Goal: Task Accomplishment & Management: Manage account settings

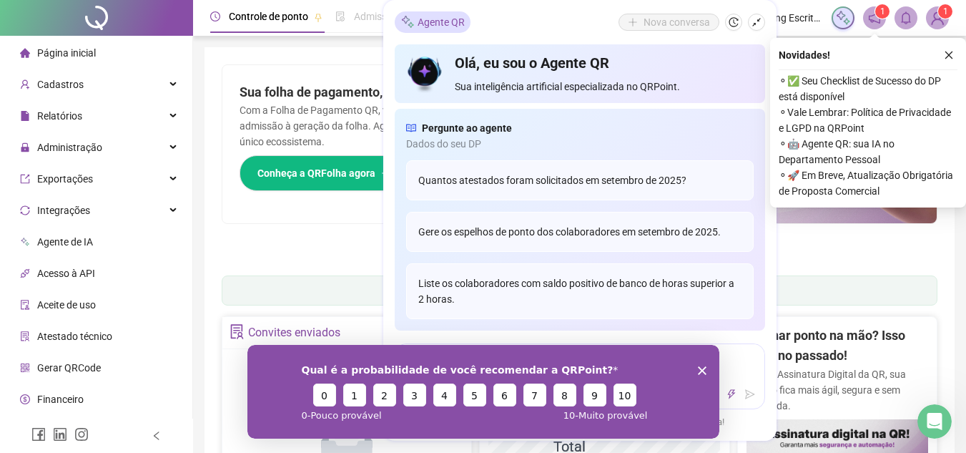
click at [700, 370] on polygon "Encerrar pesquisa" at bounding box center [701, 369] width 9 height 9
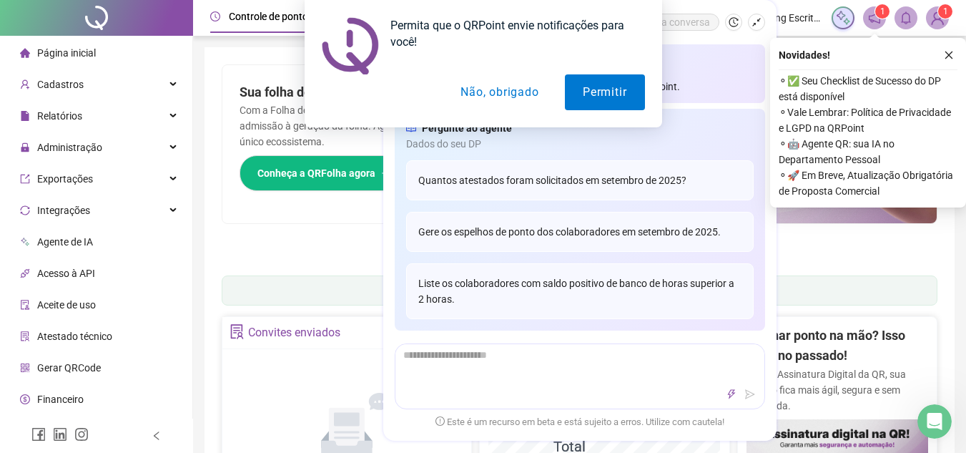
click at [949, 50] on div "Permita que o QRPoint envie notificações para você! Permitir Não, obrigado" at bounding box center [483, 63] width 966 height 127
click at [596, 97] on button "Permitir" at bounding box center [604, 92] width 79 height 36
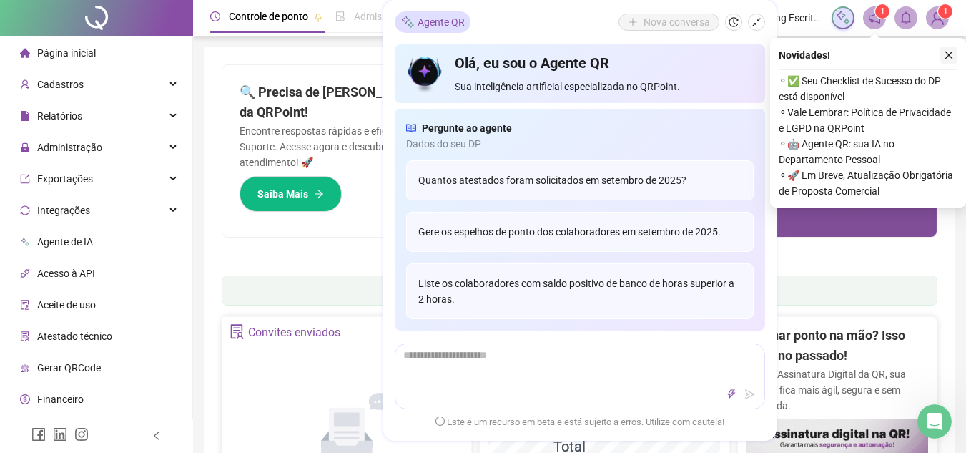
click at [945, 52] on icon "close" at bounding box center [949, 55] width 10 height 10
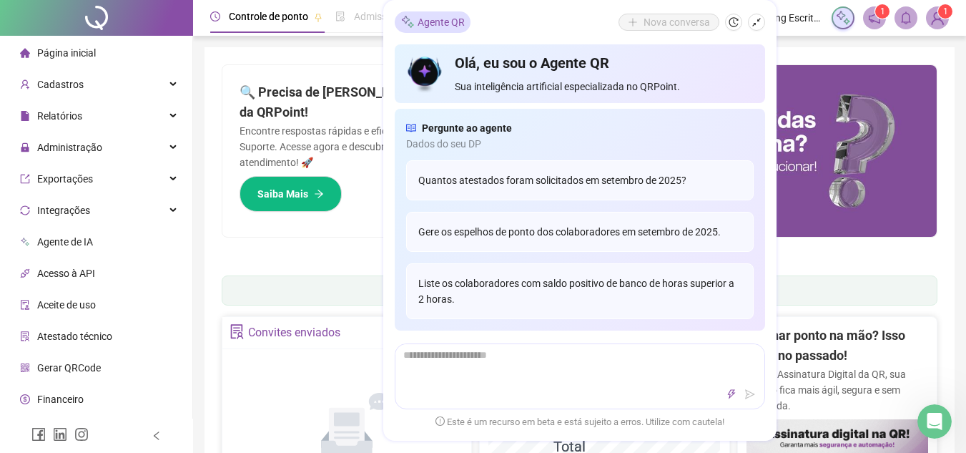
click at [592, 69] on h4 "Olá, eu sou o Agente QR" at bounding box center [604, 63] width 298 height 20
click at [756, 21] on icon "shrink" at bounding box center [757, 22] width 10 height 10
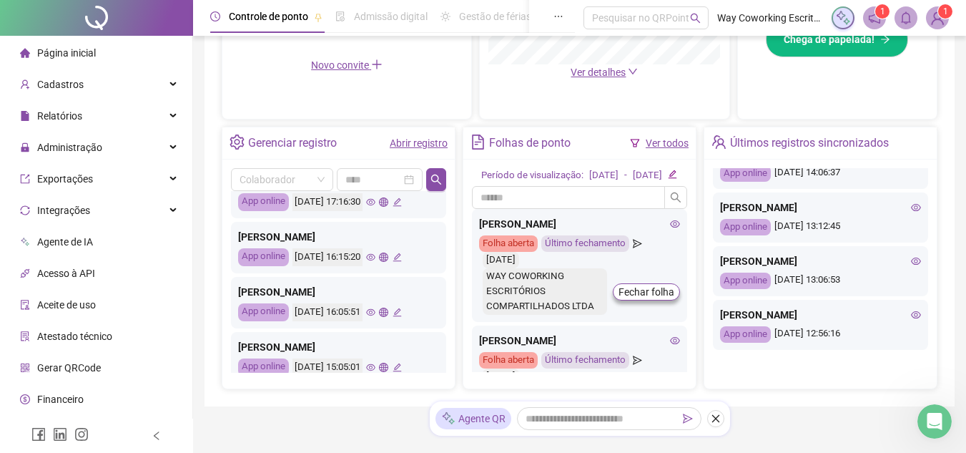
scroll to position [527, 0]
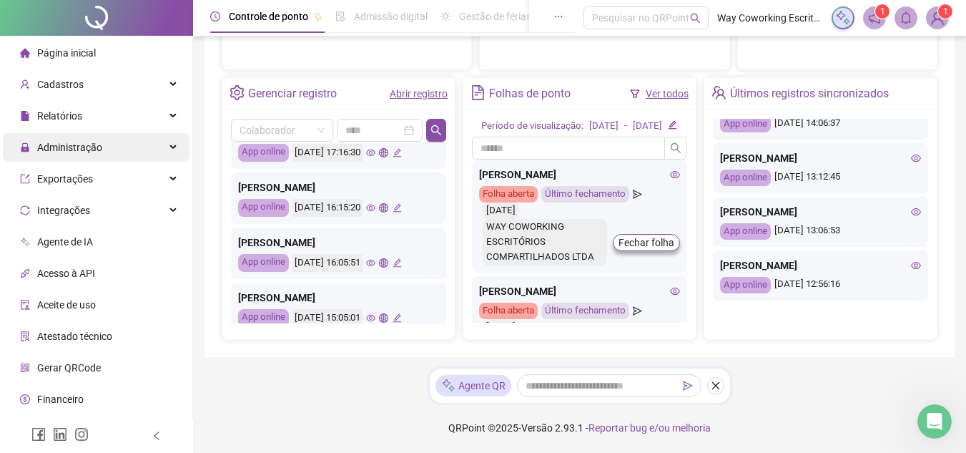
click at [67, 143] on span "Administração" at bounding box center [69, 147] width 65 height 11
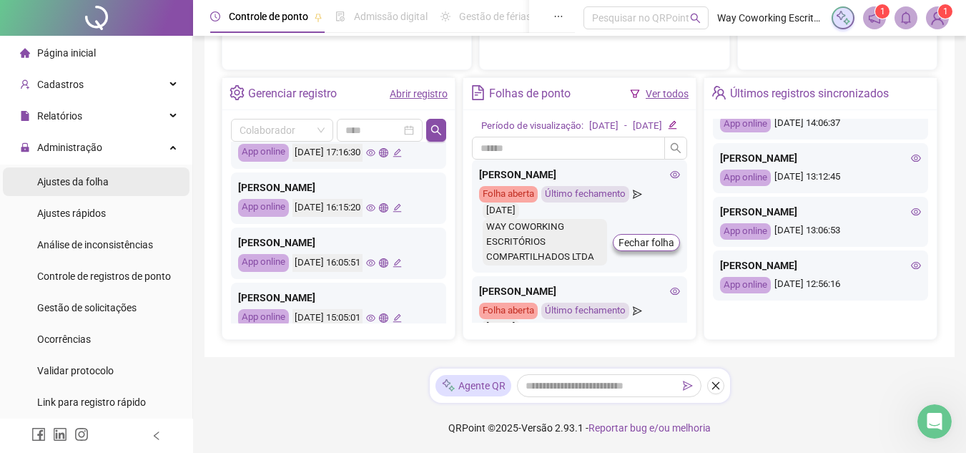
click at [70, 183] on span "Ajustes da folha" at bounding box center [73, 181] width 72 height 11
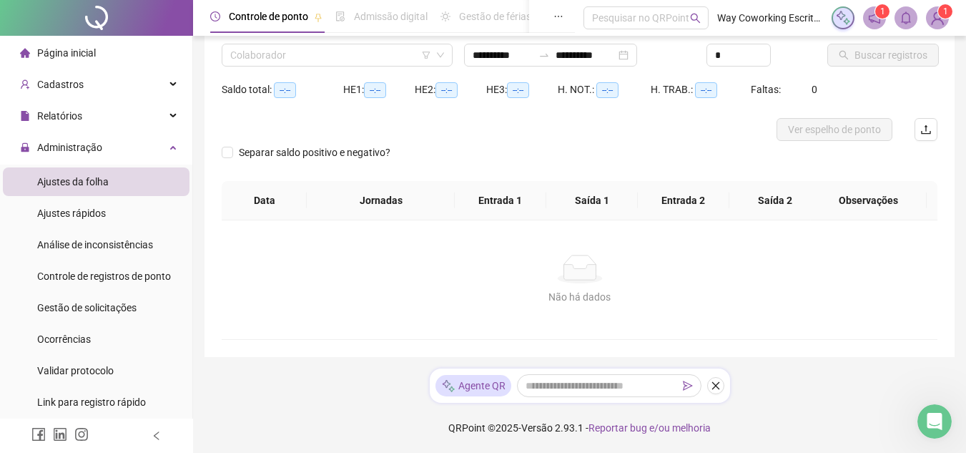
scroll to position [109, 0]
type input "**********"
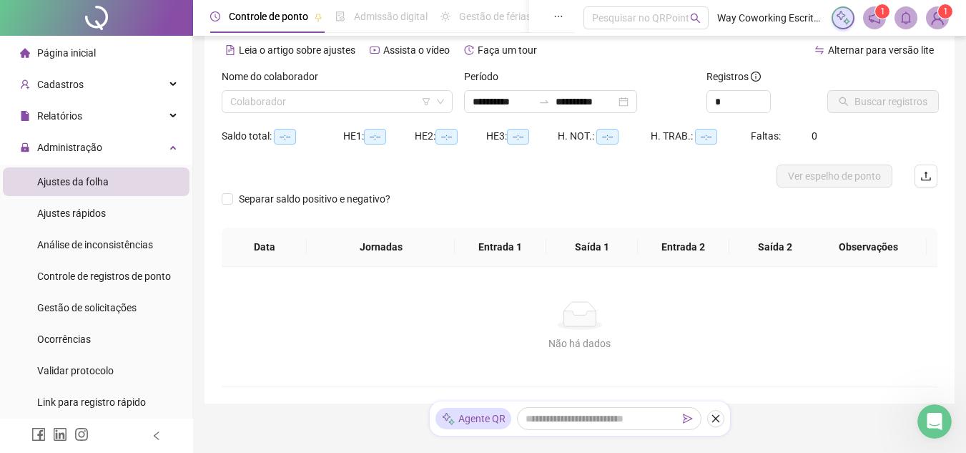
scroll to position [38, 0]
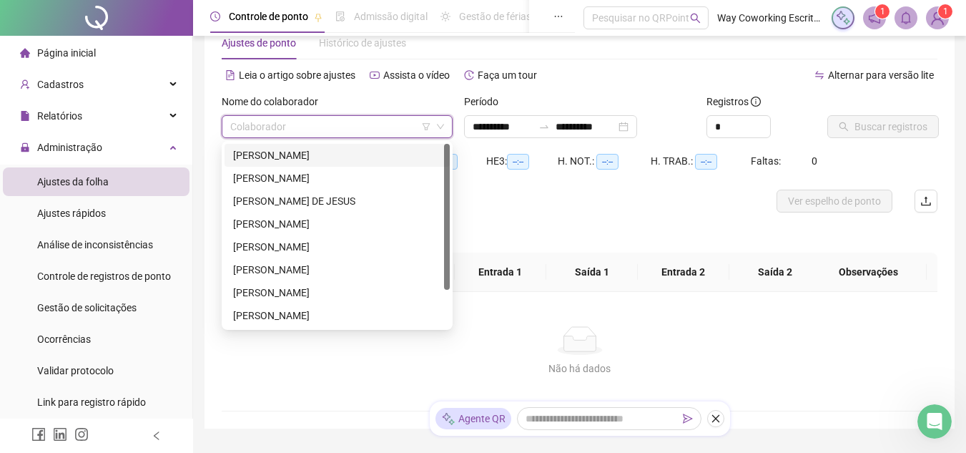
click at [339, 125] on input "search" at bounding box center [330, 126] width 201 height 21
click at [295, 155] on div "[PERSON_NAME]" at bounding box center [337, 155] width 208 height 16
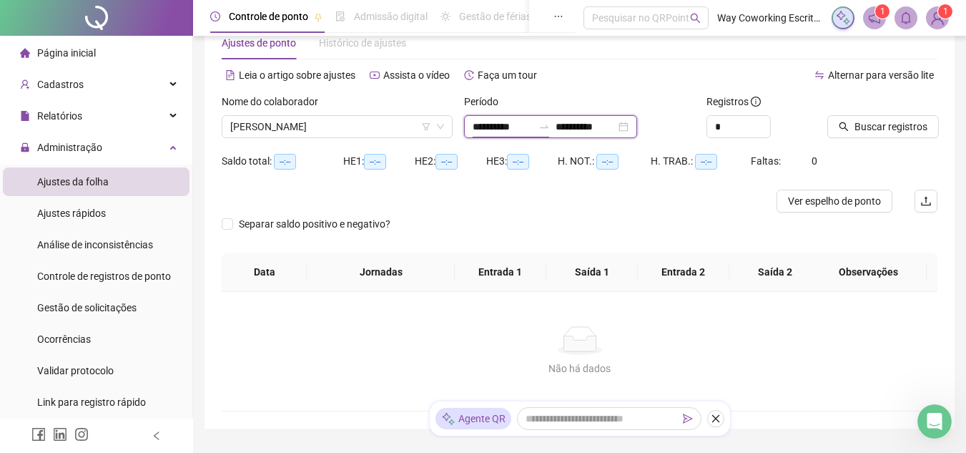
click at [533, 129] on input "**********" at bounding box center [503, 127] width 60 height 16
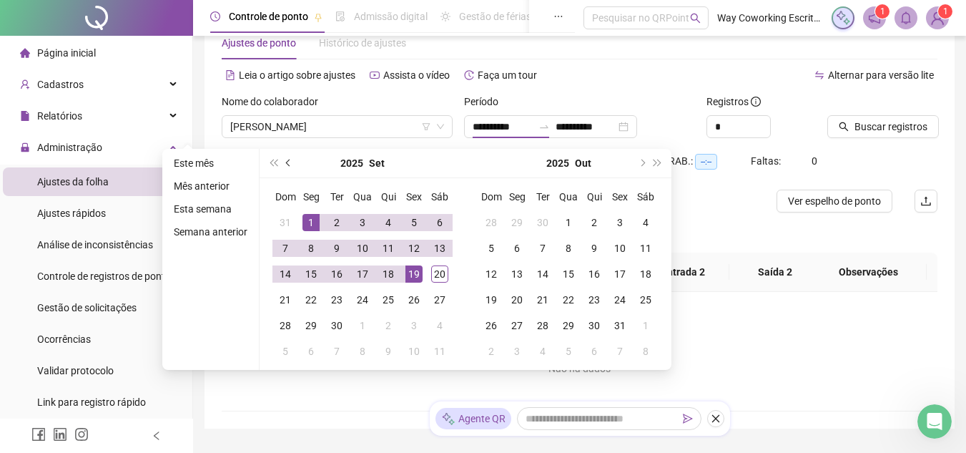
click at [286, 163] on span "prev-year" at bounding box center [289, 162] width 7 height 7
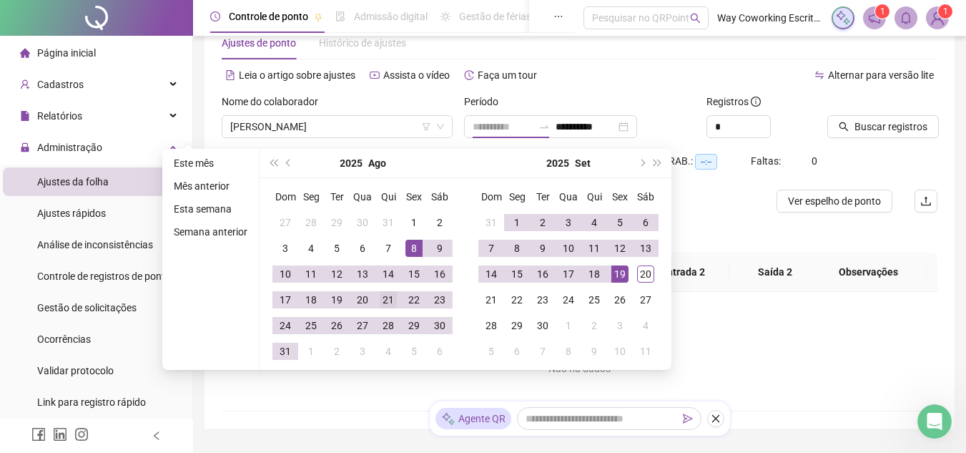
type input "**********"
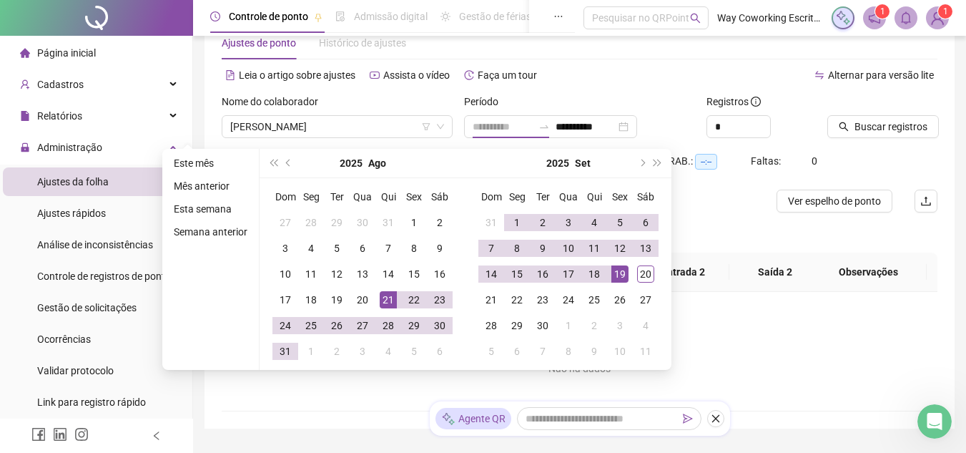
click at [381, 300] on div "21" at bounding box center [388, 299] width 17 height 17
type input "**********"
click at [649, 271] on div "20" at bounding box center [645, 273] width 17 height 17
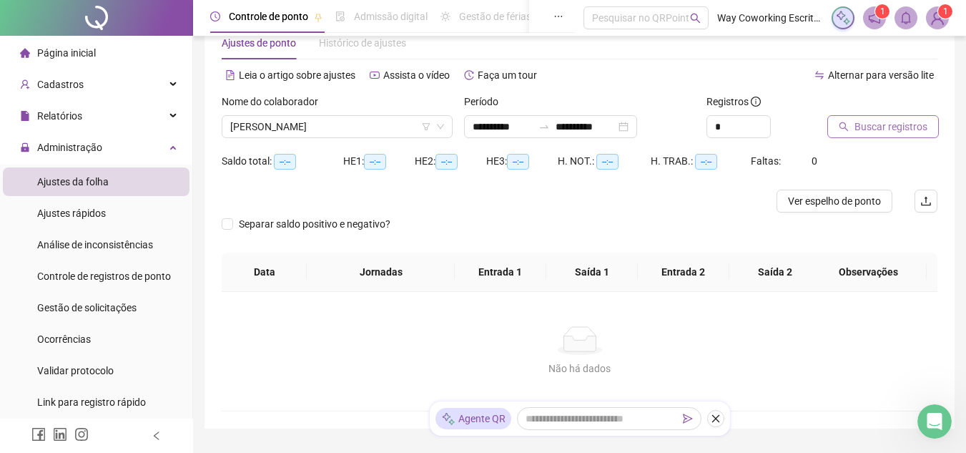
click at [878, 125] on span "Buscar registros" at bounding box center [891, 127] width 73 height 16
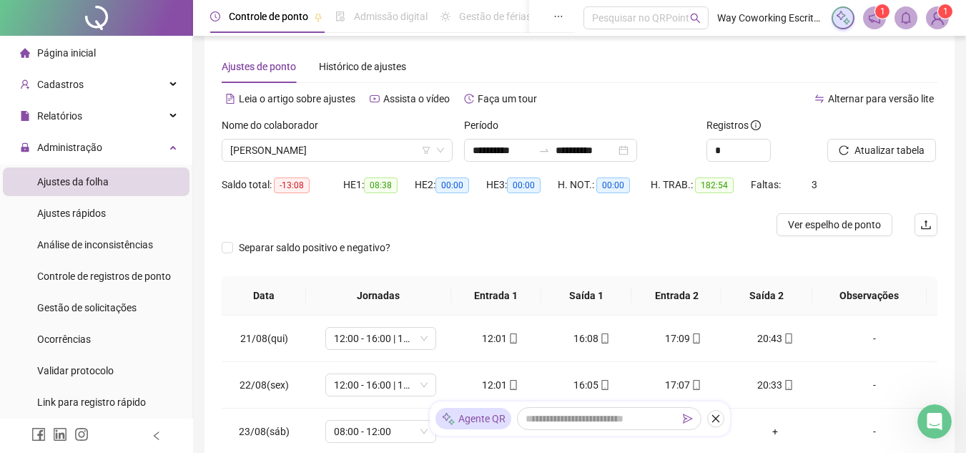
scroll to position [9, 0]
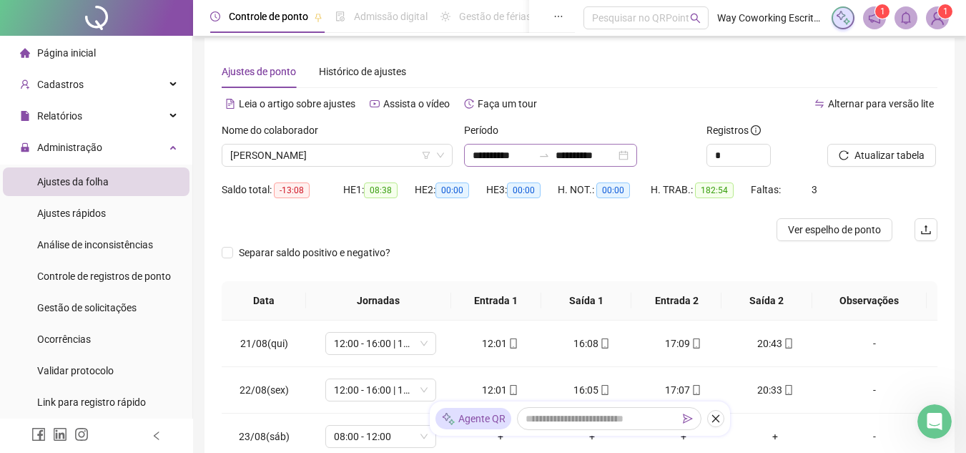
click at [637, 157] on div "**********" at bounding box center [550, 155] width 173 height 23
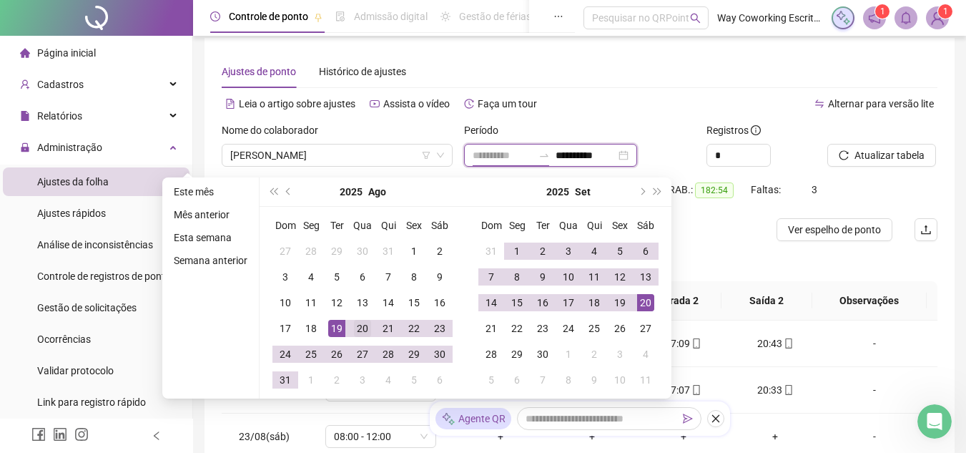
type input "**********"
click at [364, 328] on div "20" at bounding box center [362, 328] width 17 height 17
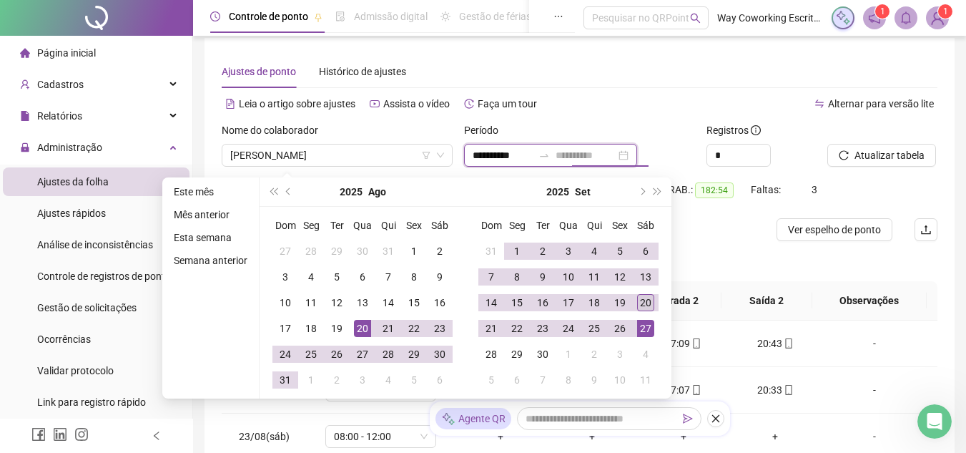
type input "**********"
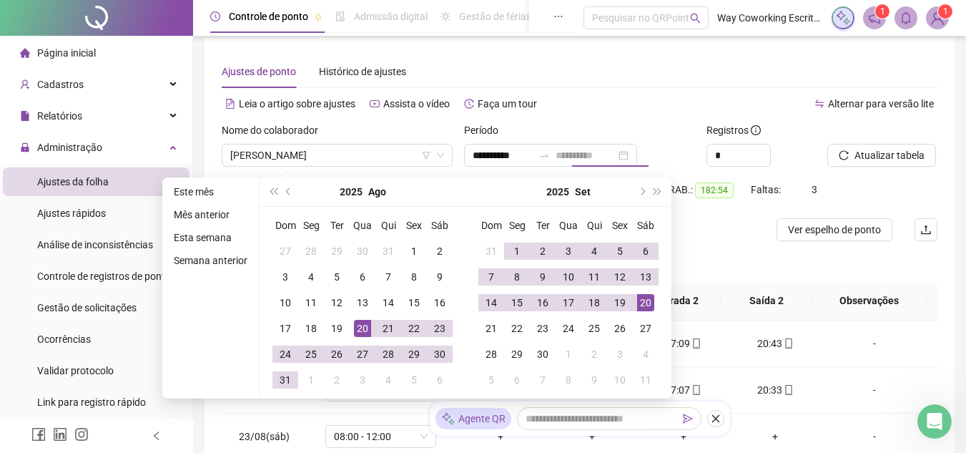
click at [649, 301] on div "20" at bounding box center [645, 302] width 17 height 17
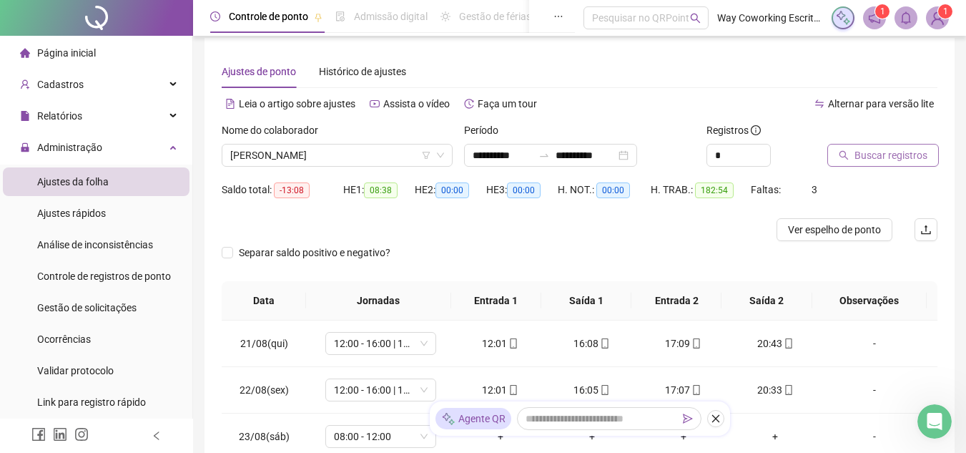
click at [896, 154] on span "Buscar registros" at bounding box center [891, 155] width 73 height 16
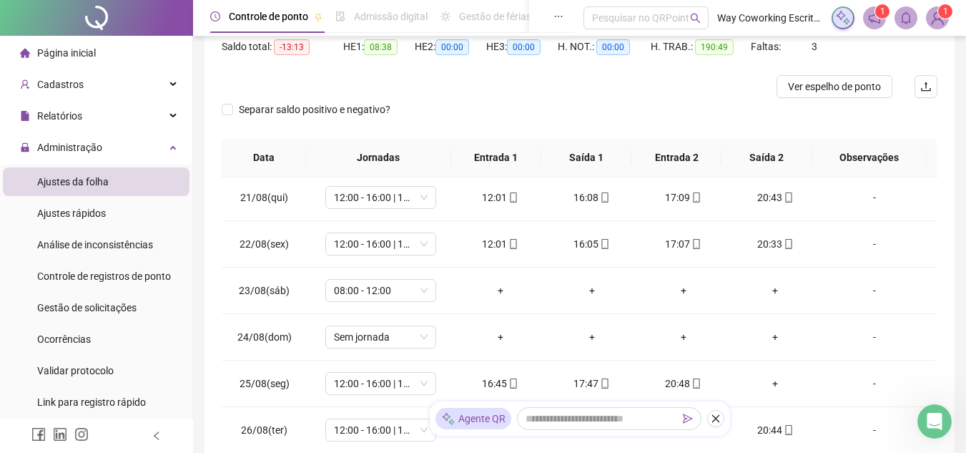
scroll to position [72, 0]
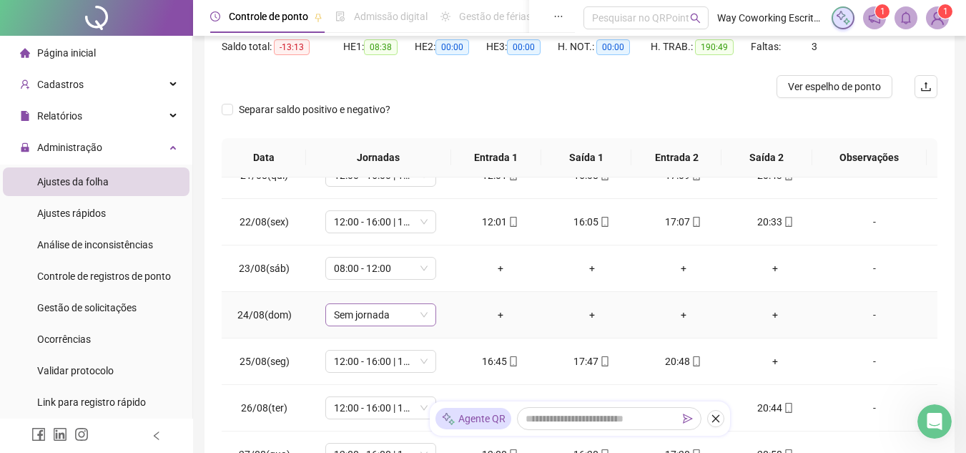
click at [423, 318] on span "Sem jornada" at bounding box center [381, 314] width 94 height 21
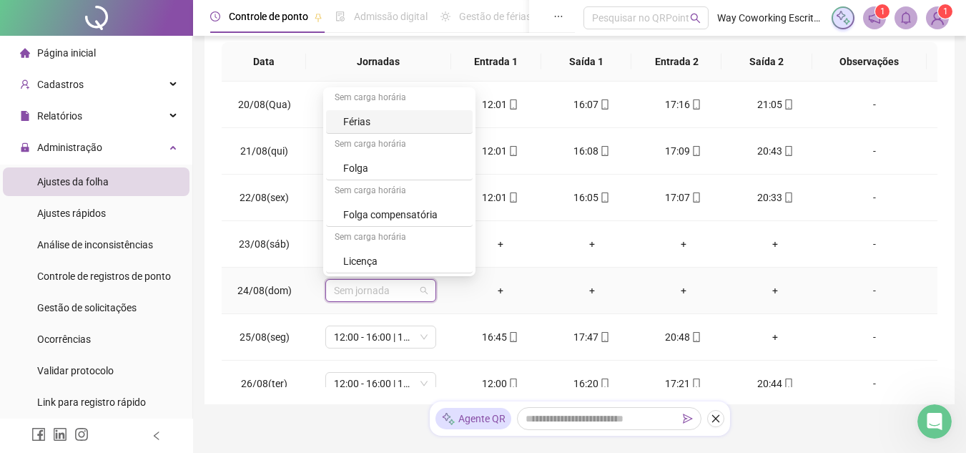
scroll to position [224, 0]
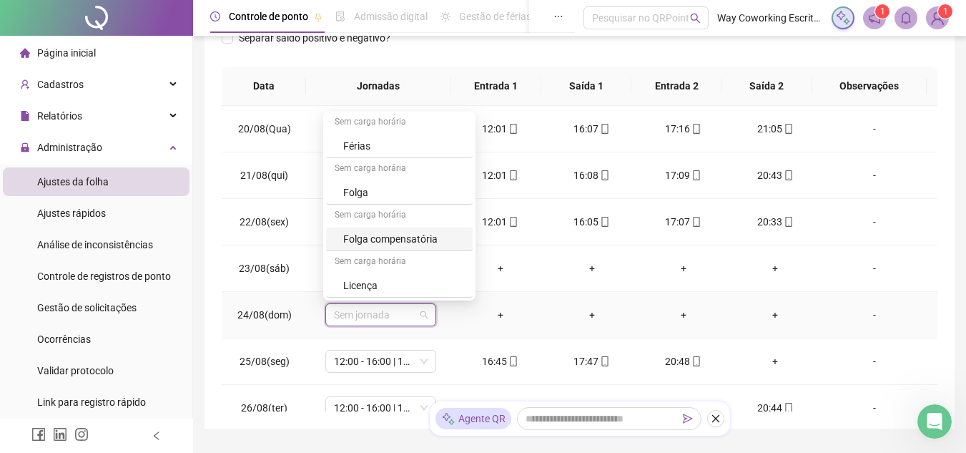
click at [416, 239] on div "Folga compensatória" at bounding box center [403, 239] width 121 height 16
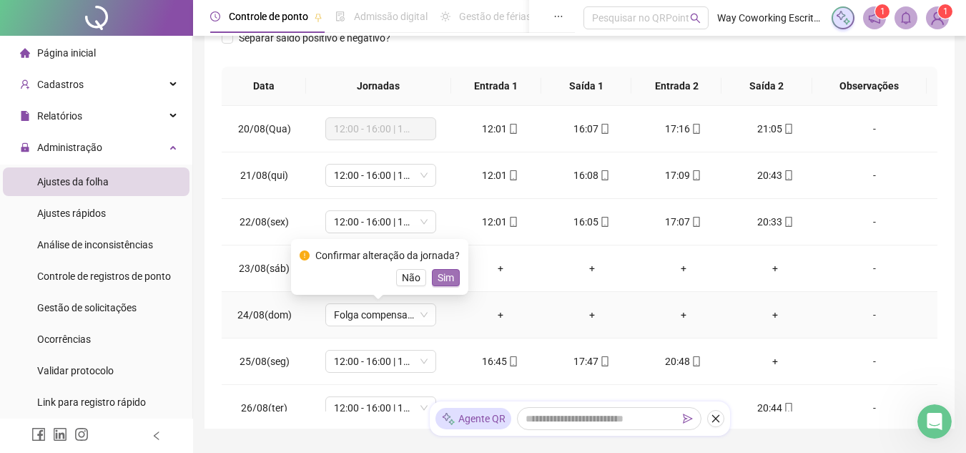
click at [445, 277] on span "Sim" at bounding box center [446, 278] width 16 height 16
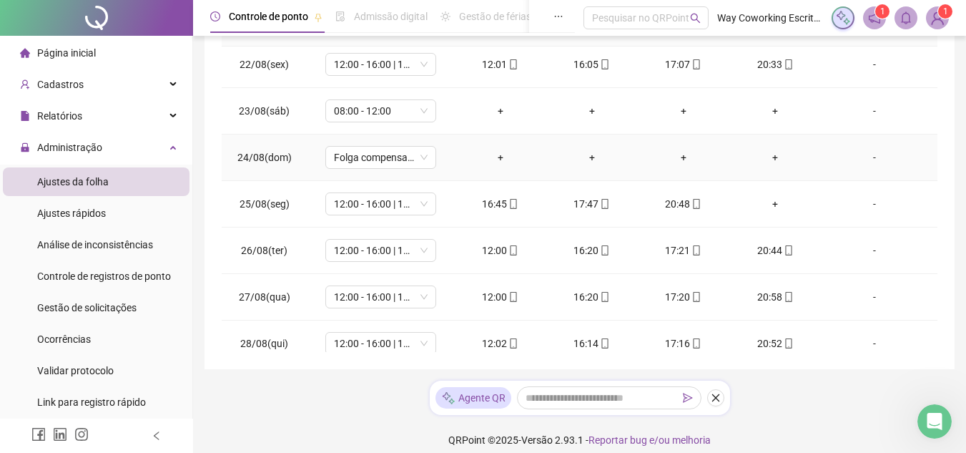
scroll to position [143, 0]
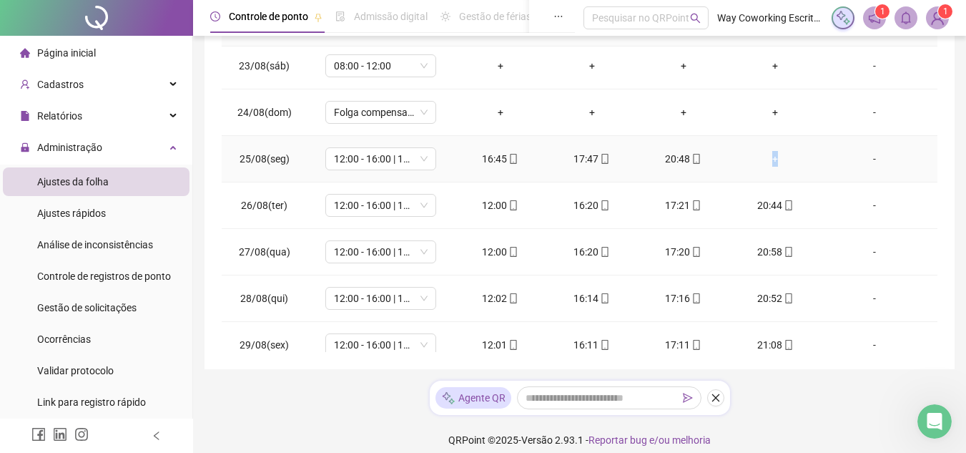
click at [767, 163] on div "+" at bounding box center [775, 159] width 69 height 16
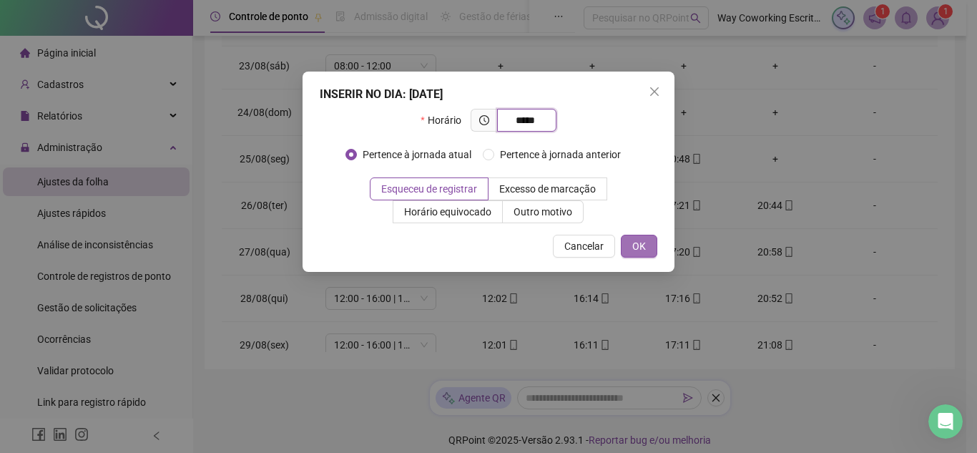
type input "*****"
click at [639, 242] on span "OK" at bounding box center [639, 246] width 14 height 16
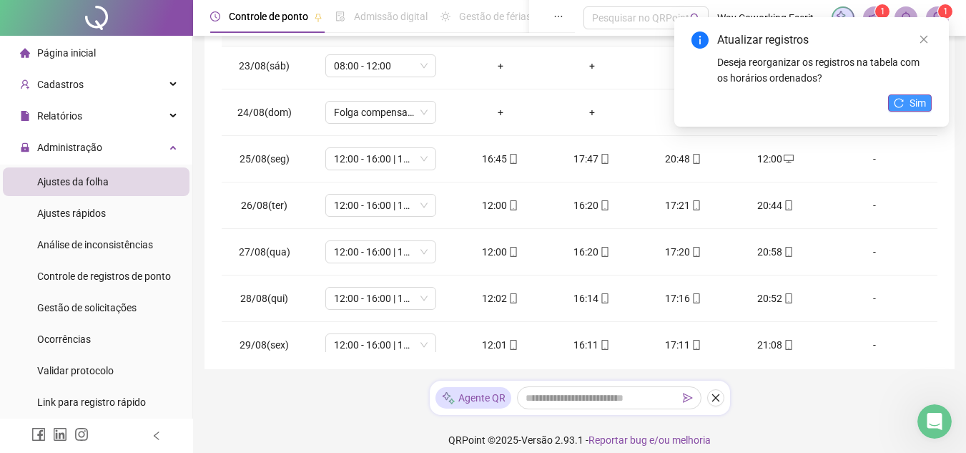
click at [906, 99] on button "Sim" at bounding box center [910, 102] width 44 height 17
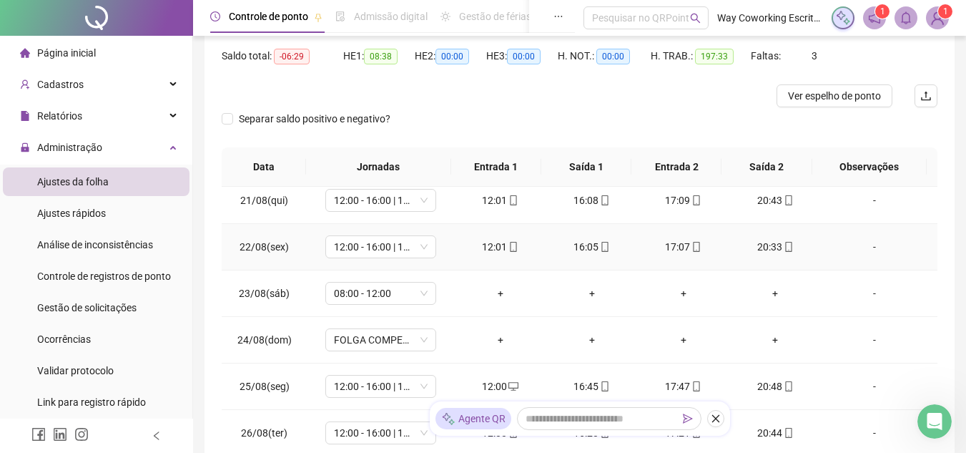
scroll to position [72, 0]
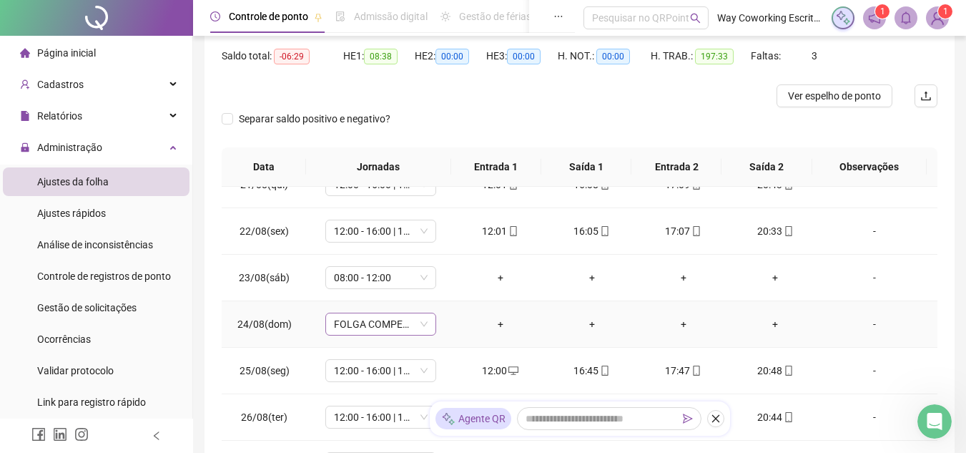
click at [424, 326] on span "FOLGA COMPENSATÓRIA" at bounding box center [381, 323] width 94 height 21
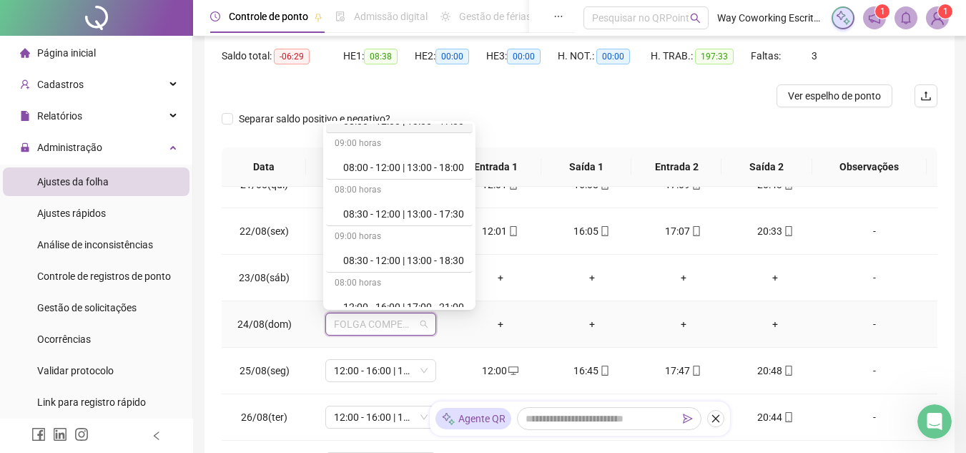
scroll to position [375, 0]
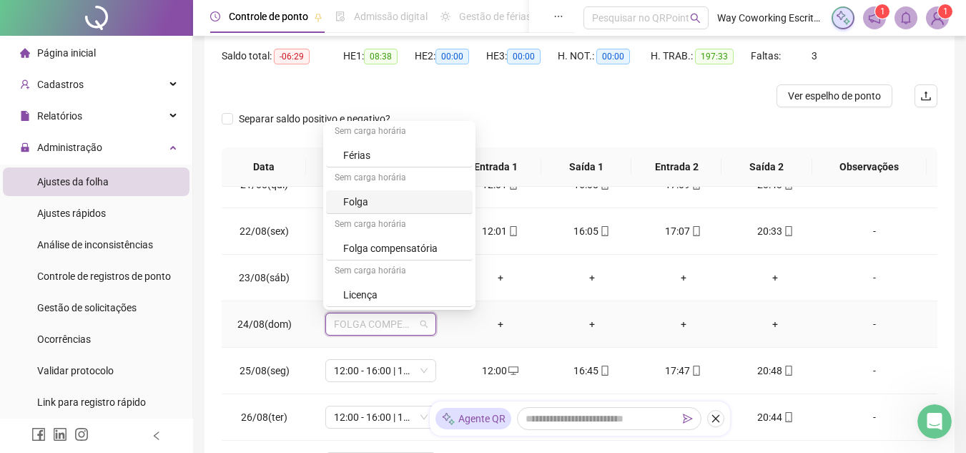
click at [408, 200] on div "Folga" at bounding box center [403, 202] width 121 height 16
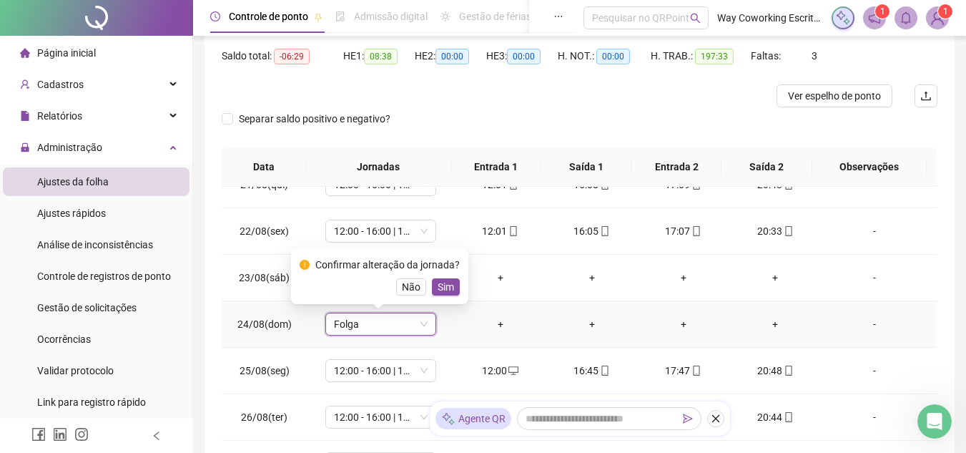
click at [438, 287] on span "Sim" at bounding box center [446, 287] width 16 height 16
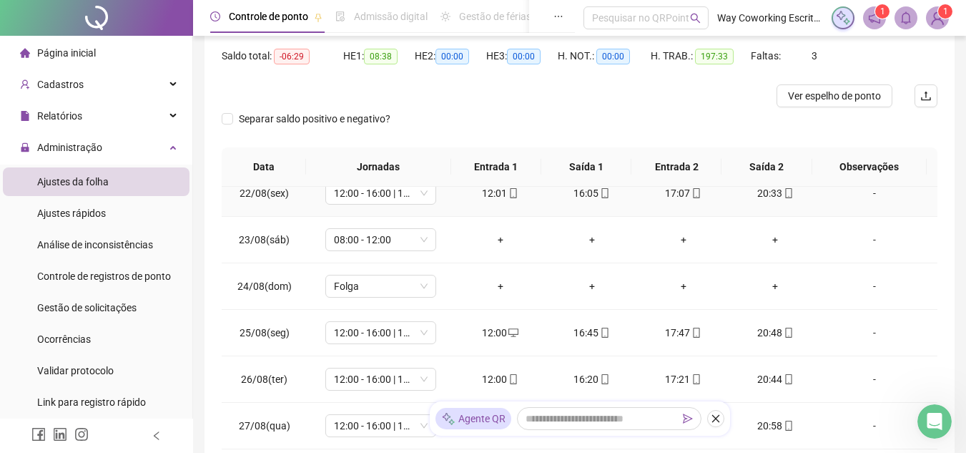
scroll to position [143, 0]
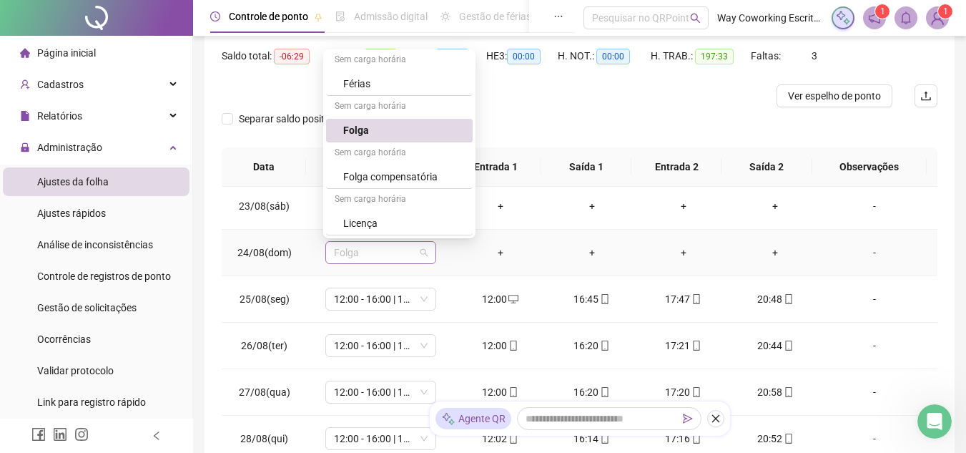
click at [426, 255] on div "Folga" at bounding box center [380, 252] width 111 height 23
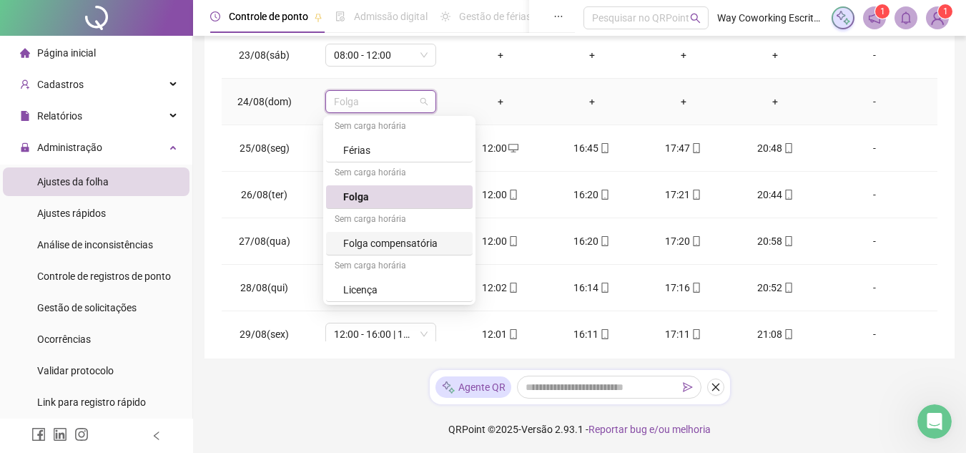
scroll to position [295, 0]
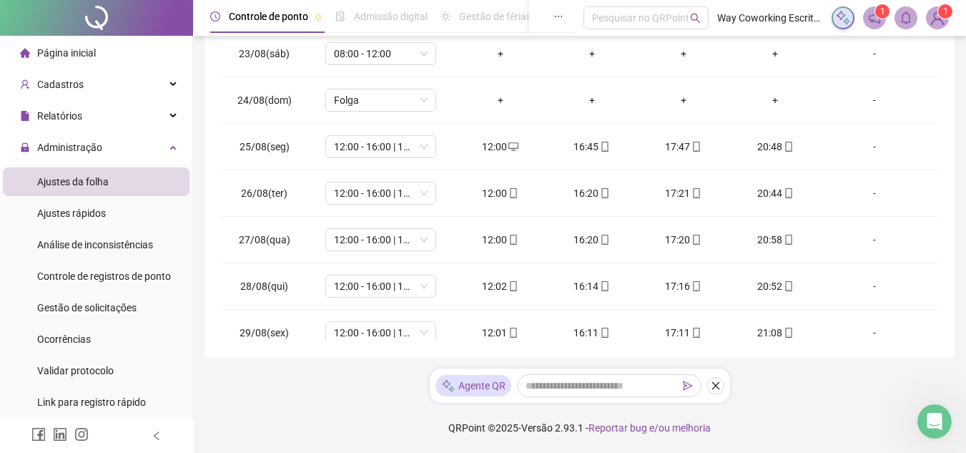
click at [68, 177] on span "Ajustes da folha" at bounding box center [73, 181] width 72 height 11
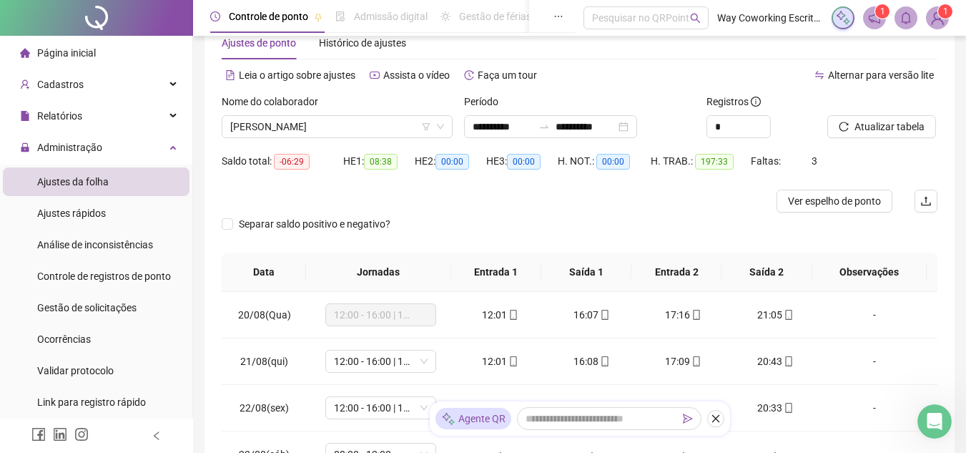
scroll to position [0, 0]
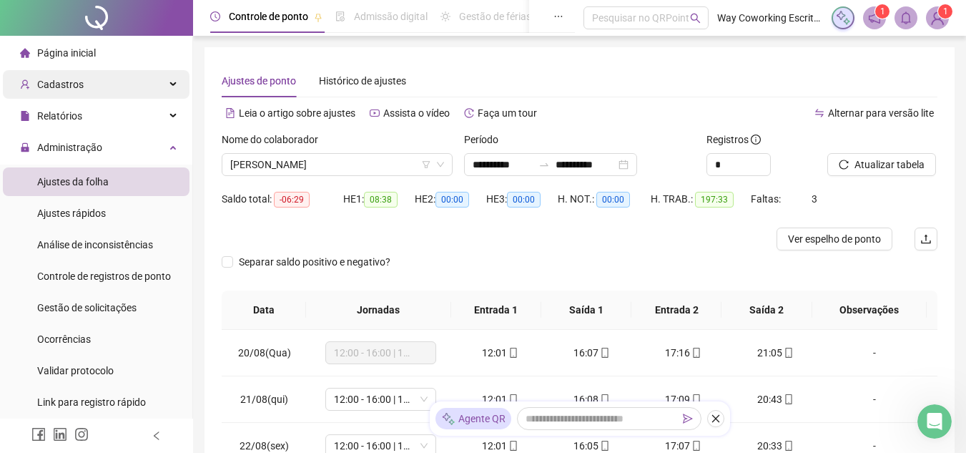
click at [64, 84] on span "Cadastros" at bounding box center [60, 84] width 46 height 11
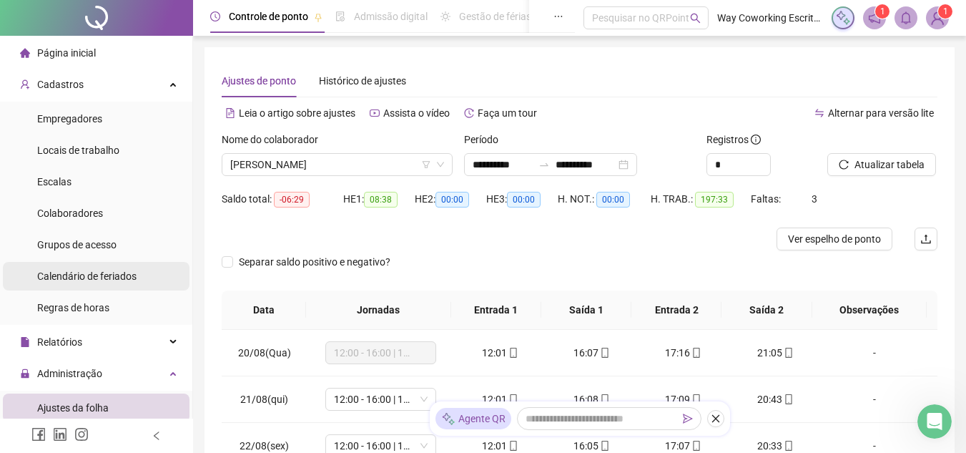
click at [93, 285] on div "Calendário de feriados" at bounding box center [86, 276] width 99 height 29
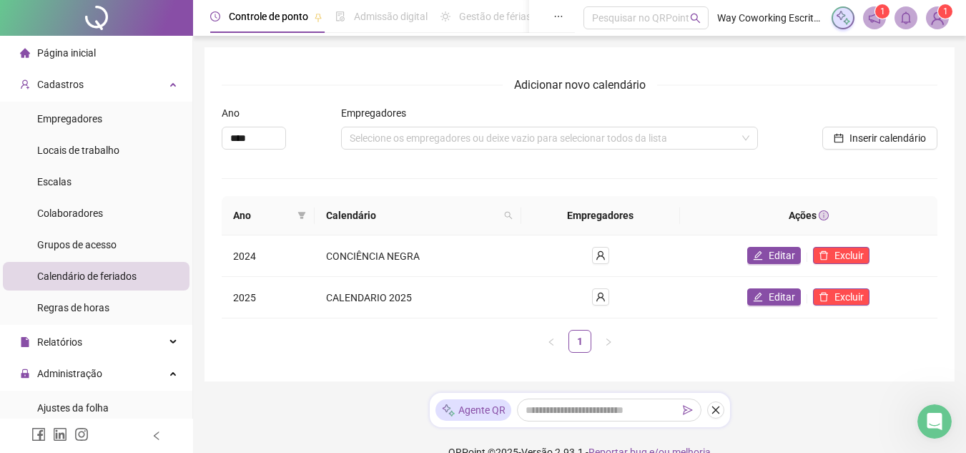
click at [72, 50] on span "Página inicial" at bounding box center [66, 52] width 59 height 11
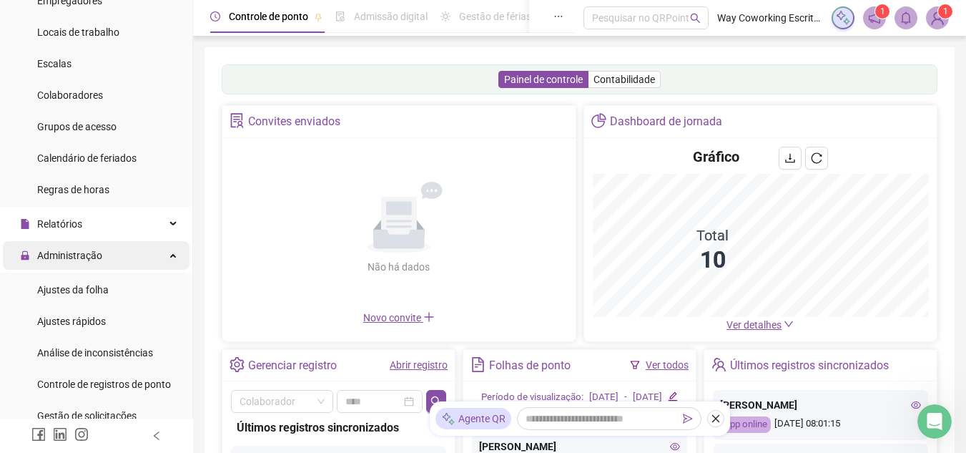
scroll to position [143, 0]
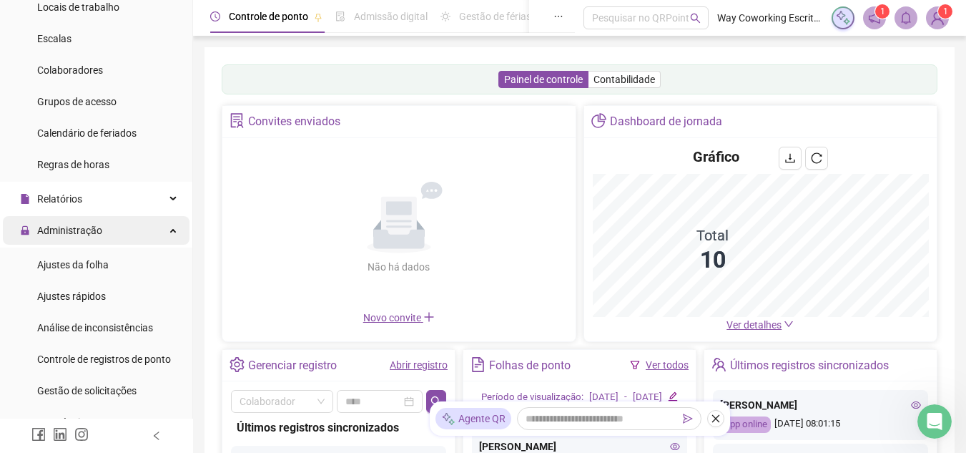
click at [94, 236] on span "Administração" at bounding box center [69, 230] width 65 height 11
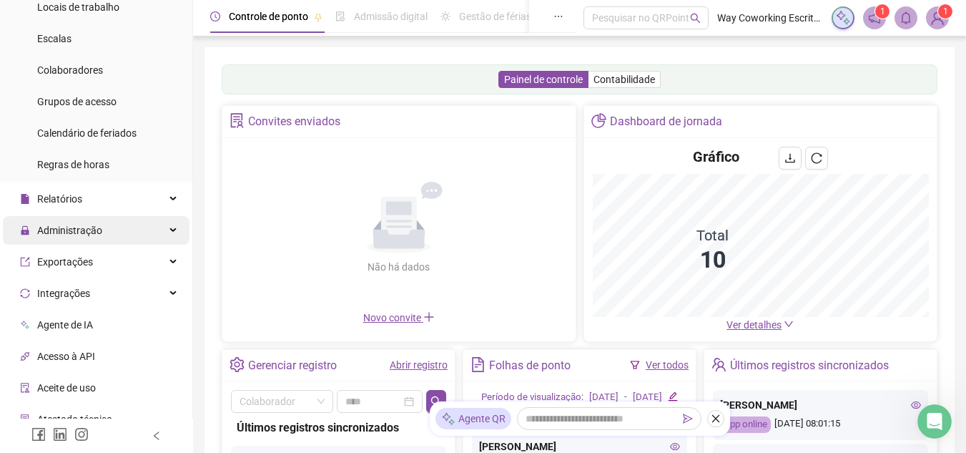
click at [97, 230] on span "Administração" at bounding box center [69, 230] width 65 height 11
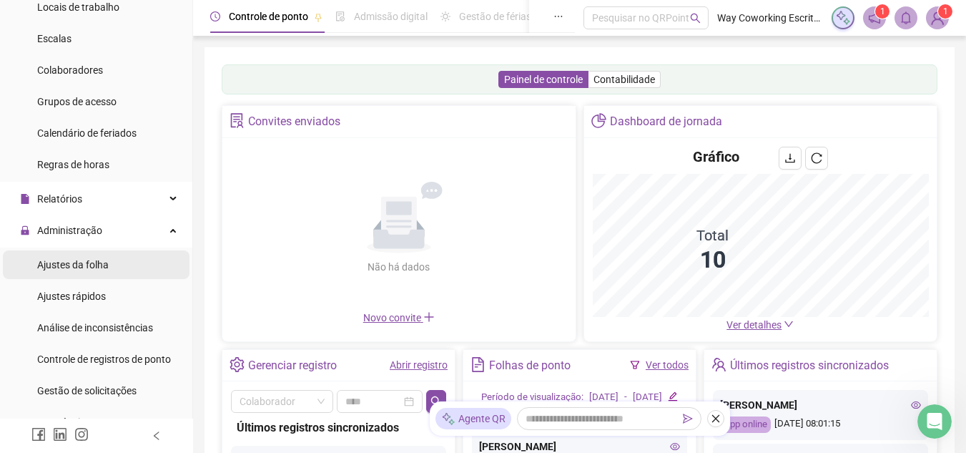
click at [97, 268] on span "Ajustes da folha" at bounding box center [73, 264] width 72 height 11
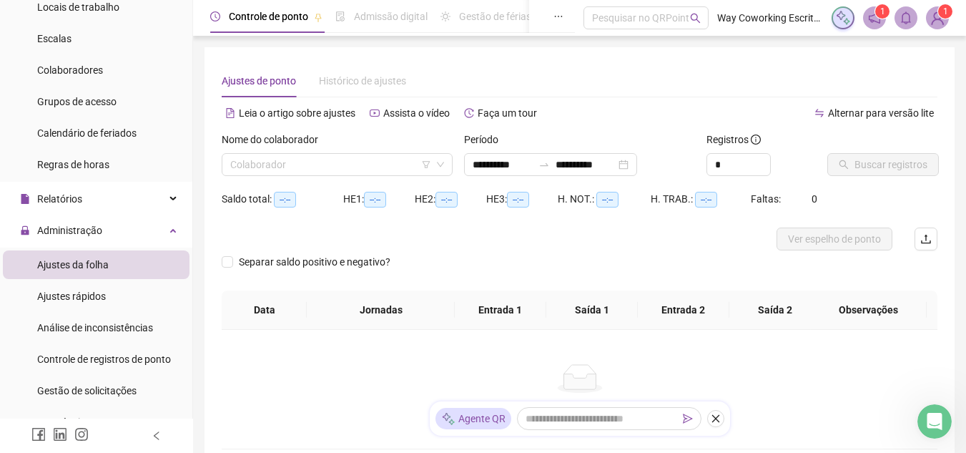
type input "**********"
click at [334, 160] on input "search" at bounding box center [330, 164] width 201 height 21
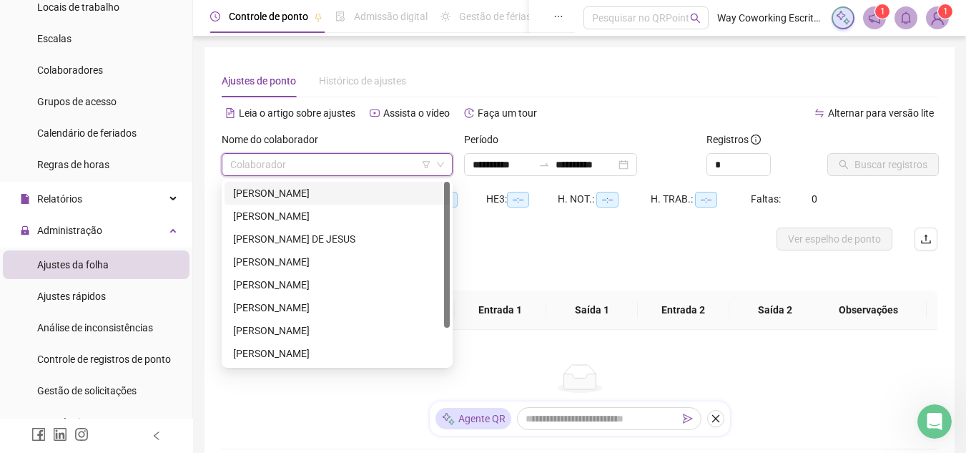
click at [280, 194] on div "[PERSON_NAME]" at bounding box center [337, 193] width 208 height 16
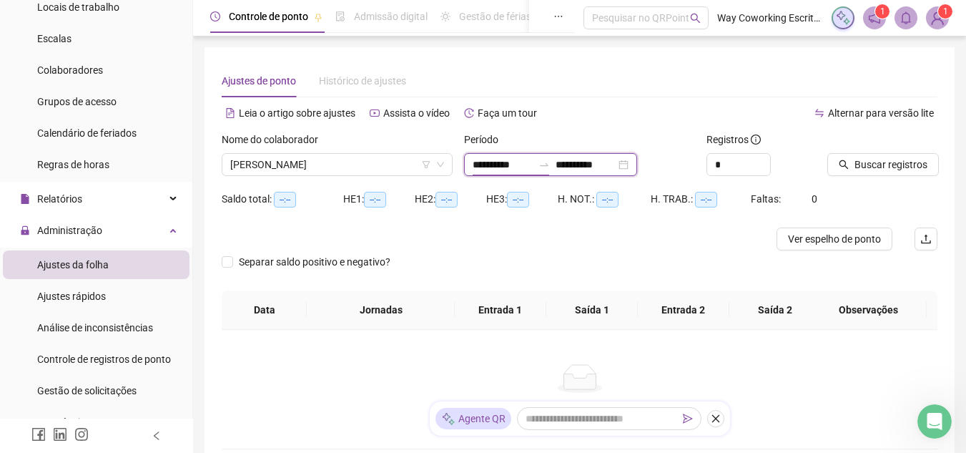
click at [526, 166] on input "**********" at bounding box center [503, 165] width 60 height 16
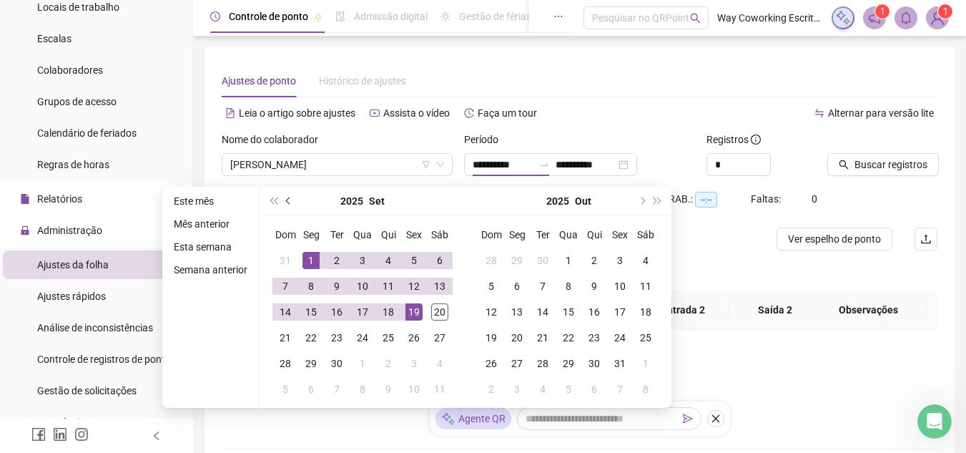
click at [288, 197] on span "prev-year" at bounding box center [289, 200] width 7 height 7
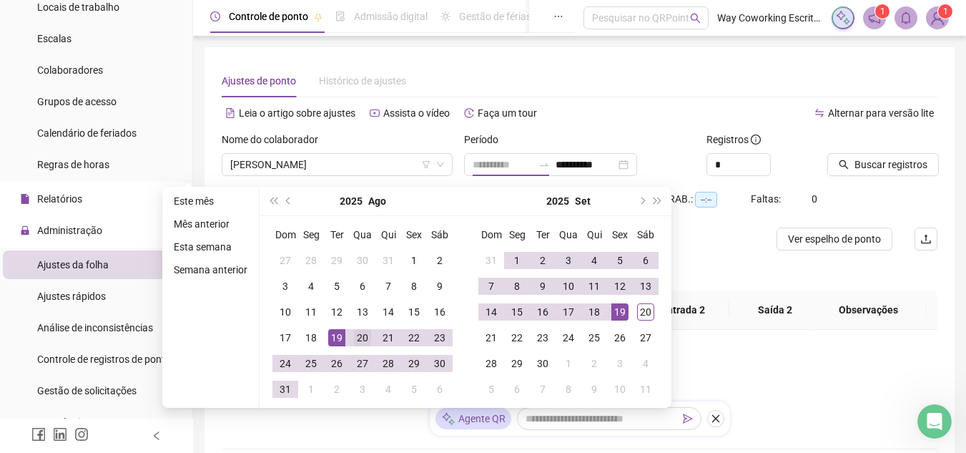
type input "**********"
click at [362, 336] on div "20" at bounding box center [362, 337] width 17 height 17
type input "**********"
click at [651, 302] on td "20" at bounding box center [646, 312] width 26 height 26
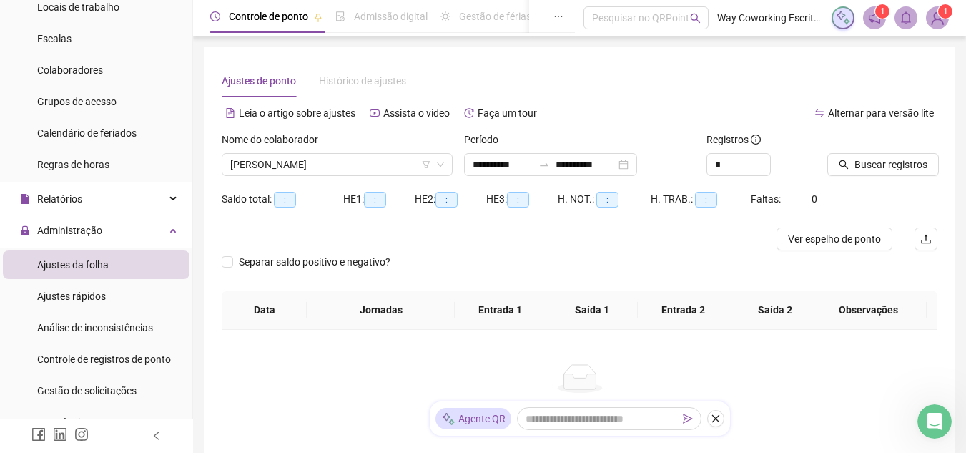
click at [907, 152] on div "Buscar registros" at bounding box center [882, 154] width 110 height 44
click at [903, 161] on span "Buscar registros" at bounding box center [891, 165] width 73 height 16
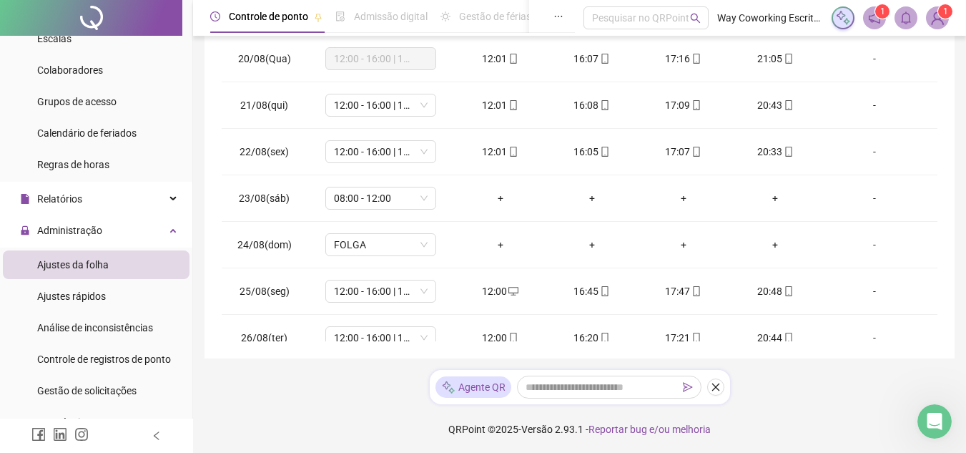
scroll to position [295, 0]
click at [415, 245] on span "FOLGA" at bounding box center [381, 242] width 94 height 21
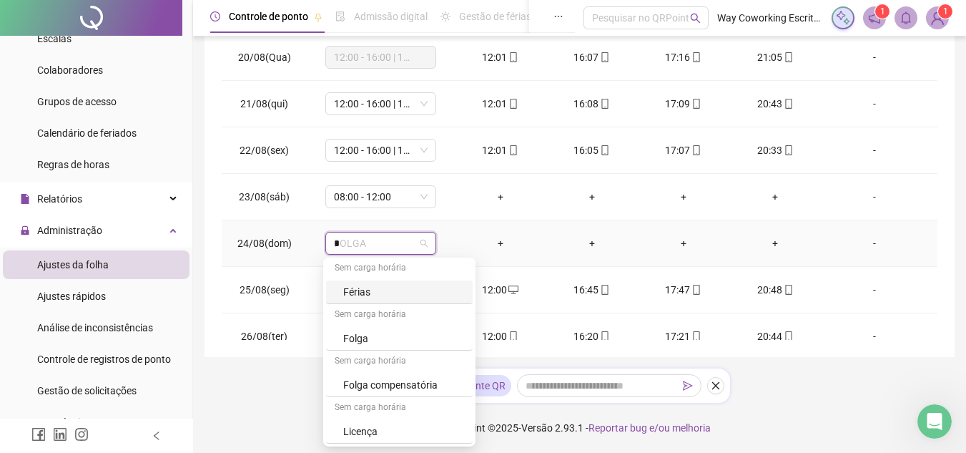
scroll to position [0, 0]
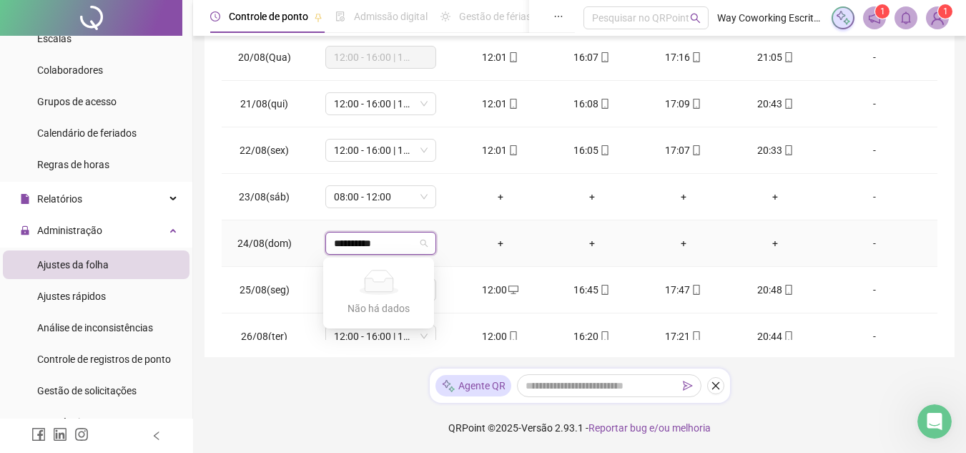
type input "**********"
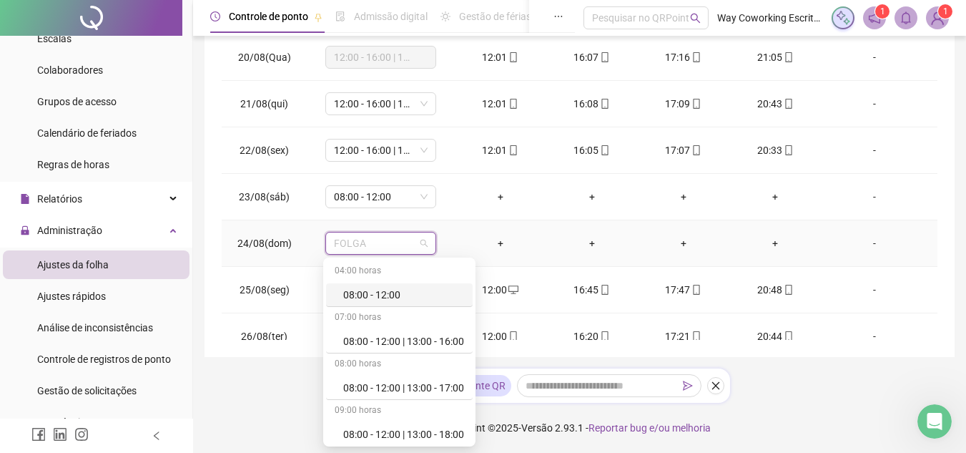
drag, startPoint x: 334, startPoint y: 245, endPoint x: 255, endPoint y: 255, distance: 80.0
click at [255, 255] on tr "24/08(dom) FOLGA + + + + -" at bounding box center [580, 243] width 716 height 46
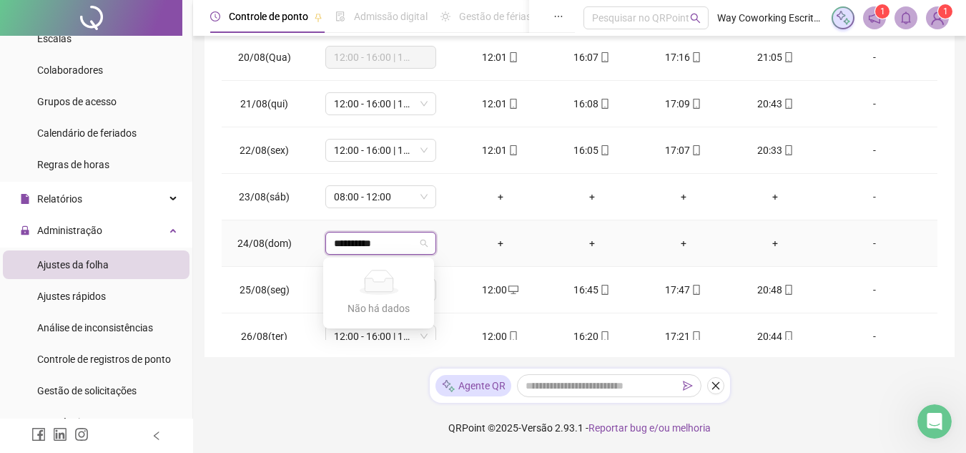
type input "**********"
click at [411, 242] on input "**********" at bounding box center [374, 242] width 81 height 21
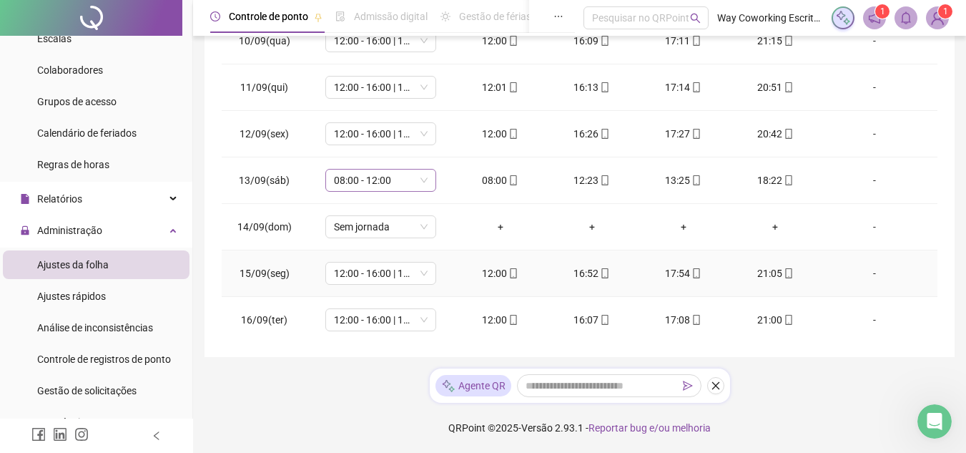
scroll to position [968, 0]
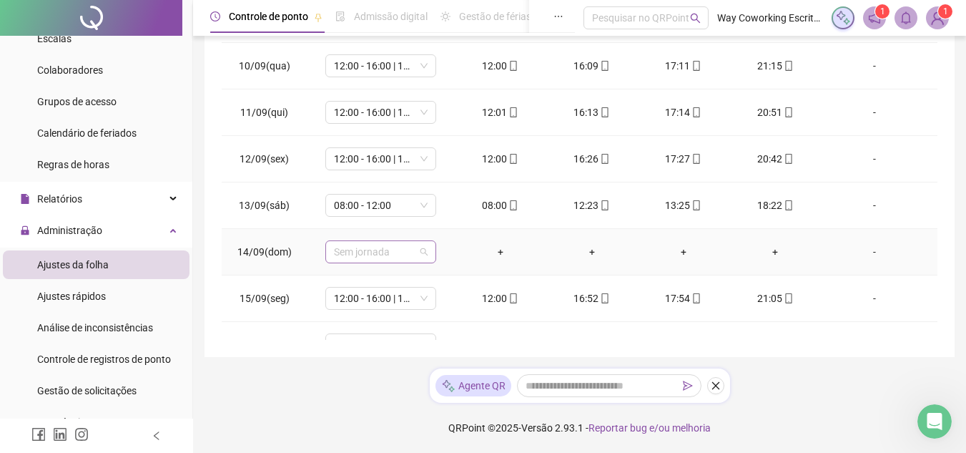
click at [425, 254] on span "Sem jornada" at bounding box center [381, 251] width 94 height 21
click at [422, 255] on span "Sem jornada" at bounding box center [381, 251] width 94 height 21
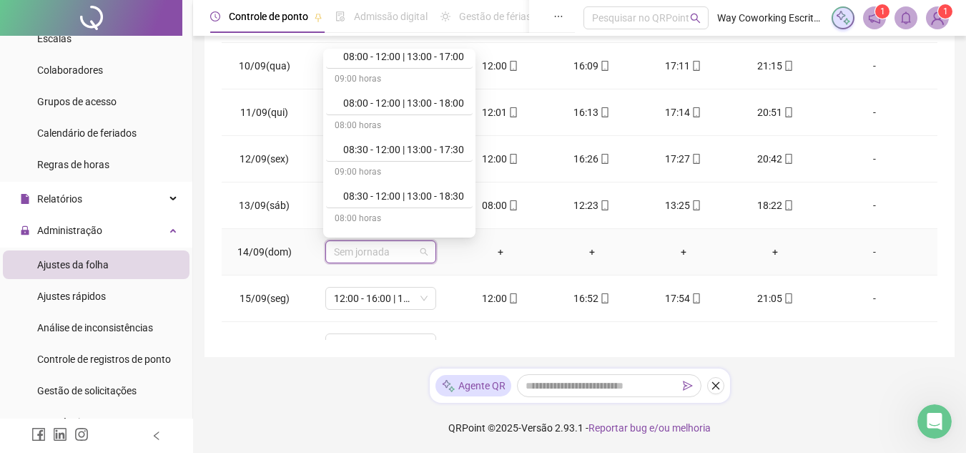
scroll to position [0, 0]
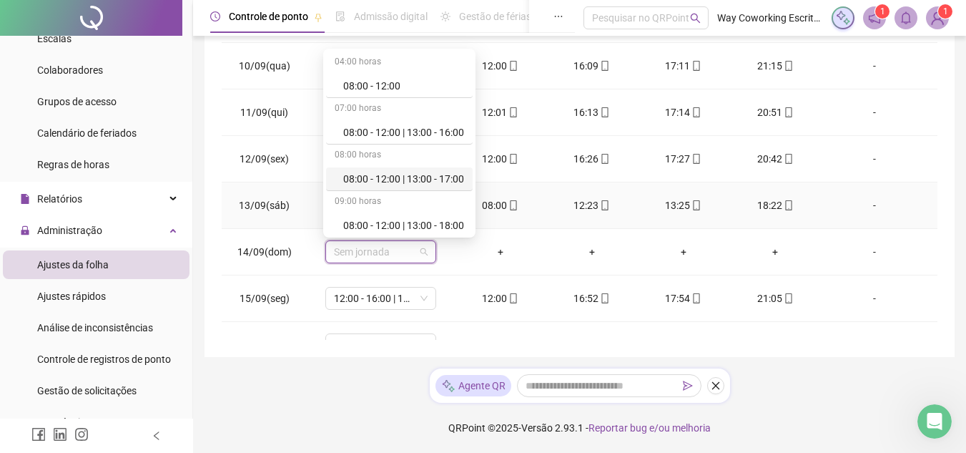
click at [877, 215] on td "-" at bounding box center [879, 205] width 117 height 46
drag, startPoint x: 388, startPoint y: 255, endPoint x: 312, endPoint y: 250, distance: 75.9
click at [312, 250] on td "Sem jornada" at bounding box center [380, 252] width 147 height 46
click at [722, 223] on tr "13/09(sáb) 08:00 - 12:00 08:00 12:23 13:25 18:22 -" at bounding box center [580, 205] width 716 height 46
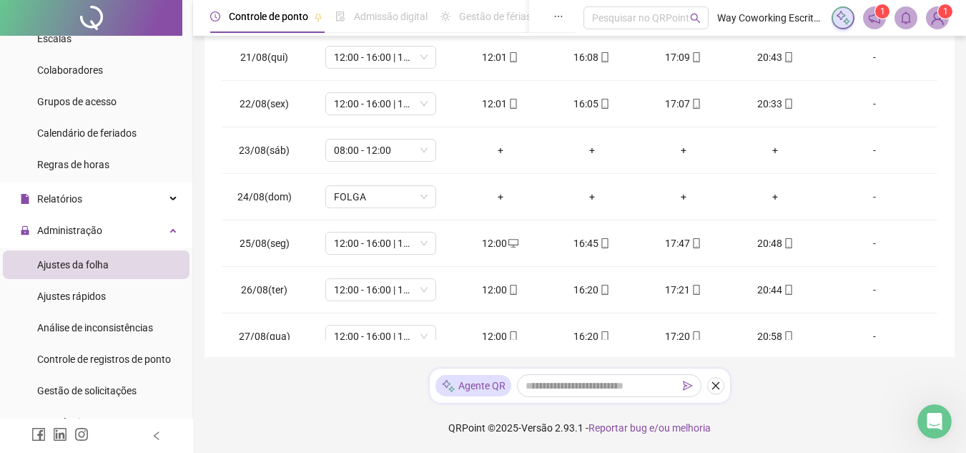
scroll to position [38, 0]
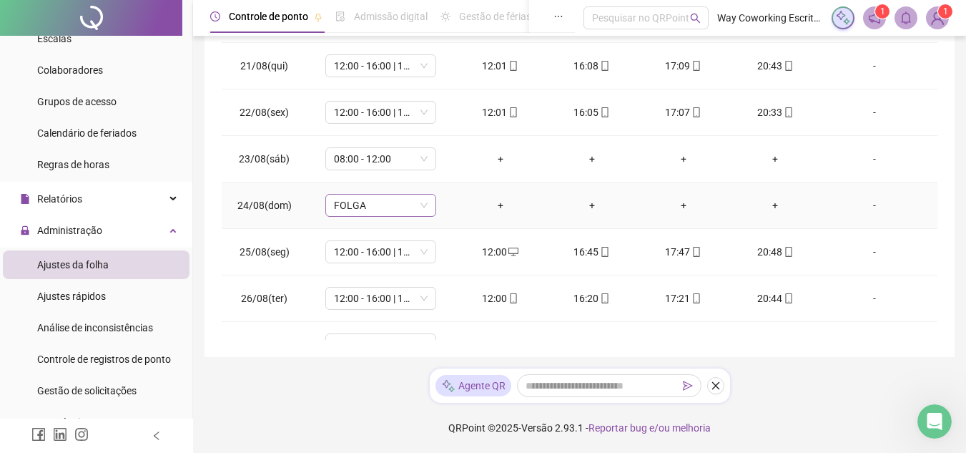
click at [400, 200] on span "FOLGA" at bounding box center [381, 205] width 94 height 21
type input "**********"
click at [856, 211] on div "-" at bounding box center [874, 205] width 84 height 16
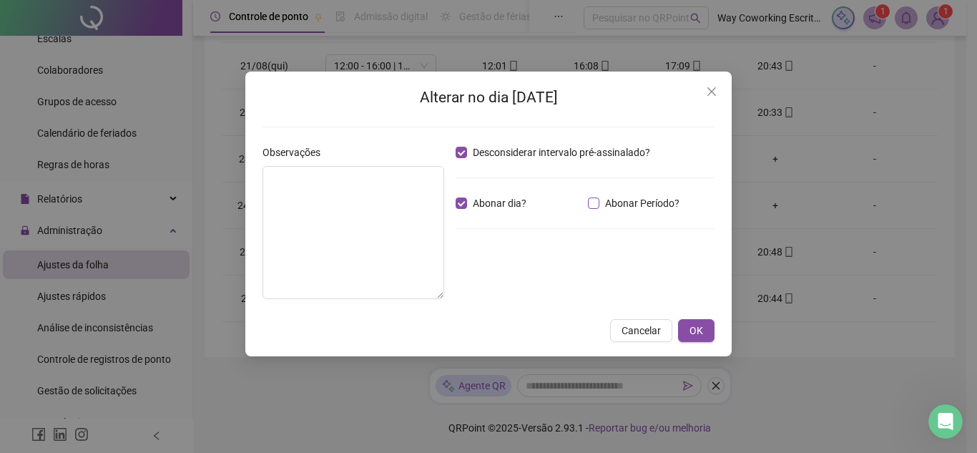
click at [607, 202] on span "Abonar Período?" at bounding box center [642, 203] width 86 height 16
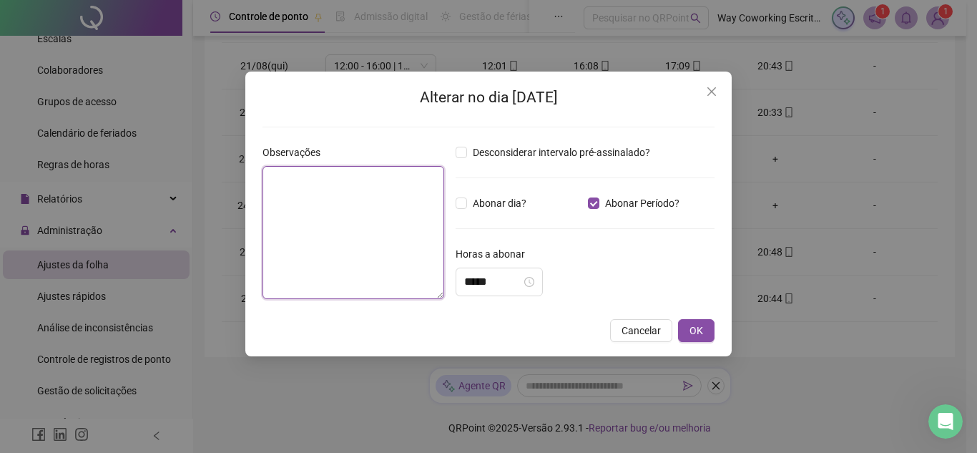
click at [302, 187] on textarea at bounding box center [353, 232] width 182 height 133
type textarea "**********"
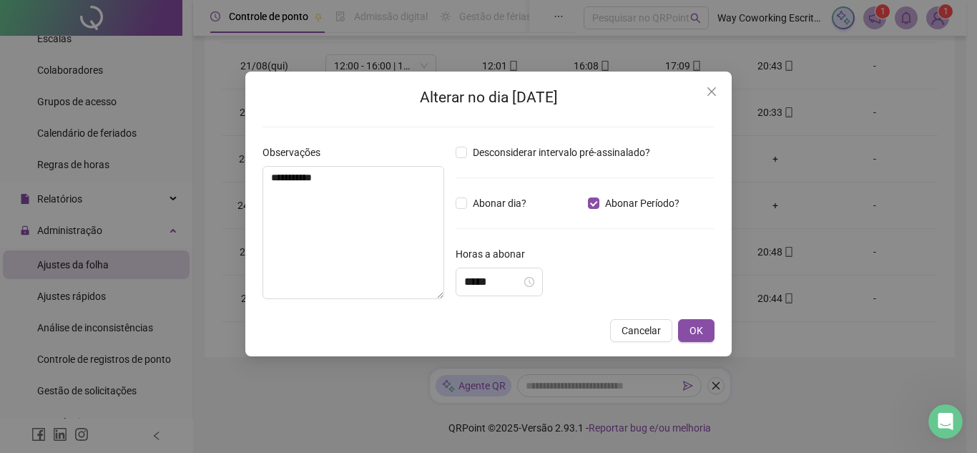
drag, startPoint x: 697, startPoint y: 323, endPoint x: 637, endPoint y: 210, distance: 128.0
click at [684, 242] on div "**********" at bounding box center [488, 214] width 486 height 285
click at [601, 204] on span "Abonar Período?" at bounding box center [642, 203] width 86 height 16
click at [693, 330] on span "OK" at bounding box center [696, 331] width 14 height 16
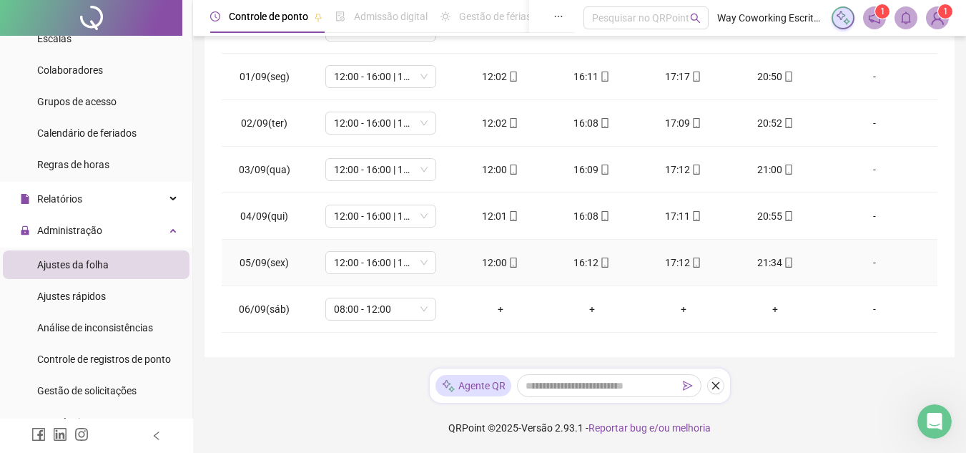
scroll to position [610, 0]
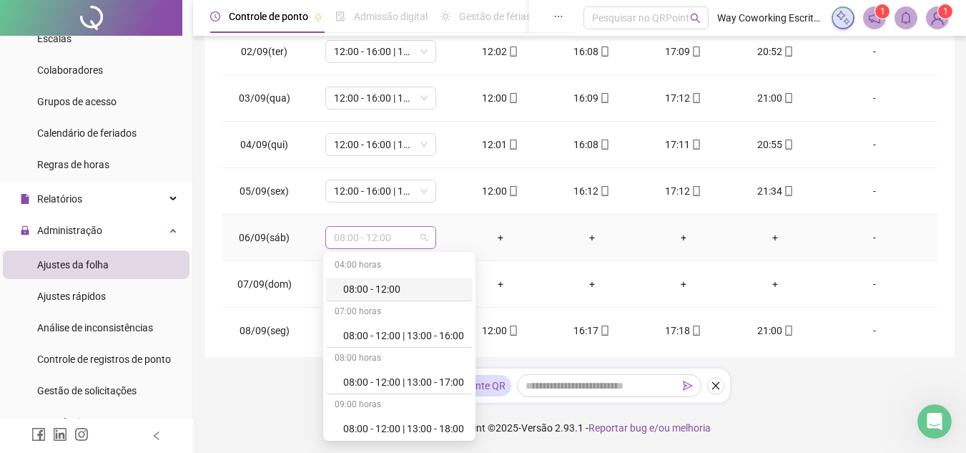
click at [419, 240] on span "08:00 - 12:00" at bounding box center [381, 237] width 94 height 21
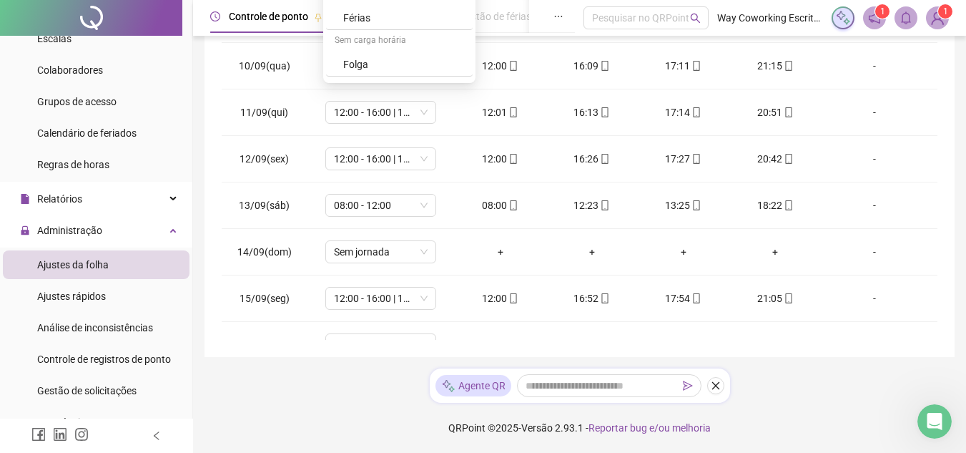
scroll to position [358, 0]
click at [423, 36] on div "Folga compensatória" at bounding box center [403, 39] width 121 height 16
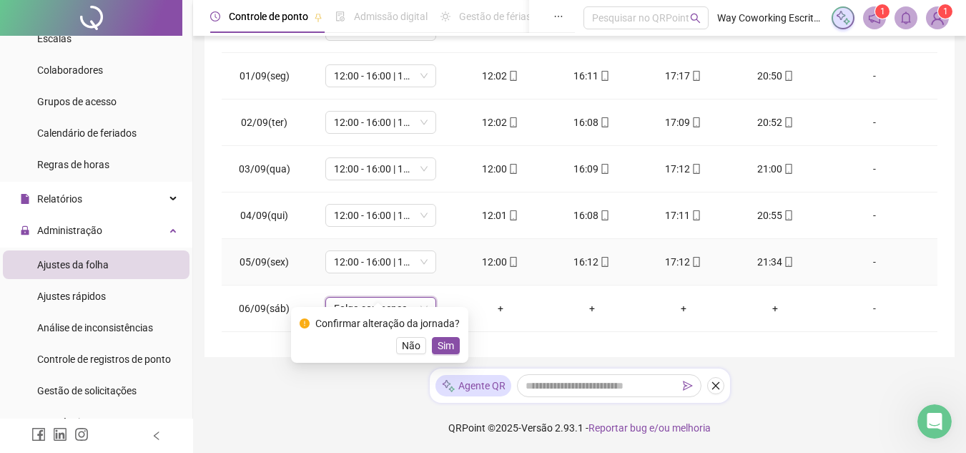
scroll to position [538, 0]
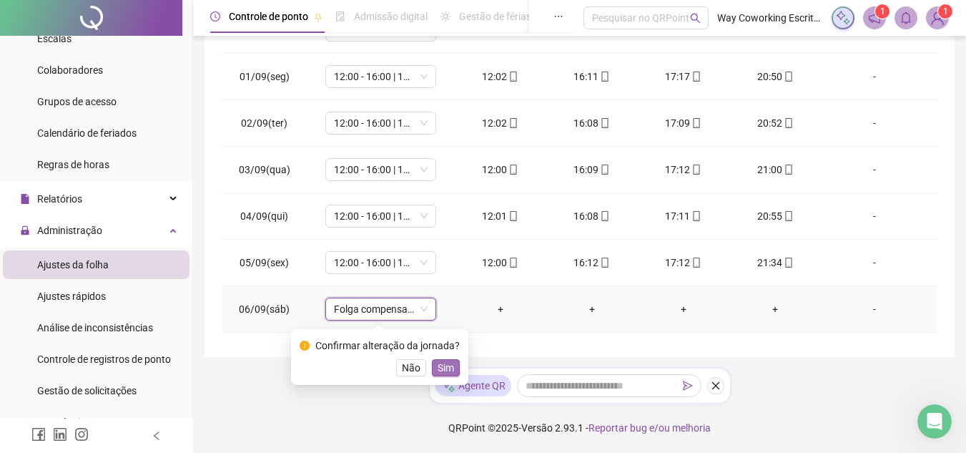
click at [452, 365] on button "Sim" at bounding box center [446, 367] width 28 height 17
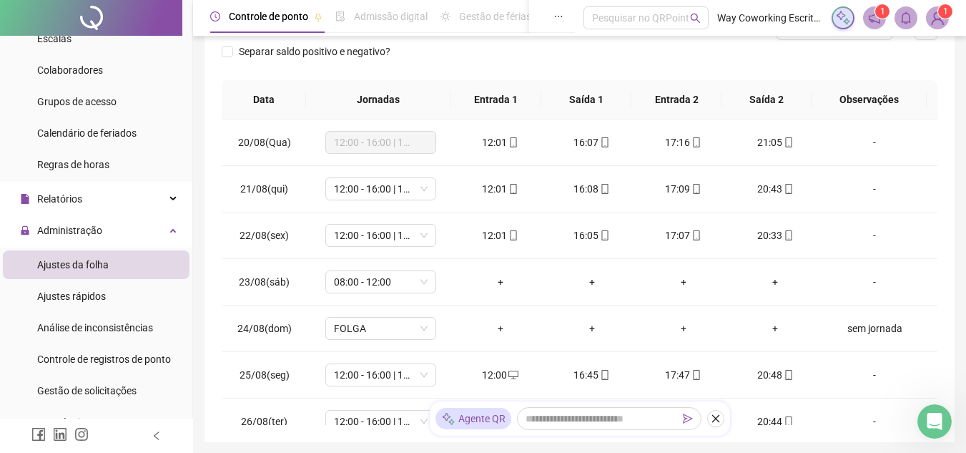
scroll to position [215, 0]
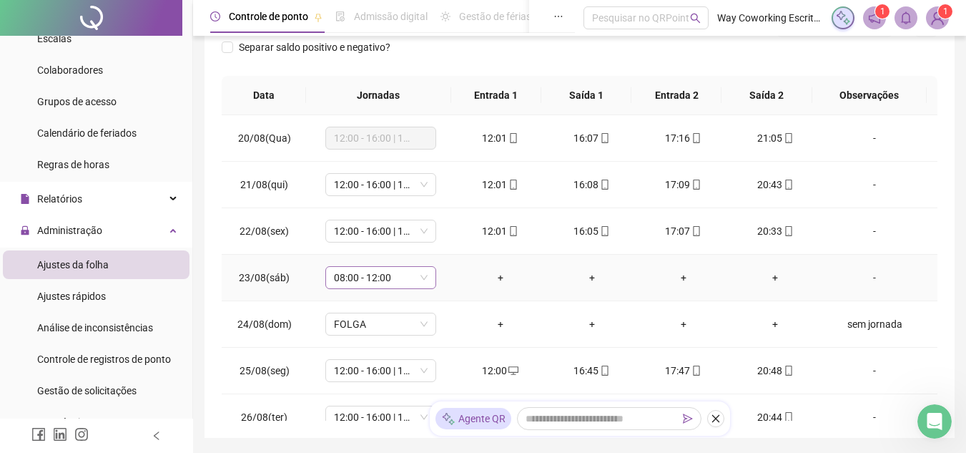
click at [423, 275] on span "08:00 - 12:00" at bounding box center [381, 277] width 94 height 21
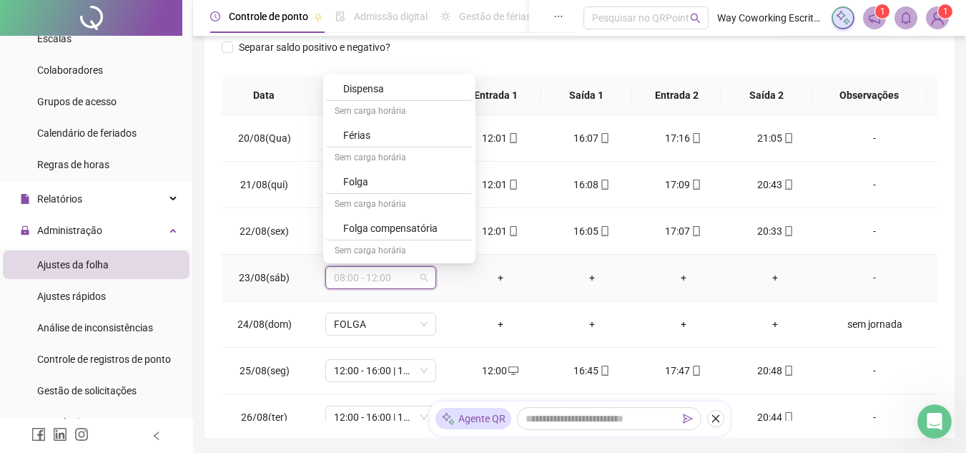
scroll to position [375, 0]
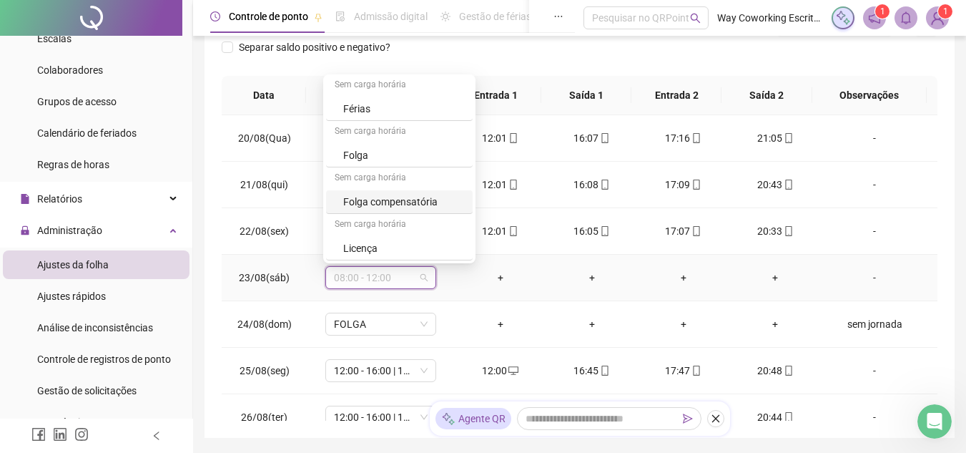
click at [395, 200] on div "Folga compensatória" at bounding box center [403, 202] width 121 height 16
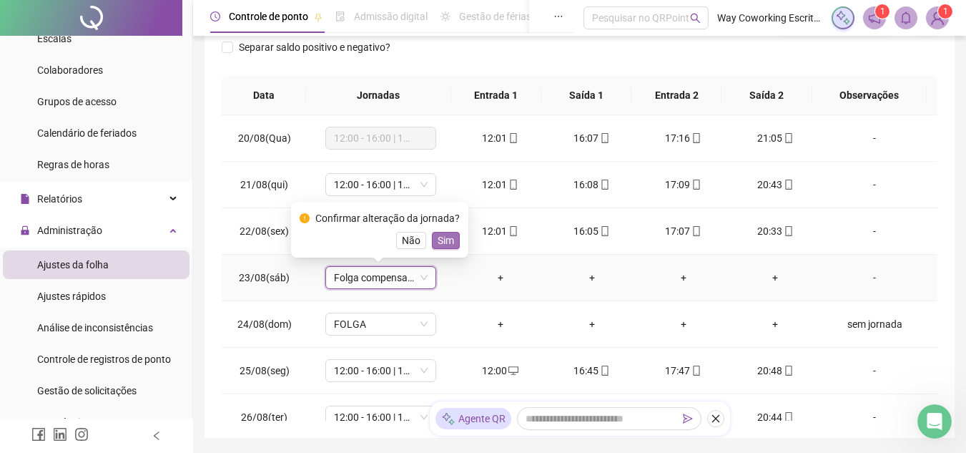
click at [438, 240] on span "Sim" at bounding box center [446, 240] width 16 height 16
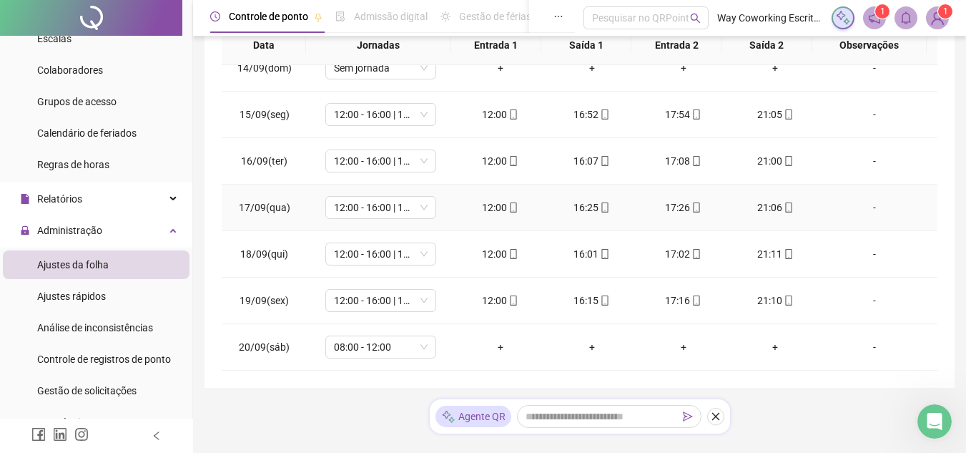
scroll to position [286, 0]
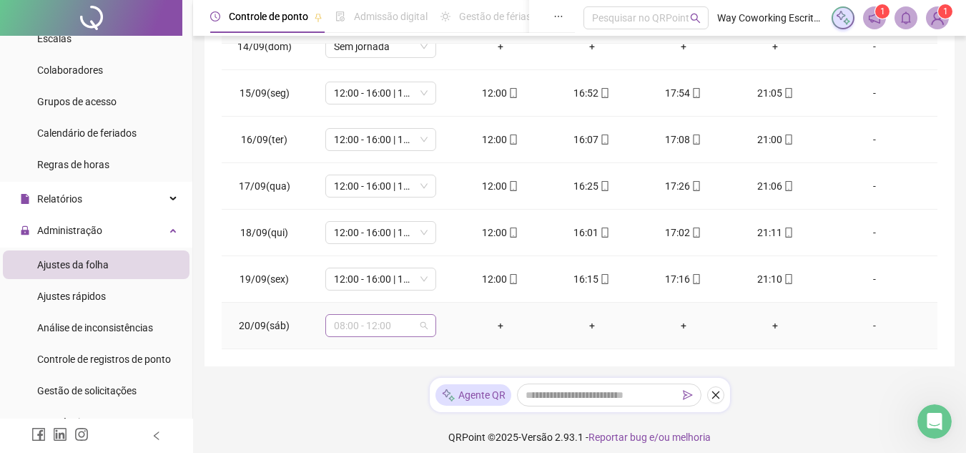
click at [425, 326] on div "08:00 - 12:00" at bounding box center [380, 325] width 111 height 23
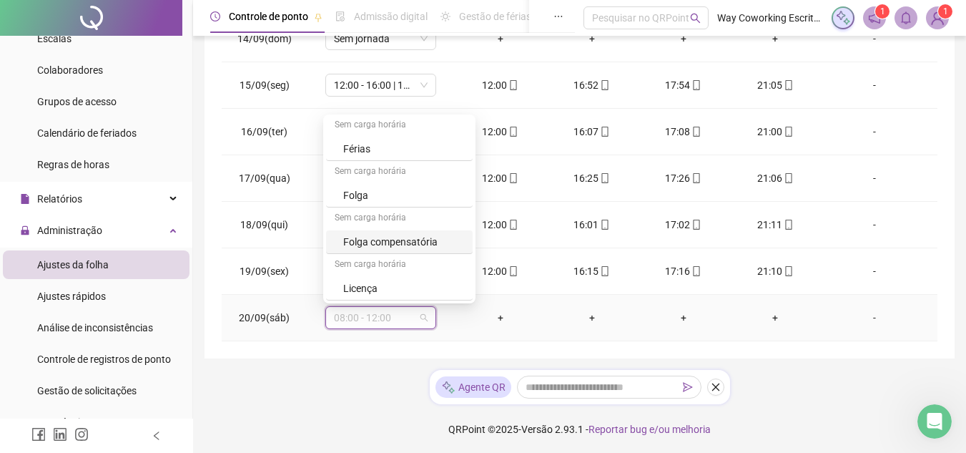
scroll to position [295, 0]
click at [413, 240] on div "Folga compensatória" at bounding box center [403, 240] width 121 height 16
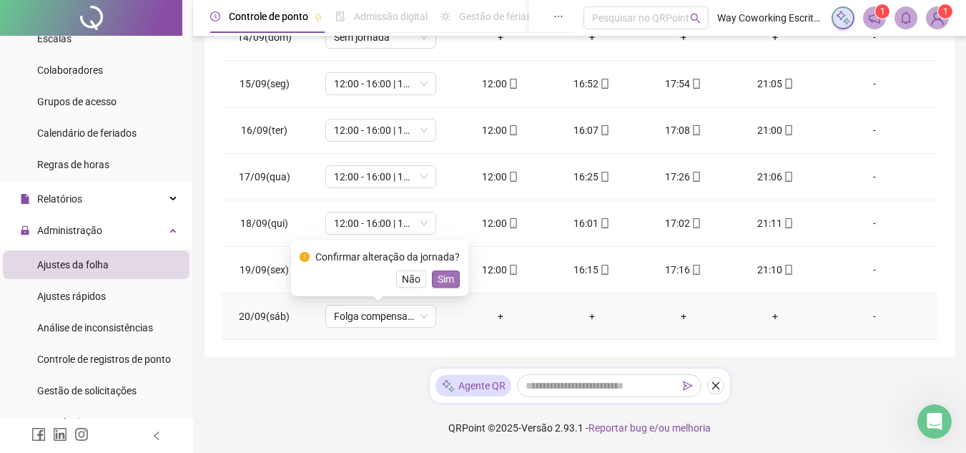
click at [444, 277] on span "Sim" at bounding box center [446, 279] width 16 height 16
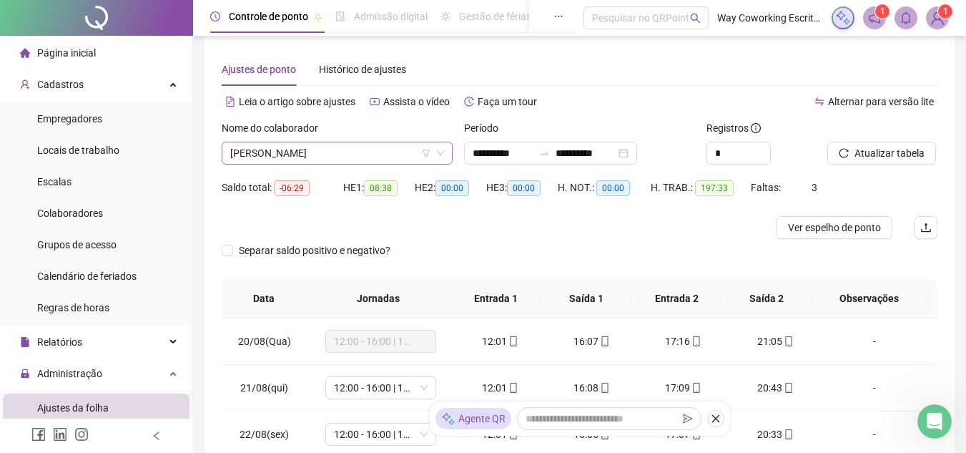
scroll to position [0, 0]
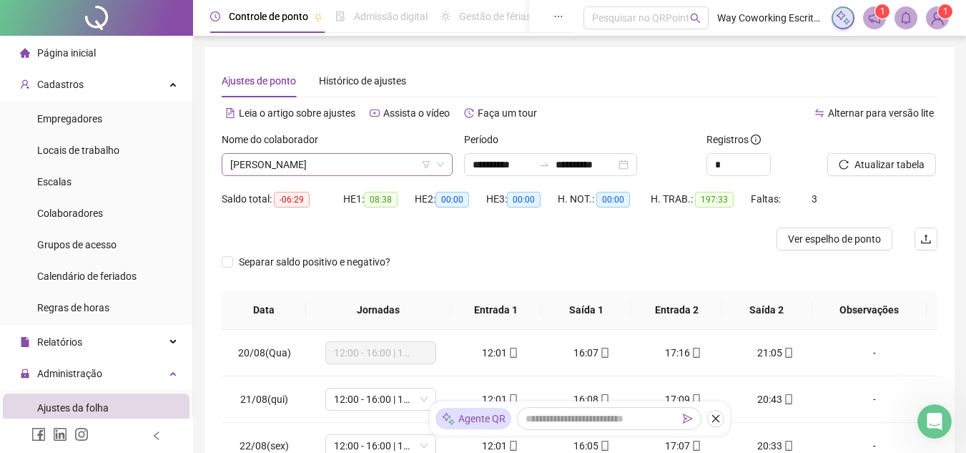
click at [409, 164] on span "[PERSON_NAME]" at bounding box center [337, 164] width 214 height 21
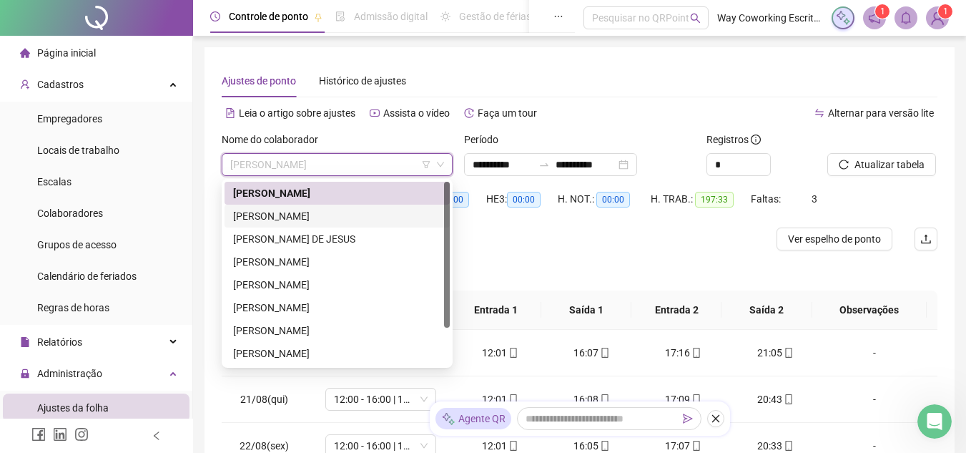
click at [306, 214] on div "[PERSON_NAME]" at bounding box center [337, 216] width 208 height 16
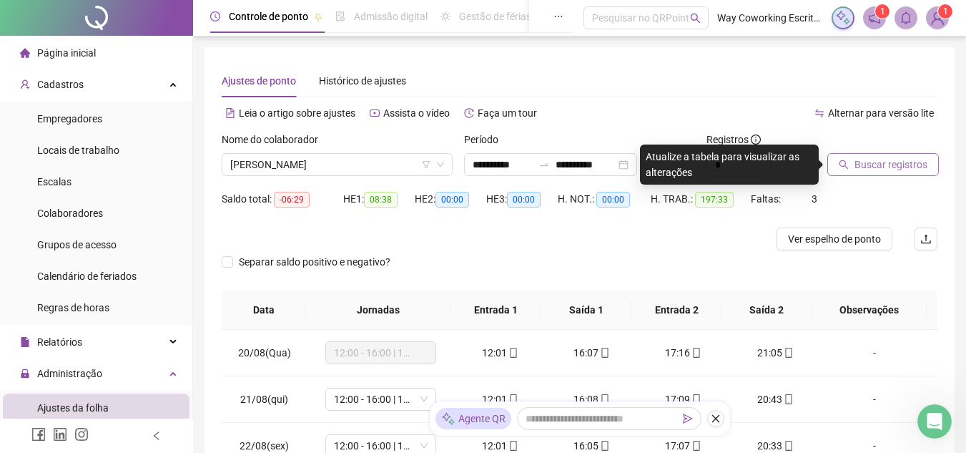
click at [905, 160] on span "Buscar registros" at bounding box center [891, 165] width 73 height 16
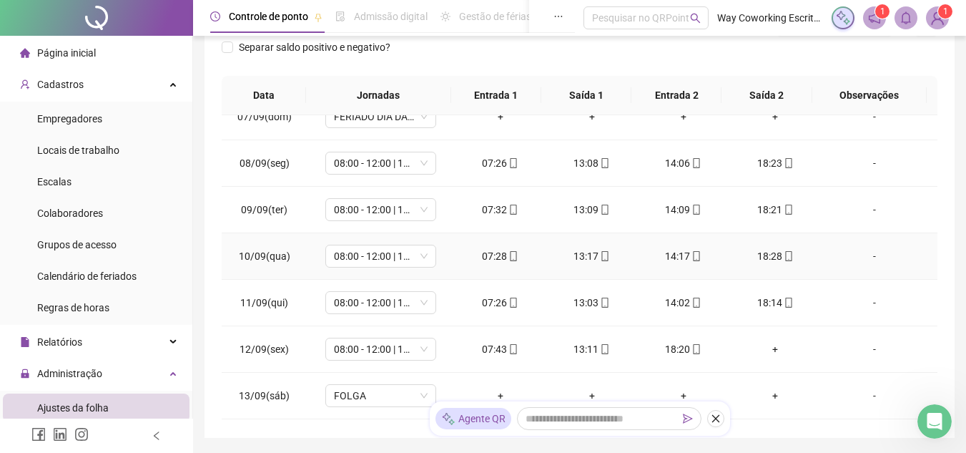
scroll to position [1001, 0]
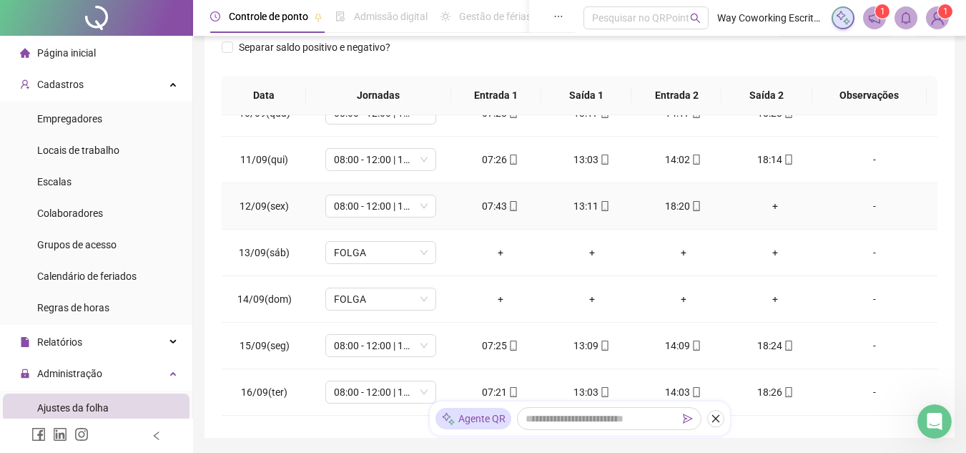
click at [764, 207] on div "+" at bounding box center [775, 206] width 69 height 16
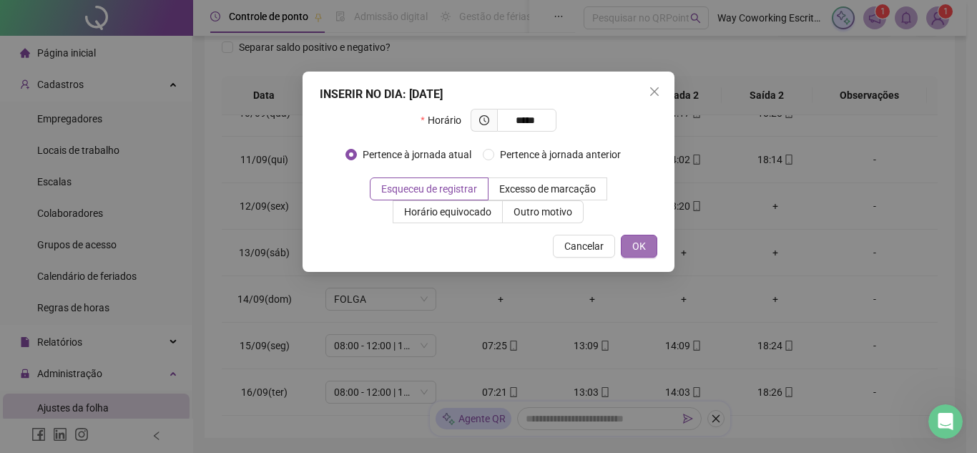
type input "*****"
click at [635, 245] on span "OK" at bounding box center [639, 246] width 14 height 16
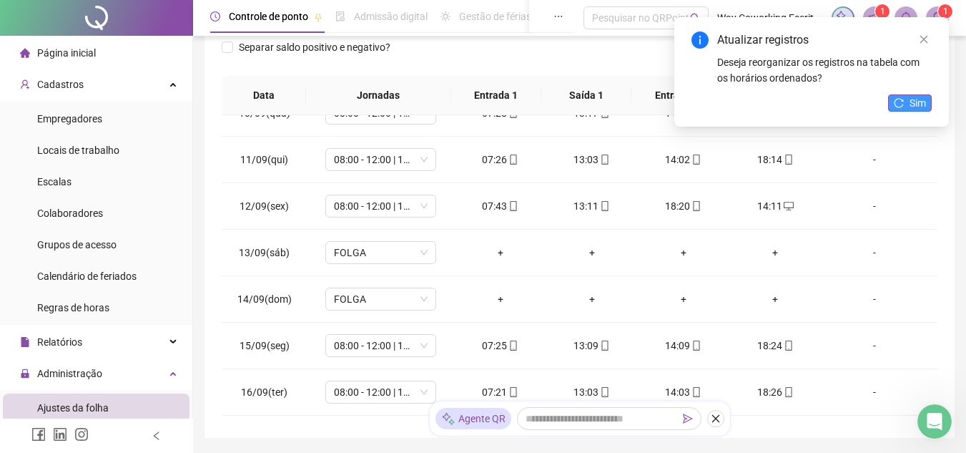
click at [907, 104] on button "Sim" at bounding box center [910, 102] width 44 height 17
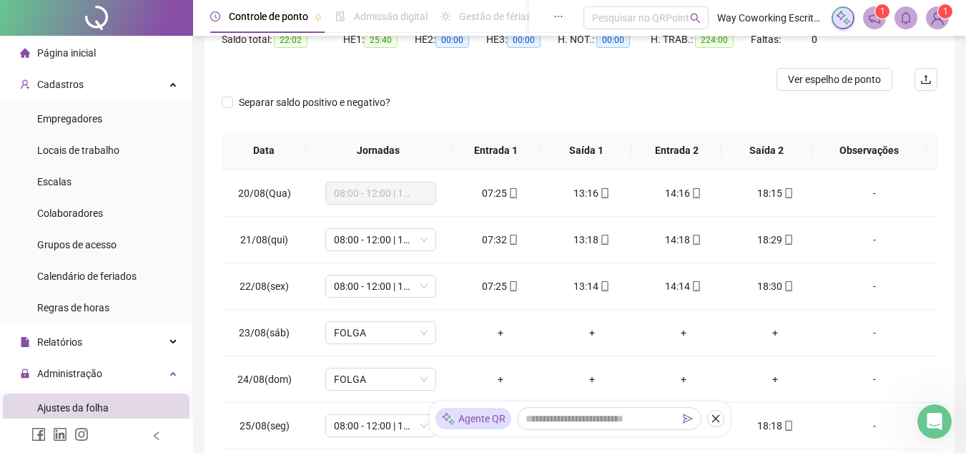
scroll to position [0, 0]
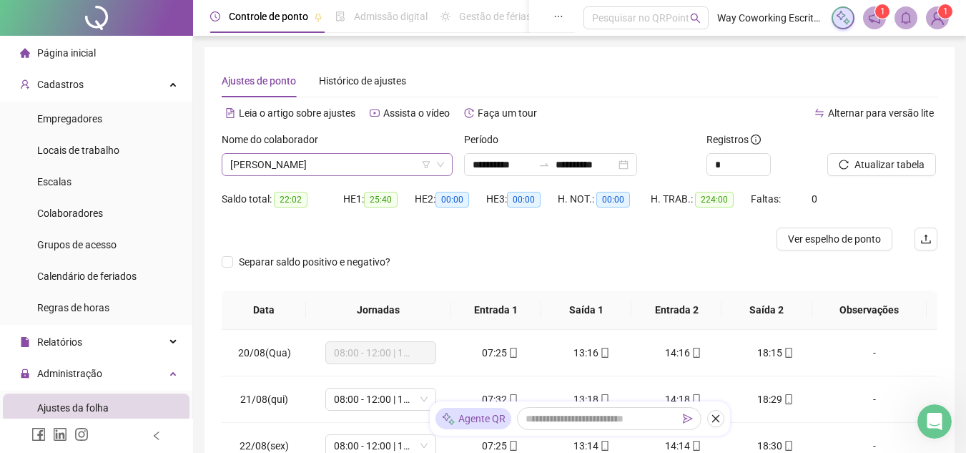
click at [402, 164] on span "[PERSON_NAME]" at bounding box center [337, 164] width 214 height 21
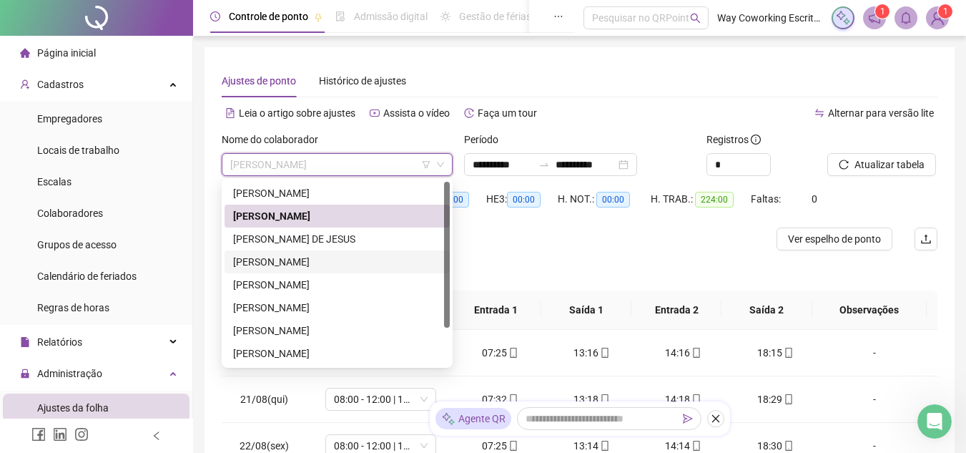
click at [300, 257] on div "[PERSON_NAME]" at bounding box center [337, 262] width 208 height 16
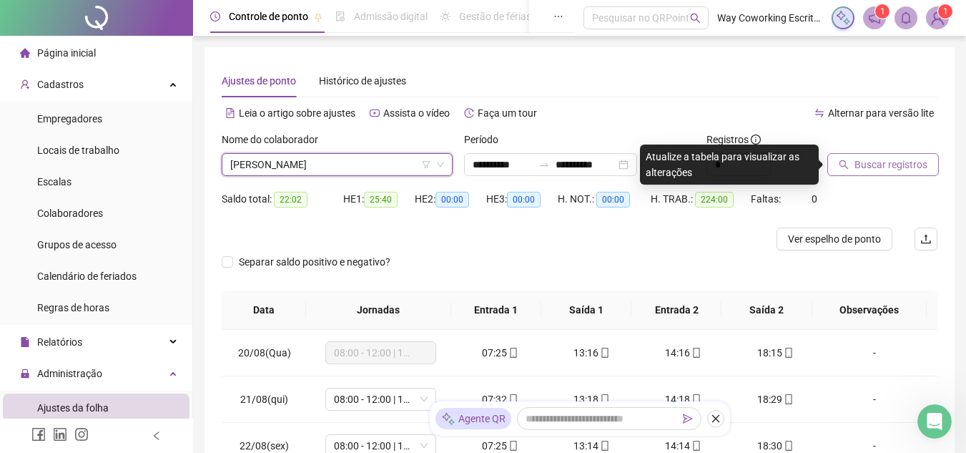
click at [868, 171] on span "Buscar registros" at bounding box center [891, 165] width 73 height 16
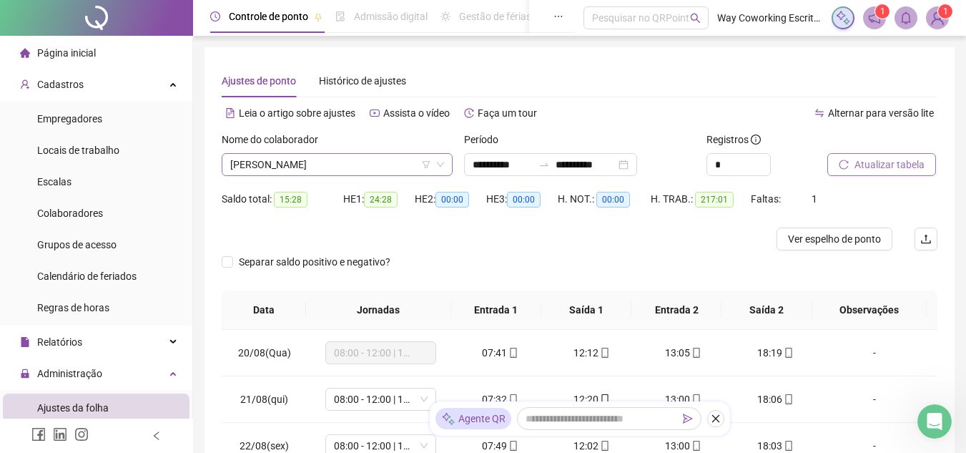
click at [378, 158] on span "[PERSON_NAME]" at bounding box center [337, 164] width 214 height 21
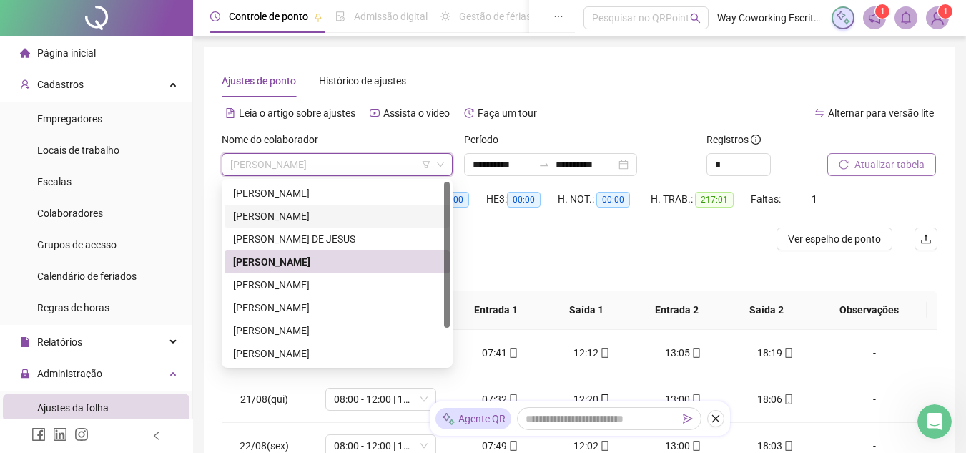
click at [299, 215] on div "[PERSON_NAME]" at bounding box center [337, 216] width 208 height 16
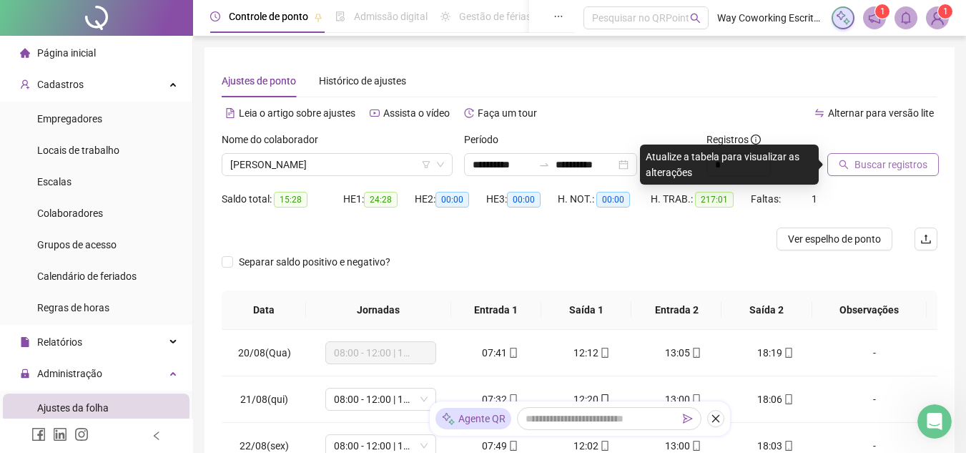
click at [907, 159] on span "Buscar registros" at bounding box center [891, 165] width 73 height 16
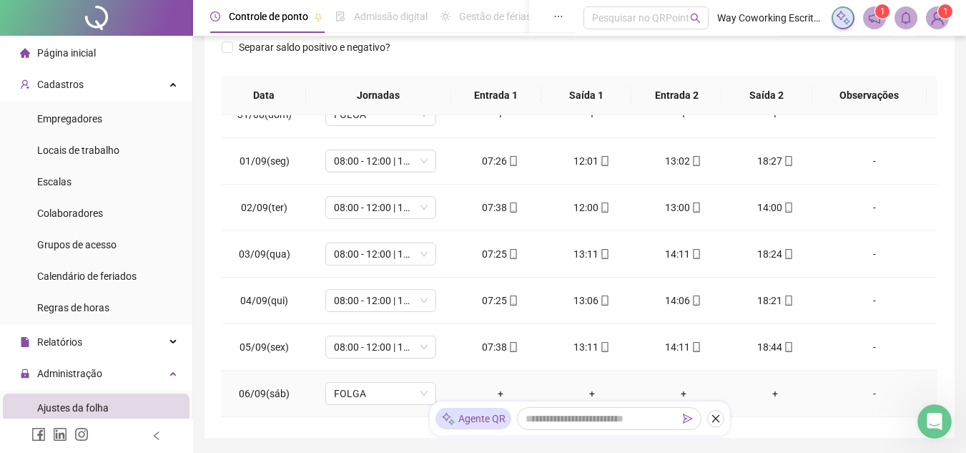
scroll to position [467, 0]
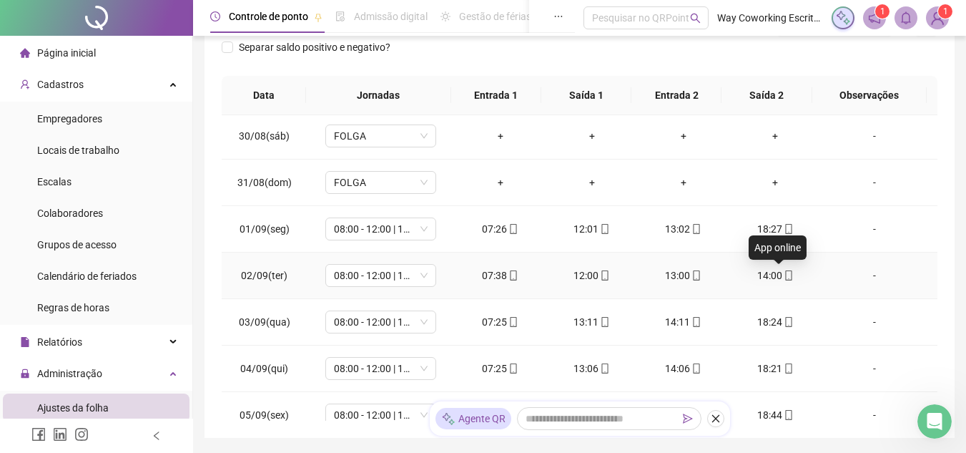
click at [784, 275] on icon "mobile" at bounding box center [789, 275] width 10 height 10
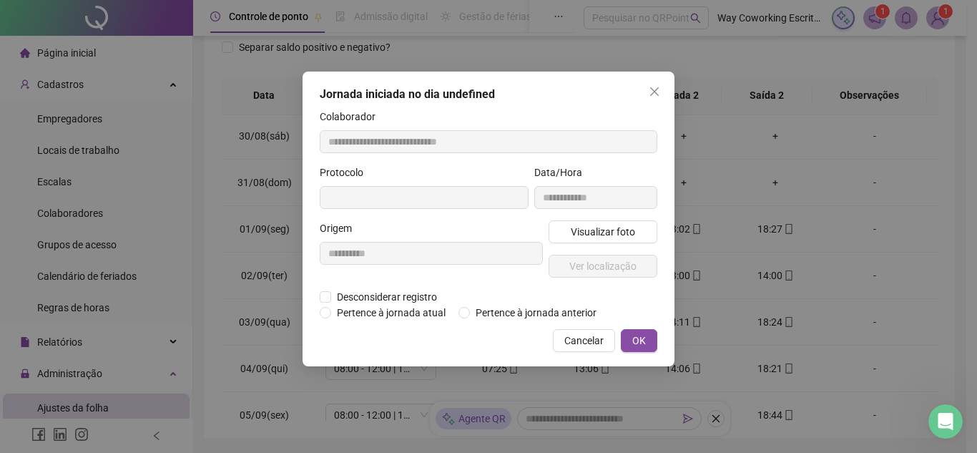
type input "**********"
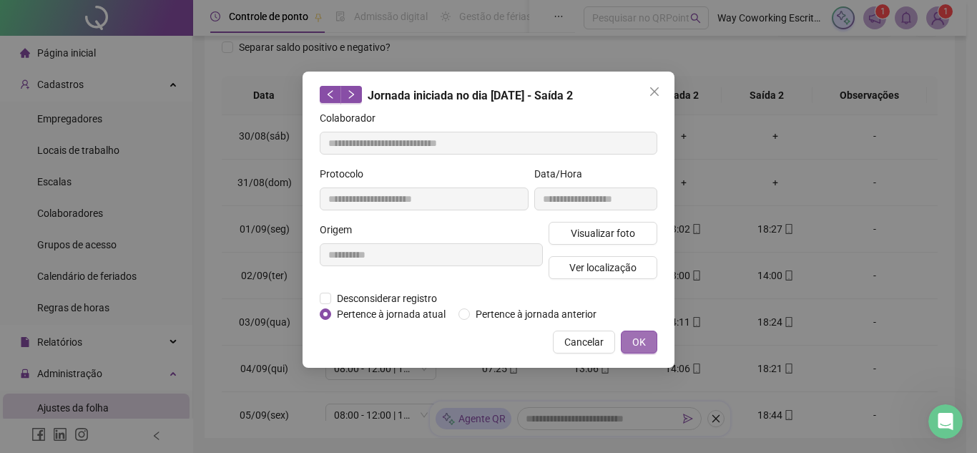
click at [635, 345] on span "OK" at bounding box center [639, 342] width 14 height 16
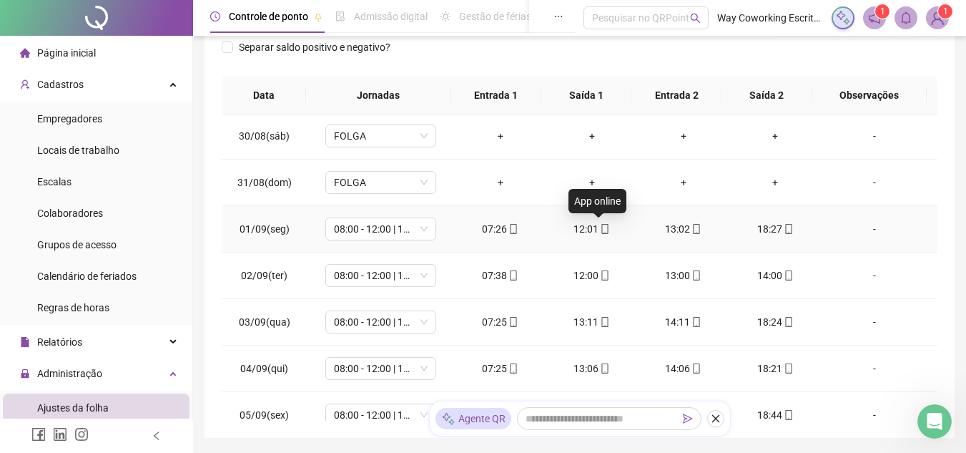
click at [601, 228] on icon "mobile" at bounding box center [605, 229] width 10 height 10
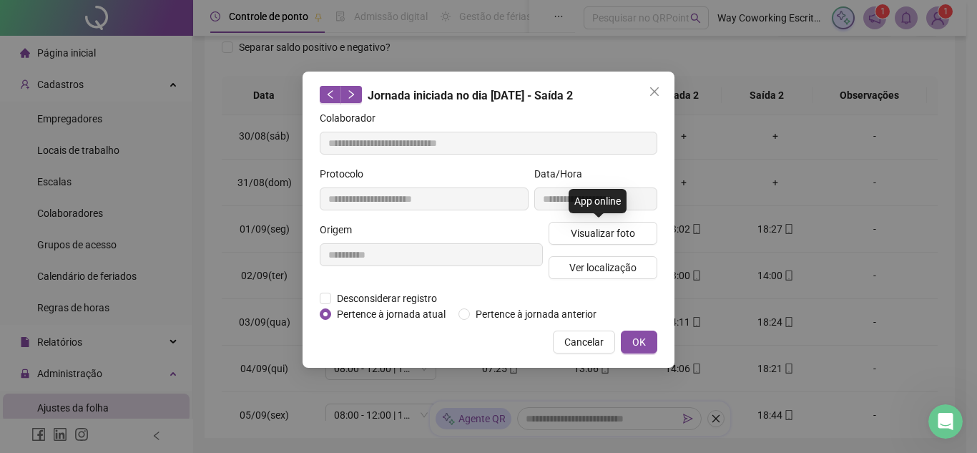
type input "**********"
click at [657, 87] on icon "close" at bounding box center [654, 91] width 11 height 11
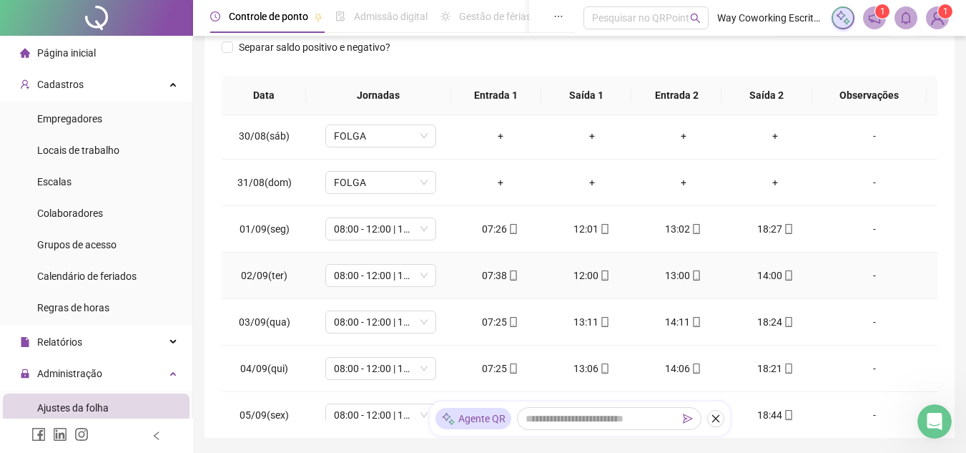
click at [769, 278] on div "14:00" at bounding box center [775, 275] width 69 height 16
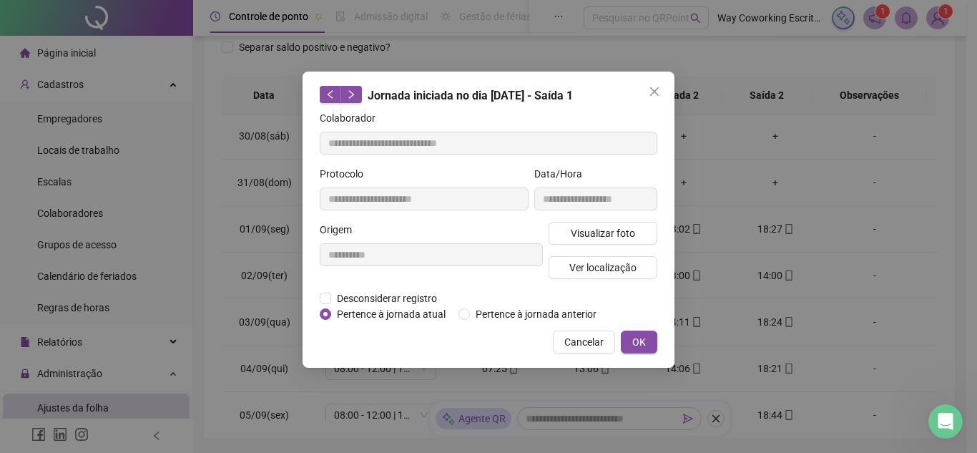
type input "**********"
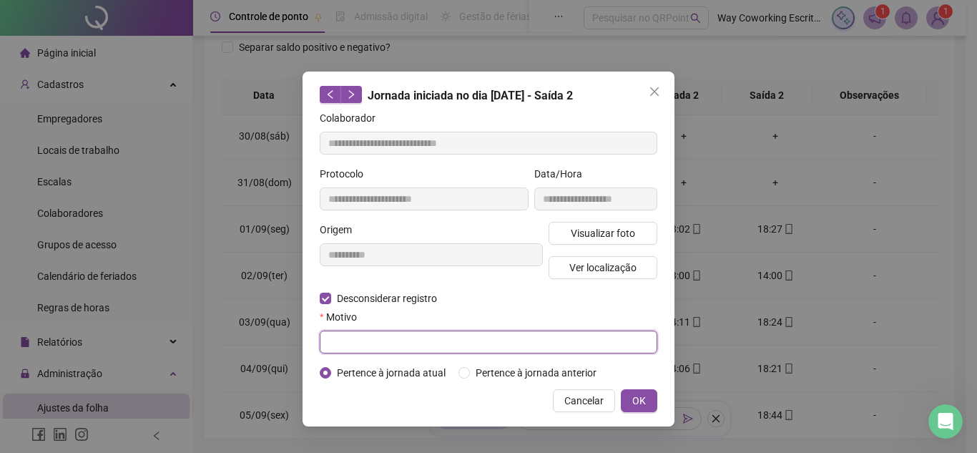
click at [420, 347] on input "text" at bounding box center [489, 341] width 338 height 23
type input "**********"
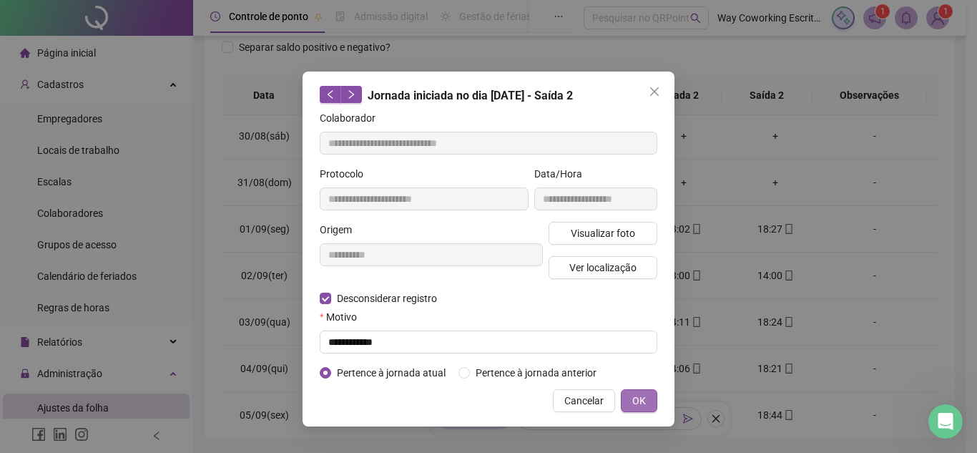
click at [640, 399] on span "OK" at bounding box center [639, 401] width 14 height 16
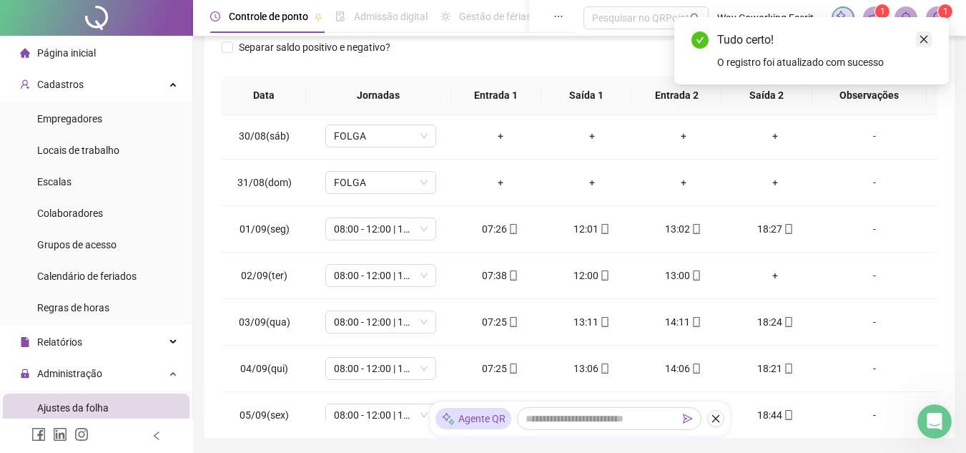
click at [930, 34] on link "Close" at bounding box center [924, 39] width 16 height 16
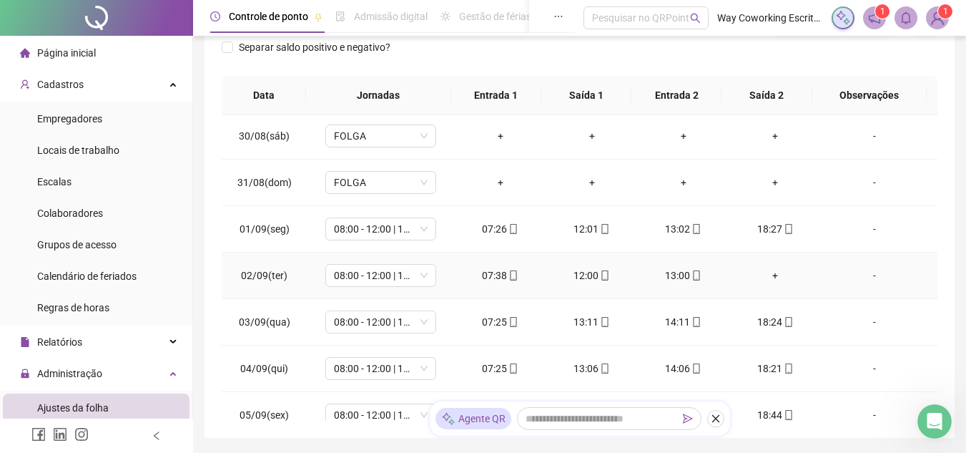
click at [771, 273] on div "+" at bounding box center [775, 275] width 69 height 16
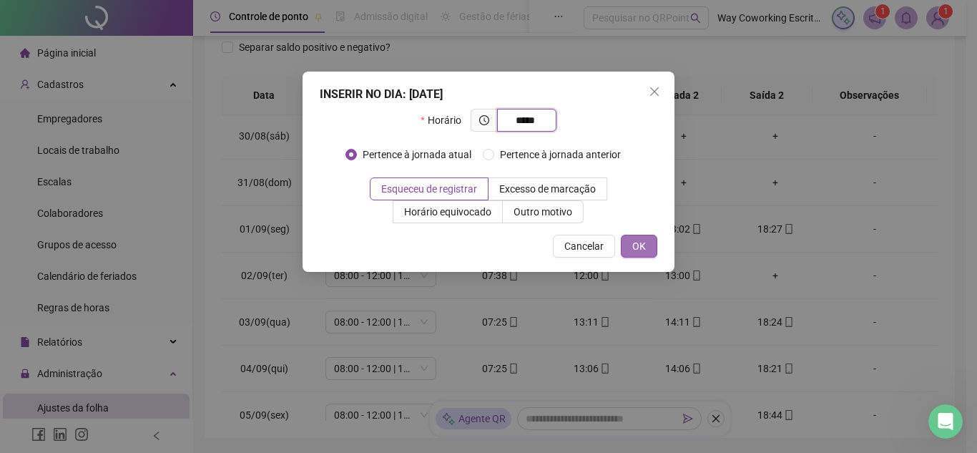
type input "*****"
click at [650, 250] on button "OK" at bounding box center [639, 246] width 36 height 23
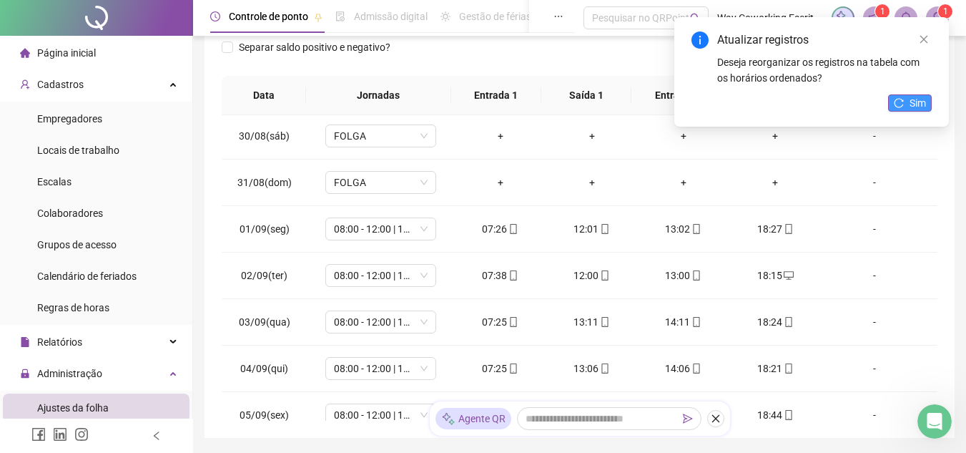
click at [922, 99] on span "Sim" at bounding box center [918, 103] width 16 height 16
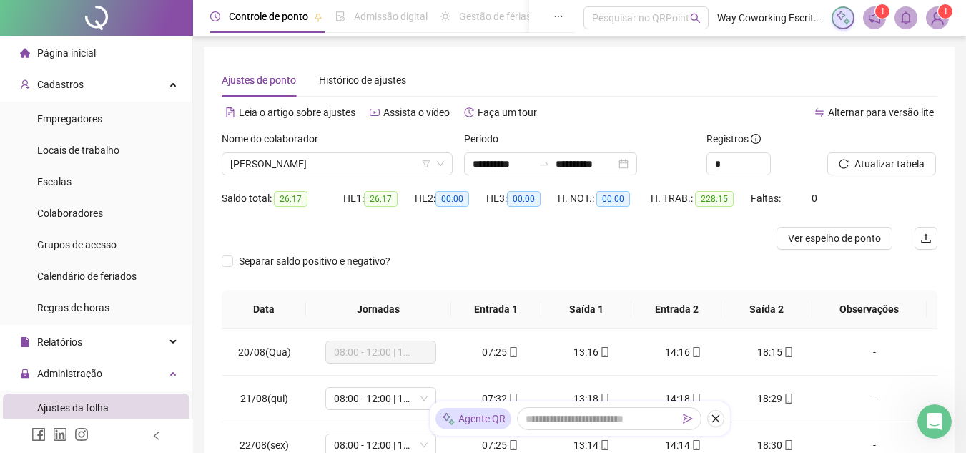
scroll to position [0, 0]
click at [333, 158] on span "[PERSON_NAME]" at bounding box center [337, 164] width 214 height 21
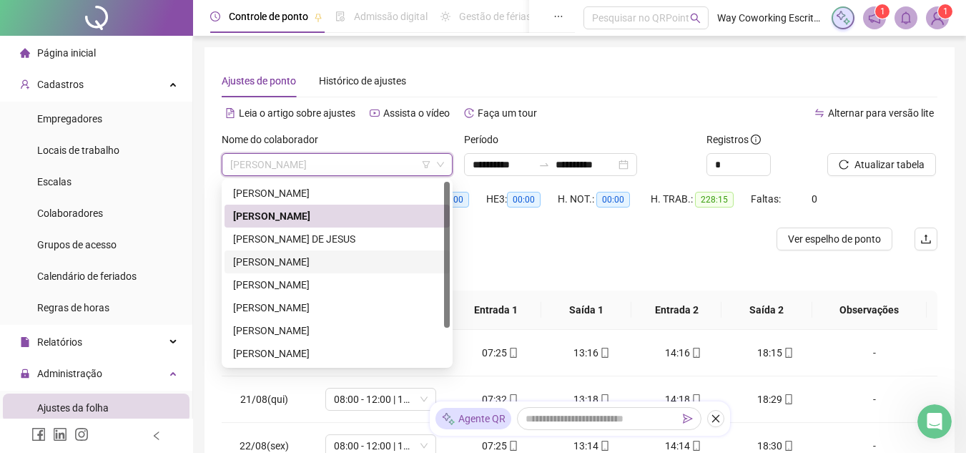
click at [297, 257] on div "[PERSON_NAME]" at bounding box center [337, 262] width 208 height 16
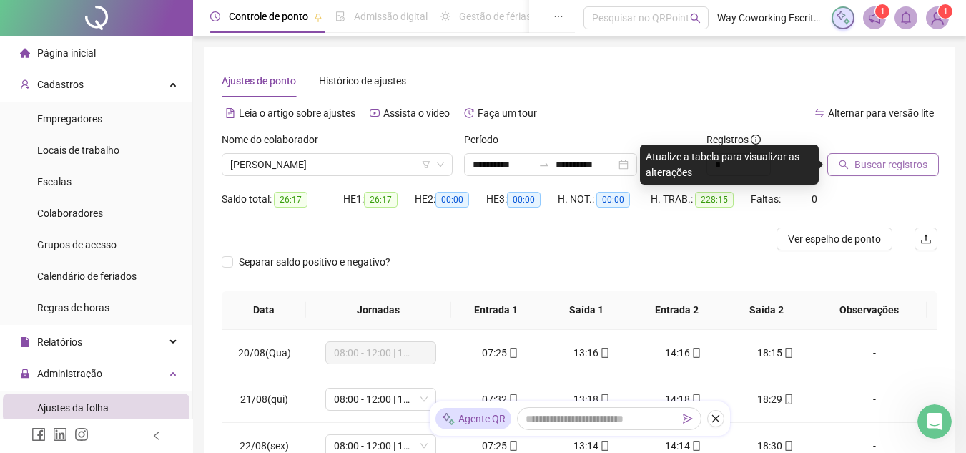
click at [895, 159] on span "Buscar registros" at bounding box center [891, 165] width 73 height 16
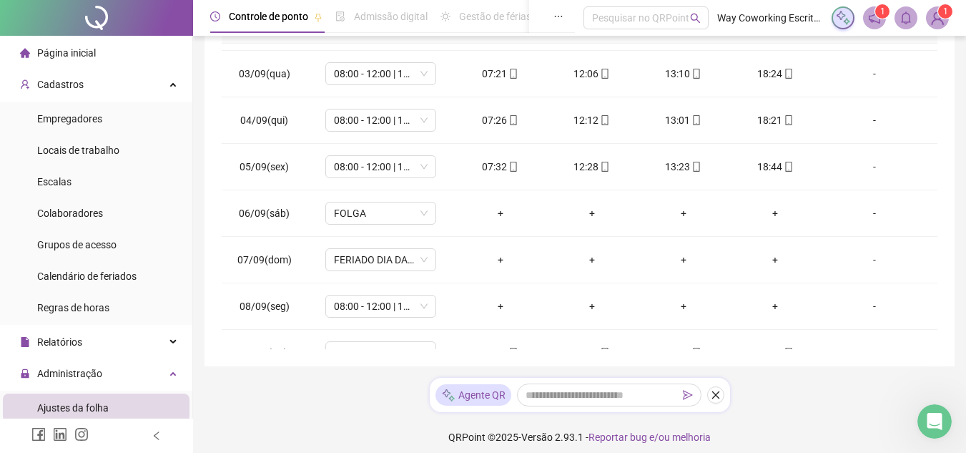
scroll to position [715, 0]
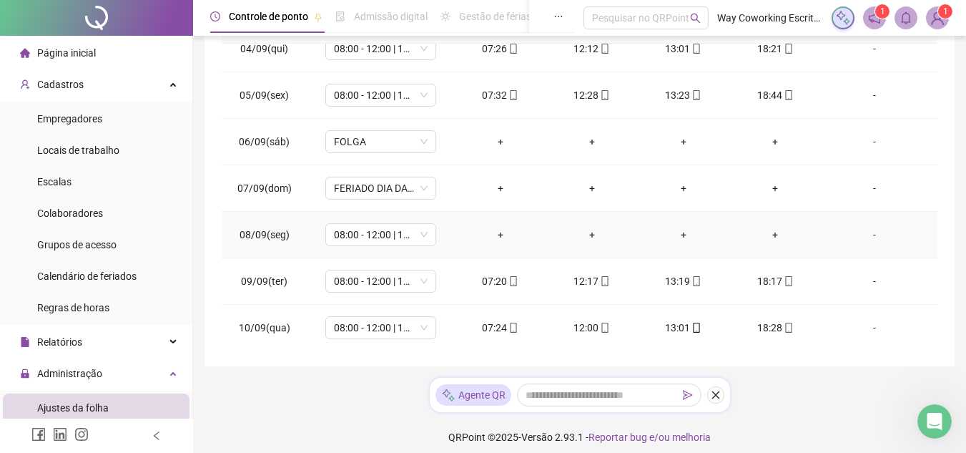
click at [499, 231] on div "+" at bounding box center [500, 235] width 69 height 16
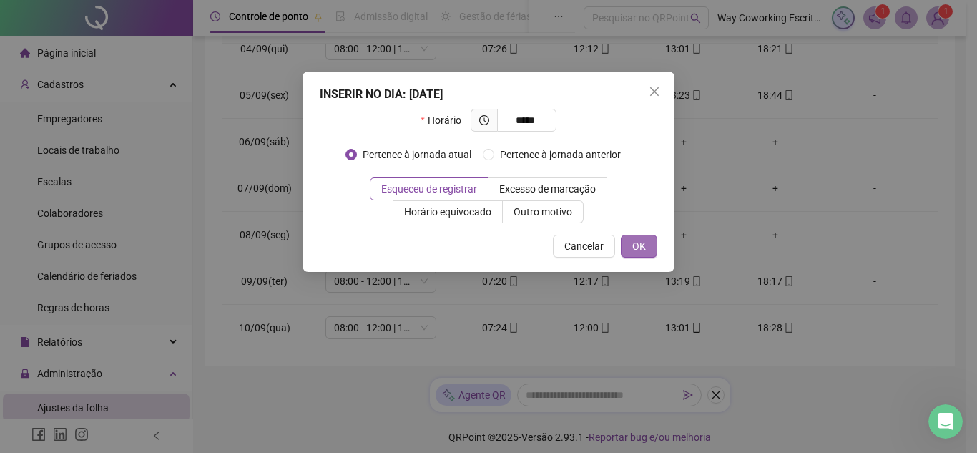
type input "*****"
click at [635, 242] on span "OK" at bounding box center [639, 246] width 14 height 16
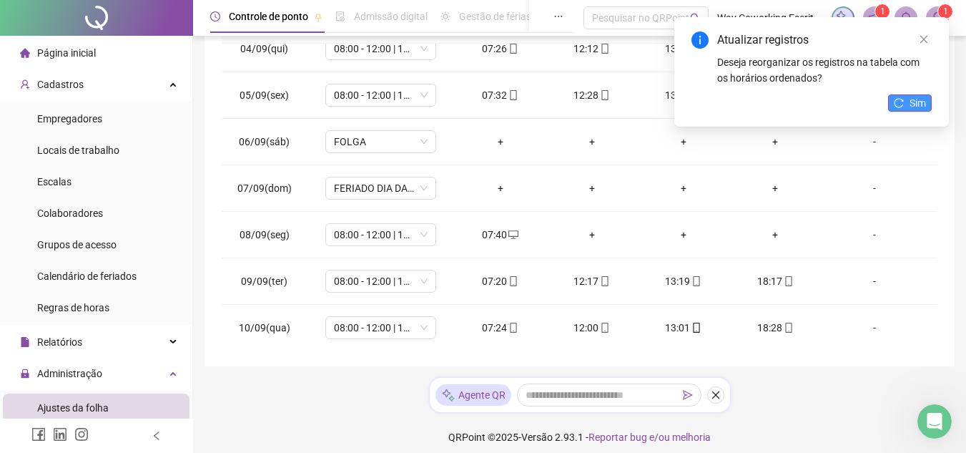
click at [908, 100] on button "Sim" at bounding box center [910, 102] width 44 height 17
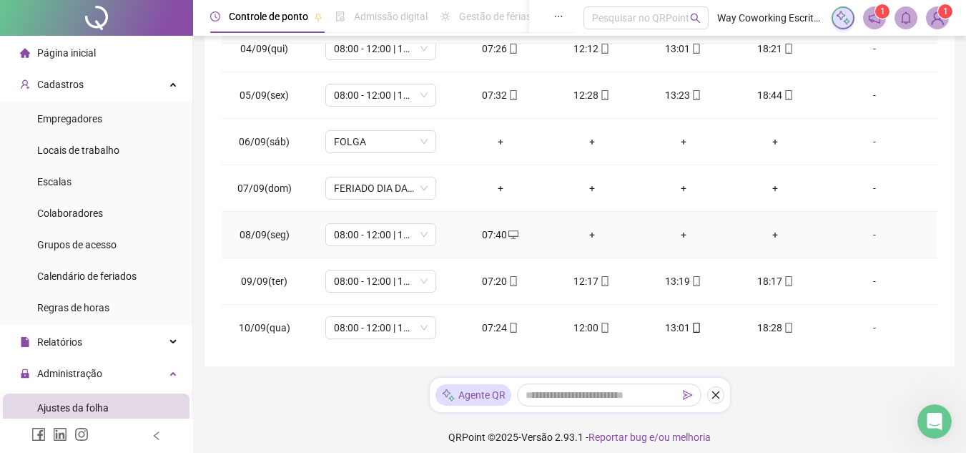
click at [584, 234] on div "+" at bounding box center [592, 235] width 69 height 16
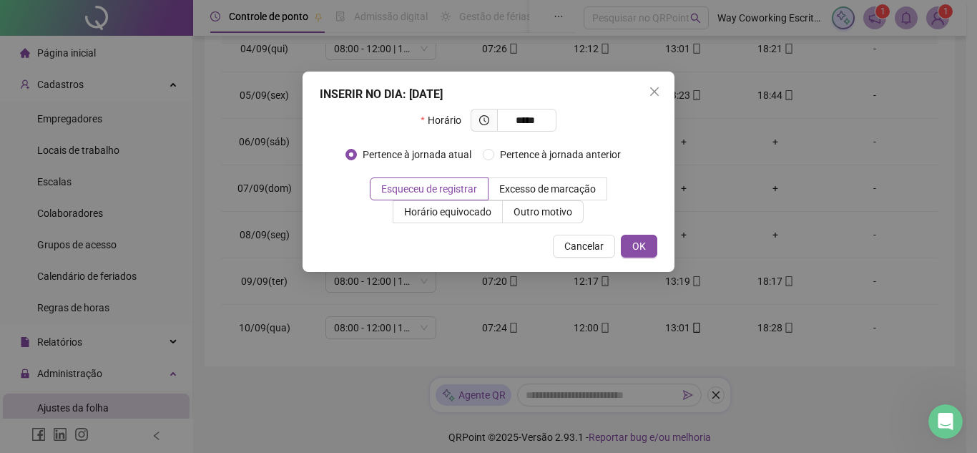
type input "*****"
click at [638, 227] on div "INSERIR NO DIA : [DATE] Horário ***** Pertence à jornada atual Pertence à jorna…" at bounding box center [488, 172] width 372 height 200
click at [639, 237] on div "INSERIR NO DIA : [DATE] Horário ***** Pertence à jornada atual Pertence à jorna…" at bounding box center [488, 172] width 372 height 200
click at [640, 245] on span "OK" at bounding box center [639, 246] width 14 height 16
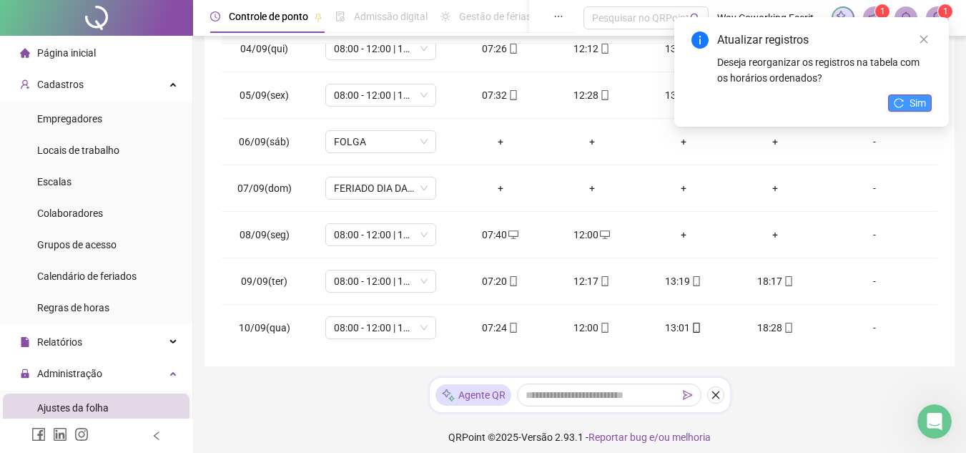
click at [913, 106] on span "Sim" at bounding box center [918, 103] width 16 height 16
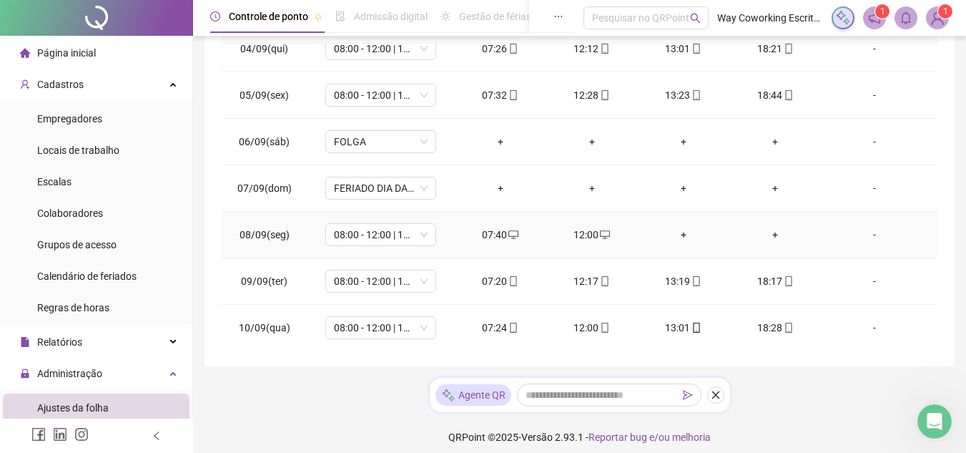
click at [678, 233] on div "+" at bounding box center [683, 235] width 69 height 16
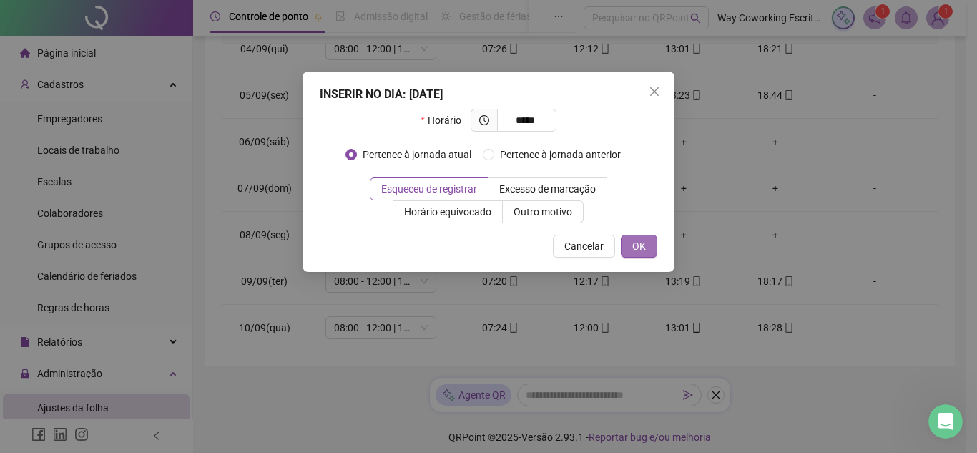
type input "*****"
click at [651, 239] on button "OK" at bounding box center [639, 246] width 36 height 23
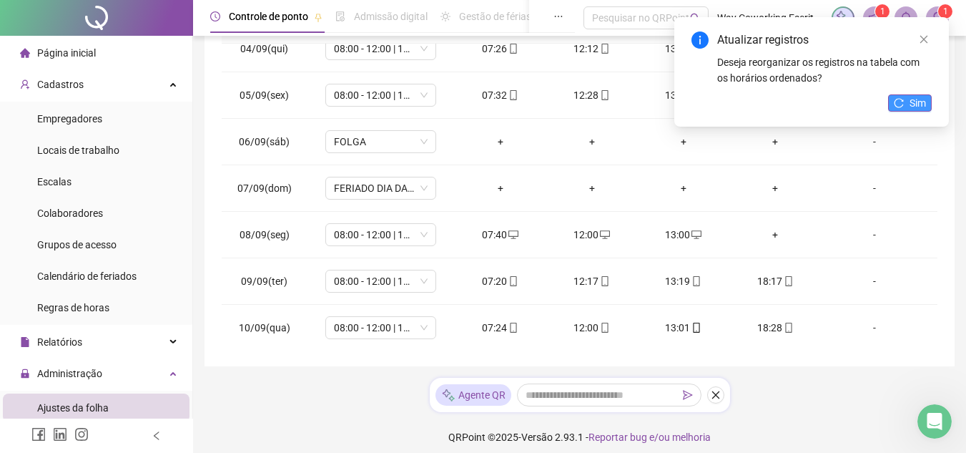
click at [916, 94] on button "Sim" at bounding box center [910, 102] width 44 height 17
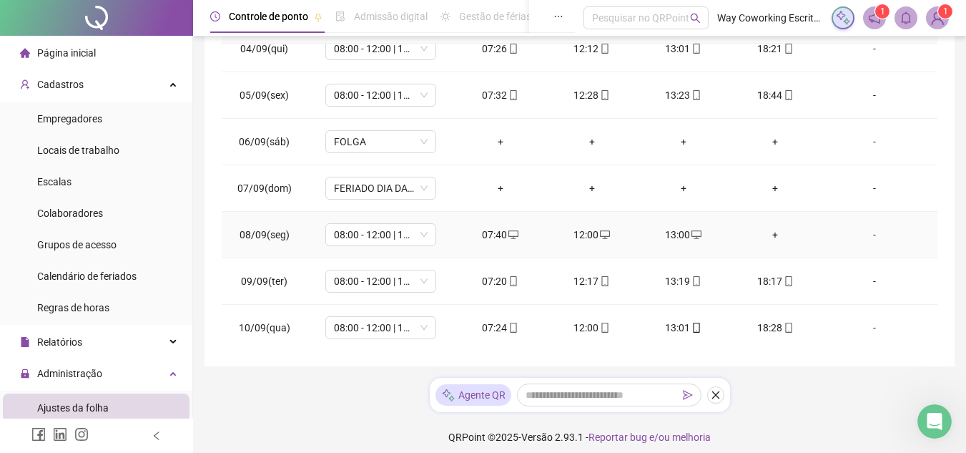
click at [764, 232] on div "+" at bounding box center [775, 235] width 69 height 16
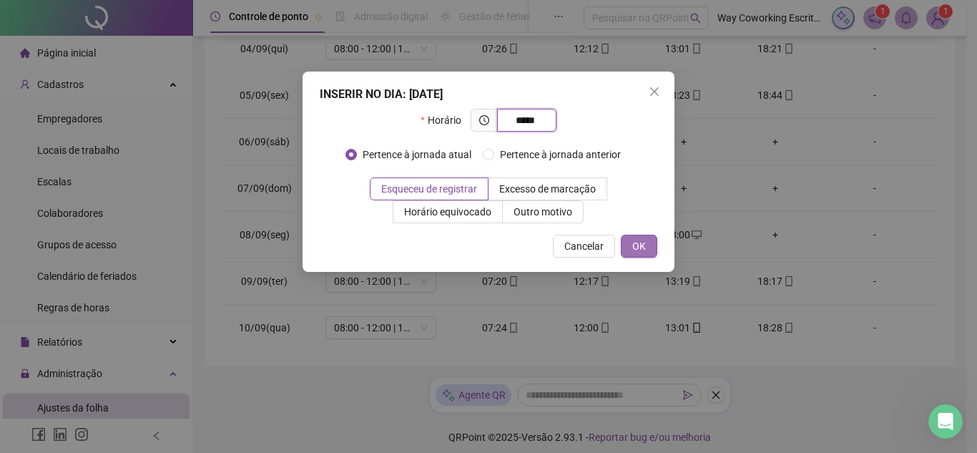
type input "*****"
click at [651, 246] on button "OK" at bounding box center [639, 246] width 36 height 23
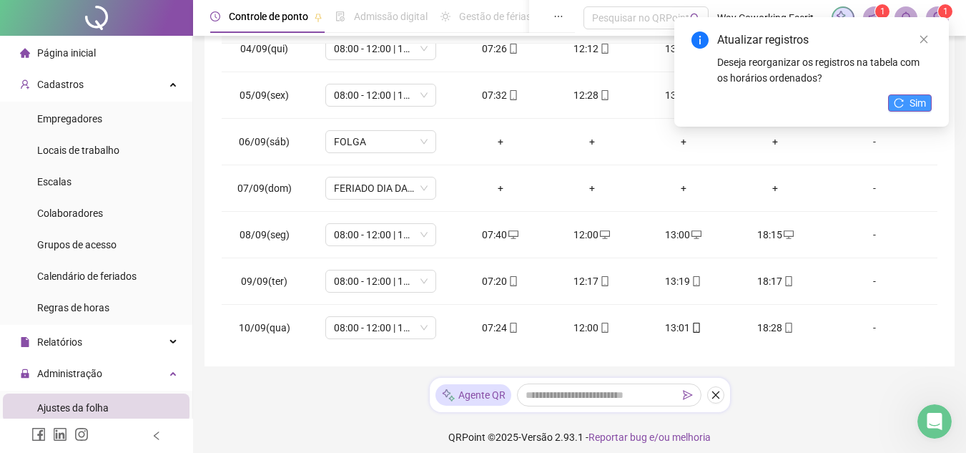
click at [913, 98] on span "Sim" at bounding box center [918, 103] width 16 height 16
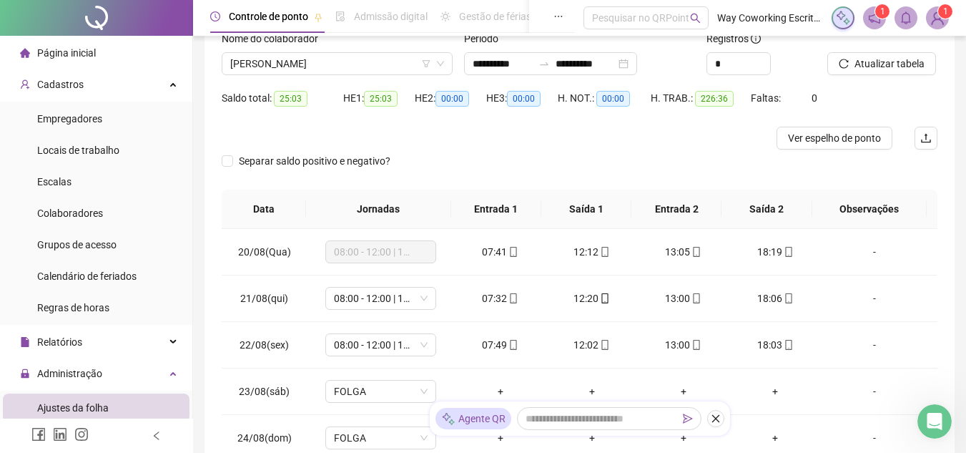
scroll to position [0, 0]
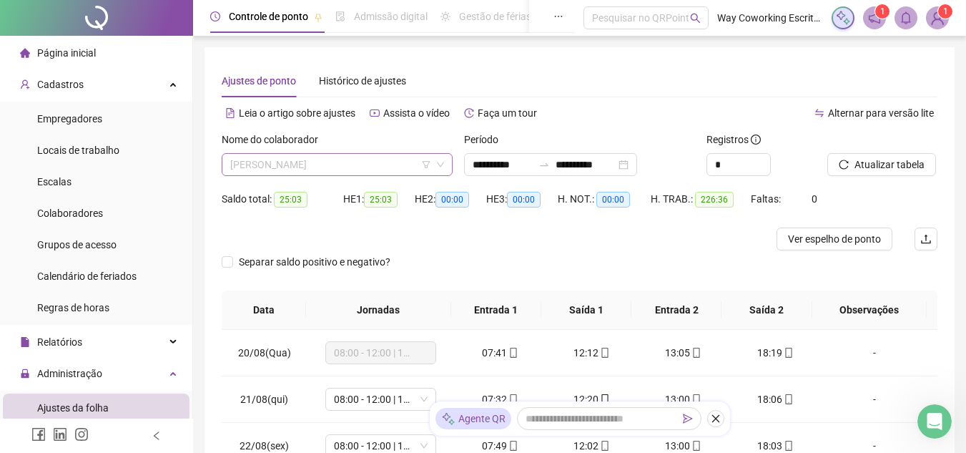
click at [378, 155] on span "[PERSON_NAME]" at bounding box center [337, 164] width 214 height 21
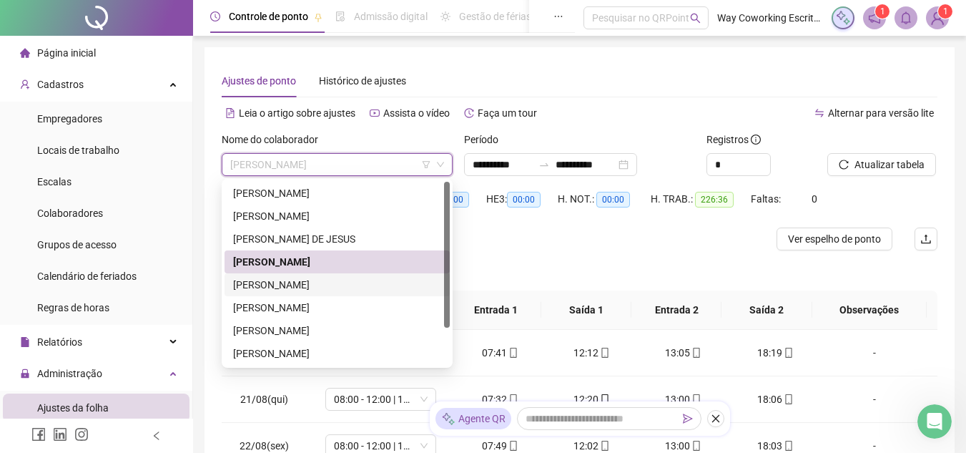
click at [282, 280] on div "[PERSON_NAME]" at bounding box center [337, 285] width 208 height 16
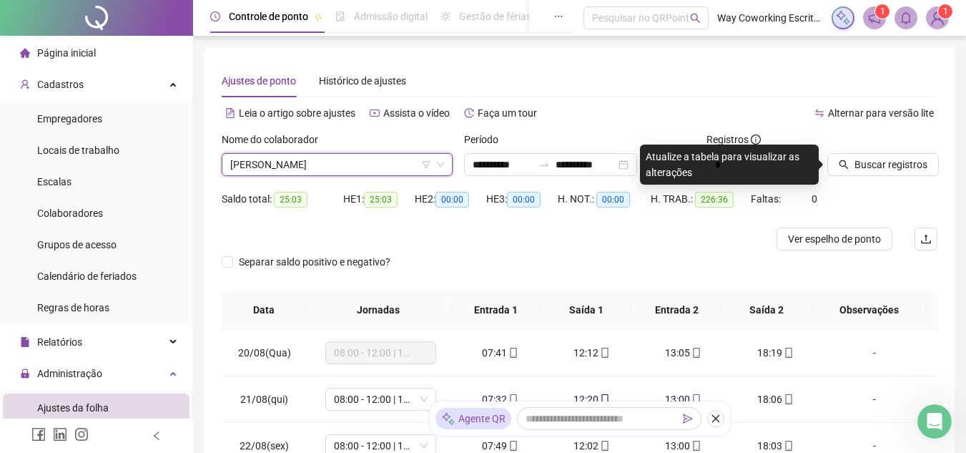
click at [377, 155] on span "[PERSON_NAME]" at bounding box center [337, 164] width 214 height 21
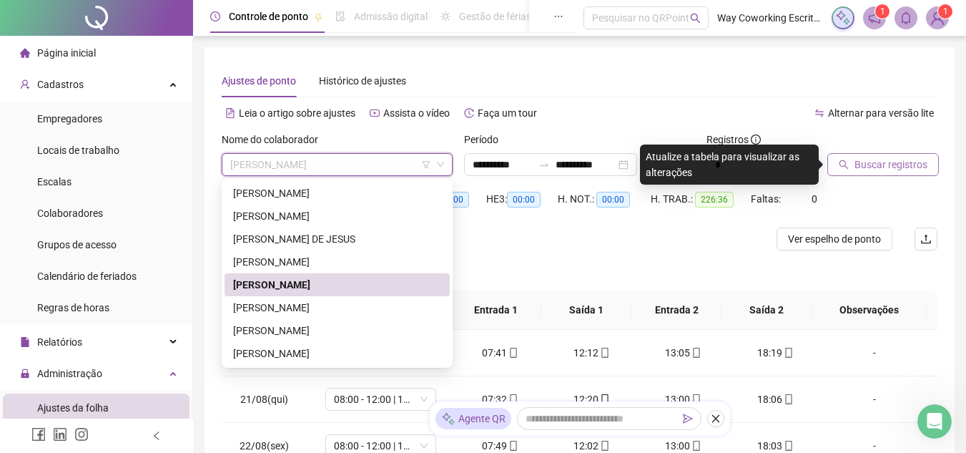
click at [891, 162] on span "Buscar registros" at bounding box center [891, 165] width 73 height 16
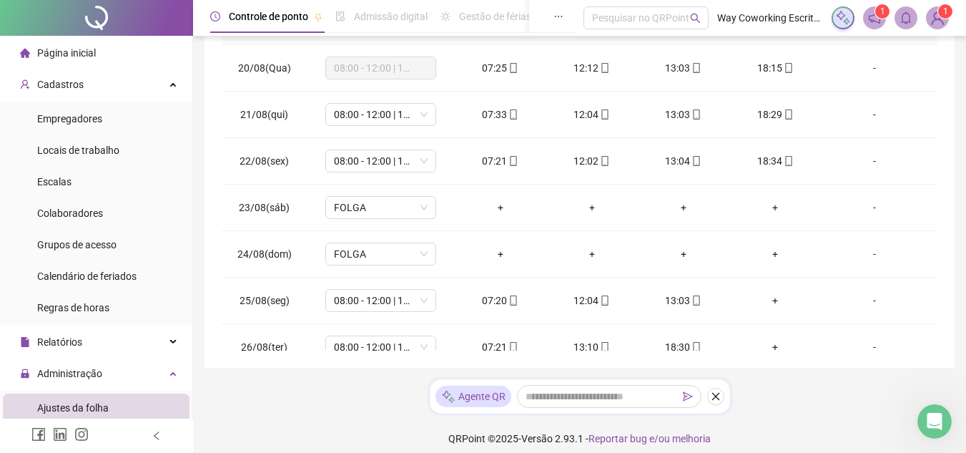
scroll to position [295, 0]
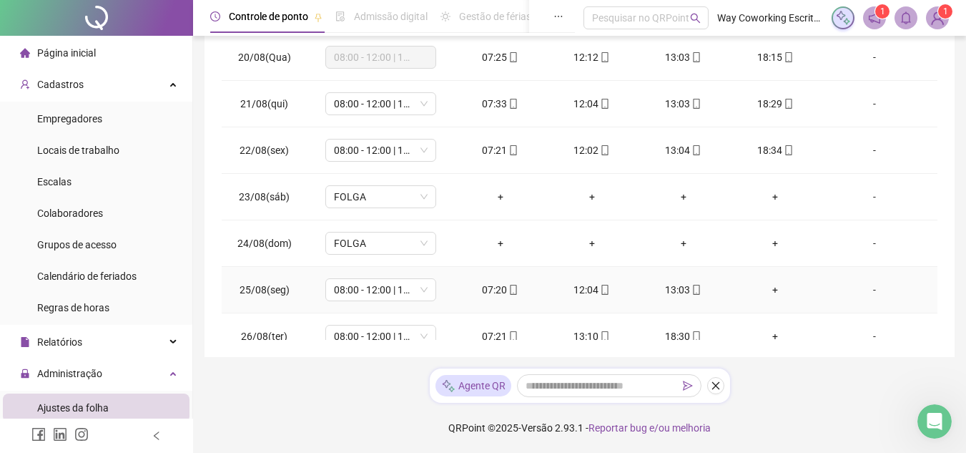
click at [767, 287] on div "+" at bounding box center [775, 290] width 69 height 16
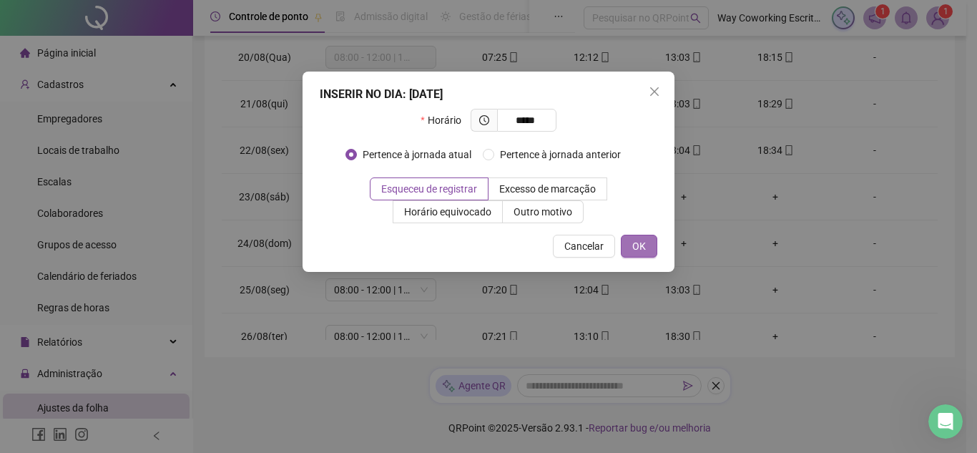
type input "*****"
click at [626, 246] on button "OK" at bounding box center [639, 246] width 36 height 23
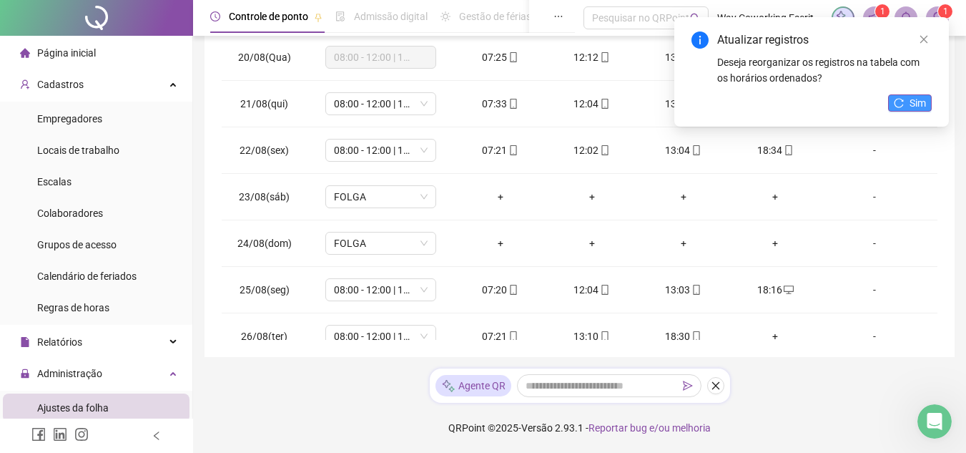
click at [915, 104] on span "Sim" at bounding box center [918, 103] width 16 height 16
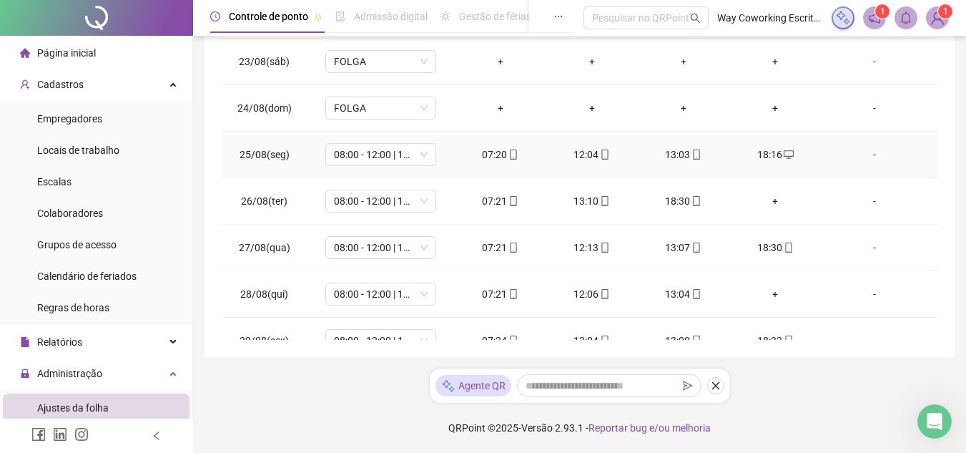
scroll to position [143, 0]
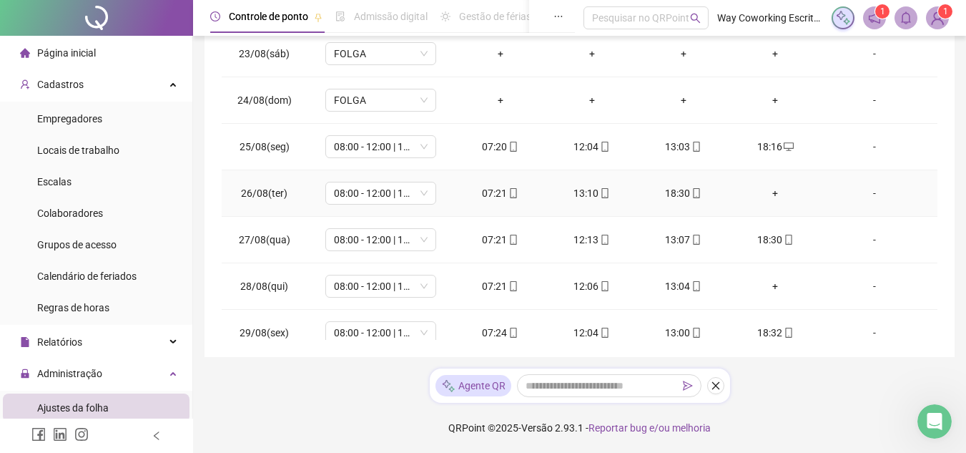
click at [764, 193] on div "+" at bounding box center [775, 193] width 69 height 16
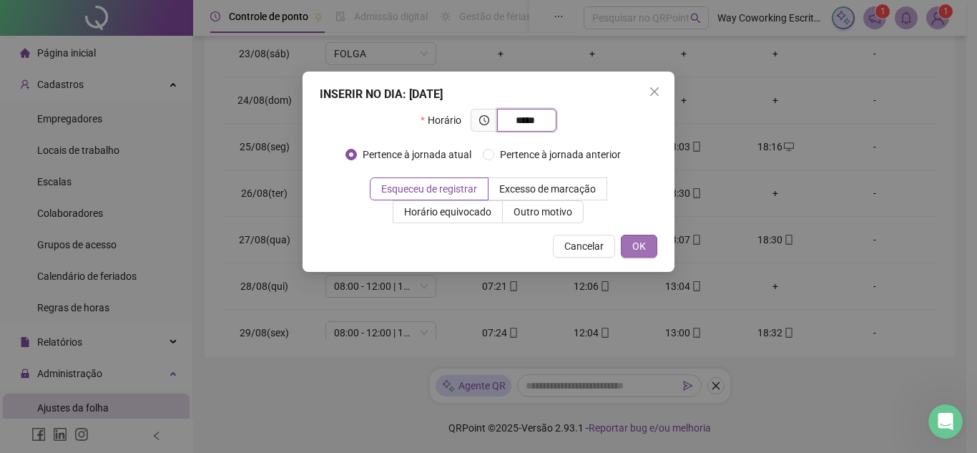
type input "*****"
click at [632, 250] on span "OK" at bounding box center [639, 246] width 14 height 16
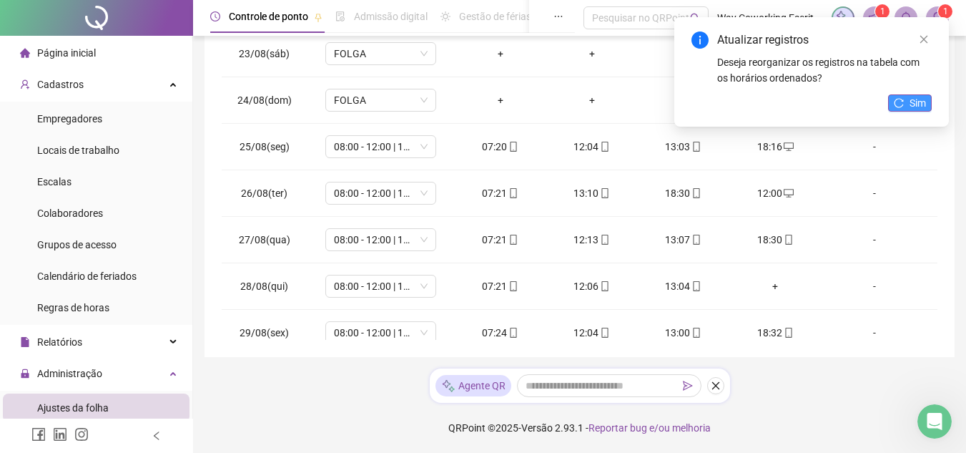
click at [904, 101] on icon "reload" at bounding box center [899, 103] width 10 height 10
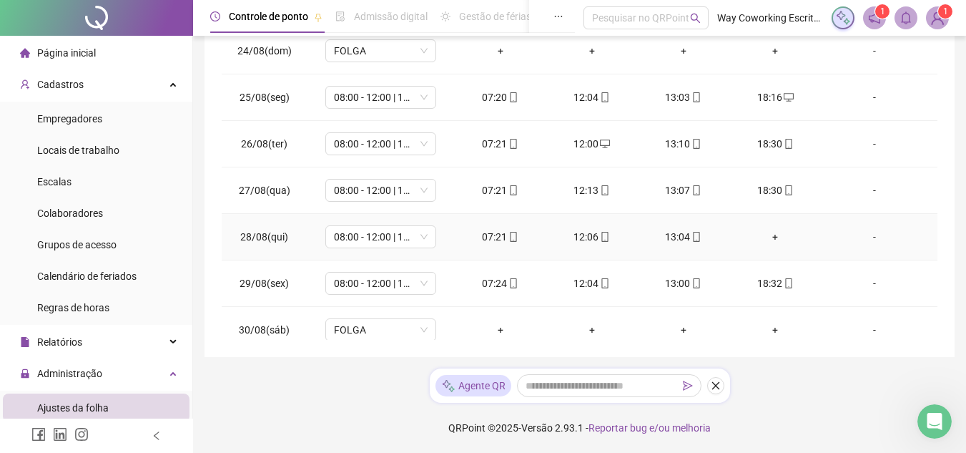
scroll to position [215, 0]
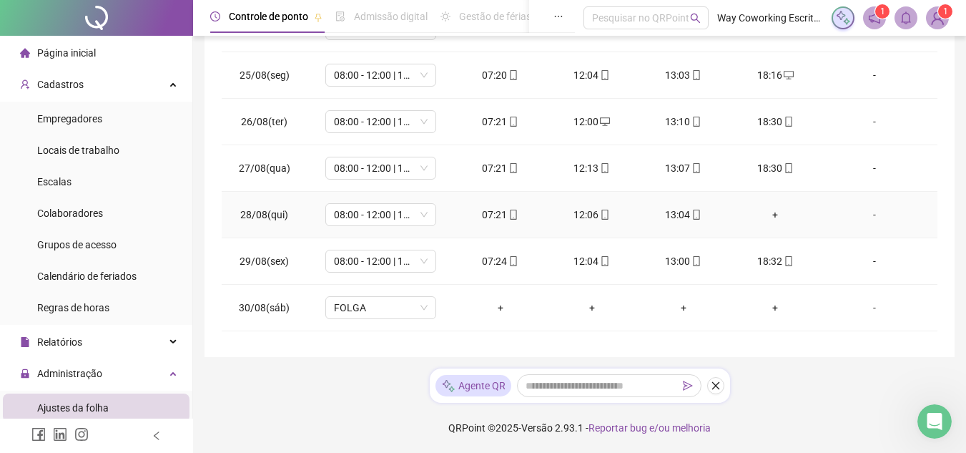
click at [765, 210] on div "+" at bounding box center [775, 215] width 69 height 16
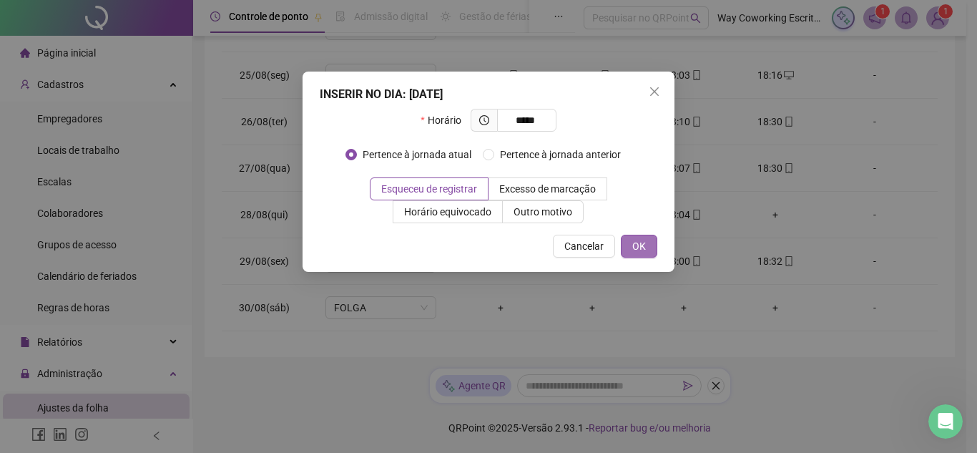
type input "*****"
click at [641, 244] on span "OK" at bounding box center [639, 246] width 14 height 16
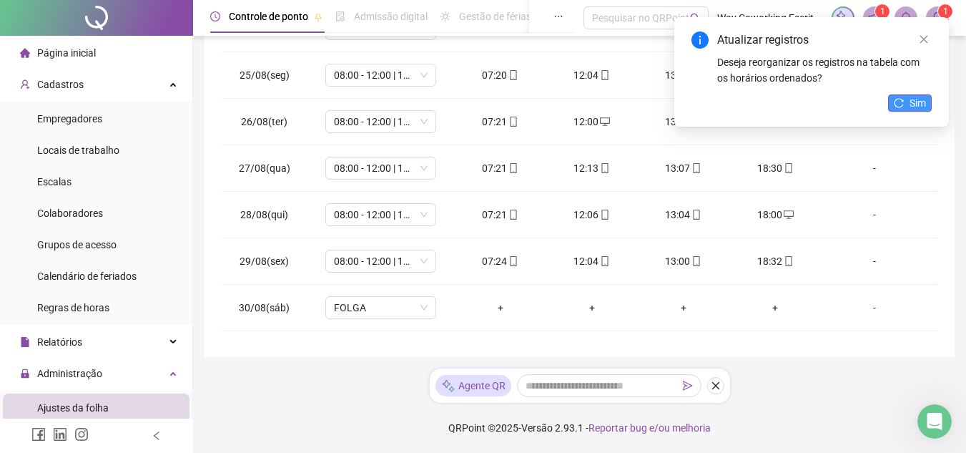
click at [906, 97] on button "Sim" at bounding box center [910, 102] width 44 height 17
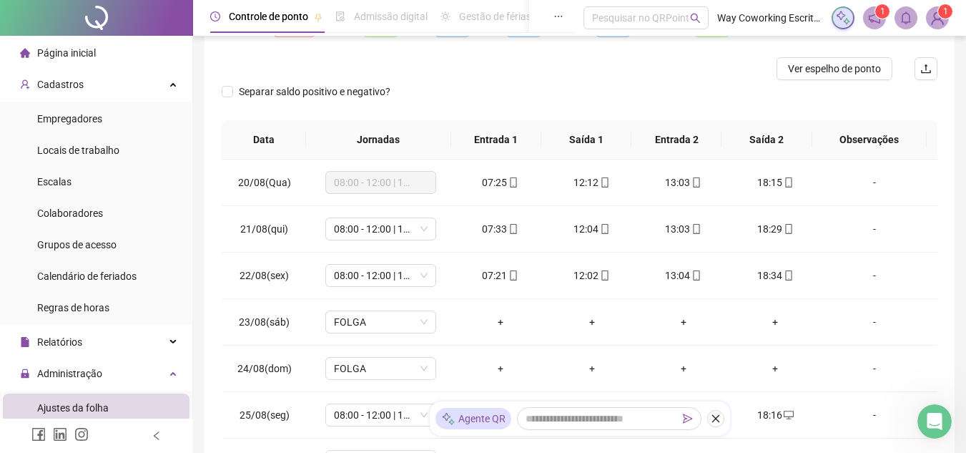
scroll to position [0, 0]
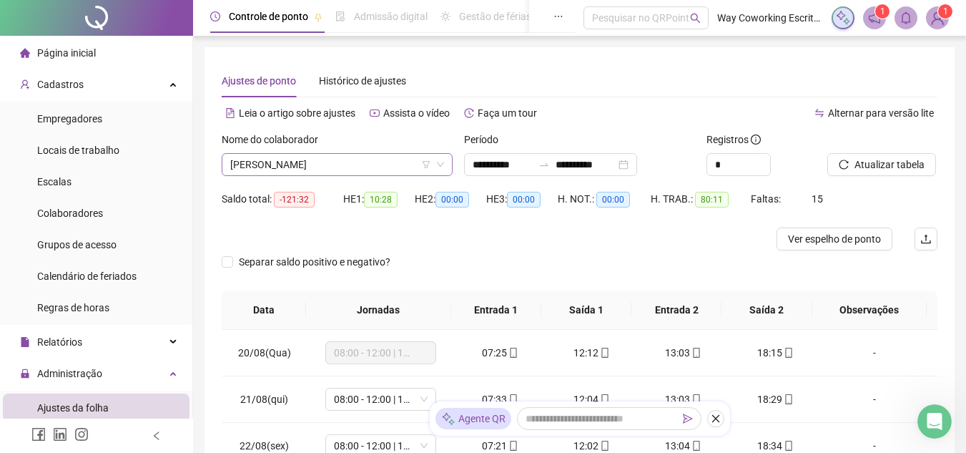
click at [392, 160] on span "[PERSON_NAME]" at bounding box center [337, 164] width 214 height 21
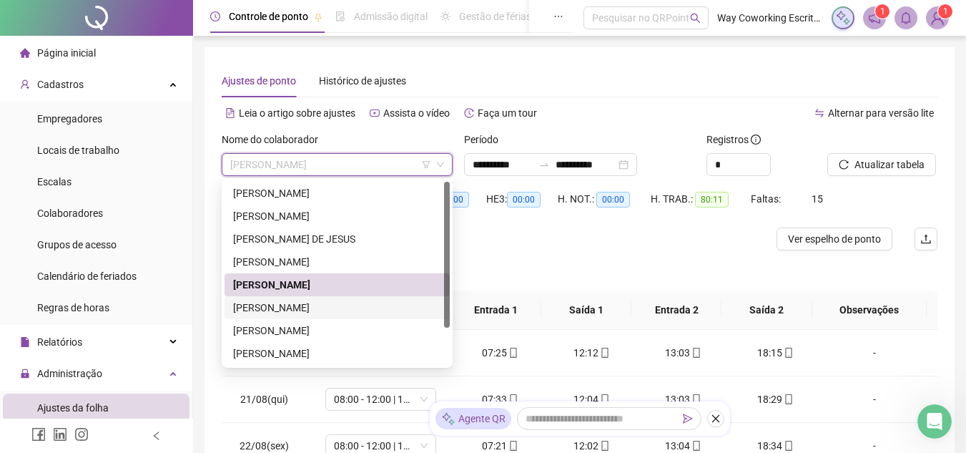
click at [270, 305] on div "[PERSON_NAME]" at bounding box center [337, 308] width 208 height 16
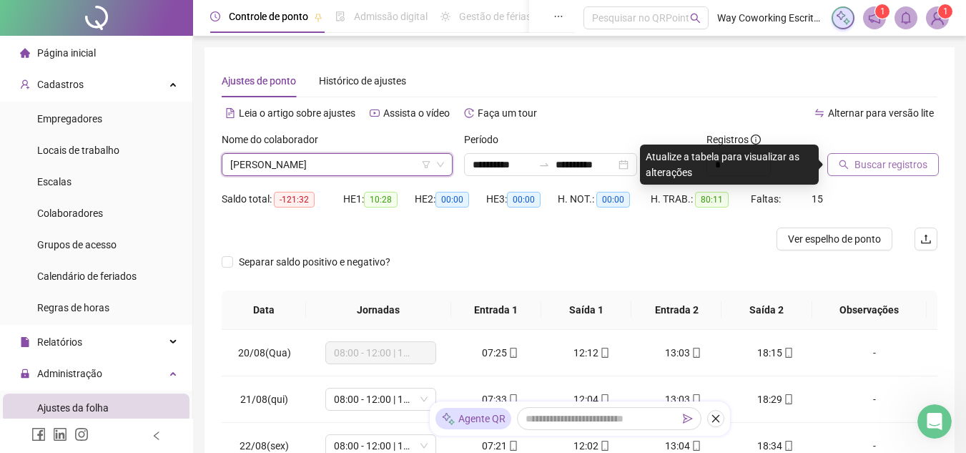
click at [917, 166] on span "Buscar registros" at bounding box center [891, 165] width 73 height 16
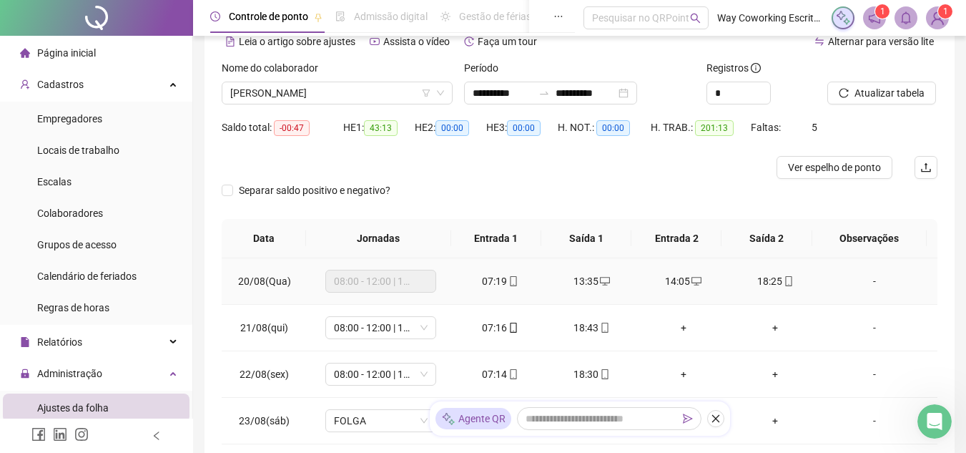
scroll to position [143, 0]
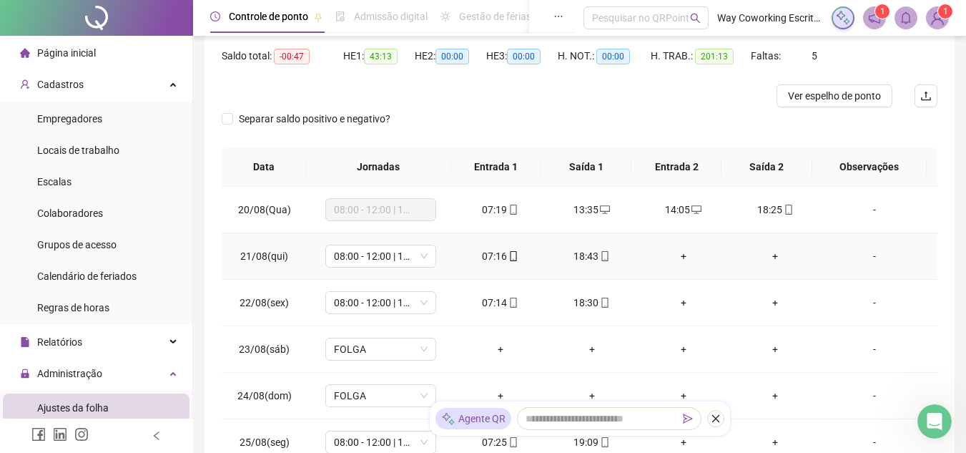
click at [674, 256] on div "+" at bounding box center [683, 256] width 69 height 16
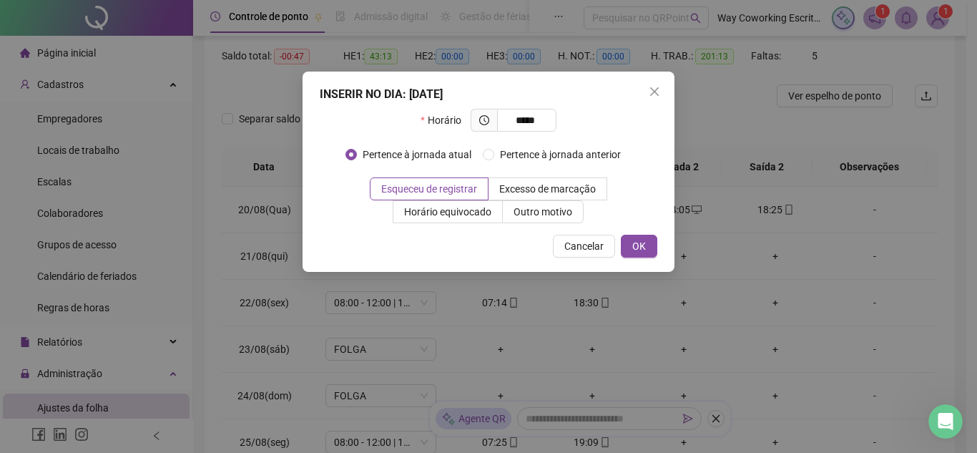
type input "*****"
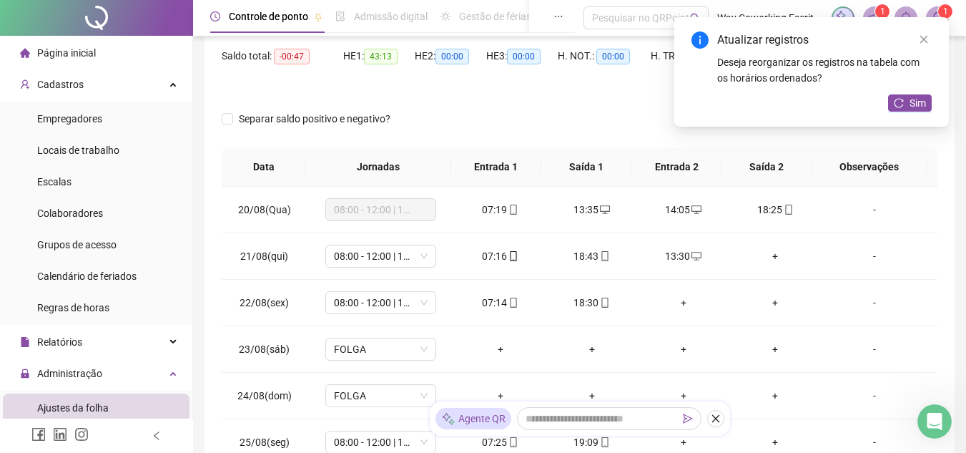
click at [932, 96] on div "Atualizar registros Deseja reorganizar os registros na tabela com os horários o…" at bounding box center [811, 71] width 275 height 109
click at [764, 258] on div "+" at bounding box center [775, 256] width 69 height 16
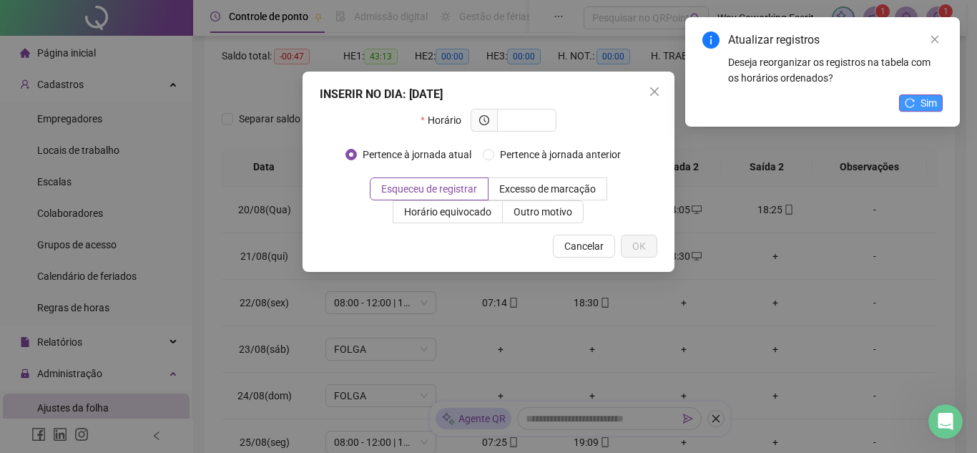
click at [918, 99] on button "Sim" at bounding box center [921, 102] width 44 height 17
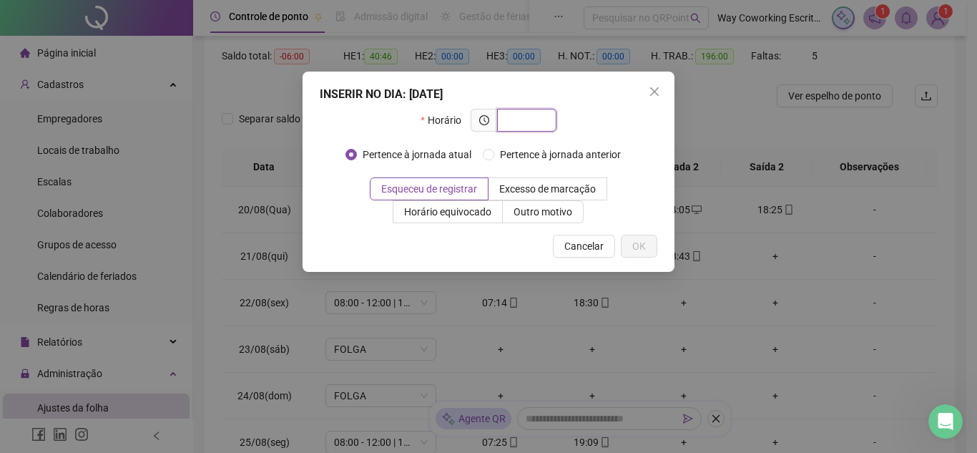
click at [523, 113] on input "text" at bounding box center [525, 120] width 39 height 16
type input "*****"
click at [640, 243] on span "OK" at bounding box center [639, 246] width 14 height 16
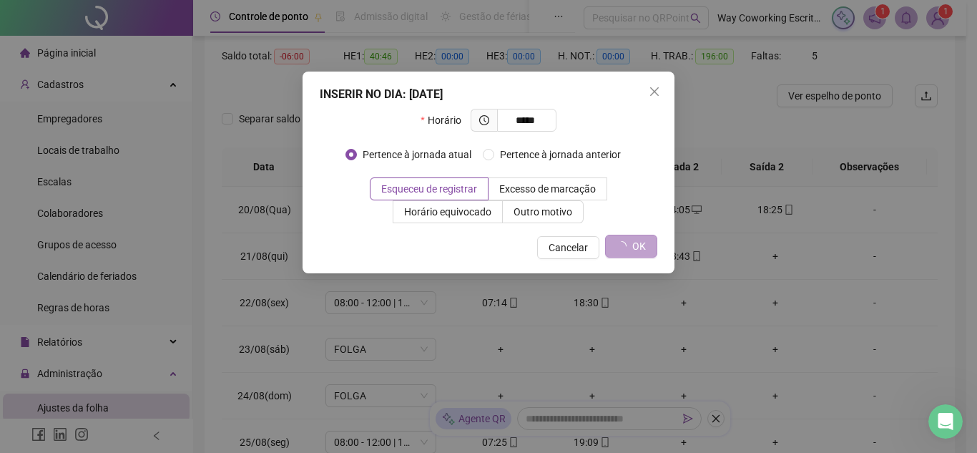
click at [628, 241] on button "OK" at bounding box center [631, 246] width 52 height 23
click at [654, 92] on icon "close" at bounding box center [654, 91] width 9 height 9
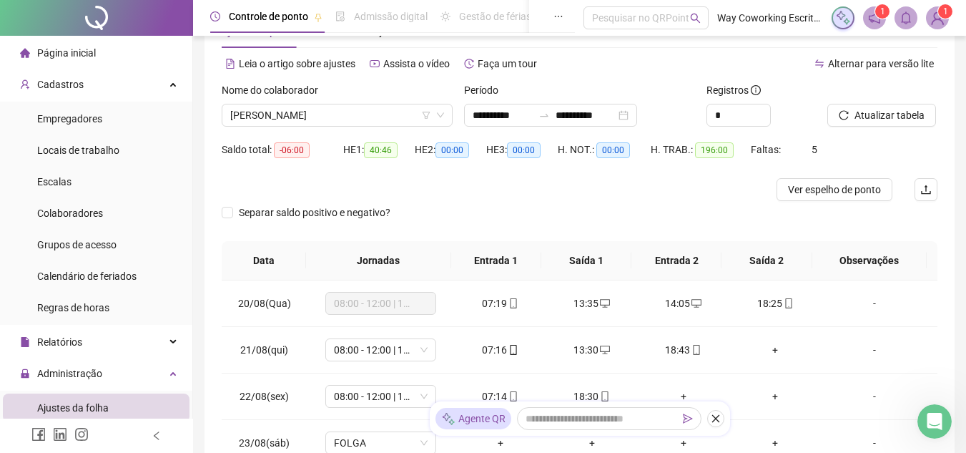
scroll to position [0, 0]
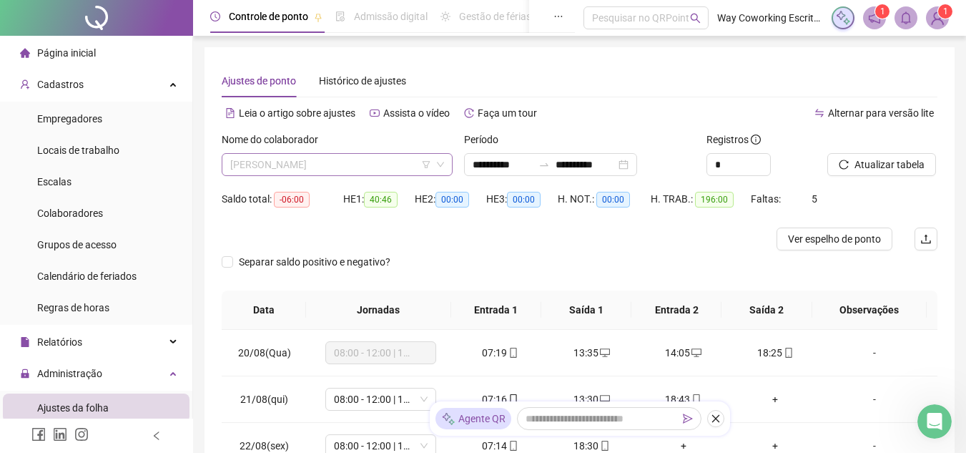
click at [385, 161] on span "[PERSON_NAME]" at bounding box center [337, 164] width 214 height 21
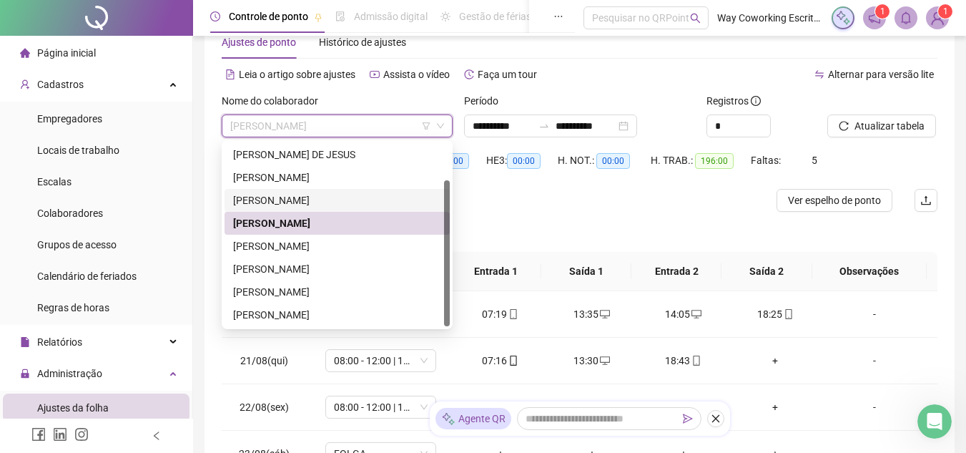
scroll to position [72, 0]
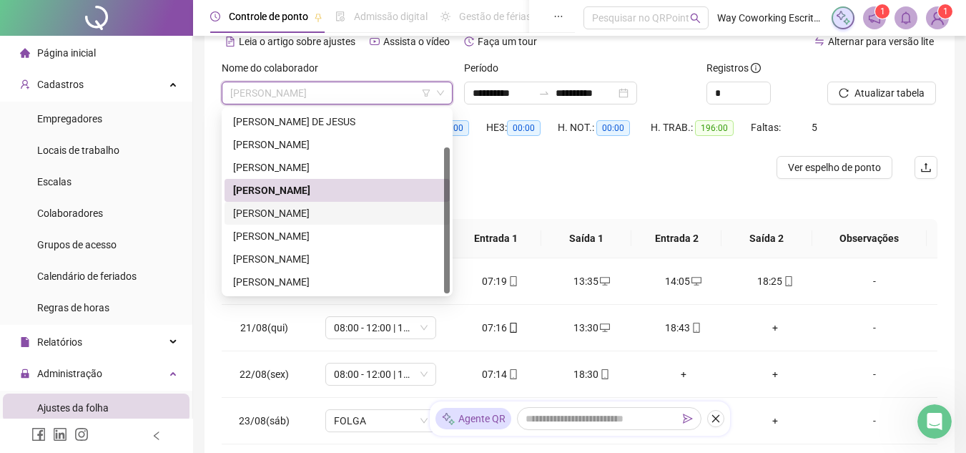
click at [290, 215] on div "[PERSON_NAME]" at bounding box center [337, 213] width 208 height 16
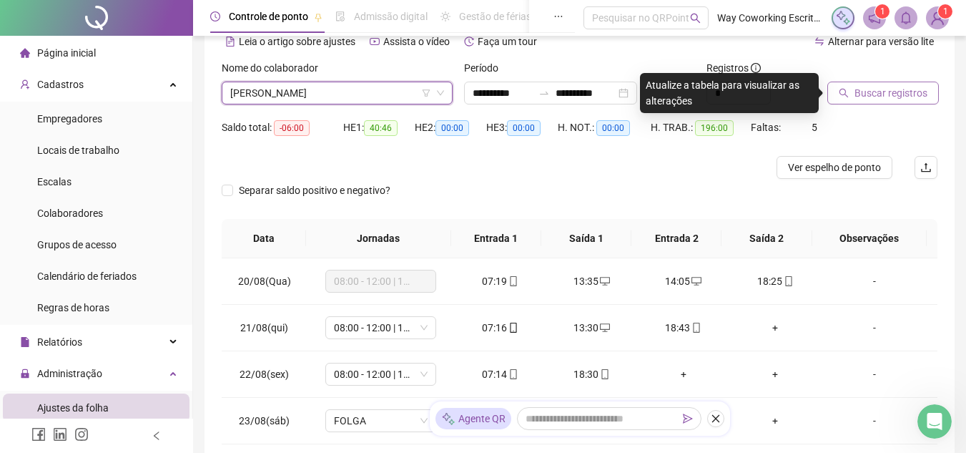
click at [866, 96] on span "Buscar registros" at bounding box center [891, 93] width 73 height 16
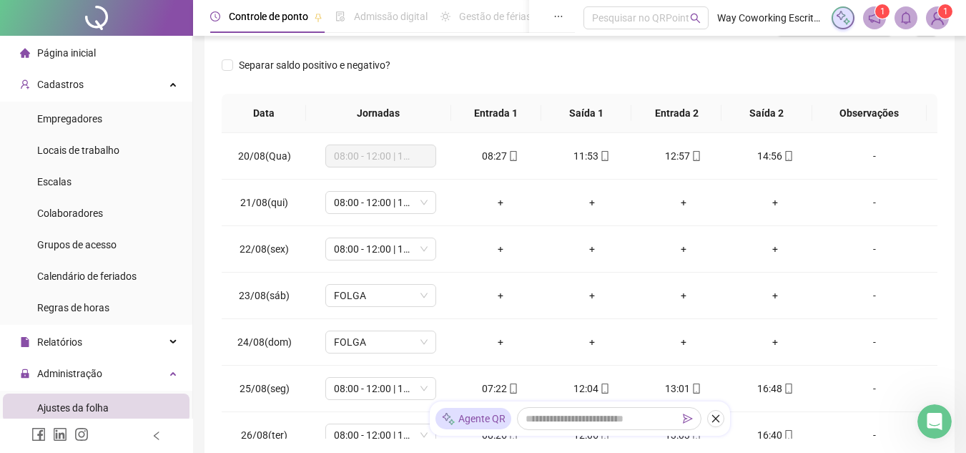
scroll to position [215, 0]
click at [496, 206] on div "+" at bounding box center [500, 202] width 69 height 16
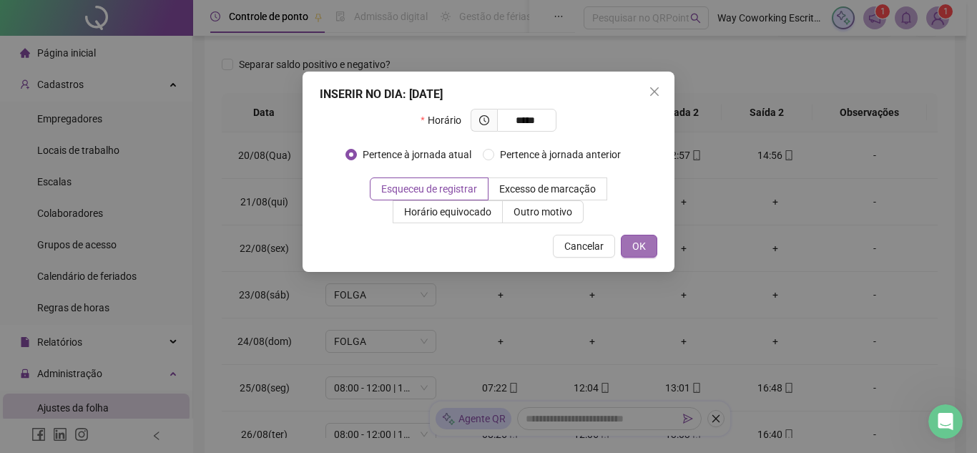
type input "*****"
click at [642, 247] on span "OK" at bounding box center [639, 246] width 14 height 16
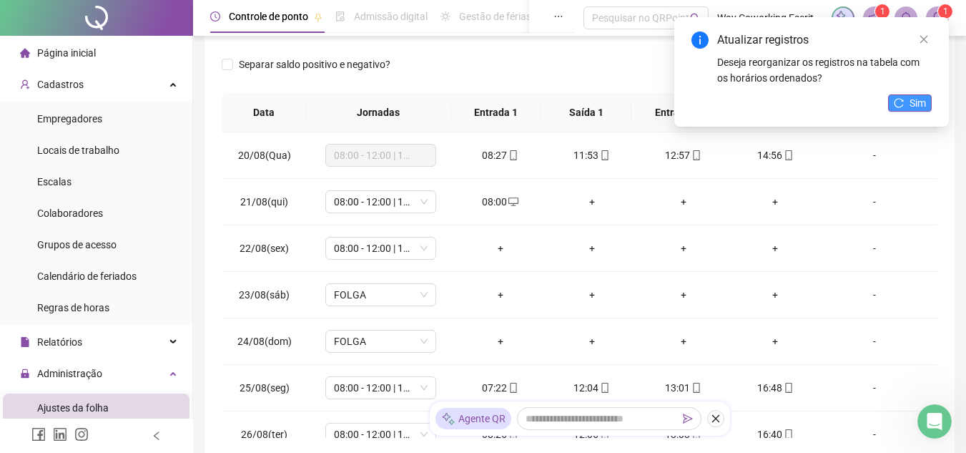
click at [914, 99] on span "Sim" at bounding box center [918, 103] width 16 height 16
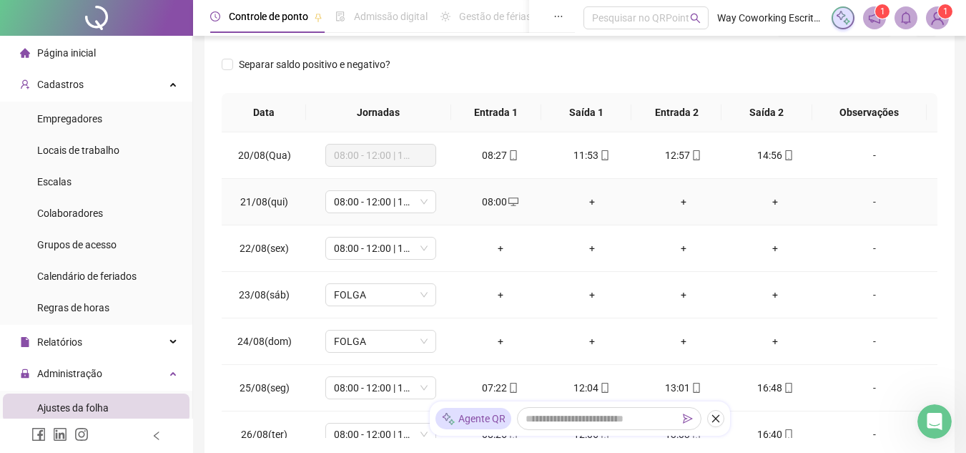
click at [588, 196] on div "+" at bounding box center [592, 202] width 69 height 16
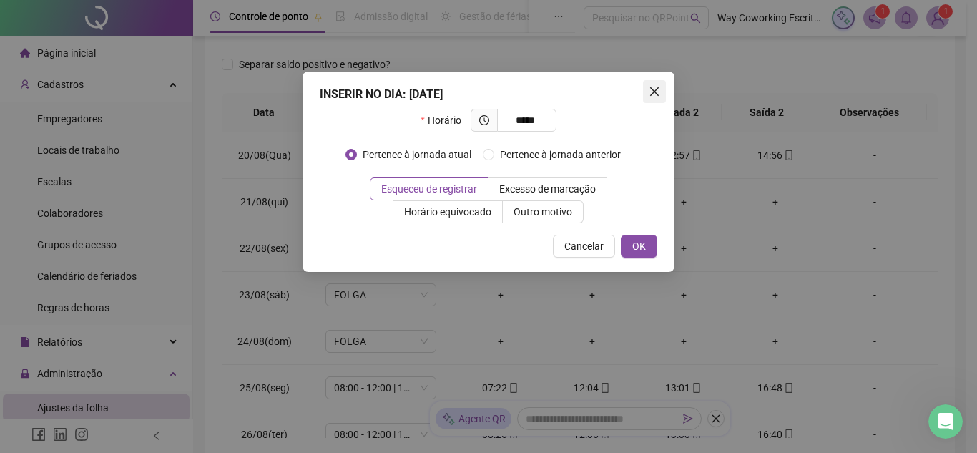
type input "*****"
click at [656, 86] on icon "close" at bounding box center [654, 91] width 11 height 11
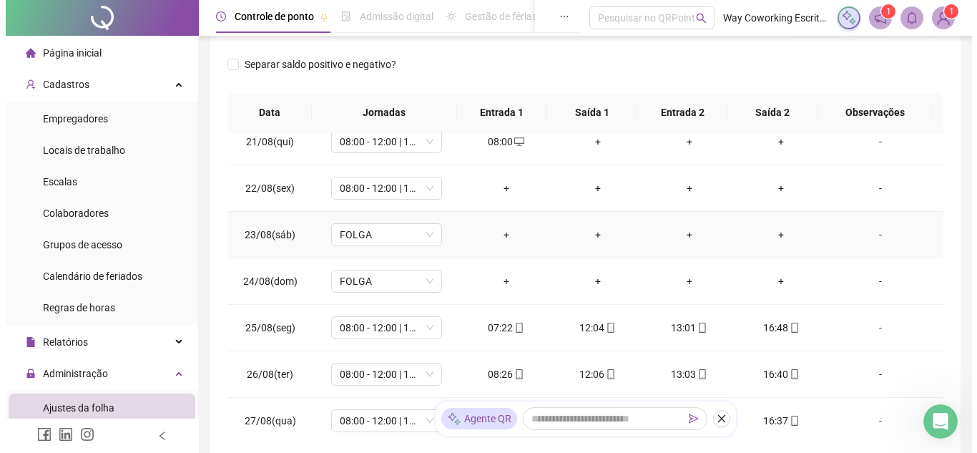
scroll to position [0, 0]
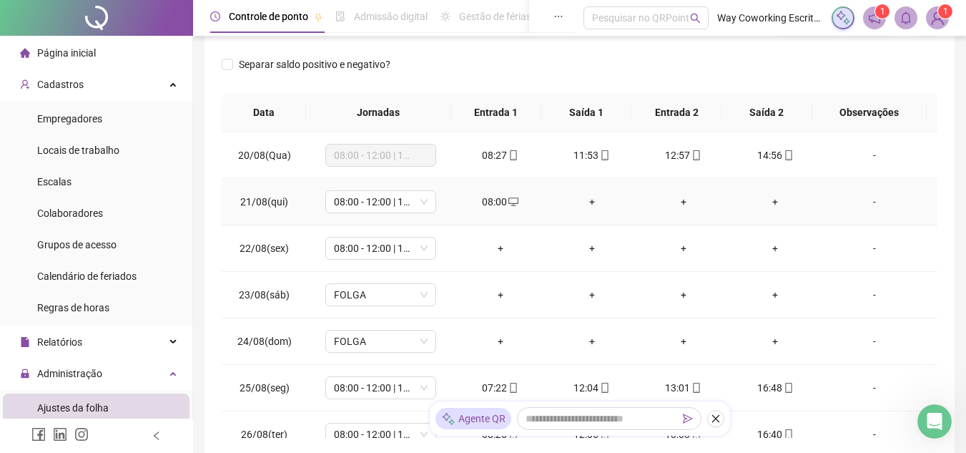
click at [596, 200] on div "+" at bounding box center [592, 202] width 69 height 16
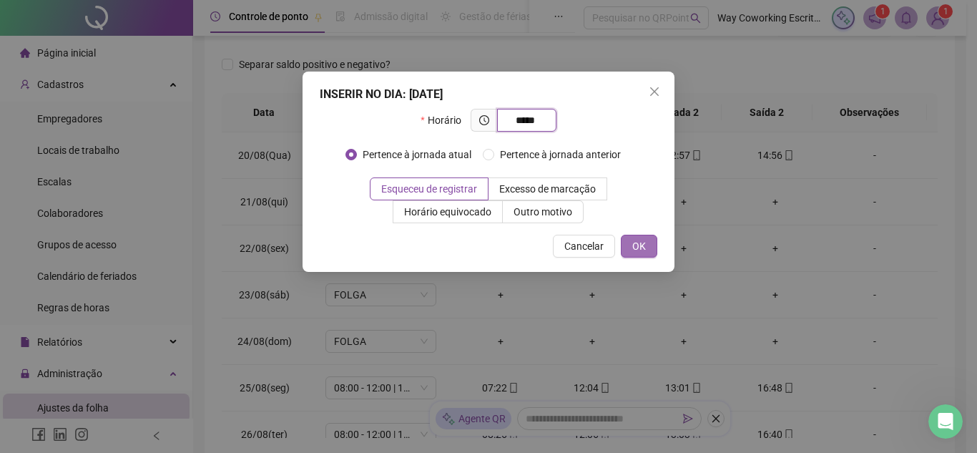
type input "*****"
click at [636, 245] on span "OK" at bounding box center [639, 246] width 14 height 16
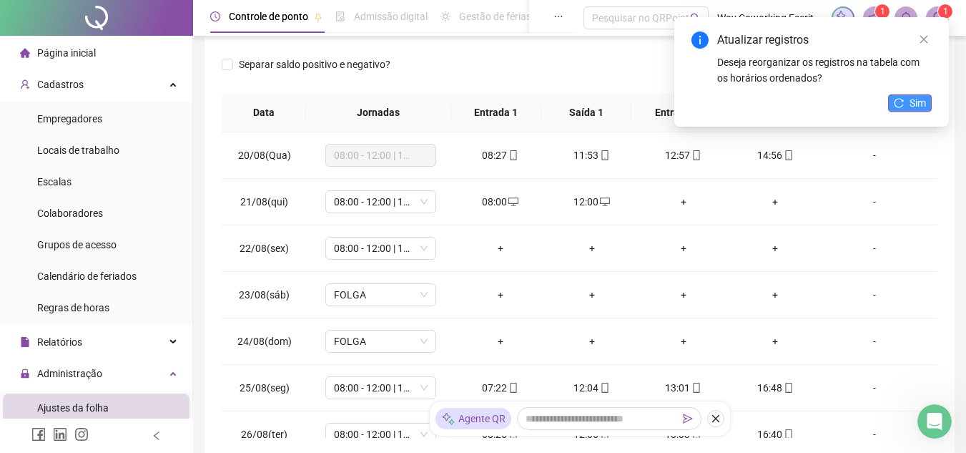
click at [920, 97] on span "Sim" at bounding box center [918, 103] width 16 height 16
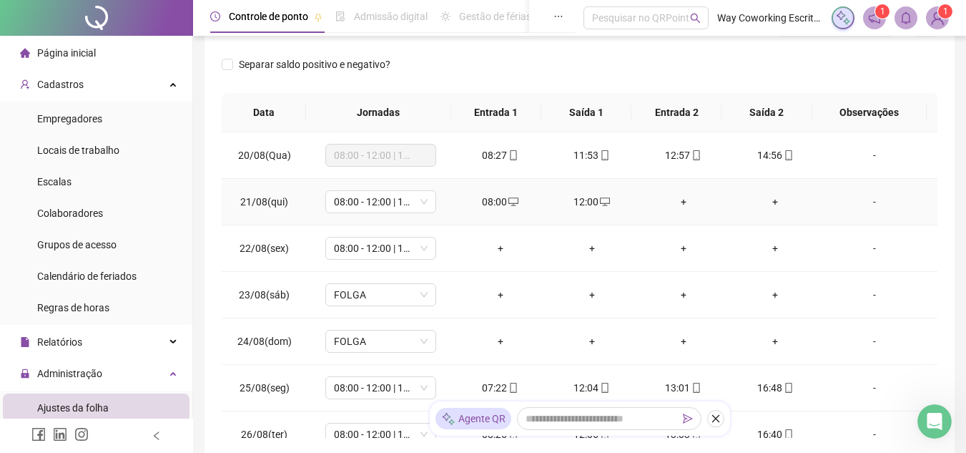
click at [679, 203] on div "+" at bounding box center [683, 202] width 69 height 16
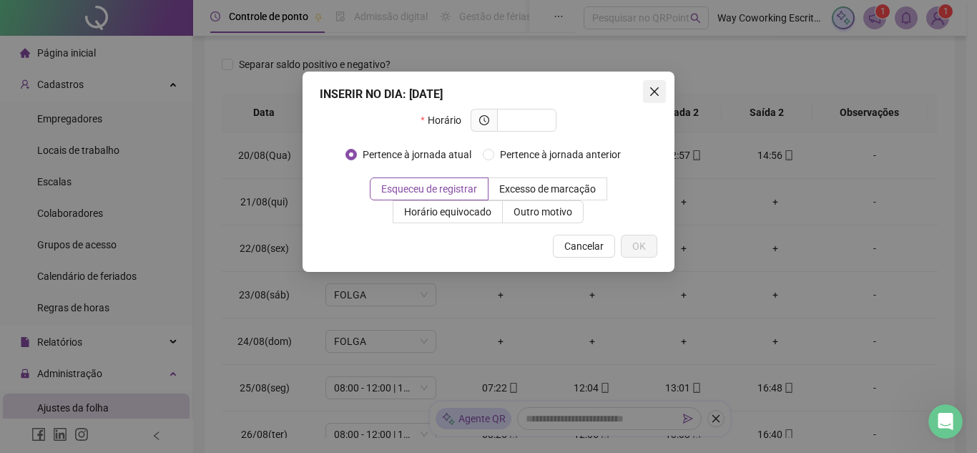
click at [652, 90] on icon "close" at bounding box center [654, 91] width 9 height 9
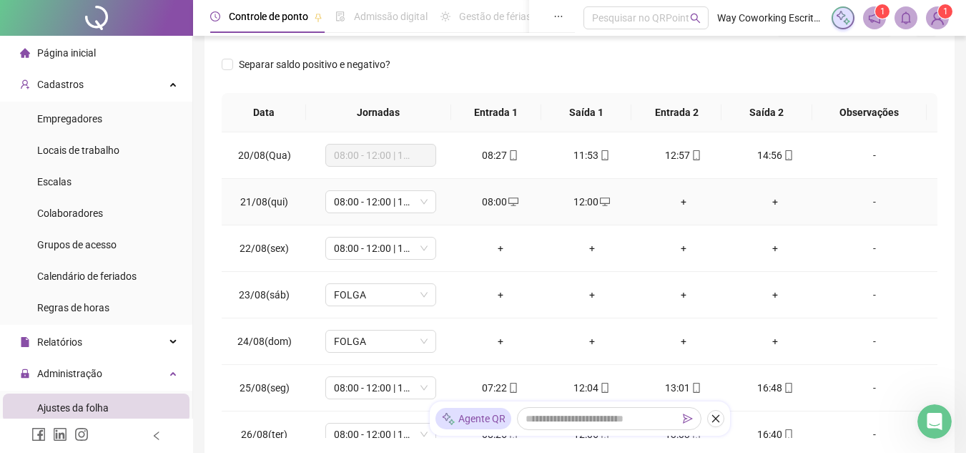
click at [862, 201] on div "-" at bounding box center [874, 202] width 84 height 16
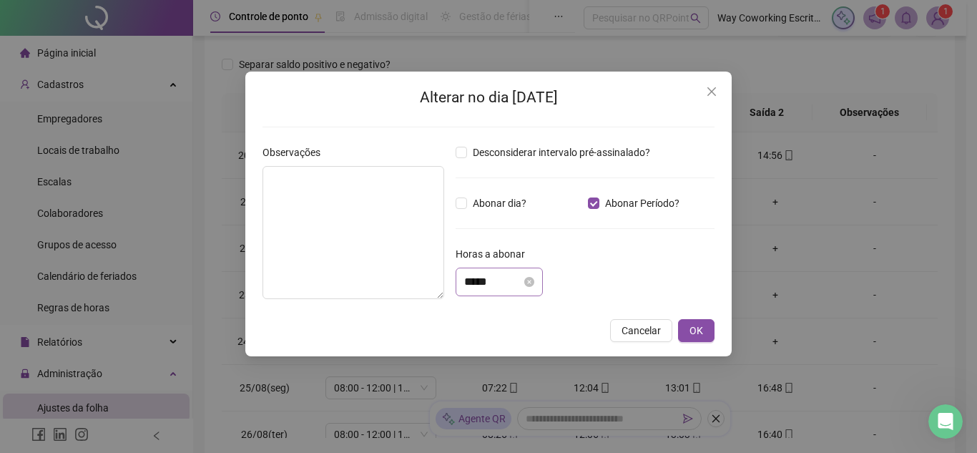
click at [543, 285] on div "*****" at bounding box center [499, 281] width 87 height 29
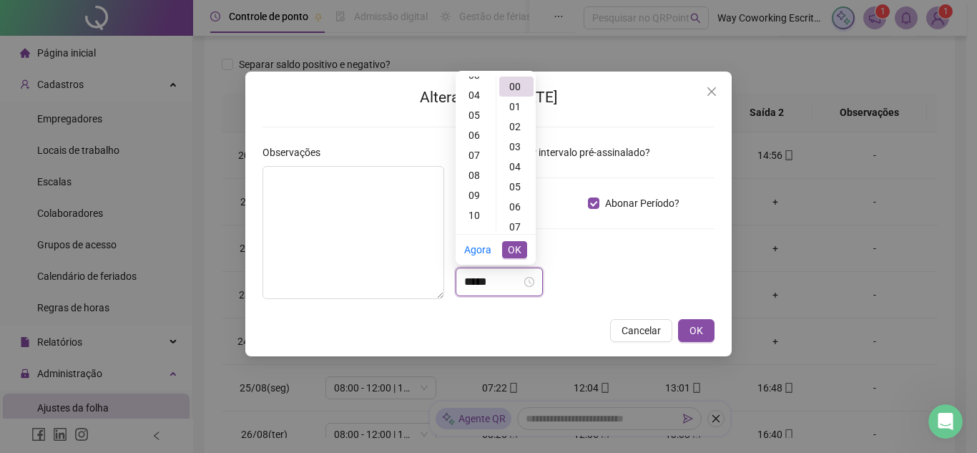
scroll to position [143, 0]
click at [473, 202] on div "13" at bounding box center [475, 204] width 34 height 20
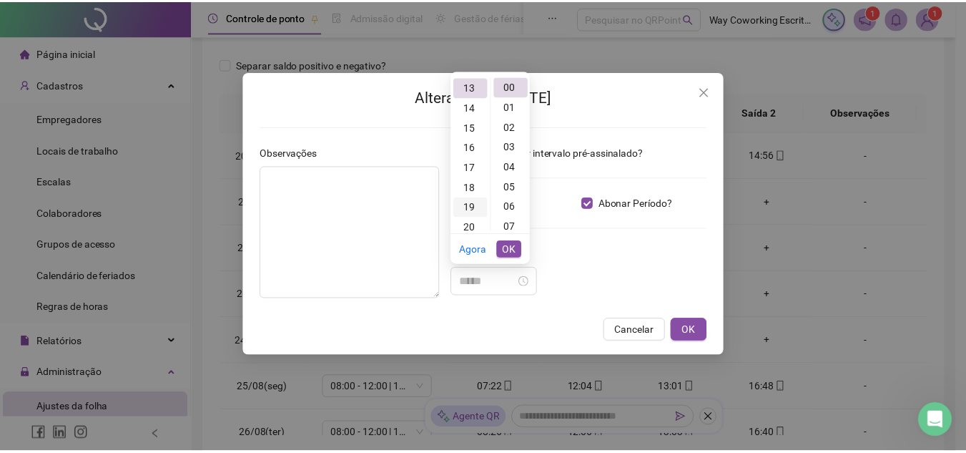
scroll to position [260, 0]
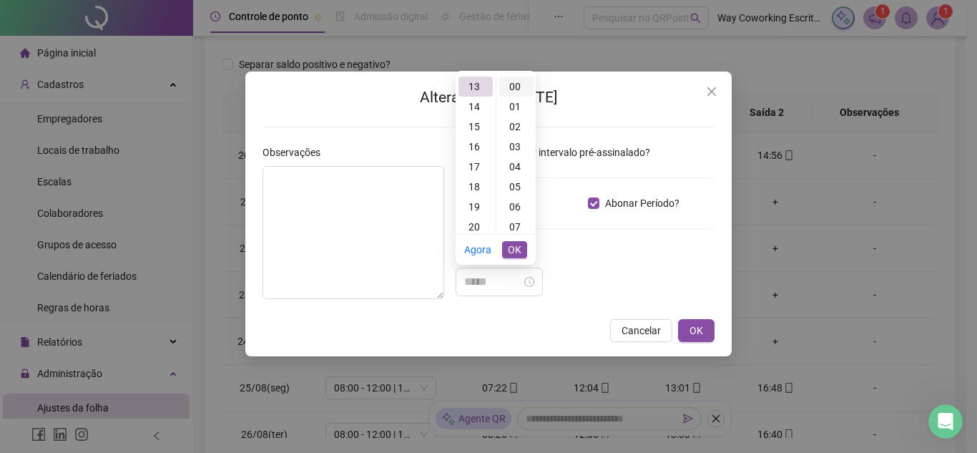
click at [516, 81] on div "00" at bounding box center [516, 87] width 34 height 20
type input "*****"
click at [516, 247] on span "OK" at bounding box center [515, 250] width 14 height 16
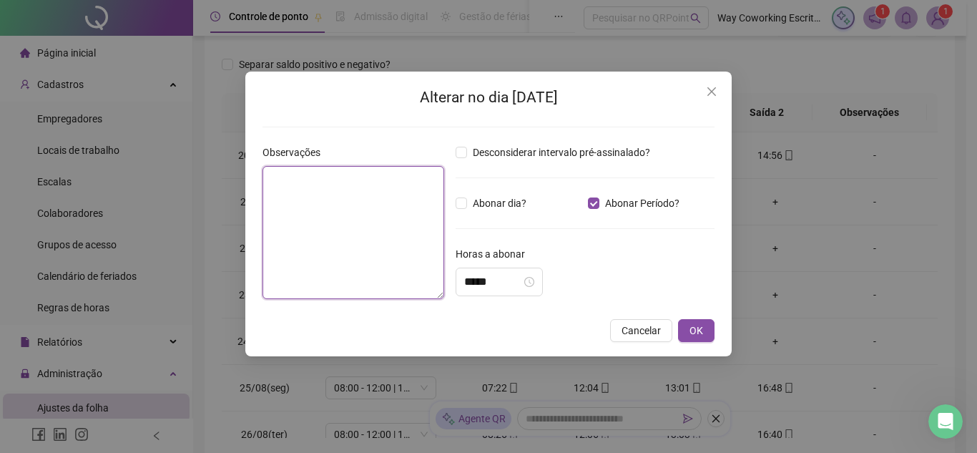
click at [385, 190] on textarea at bounding box center [353, 232] width 182 height 133
type textarea "**********"
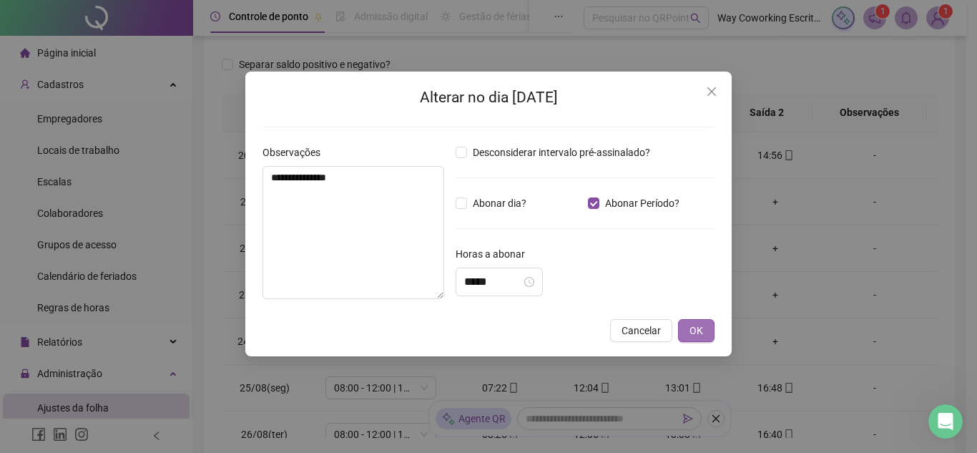
click at [702, 332] on span "OK" at bounding box center [696, 331] width 14 height 16
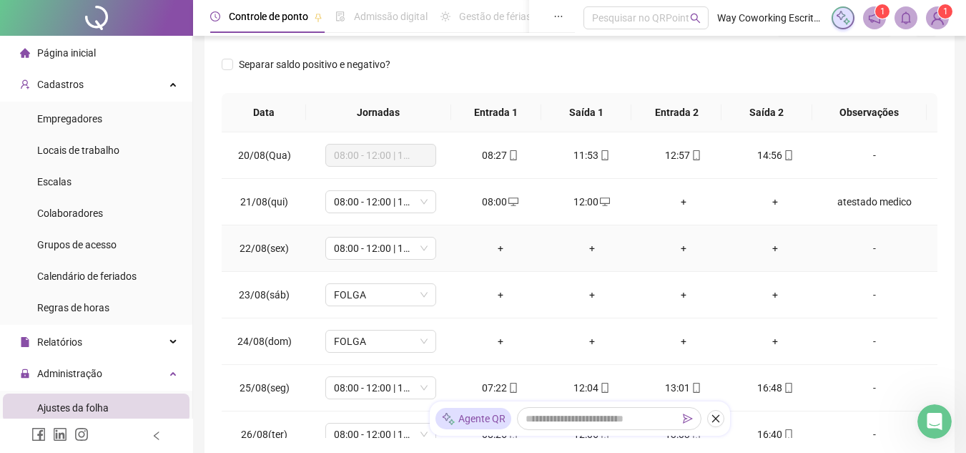
click at [868, 247] on div "-" at bounding box center [874, 248] width 84 height 16
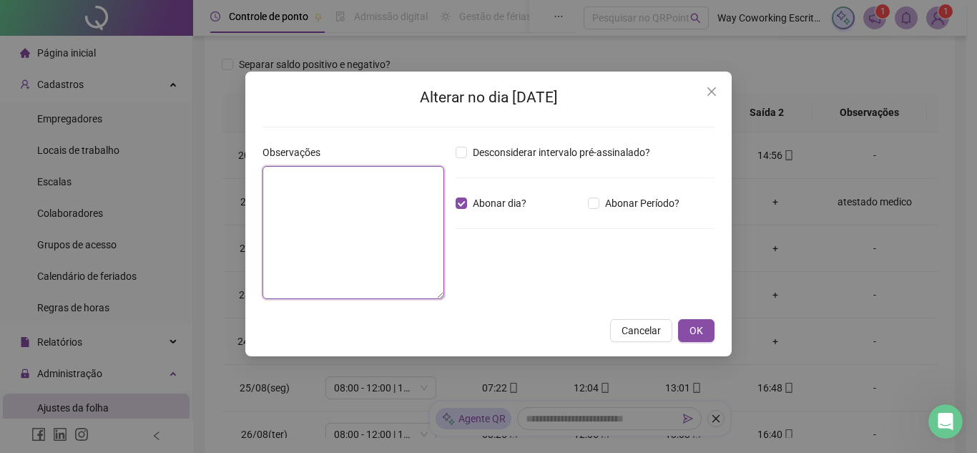
click at [336, 206] on textarea at bounding box center [353, 232] width 182 height 133
type textarea "**********"
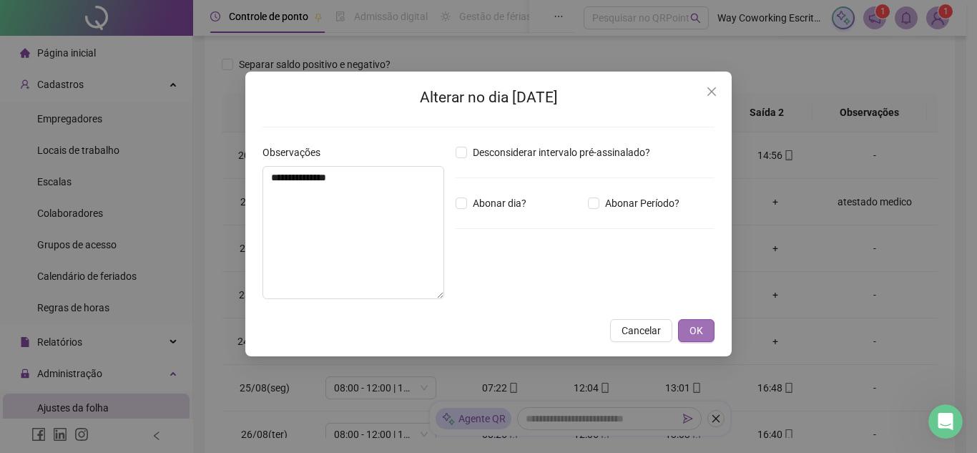
click at [700, 326] on span "OK" at bounding box center [696, 331] width 14 height 16
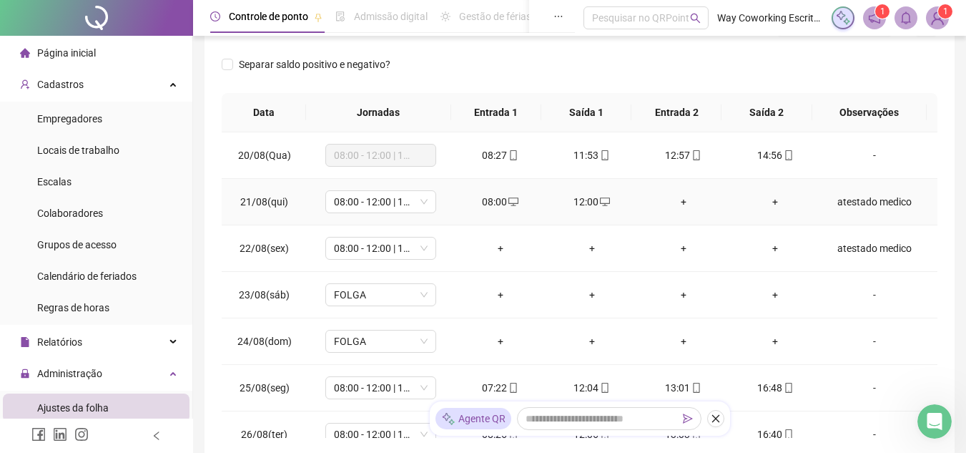
click at [854, 202] on div "atestado medico" at bounding box center [874, 202] width 84 height 16
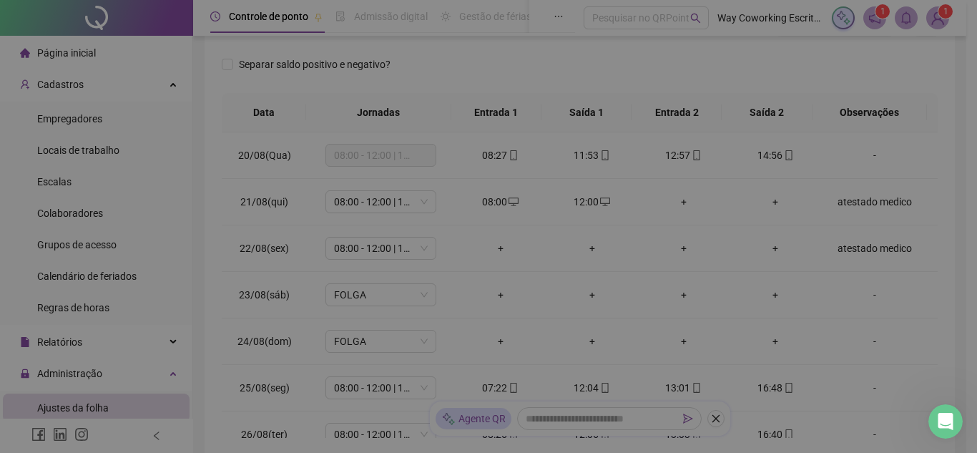
type textarea "**********"
type input "*****"
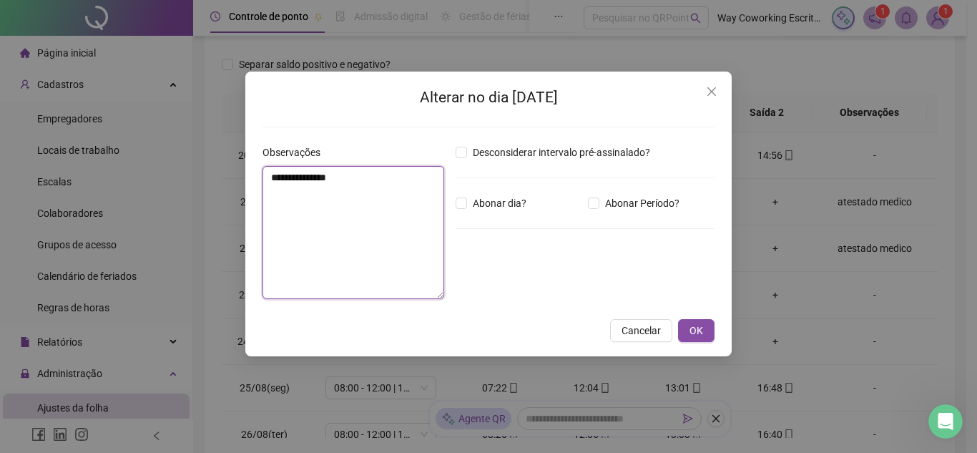
click at [370, 242] on textarea "**********" at bounding box center [353, 232] width 182 height 133
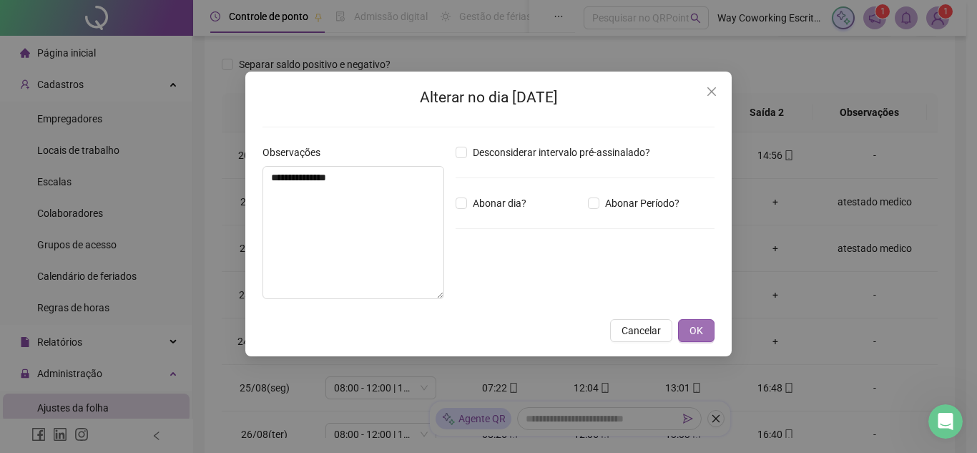
click at [702, 329] on span "OK" at bounding box center [696, 331] width 14 height 16
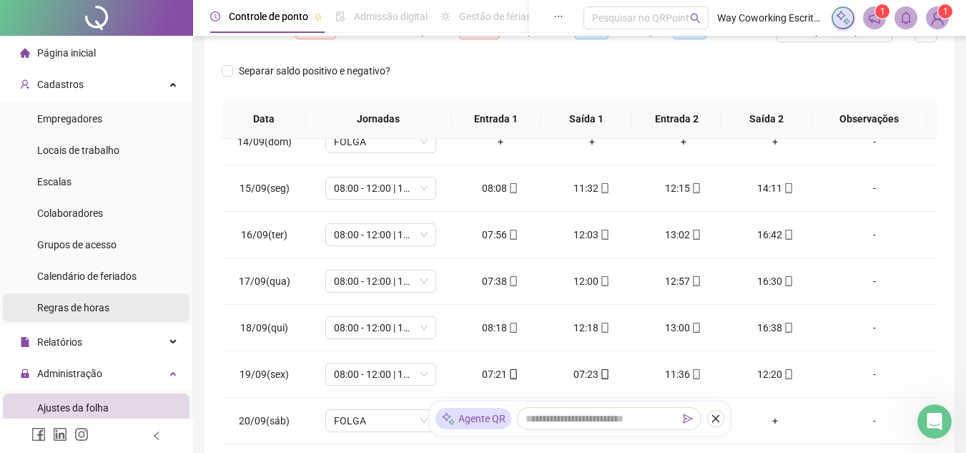
scroll to position [215, 0]
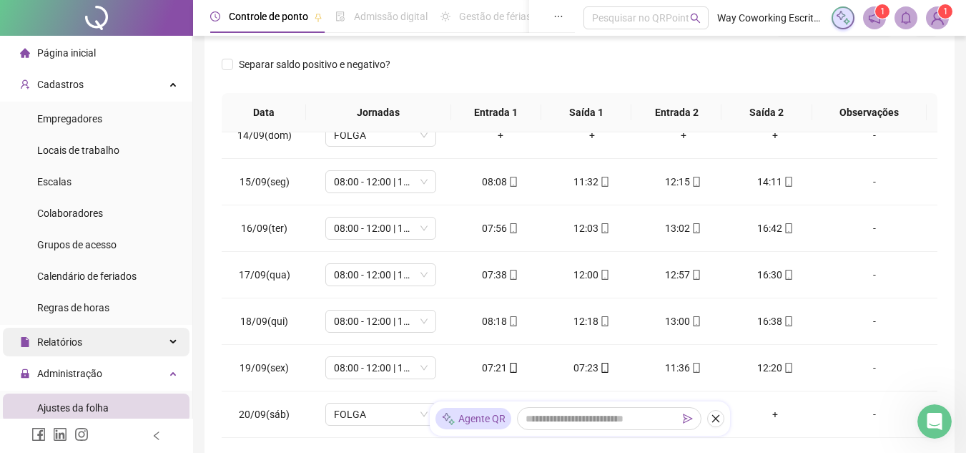
click at [81, 343] on span "Relatórios" at bounding box center [59, 341] width 45 height 11
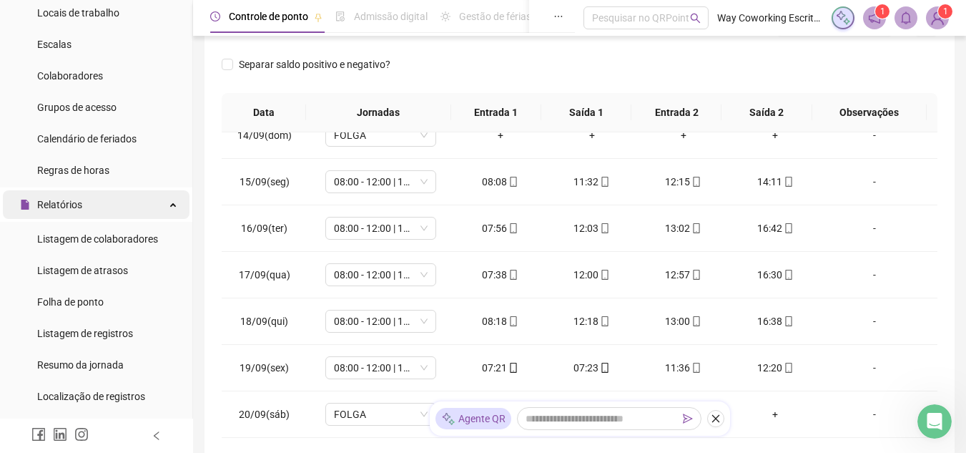
scroll to position [143, 0]
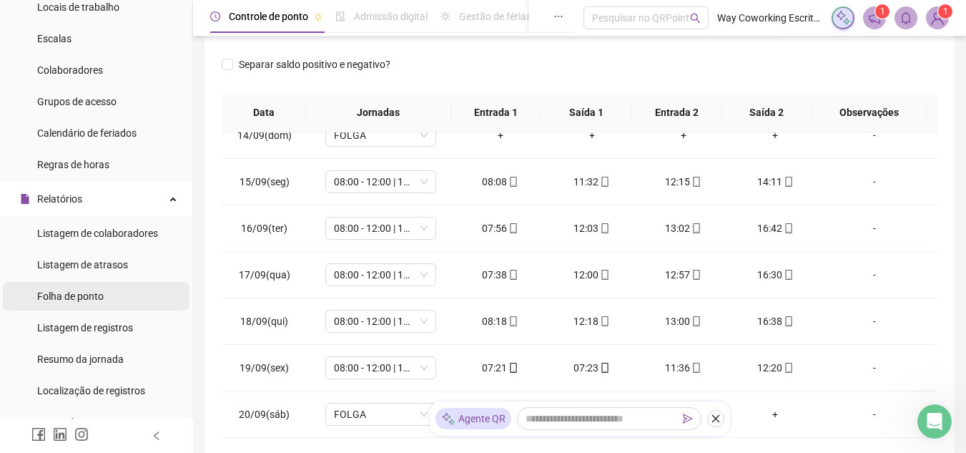
click at [124, 292] on li "Folha de ponto" at bounding box center [96, 296] width 187 height 29
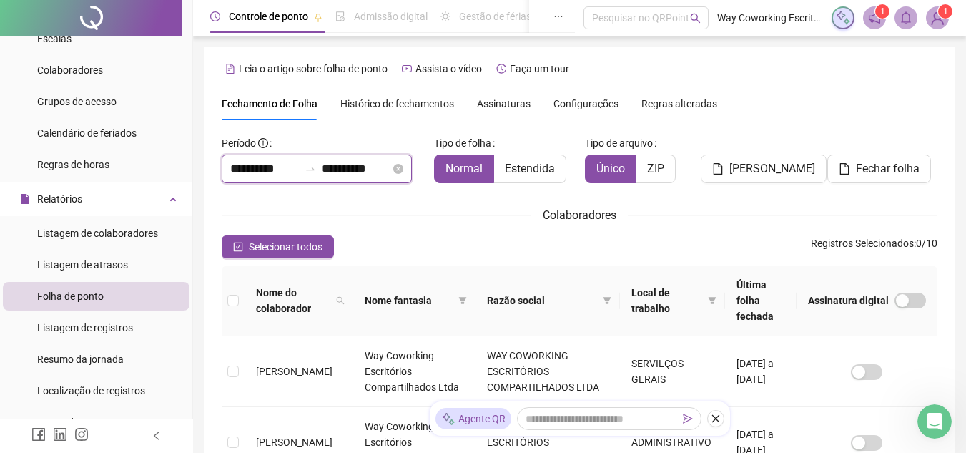
click at [390, 167] on input "**********" at bounding box center [356, 168] width 69 height 17
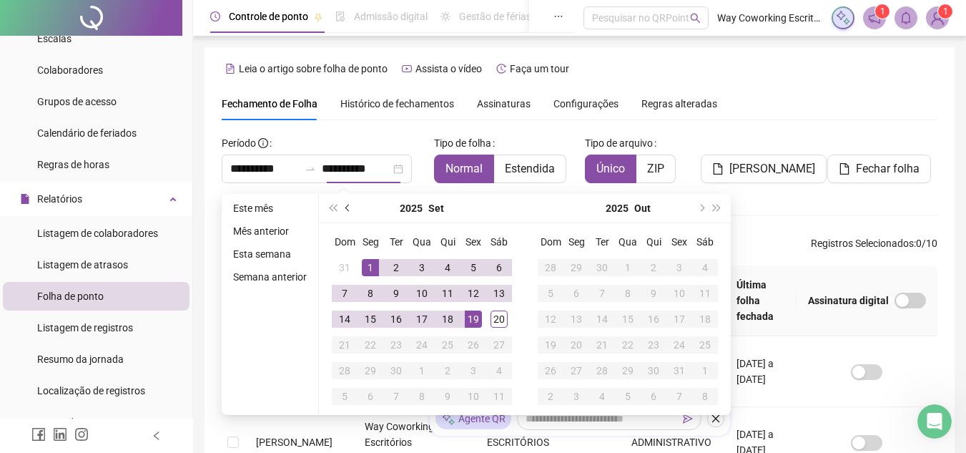
click at [344, 205] on button "prev-year" at bounding box center [348, 208] width 16 height 29
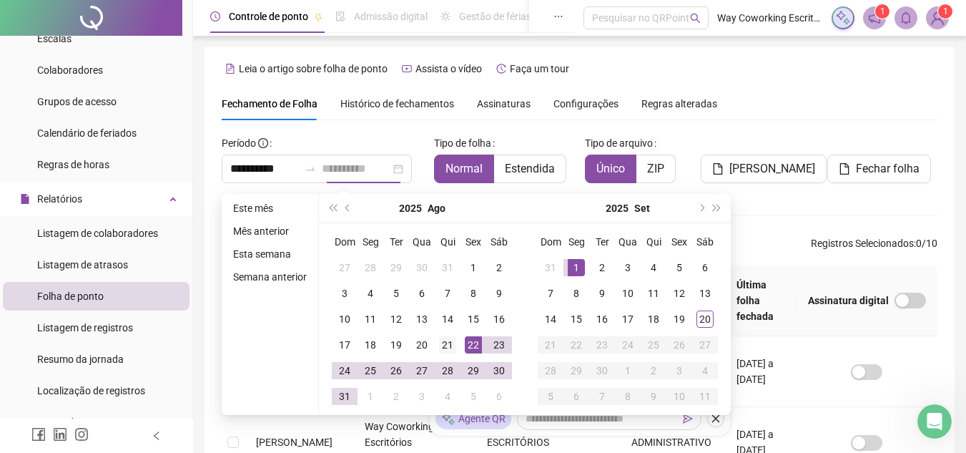
type input "**********"
click at [449, 343] on div "21" at bounding box center [447, 344] width 17 height 17
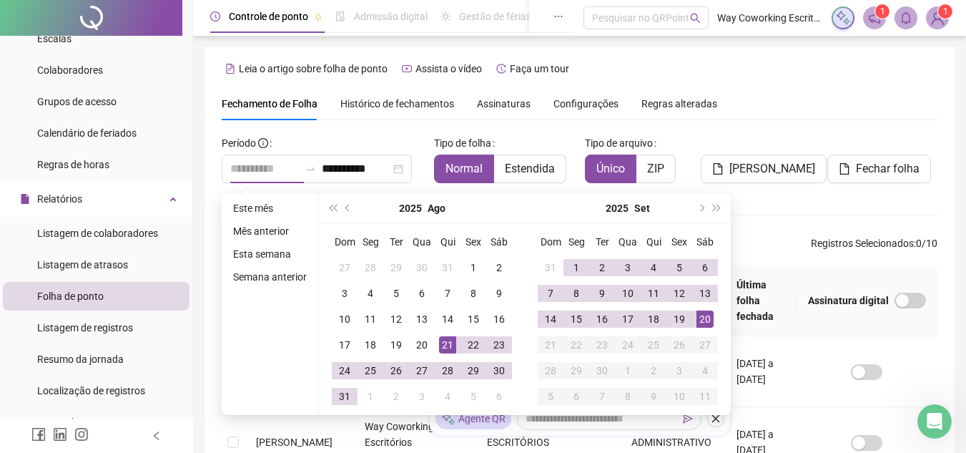
click at [708, 312] on div "20" at bounding box center [704, 318] width 17 height 17
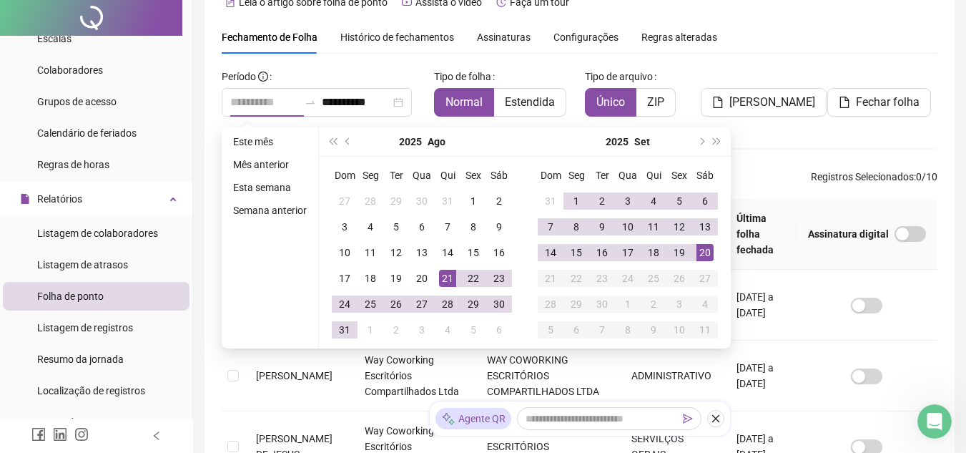
type input "**********"
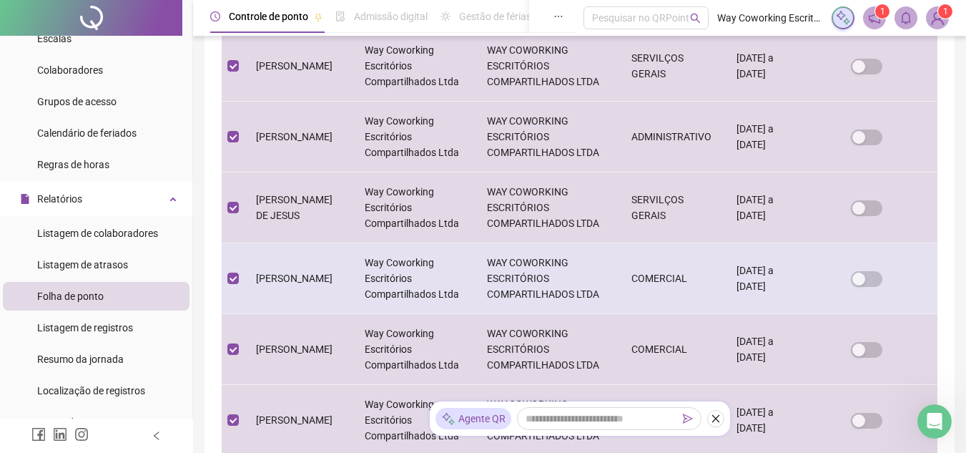
scroll to position [0, 0]
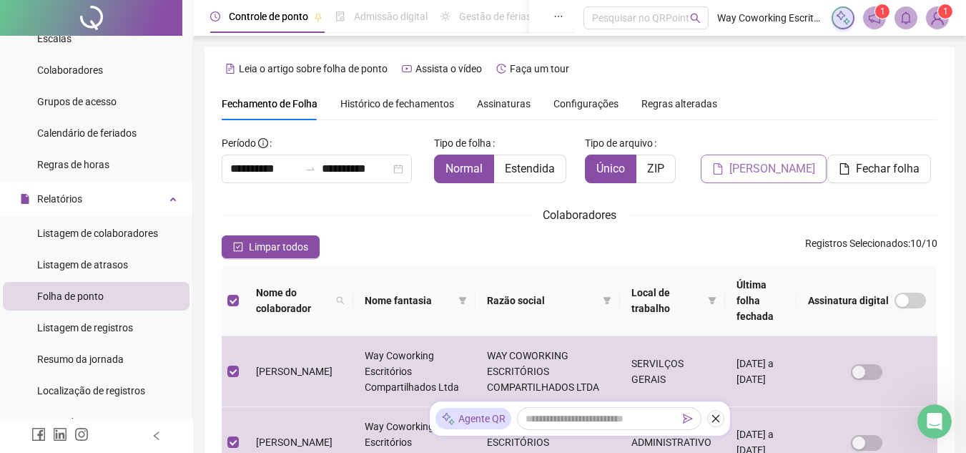
click at [772, 171] on span "[PERSON_NAME]" at bounding box center [772, 168] width 86 height 17
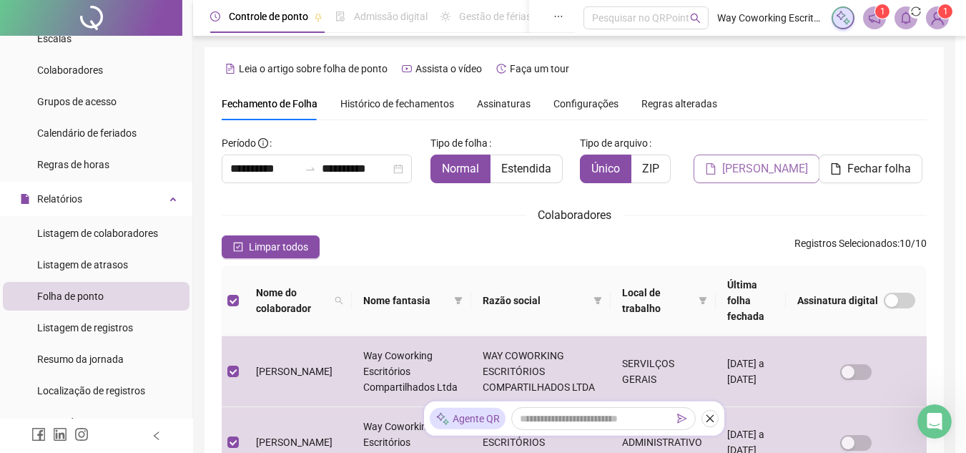
scroll to position [67, 0]
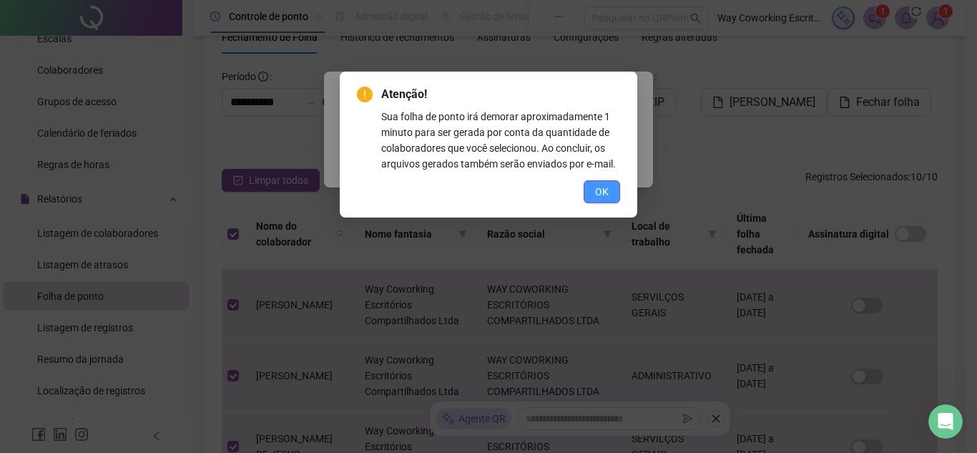
click at [601, 184] on span "OK" at bounding box center [602, 192] width 14 height 16
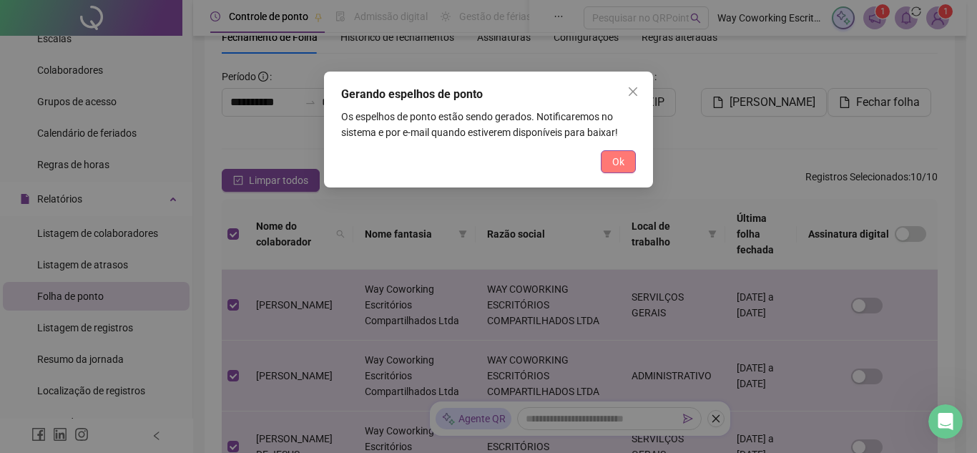
click at [615, 159] on span "Ok" at bounding box center [618, 162] width 12 height 16
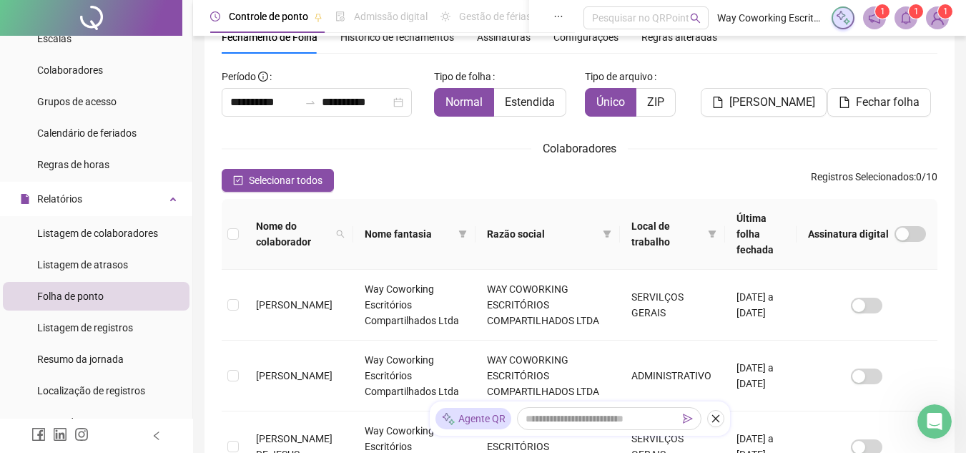
click at [905, 16] on icon "bell" at bounding box center [906, 17] width 13 height 13
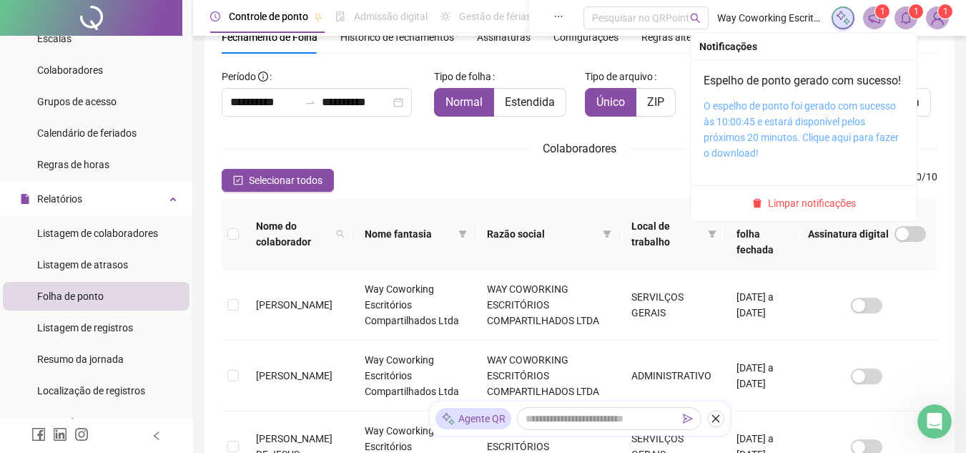
click at [777, 138] on link "O espelho de ponto foi gerado com sucesso às 10:00:45 e estará disponível pelos…" at bounding box center [801, 129] width 195 height 59
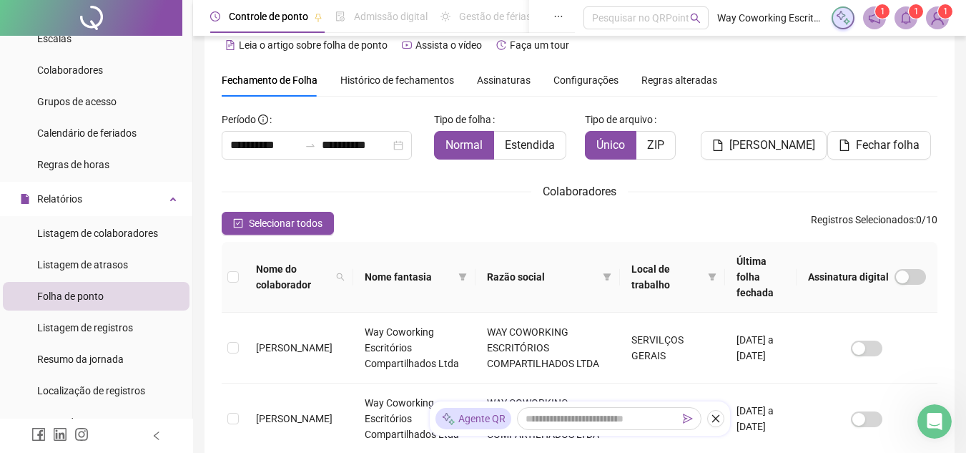
scroll to position [0, 0]
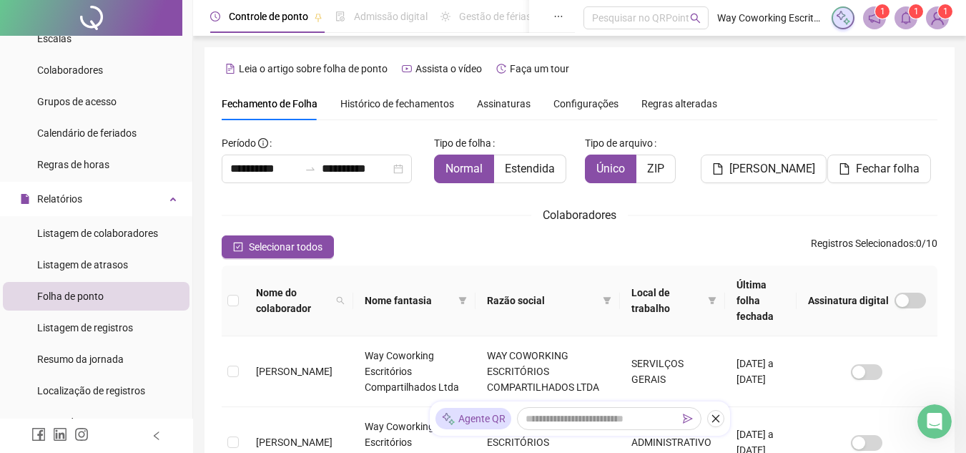
click at [877, 18] on icon "notification" at bounding box center [874, 17] width 13 height 13
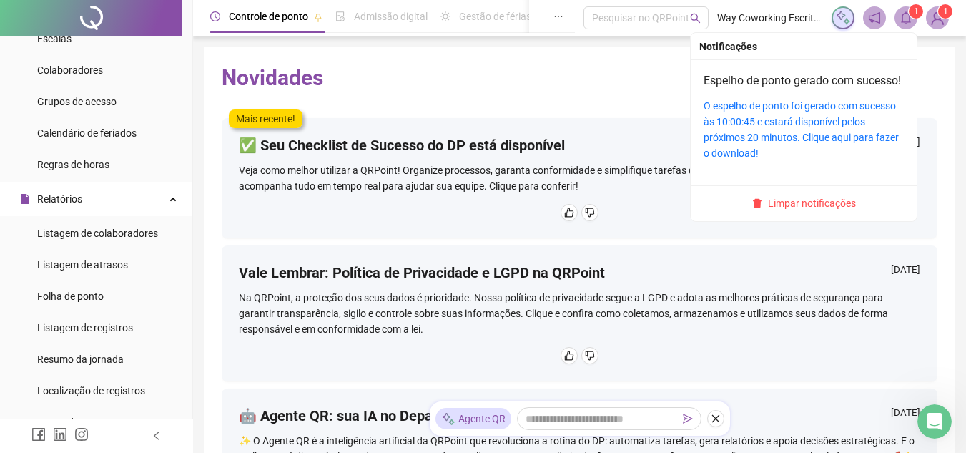
click at [960, 19] on header "Controle de ponto Admissão digital Gestão de férias Painel do DP Folha de pagam…" at bounding box center [579, 18] width 773 height 36
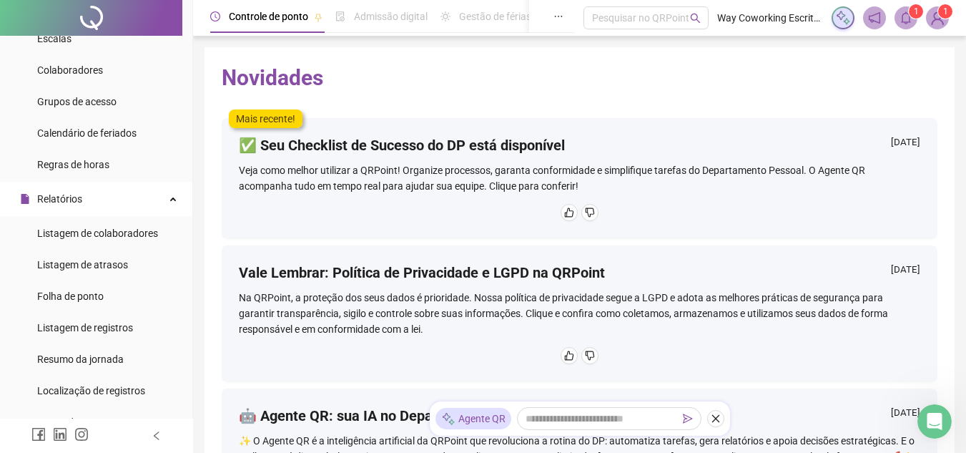
click at [947, 15] on sup "1" at bounding box center [945, 11] width 14 height 14
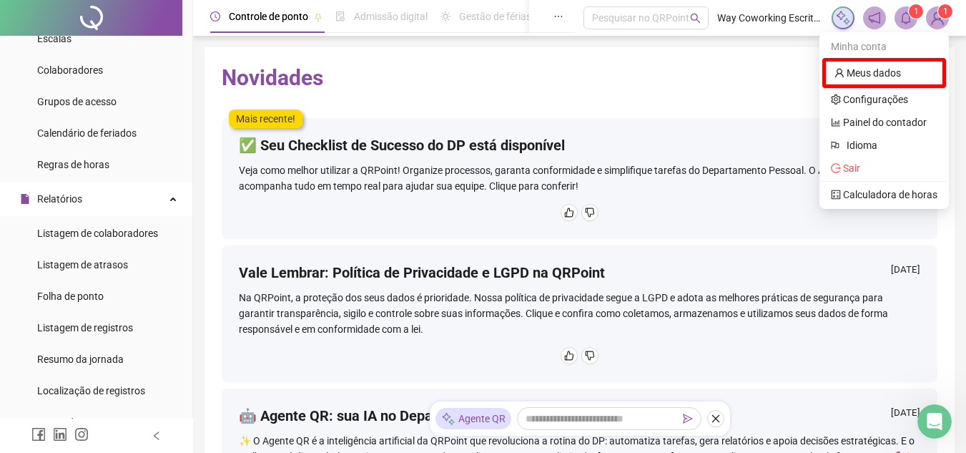
click at [938, 9] on sup "1" at bounding box center [945, 11] width 14 height 14
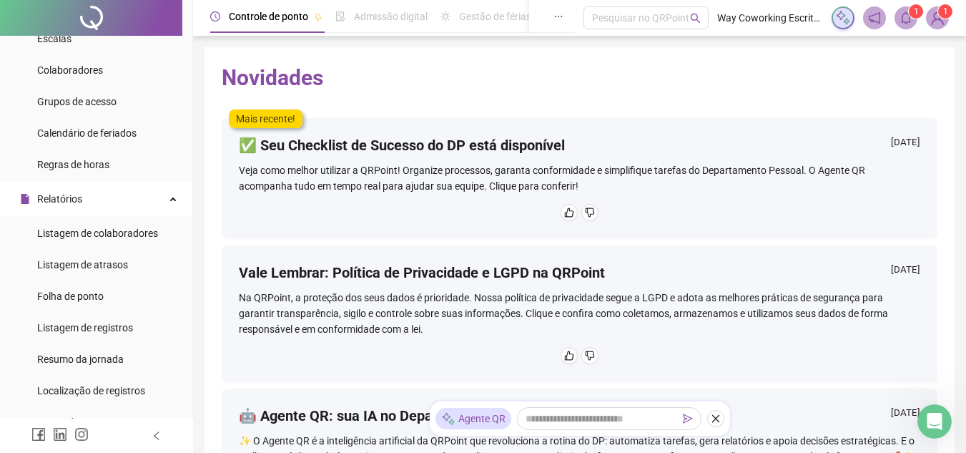
click at [950, 12] on sup "1" at bounding box center [945, 11] width 14 height 14
click at [778, 119] on div "✅ Seu Checklist de Sucesso do DP está disponível [DATE] Veja como melhor utiliz…" at bounding box center [580, 178] width 716 height 120
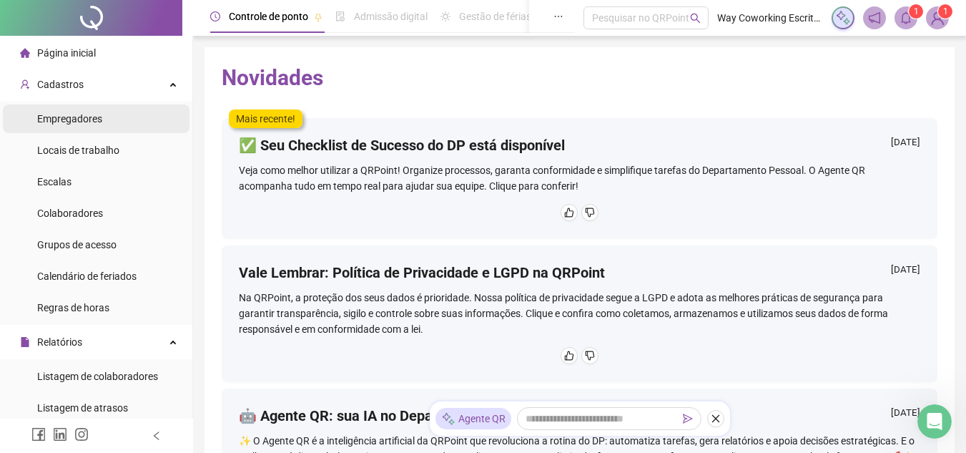
click at [131, 115] on li "Empregadores" at bounding box center [96, 118] width 187 height 29
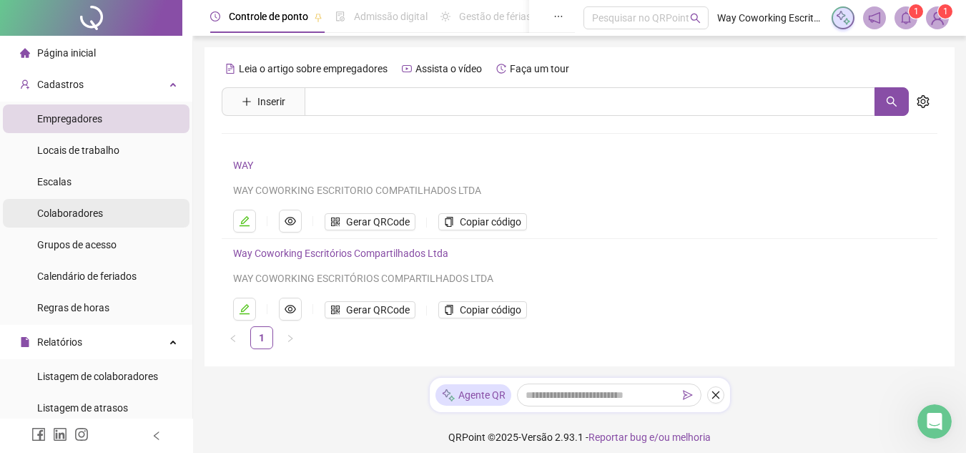
click at [91, 215] on span "Colaboradores" at bounding box center [70, 212] width 66 height 11
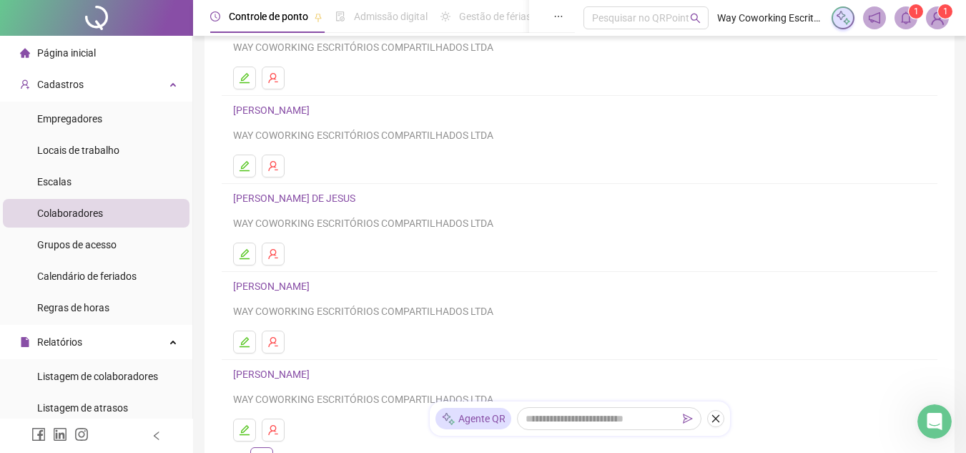
scroll to position [273, 0]
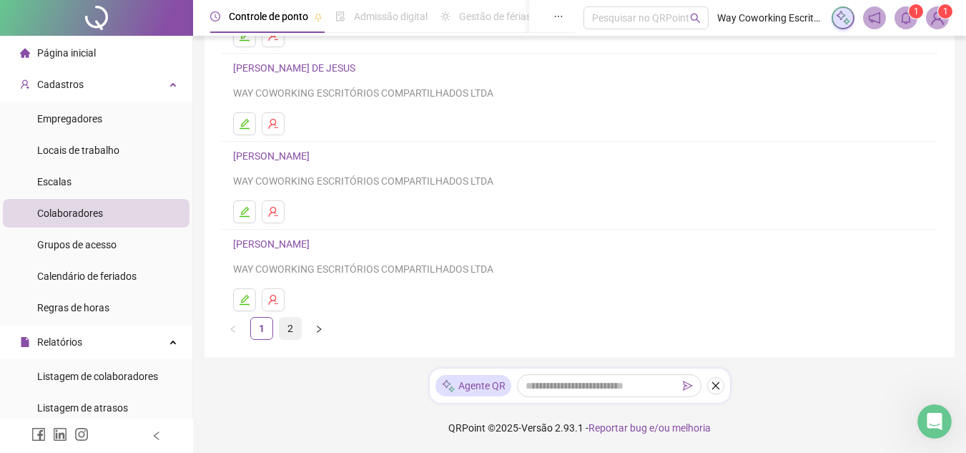
click at [290, 326] on link "2" at bounding box center [290, 328] width 21 height 21
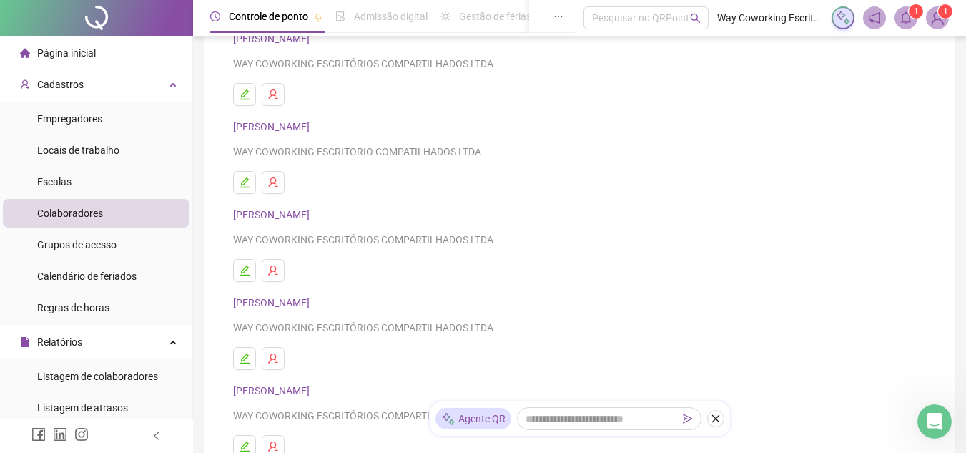
scroll to position [143, 0]
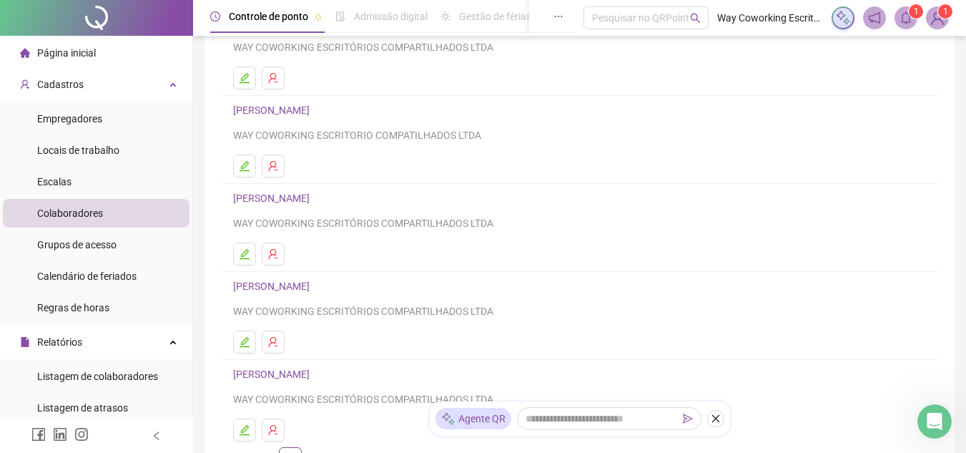
click at [294, 197] on link "[PERSON_NAME]" at bounding box center [273, 197] width 81 height 11
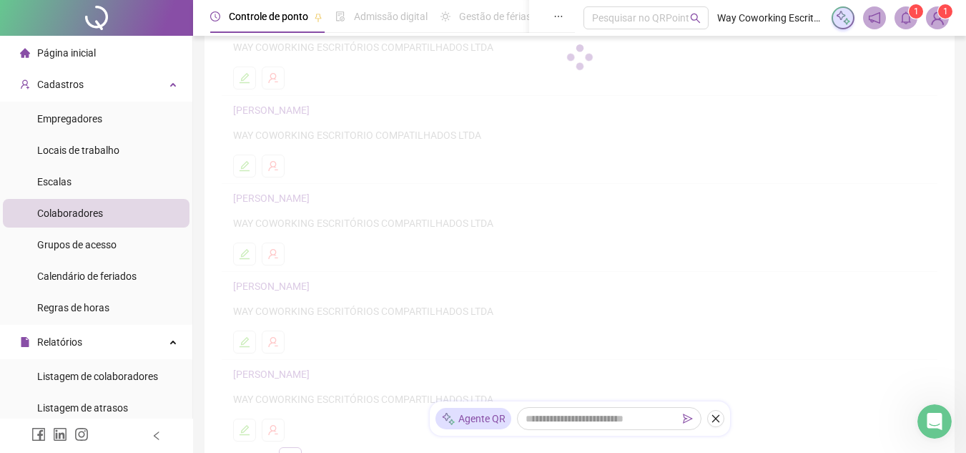
scroll to position [150, 0]
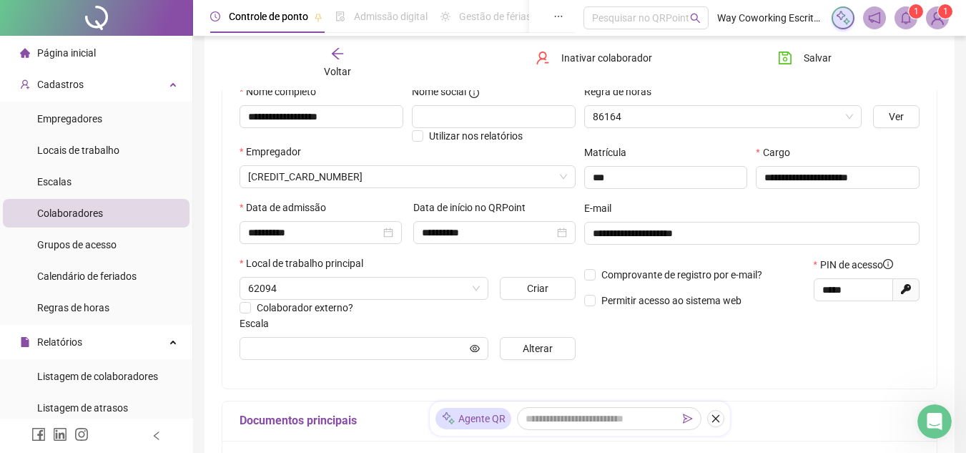
type input "**********"
click at [843, 109] on span "Horas Extras" at bounding box center [723, 116] width 261 height 21
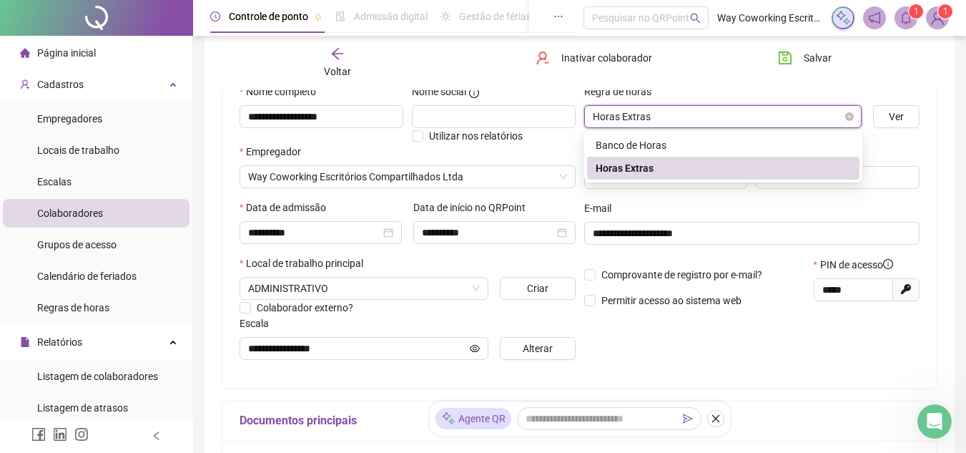
click at [842, 109] on span "Horas Extras" at bounding box center [723, 116] width 261 height 21
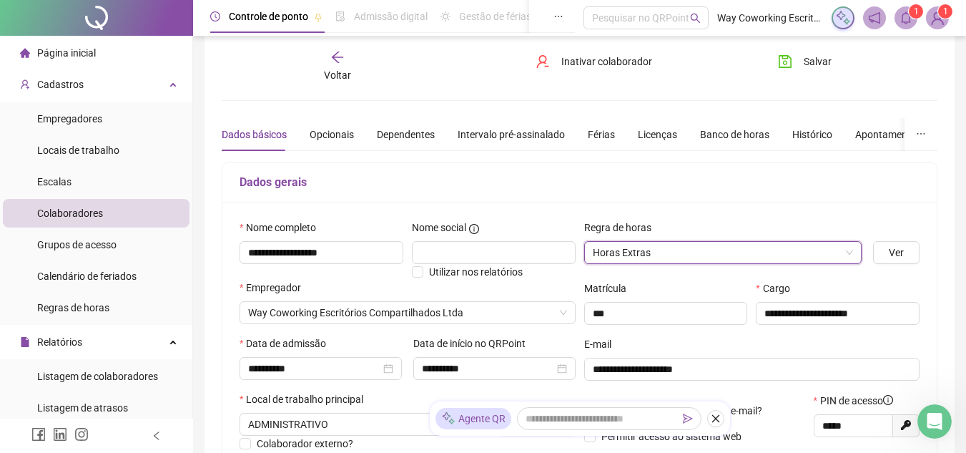
scroll to position [0, 0]
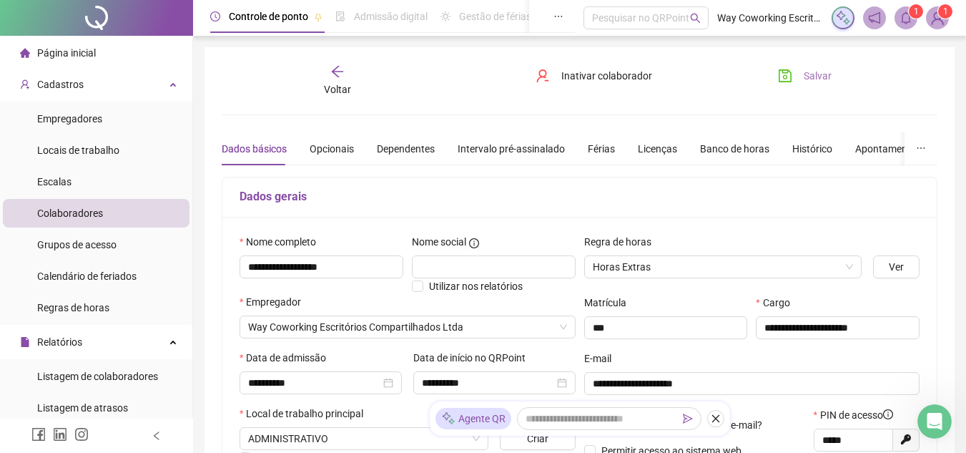
click at [816, 78] on span "Salvar" at bounding box center [818, 76] width 28 height 16
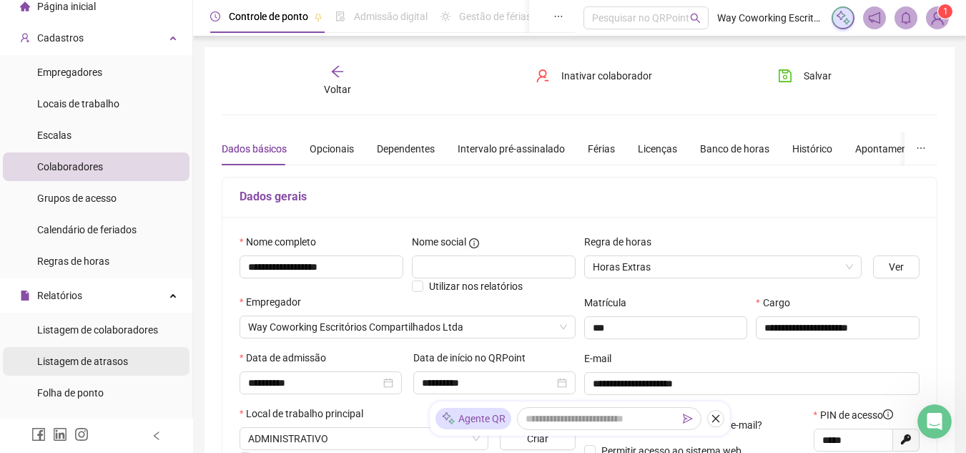
scroll to position [72, 0]
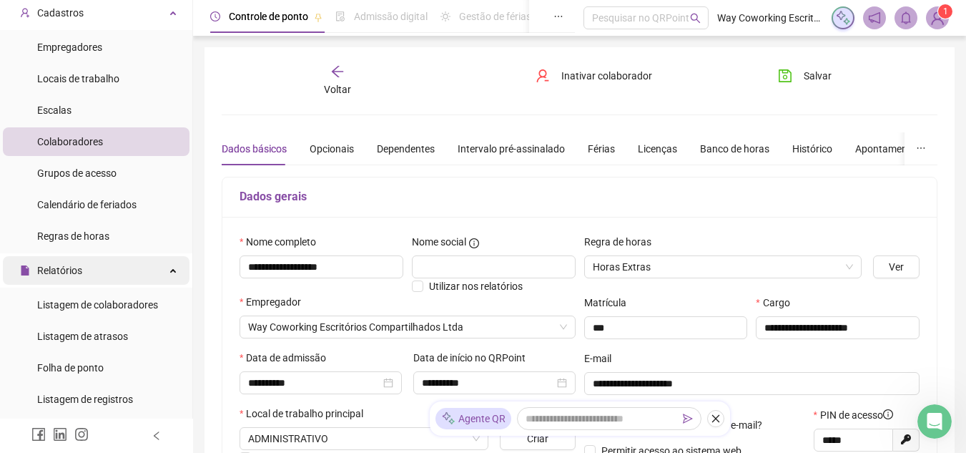
click at [98, 263] on div "Relatórios" at bounding box center [96, 270] width 187 height 29
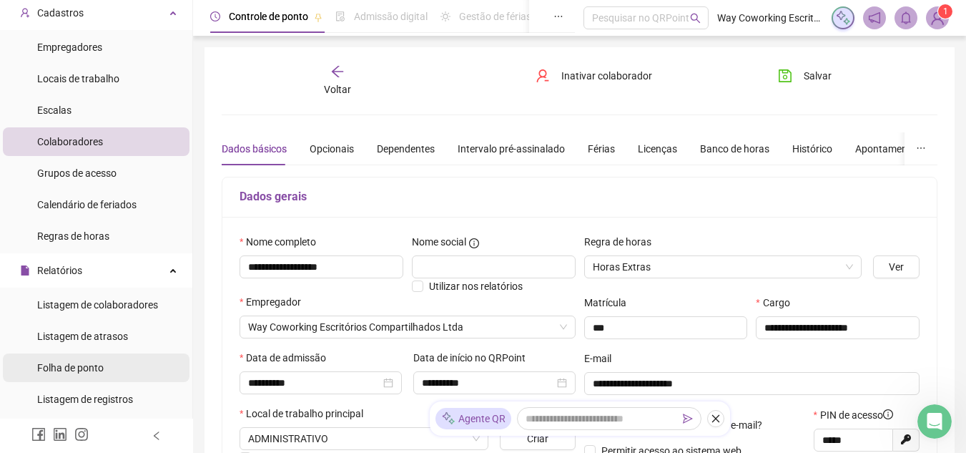
click at [75, 364] on span "Folha de ponto" at bounding box center [70, 367] width 67 height 11
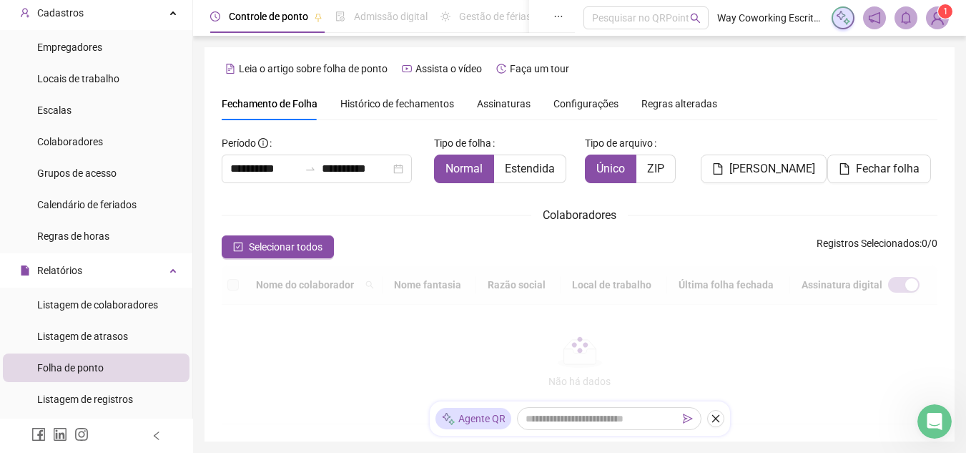
scroll to position [67, 0]
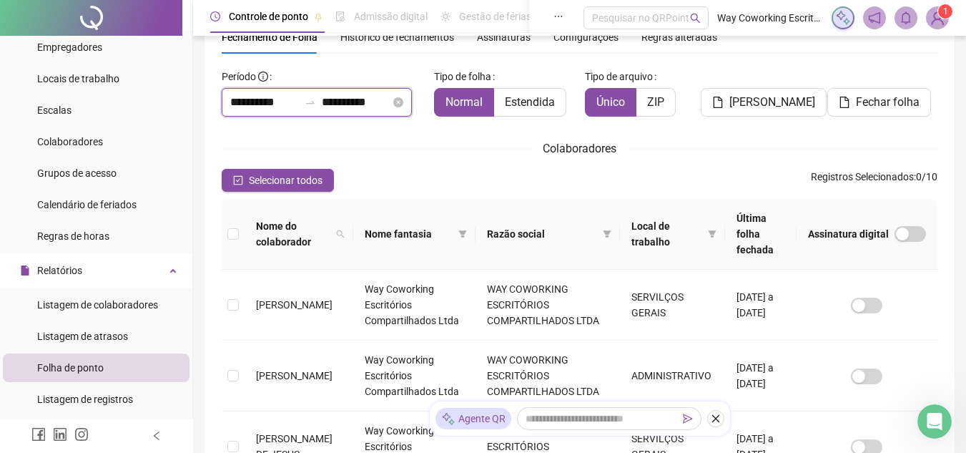
click at [290, 104] on input "**********" at bounding box center [264, 102] width 69 height 17
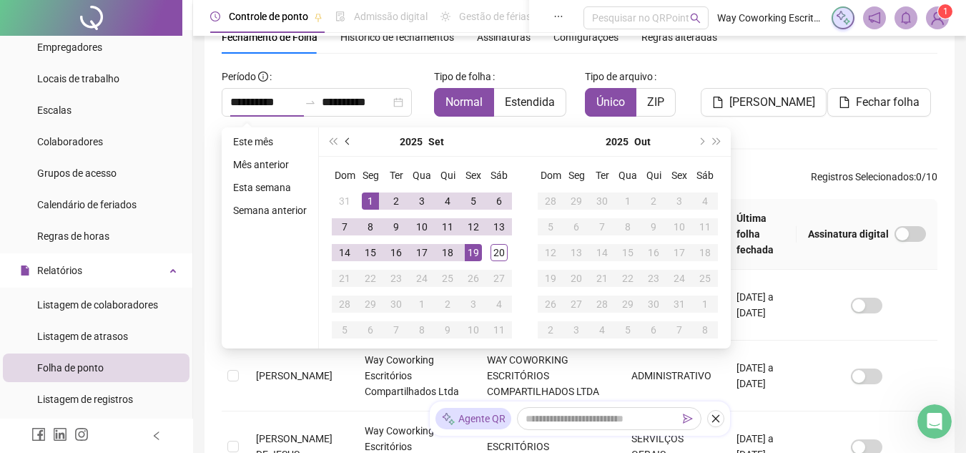
click at [343, 137] on button "prev-year" at bounding box center [348, 141] width 16 height 29
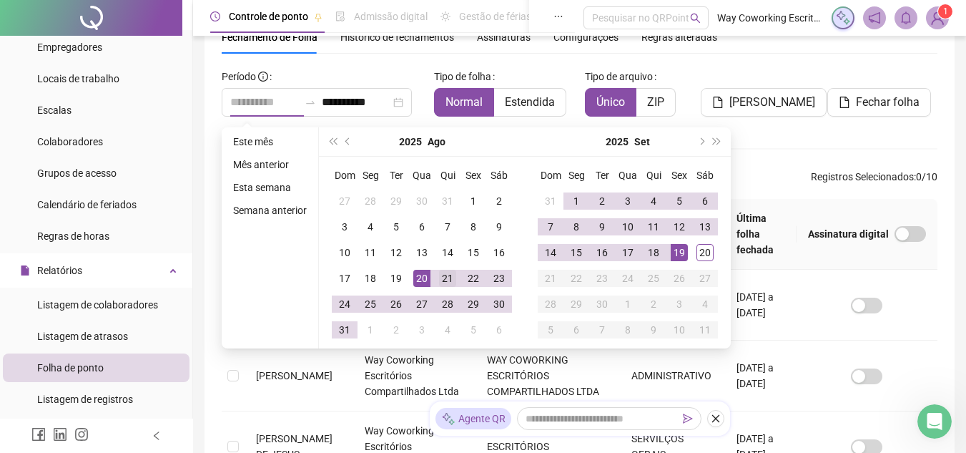
type input "**********"
click at [450, 278] on div "21" at bounding box center [447, 278] width 17 height 17
type input "**********"
click at [707, 251] on div "20" at bounding box center [704, 252] width 17 height 17
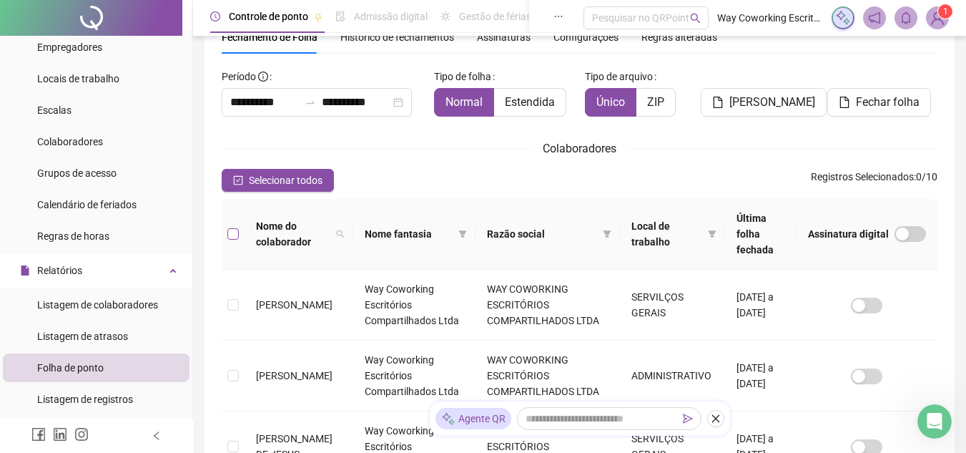
click at [237, 226] on label at bounding box center [232, 234] width 11 height 16
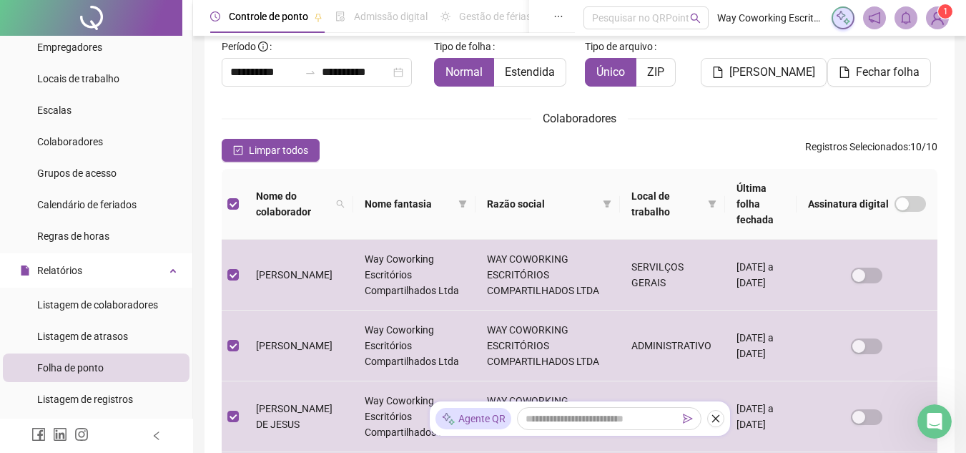
scroll to position [0, 0]
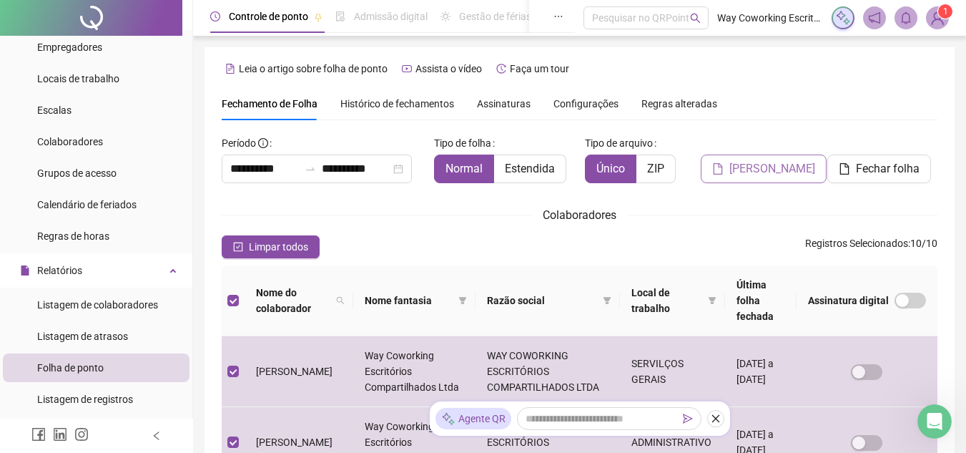
click at [775, 167] on span "[PERSON_NAME]" at bounding box center [772, 168] width 86 height 17
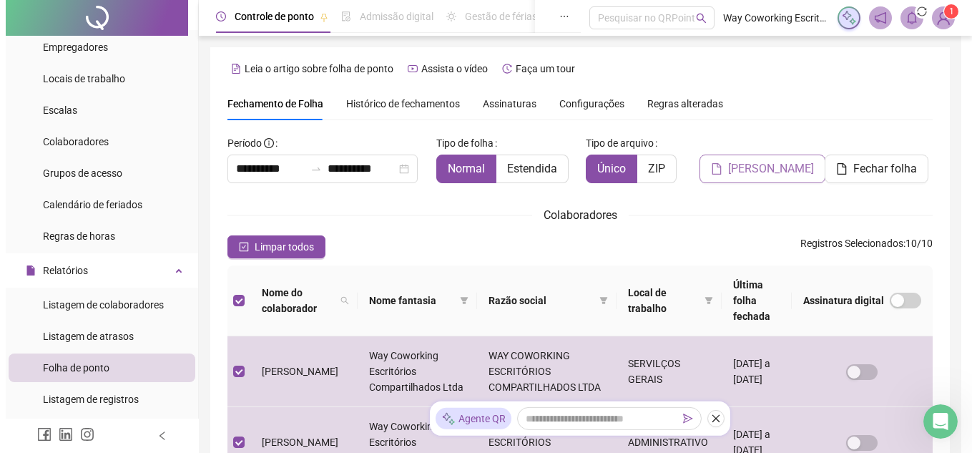
scroll to position [67, 0]
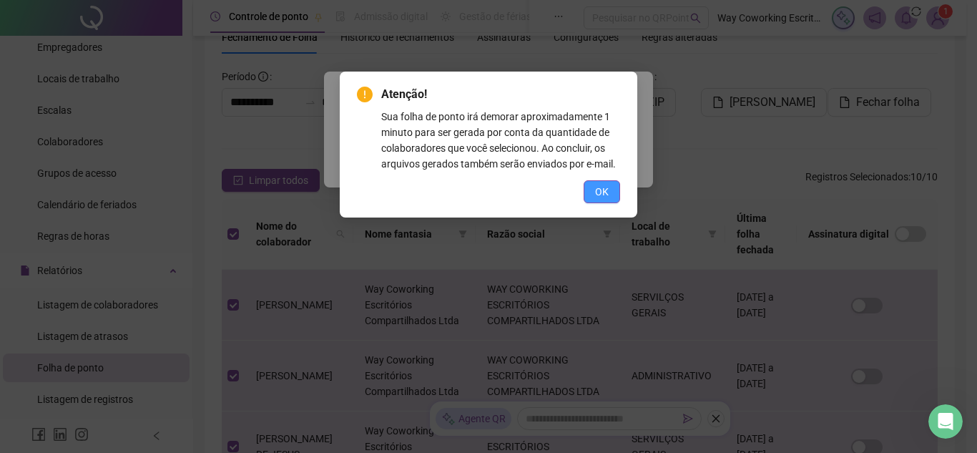
click at [602, 192] on span "OK" at bounding box center [602, 192] width 14 height 16
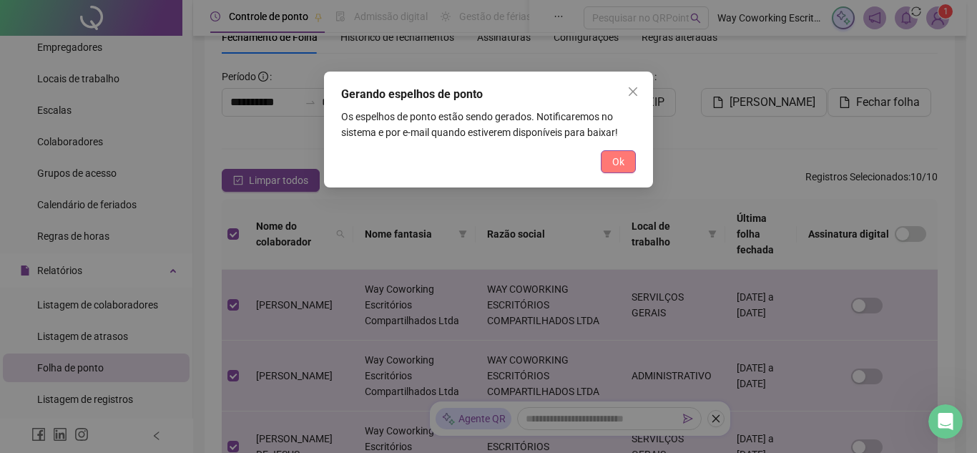
click at [622, 157] on span "Ok" at bounding box center [618, 162] width 12 height 16
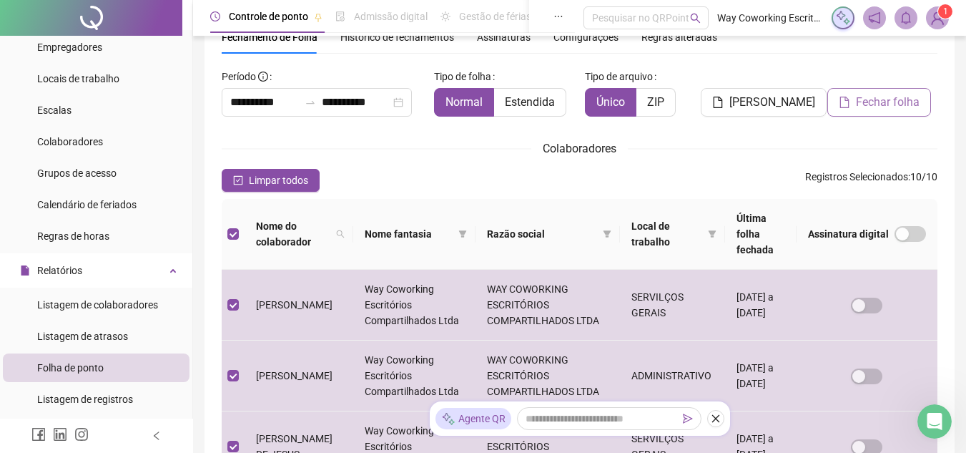
click at [893, 105] on span "Fechar folha" at bounding box center [888, 102] width 64 height 17
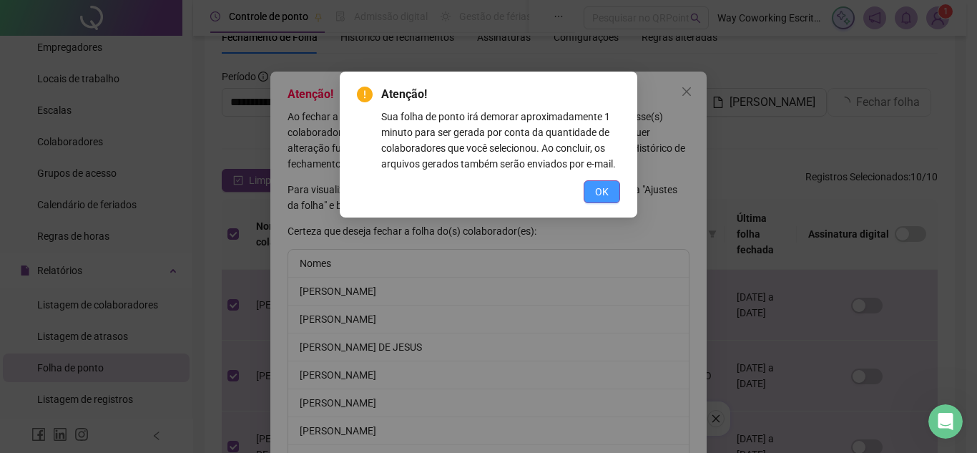
click at [596, 195] on span "OK" at bounding box center [602, 192] width 14 height 16
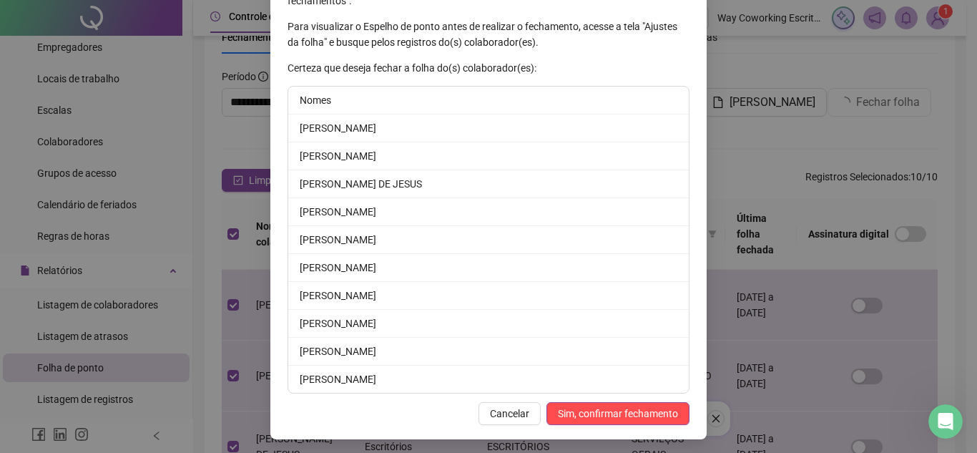
scroll to position [167, 0]
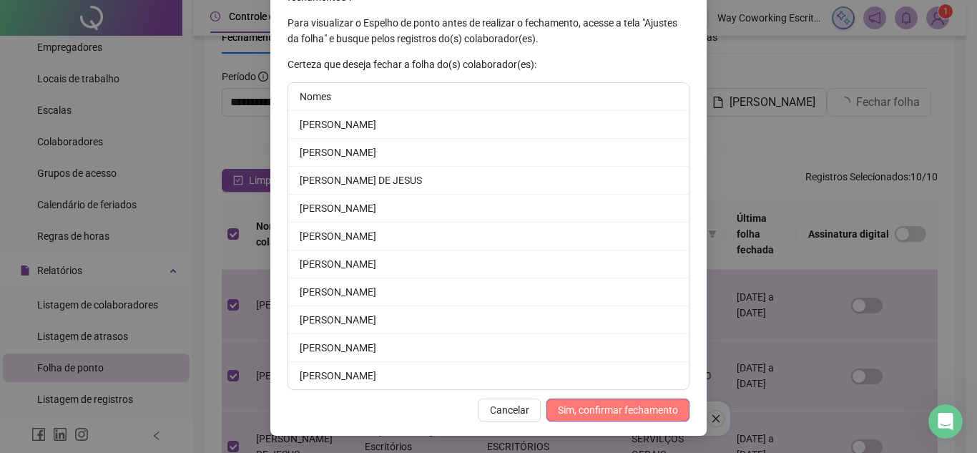
click at [619, 408] on span "Sim, confirmar fechamento" at bounding box center [618, 410] width 120 height 16
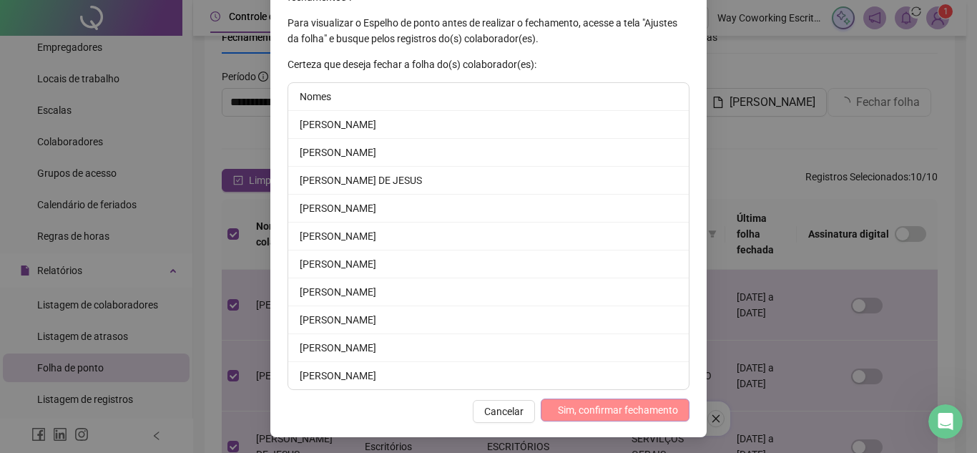
scroll to position [97, 0]
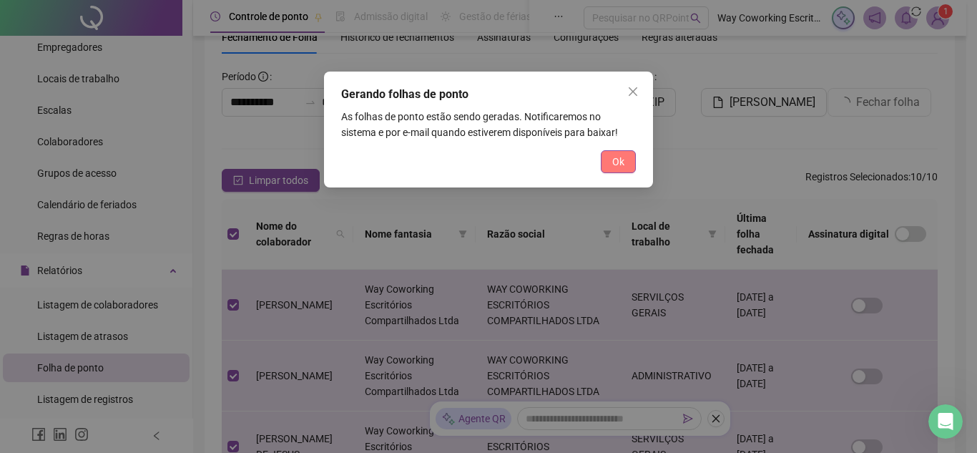
click at [617, 157] on span "Ok" at bounding box center [618, 162] width 12 height 16
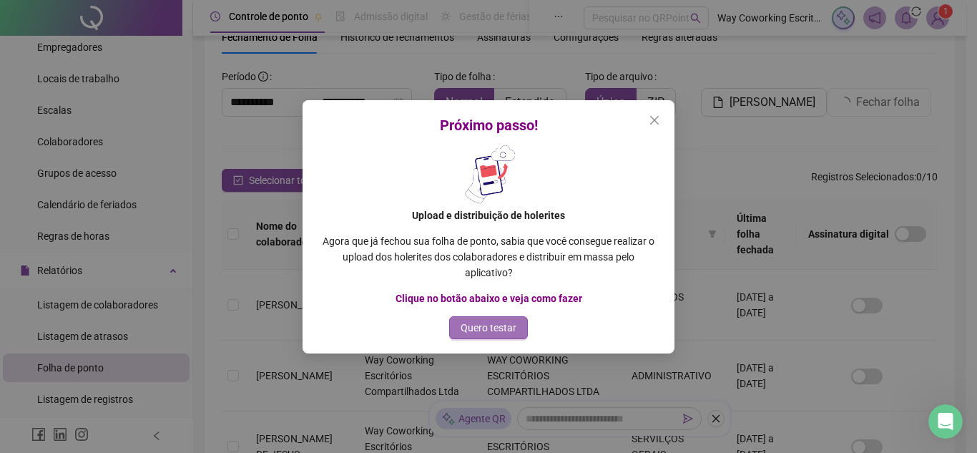
click at [491, 323] on span "Quero testar" at bounding box center [489, 328] width 56 height 16
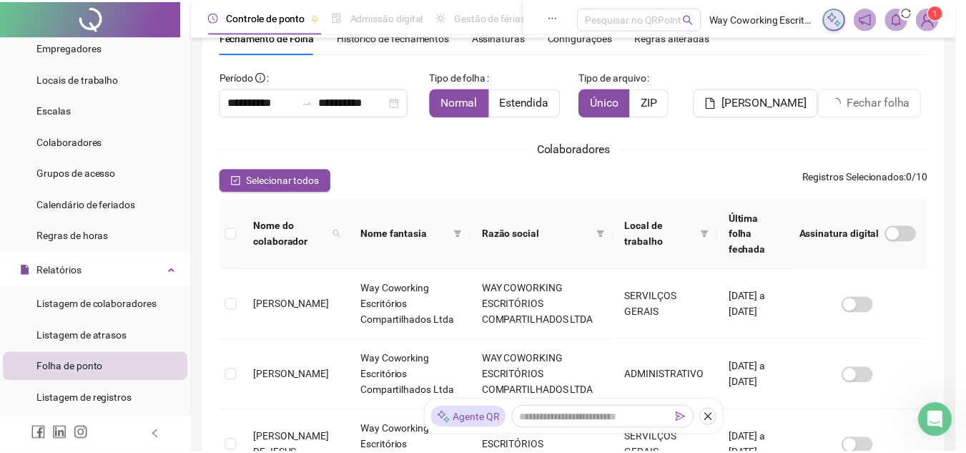
scroll to position [2, 0]
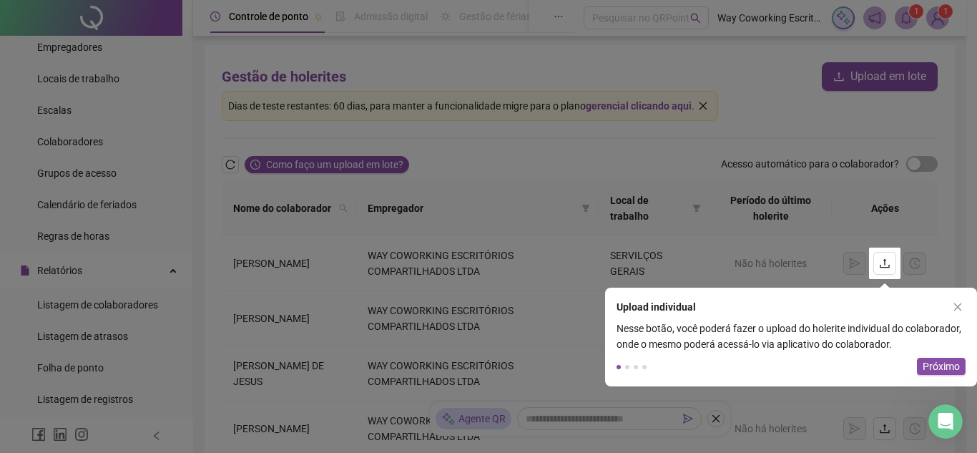
click at [626, 368] on span at bounding box center [627, 367] width 4 height 4
click at [950, 305] on button "button" at bounding box center [958, 307] width 16 height 16
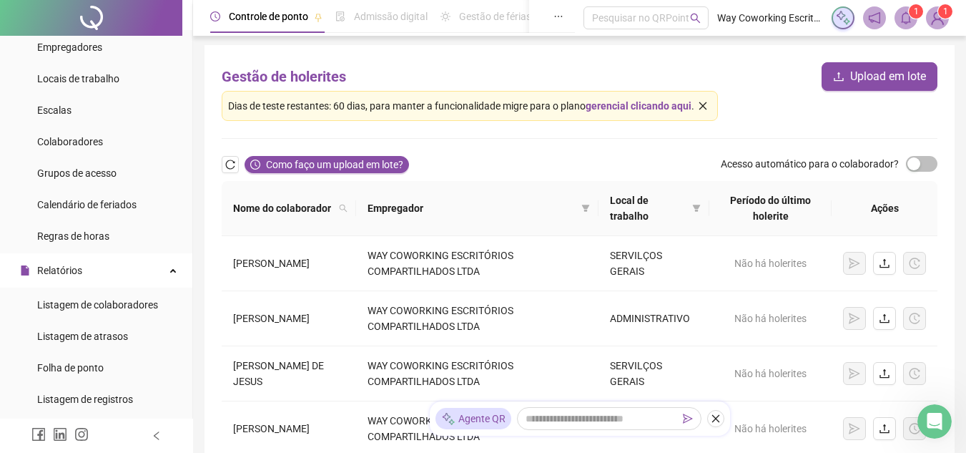
drag, startPoint x: 701, startPoint y: 103, endPoint x: 743, endPoint y: 103, distance: 42.2
click at [743, 103] on form "Gestão de holerites Upload em lote Dias de teste restantes: 60 dias, para mante…" at bounding box center [580, 444] width 716 height 764
click at [702, 105] on icon "close" at bounding box center [703, 106] width 8 height 8
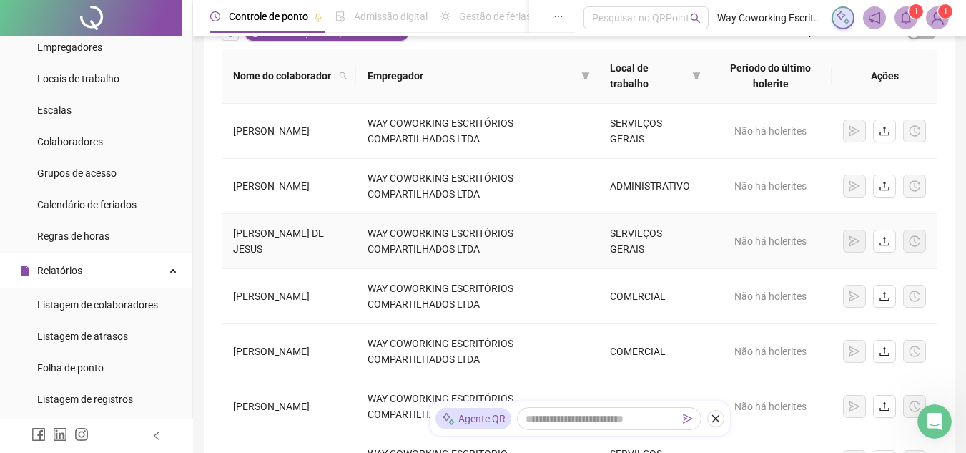
scroll to position [72, 0]
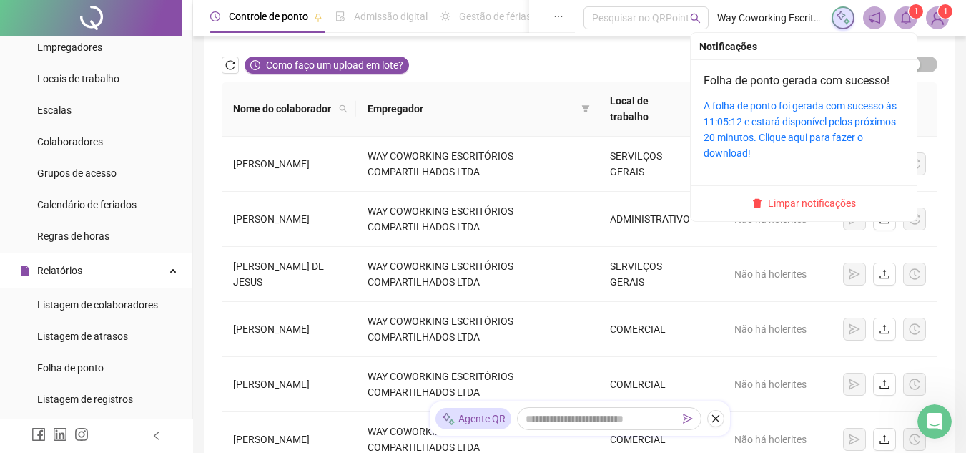
click at [911, 19] on icon "bell" at bounding box center [906, 17] width 13 height 13
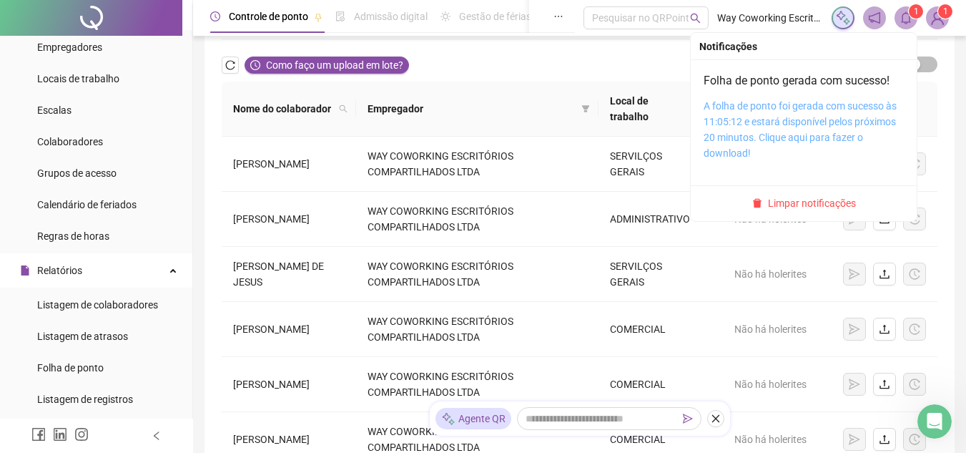
click at [801, 118] on link "A folha de ponto foi gerada com sucesso às 11:05:12 e estará disponível pelos p…" at bounding box center [800, 129] width 193 height 59
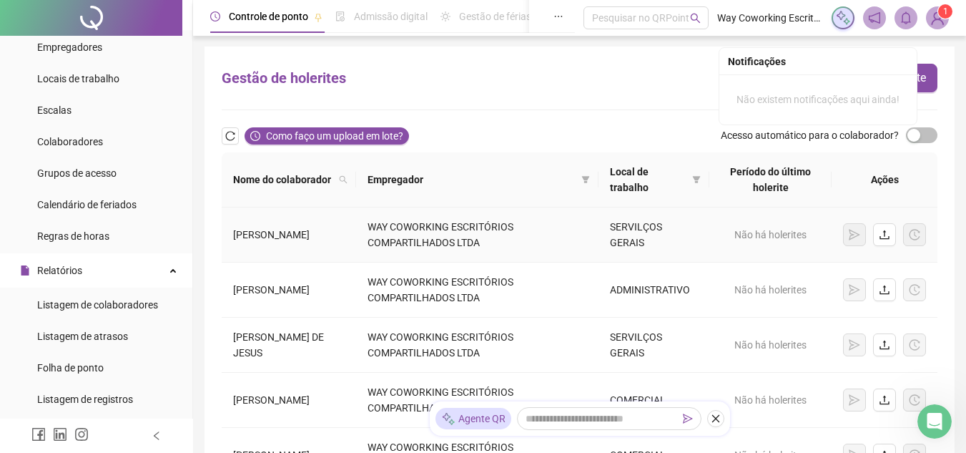
scroll to position [0, 0]
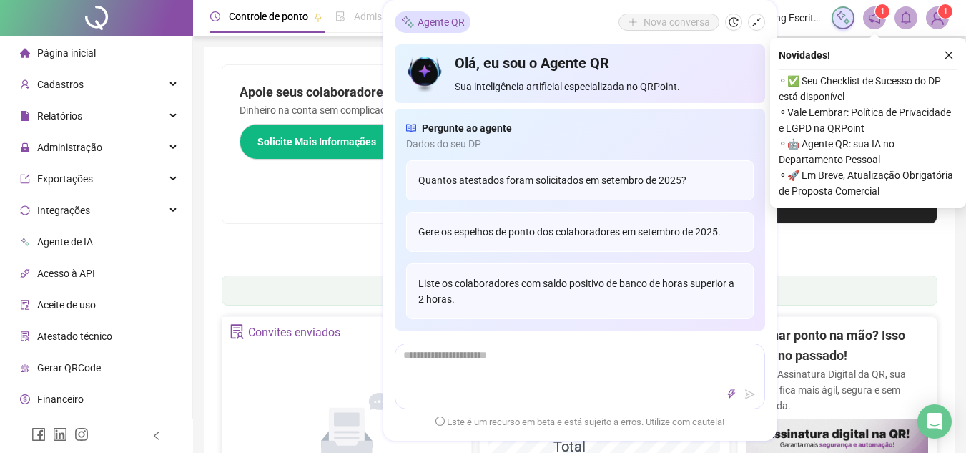
drag, startPoint x: 952, startPoint y: 51, endPoint x: 932, endPoint y: 59, distance: 20.8
click at [951, 49] on button "button" at bounding box center [948, 54] width 17 height 17
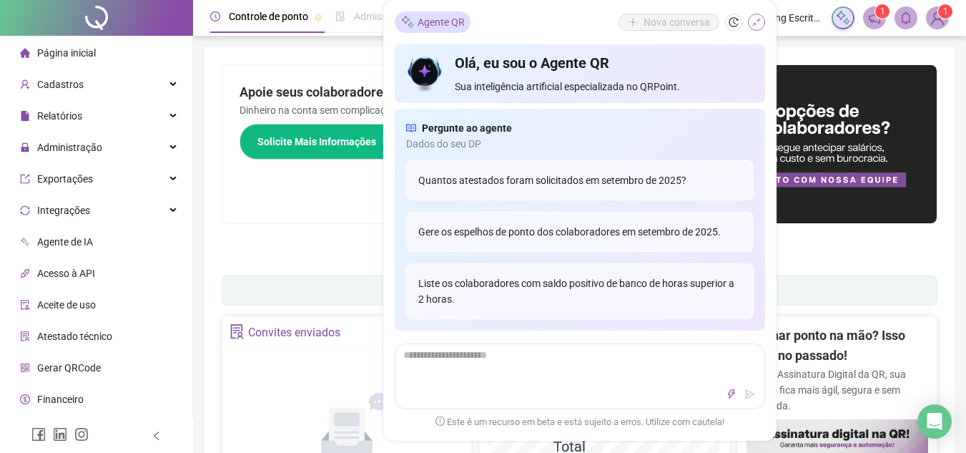
click at [757, 24] on icon "shrink" at bounding box center [757, 22] width 10 height 10
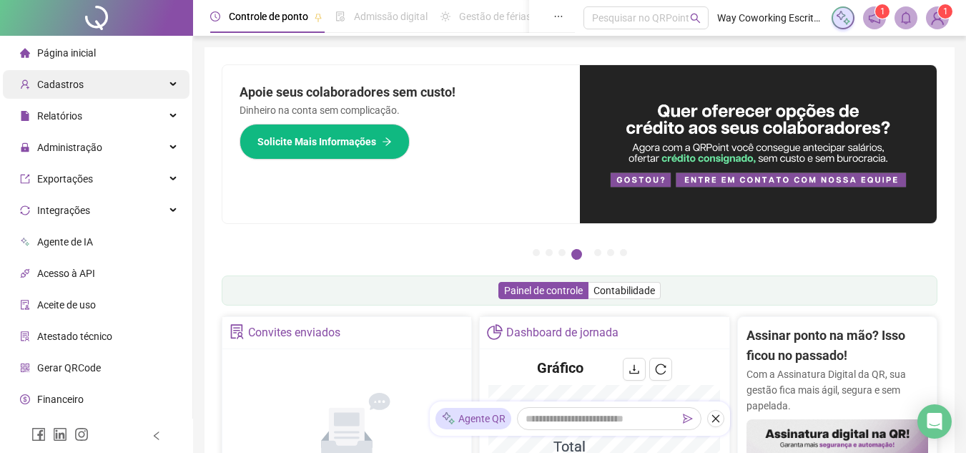
click at [80, 85] on span "Cadastros" at bounding box center [60, 84] width 46 height 11
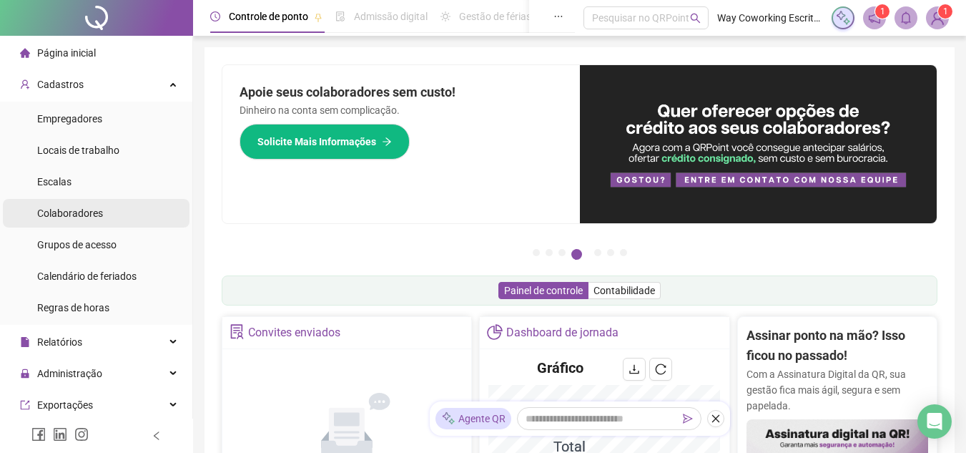
click at [81, 213] on span "Colaboradores" at bounding box center [70, 212] width 66 height 11
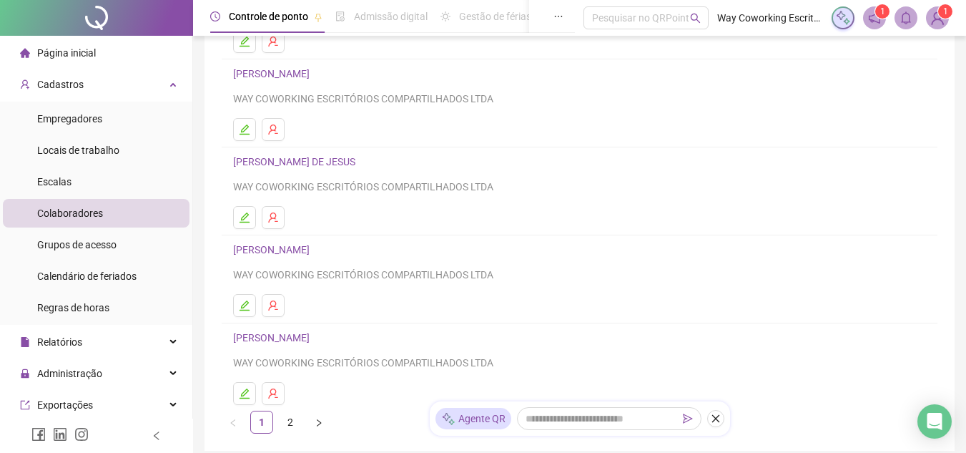
scroll to position [215, 0]
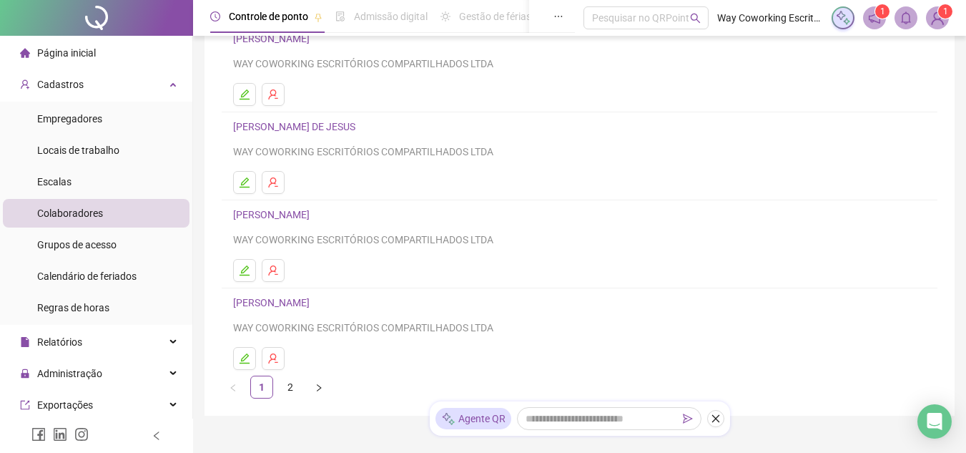
click at [274, 300] on link "[PERSON_NAME]" at bounding box center [273, 302] width 81 height 11
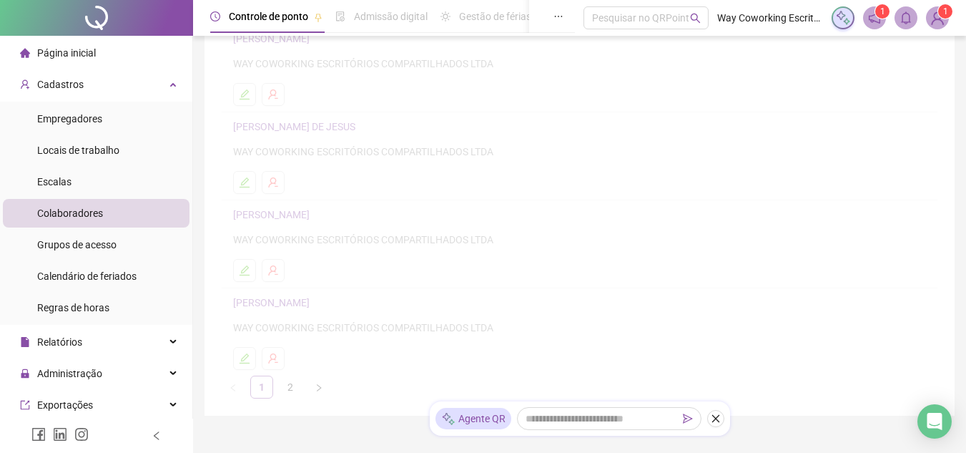
scroll to position [222, 0]
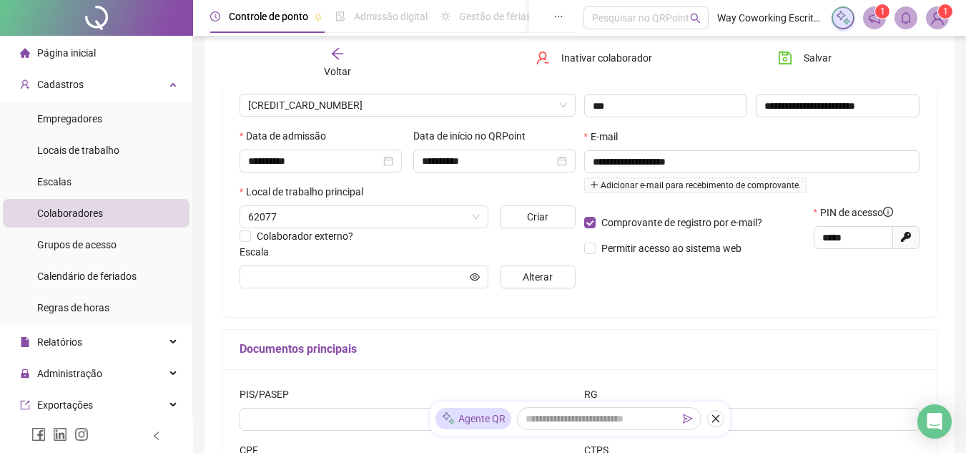
type input "**********"
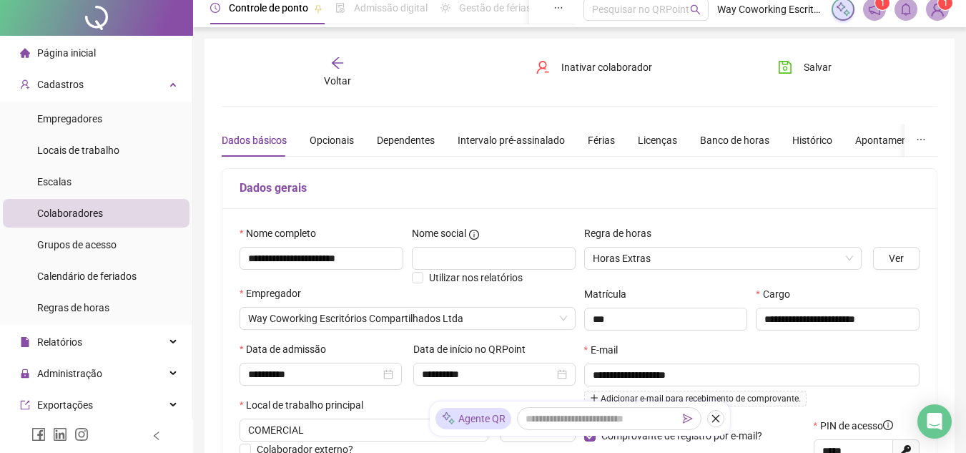
scroll to position [0, 0]
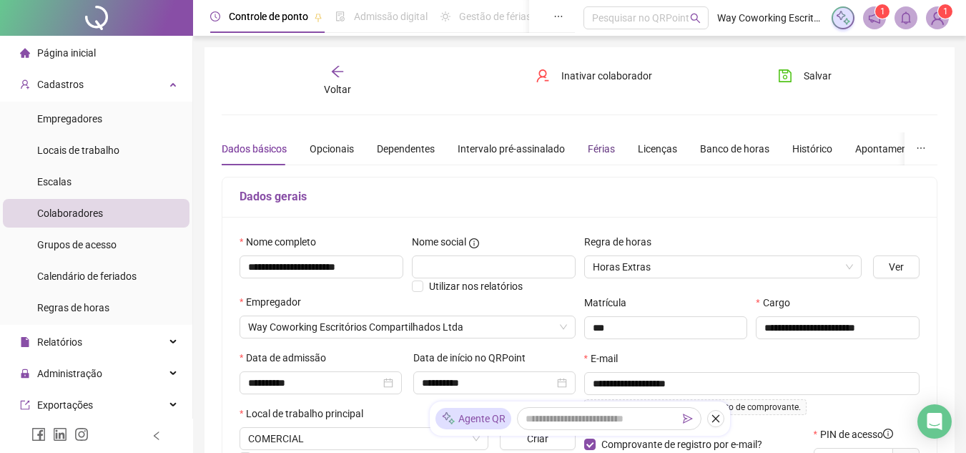
click at [596, 148] on div "Férias" at bounding box center [601, 149] width 27 height 16
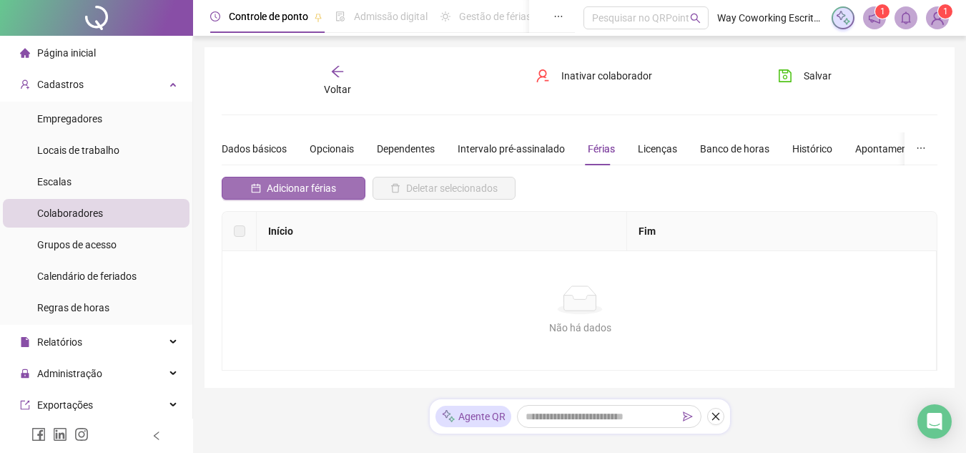
click at [300, 180] on span "Adicionar férias" at bounding box center [301, 188] width 69 height 16
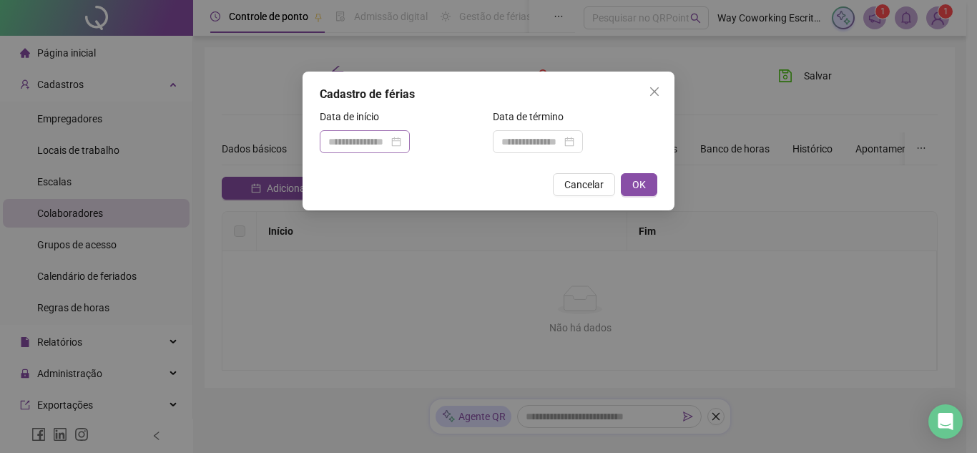
click at [401, 142] on div at bounding box center [364, 142] width 73 height 16
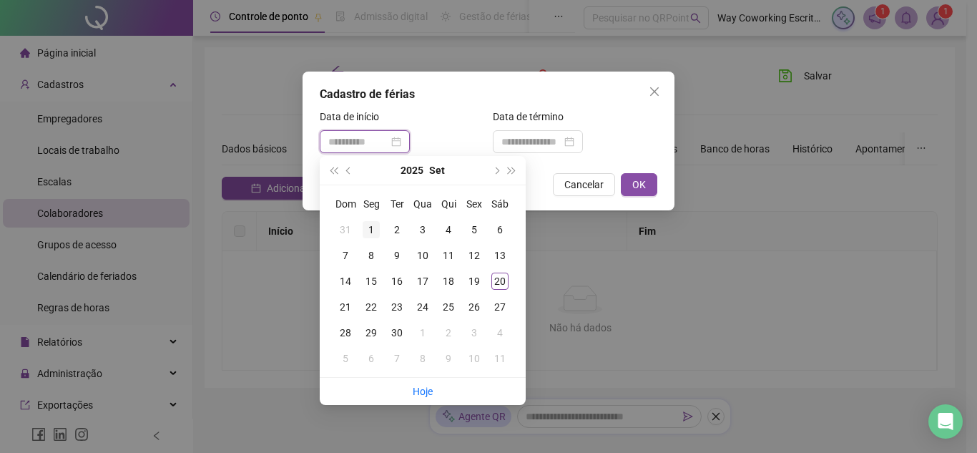
type input "**********"
click at [373, 227] on div "1" at bounding box center [371, 229] width 17 height 17
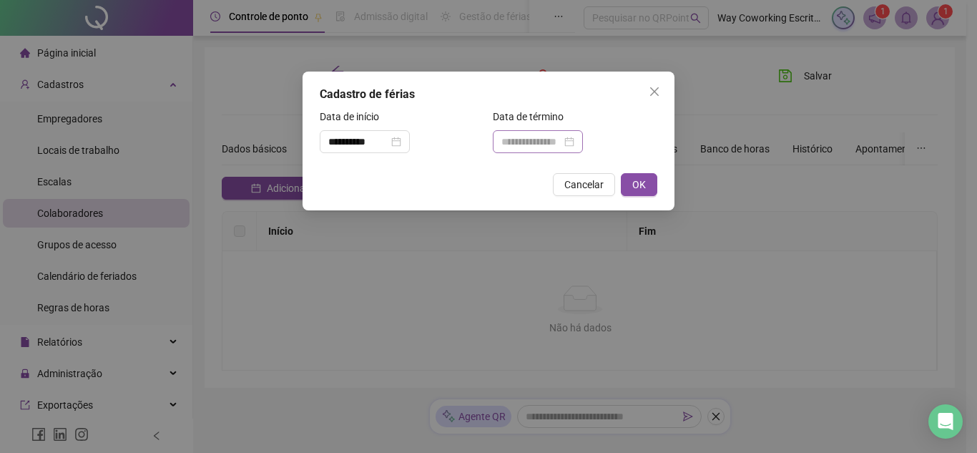
click at [574, 142] on div at bounding box center [537, 142] width 73 height 16
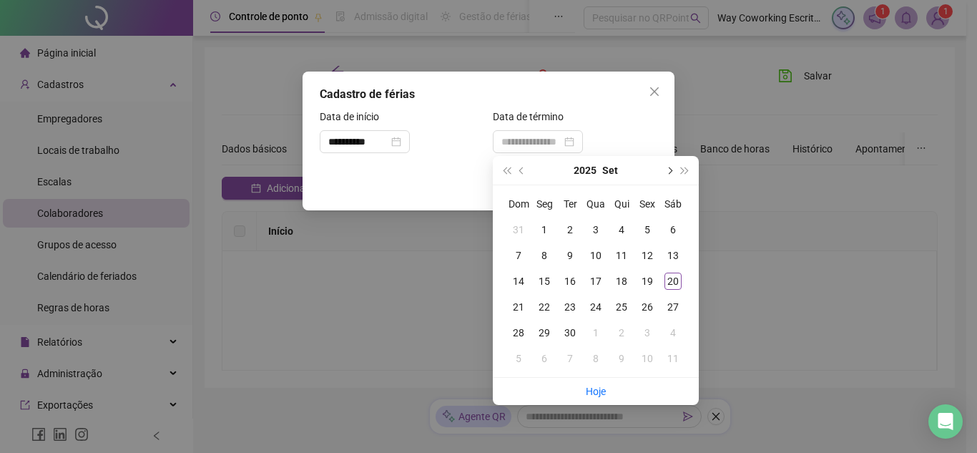
click at [673, 169] on button "next-year" at bounding box center [669, 170] width 16 height 29
type input "**********"
click at [594, 225] on div "1" at bounding box center [595, 229] width 17 height 17
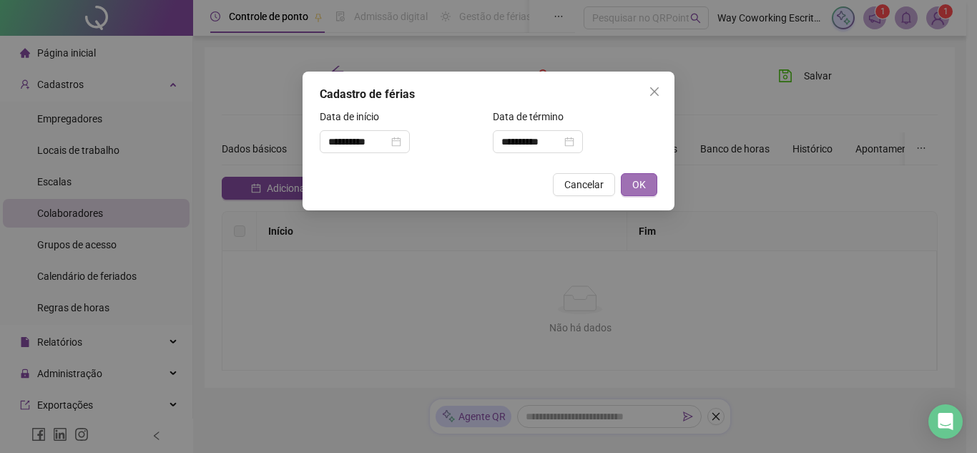
click at [640, 184] on span "OK" at bounding box center [639, 185] width 14 height 16
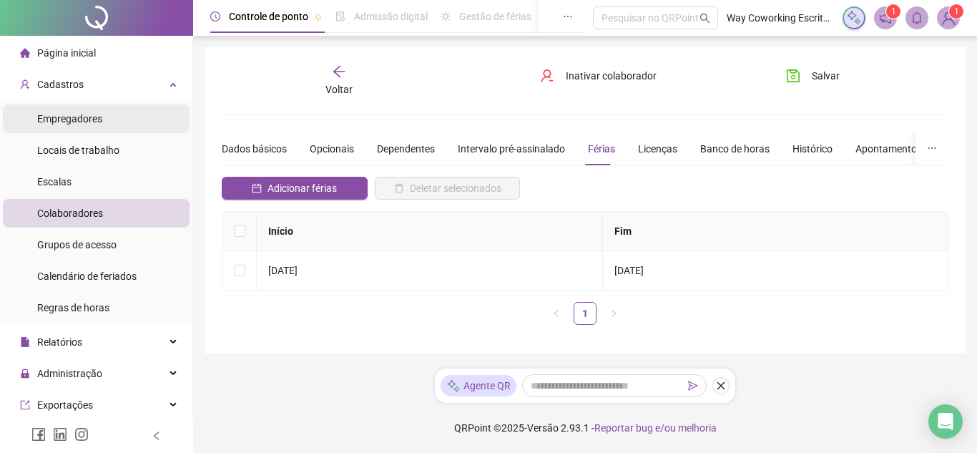
click at [71, 111] on div "Empregadores" at bounding box center [69, 118] width 65 height 29
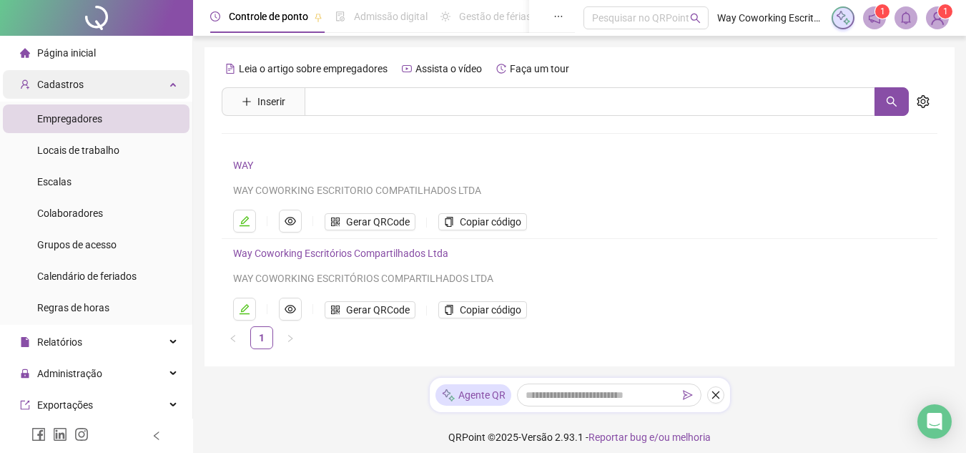
click at [72, 84] on span "Cadastros" at bounding box center [60, 84] width 46 height 11
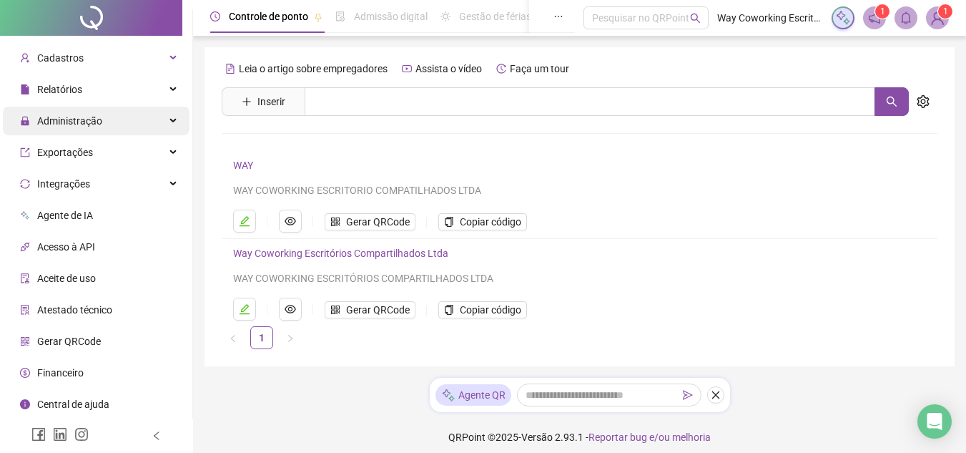
click at [87, 119] on span "Administração" at bounding box center [69, 120] width 65 height 11
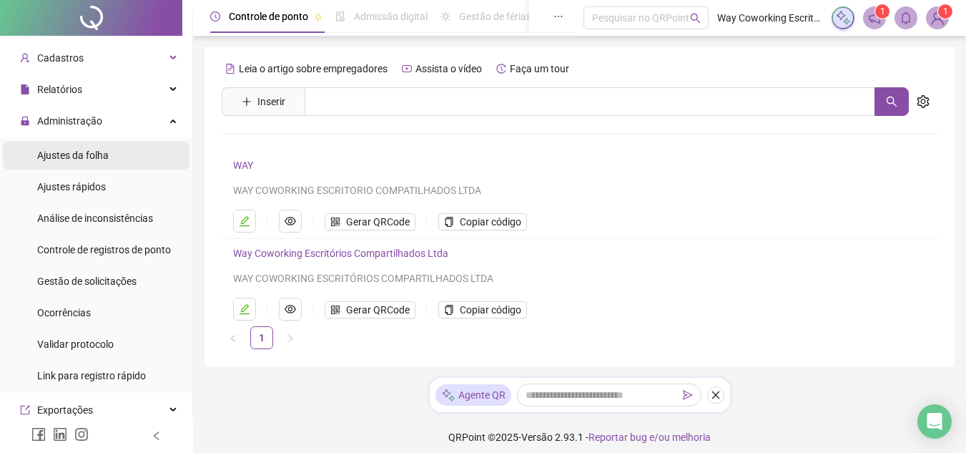
click at [82, 152] on span "Ajustes da folha" at bounding box center [73, 154] width 72 height 11
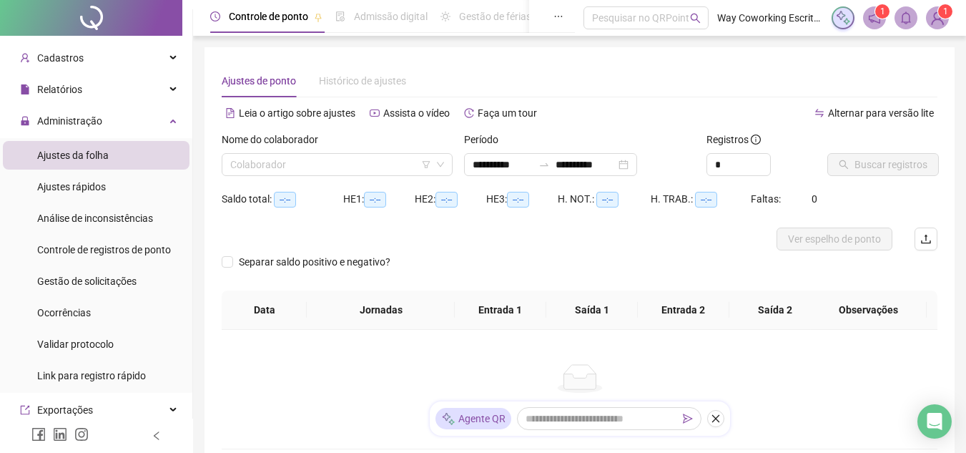
type input "**********"
click at [314, 164] on input "search" at bounding box center [330, 164] width 201 height 21
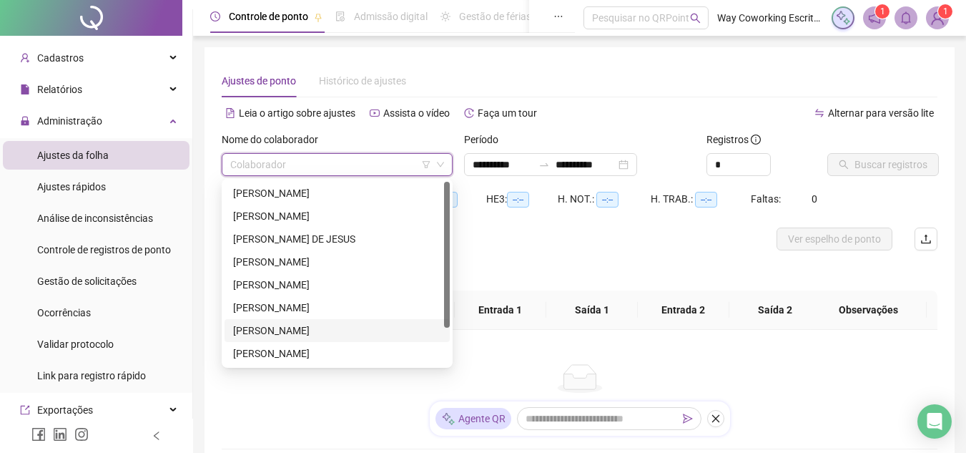
click at [267, 327] on div "[PERSON_NAME]" at bounding box center [337, 331] width 208 height 16
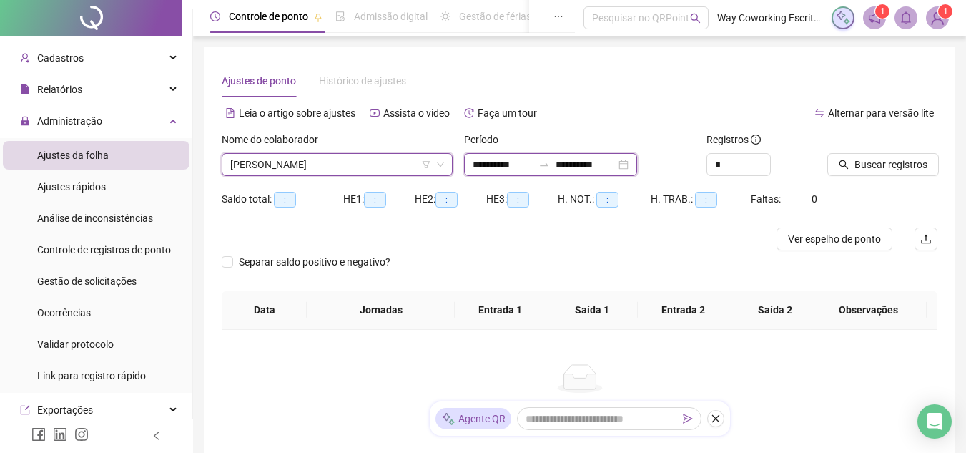
click at [533, 162] on input "**********" at bounding box center [503, 165] width 60 height 16
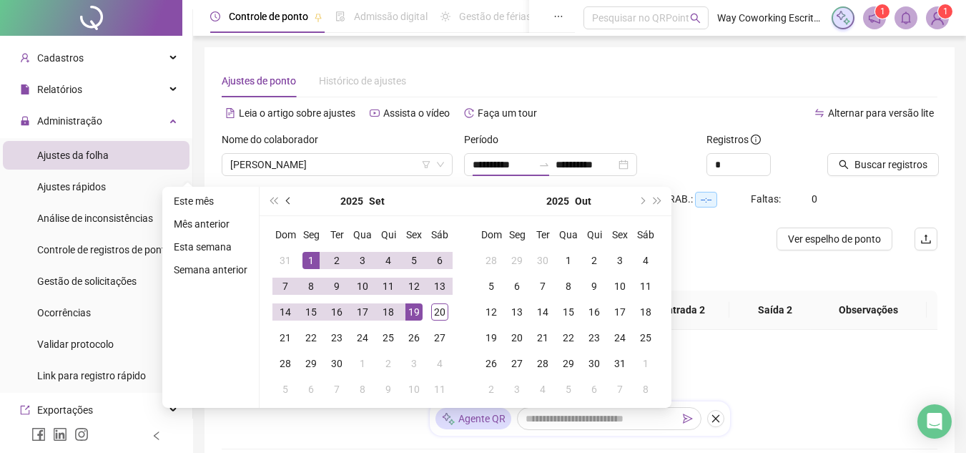
click at [290, 196] on button "prev-year" at bounding box center [289, 201] width 16 height 29
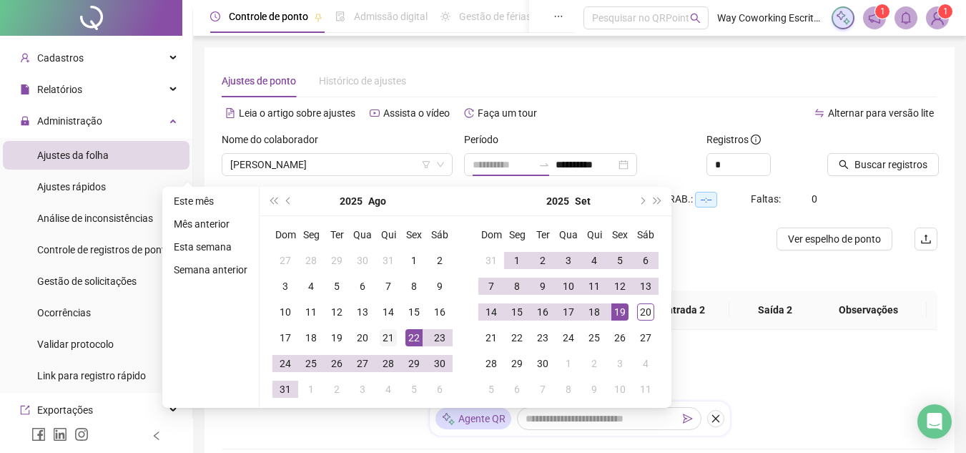
type input "**********"
click at [386, 335] on div "21" at bounding box center [388, 337] width 17 height 17
type input "**********"
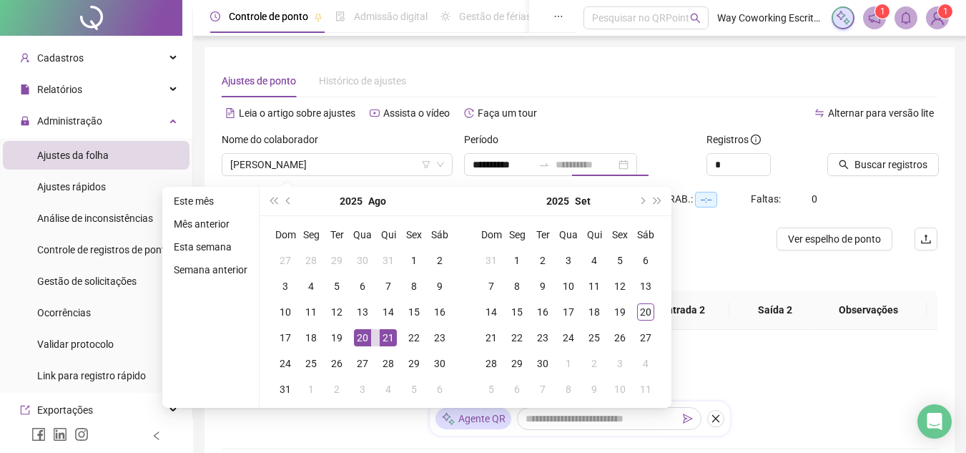
click at [360, 335] on div "20" at bounding box center [362, 337] width 17 height 17
type input "**********"
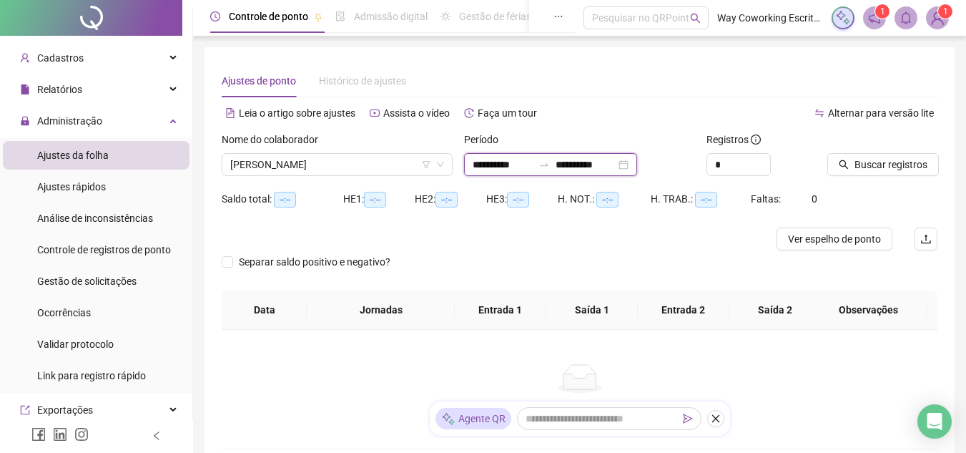
click at [616, 160] on input "**********" at bounding box center [586, 165] width 60 height 16
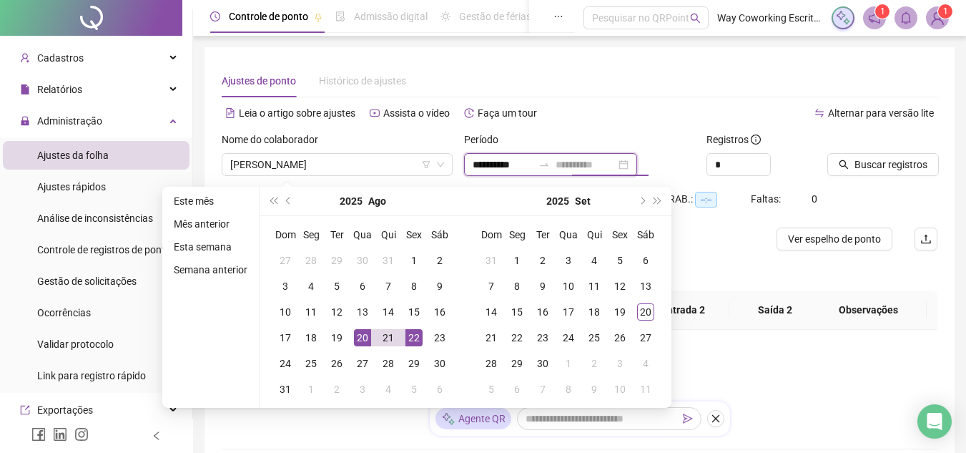
type input "**********"
click at [362, 337] on div "20" at bounding box center [362, 337] width 17 height 17
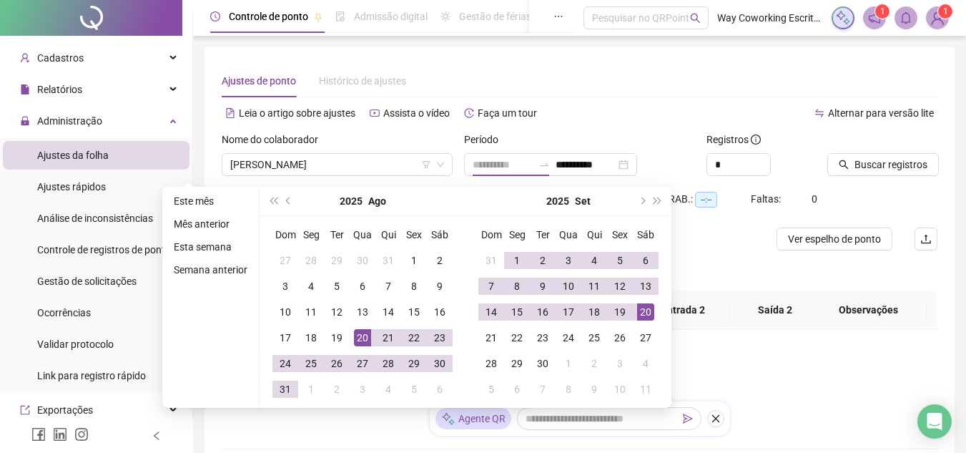
click at [643, 309] on div "20" at bounding box center [645, 311] width 17 height 17
type input "**********"
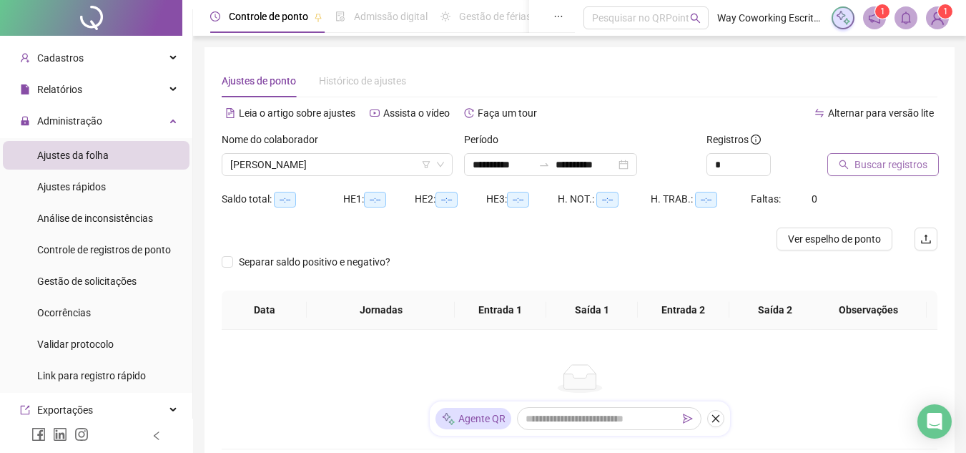
click at [892, 167] on span "Buscar registros" at bounding box center [891, 165] width 73 height 16
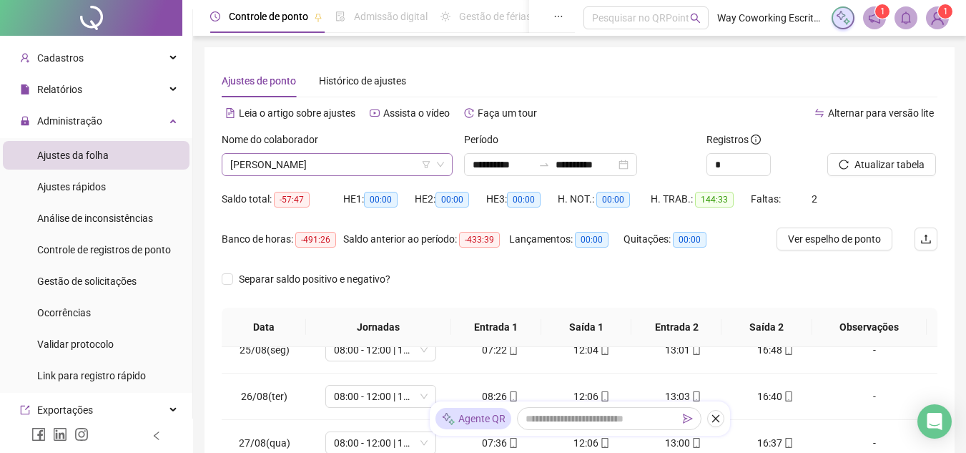
click at [362, 157] on span "[PERSON_NAME]" at bounding box center [337, 164] width 214 height 21
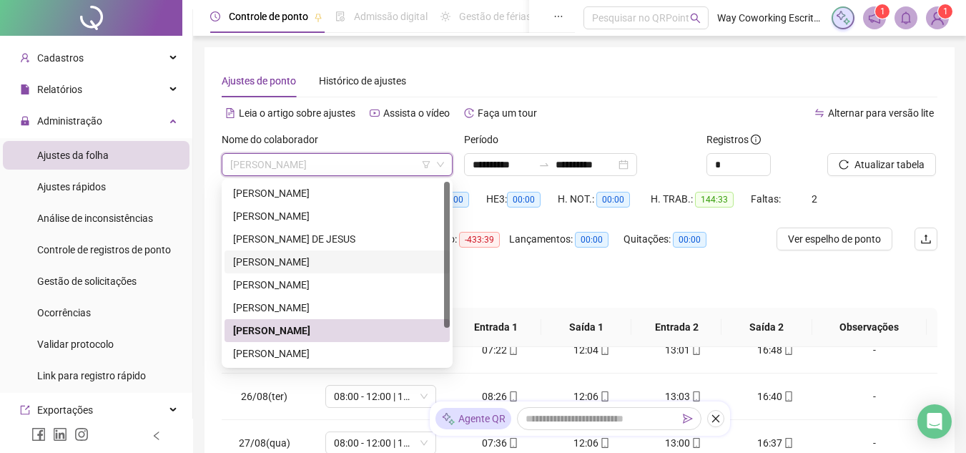
scroll to position [46, 0]
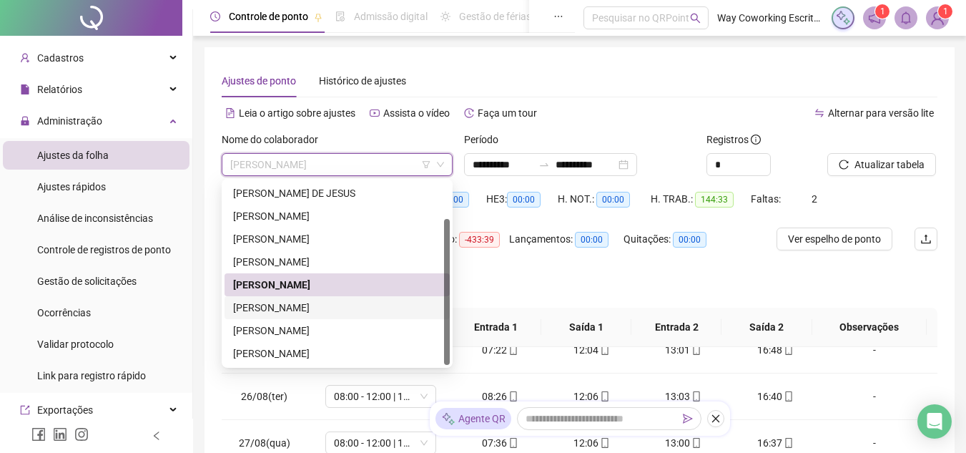
click at [305, 305] on div "[PERSON_NAME]" at bounding box center [337, 308] width 208 height 16
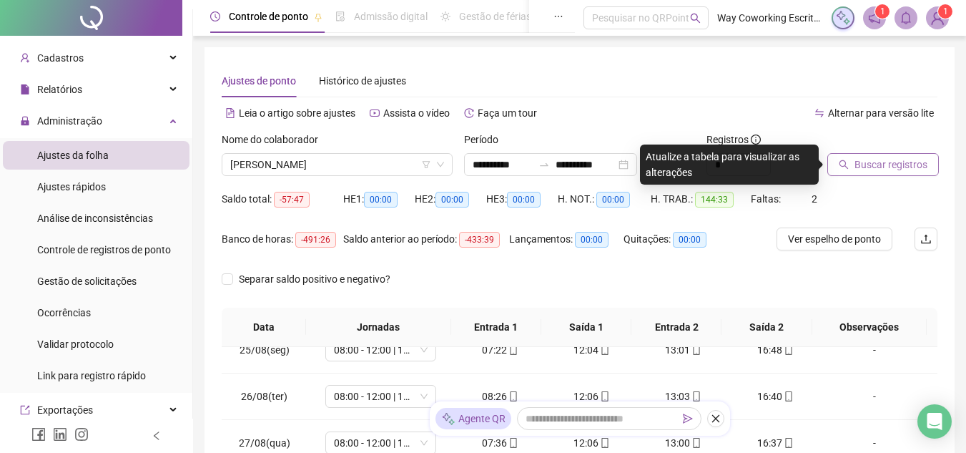
click at [908, 169] on span "Buscar registros" at bounding box center [891, 165] width 73 height 16
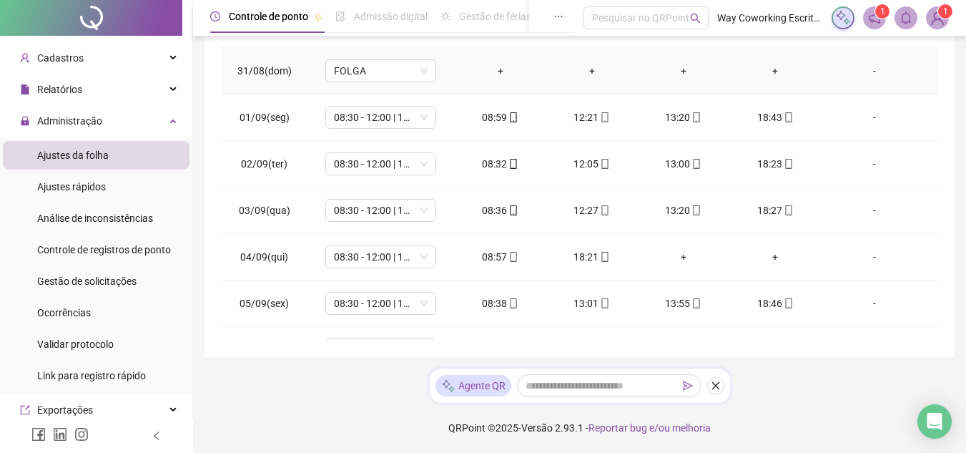
scroll to position [501, 0]
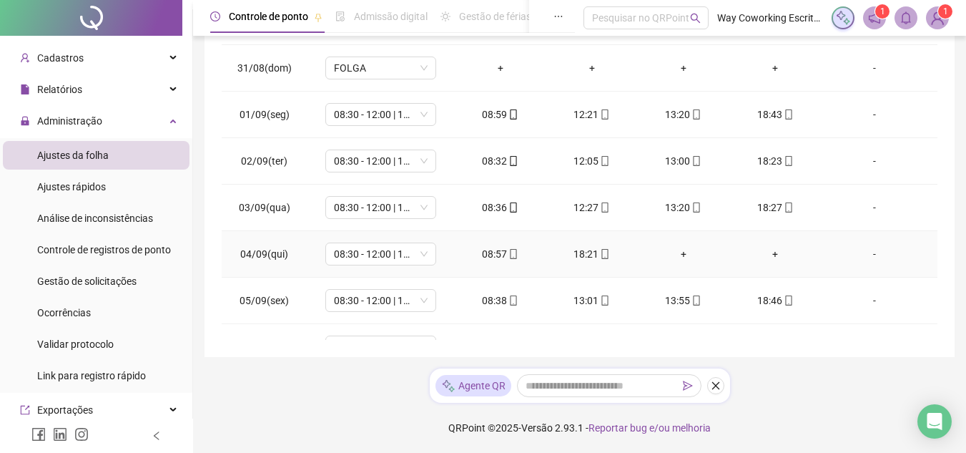
click at [676, 253] on div "+" at bounding box center [683, 254] width 69 height 16
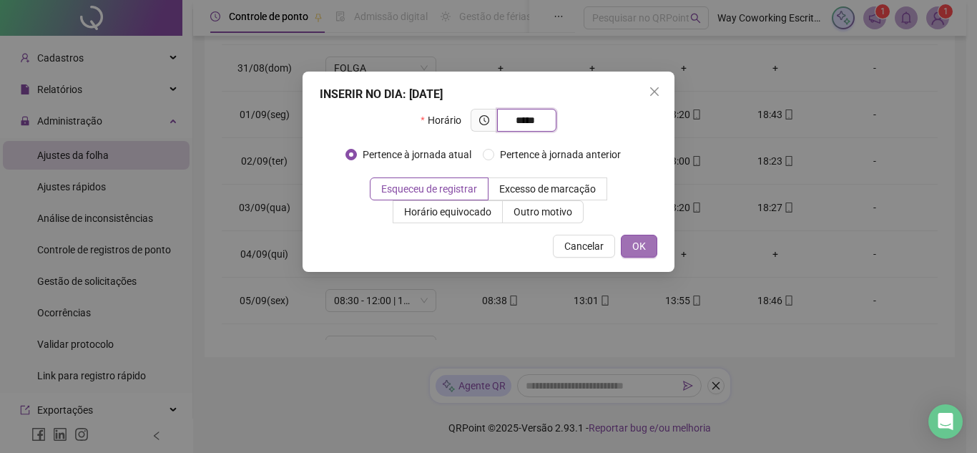
type input "*****"
click at [636, 247] on span "OK" at bounding box center [639, 246] width 14 height 16
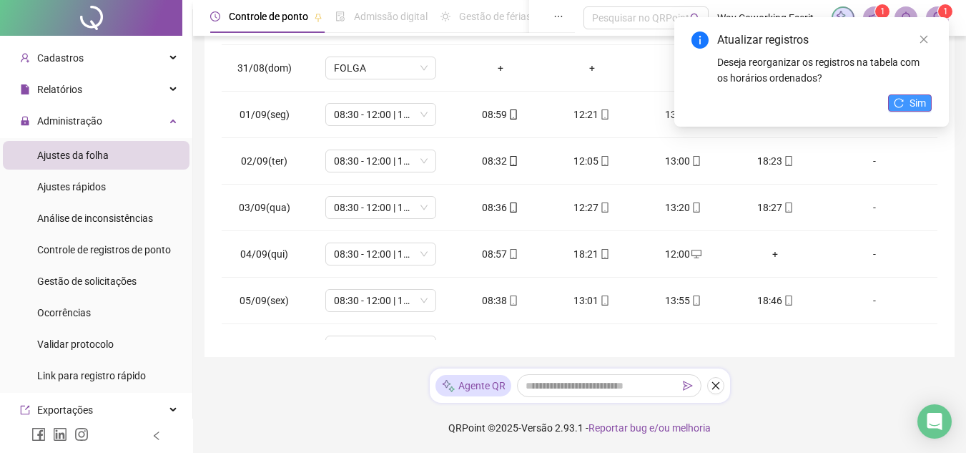
click at [913, 103] on span "Sim" at bounding box center [918, 103] width 16 height 16
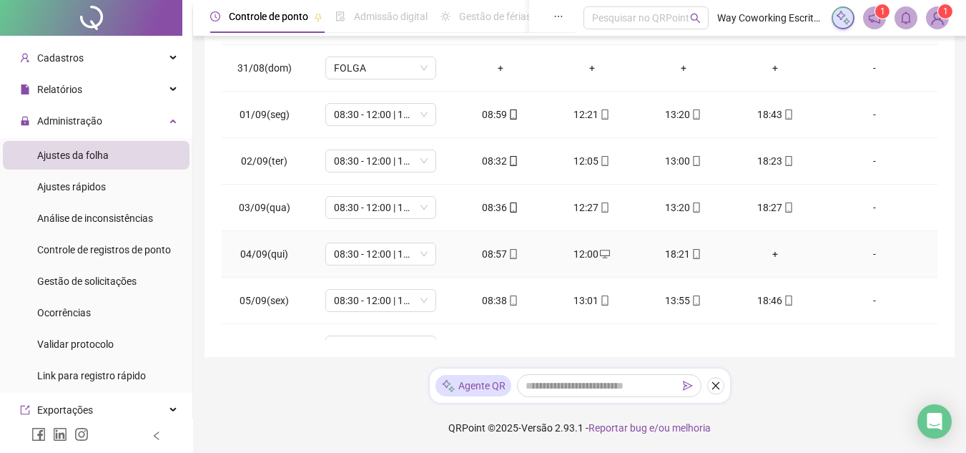
click at [763, 249] on div "+" at bounding box center [775, 254] width 69 height 16
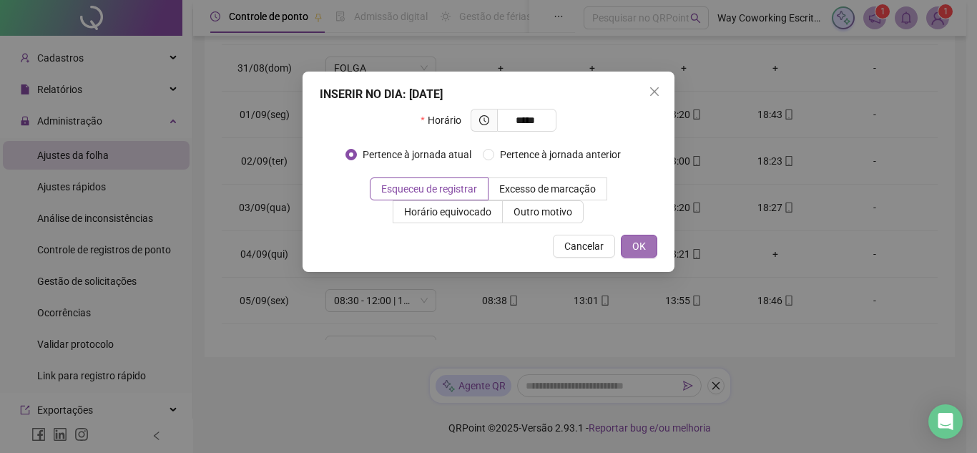
type input "*****"
click at [634, 246] on span "OK" at bounding box center [639, 246] width 14 height 16
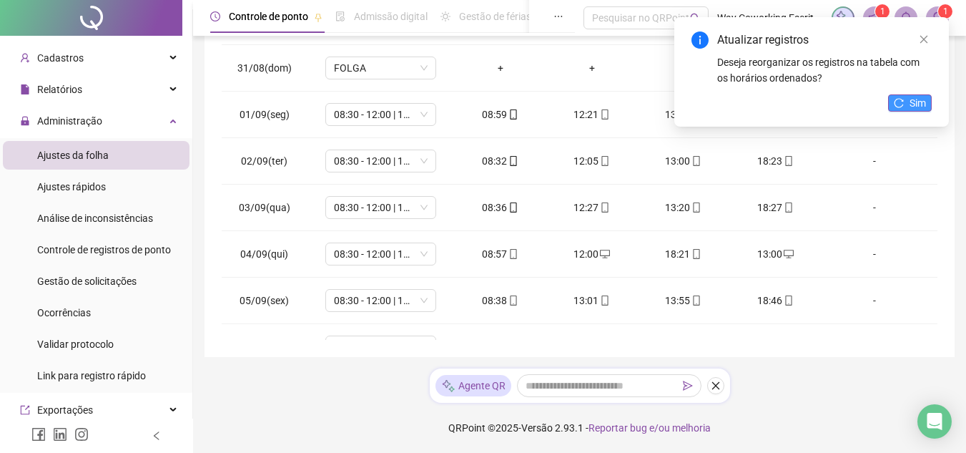
click at [910, 98] on span "Sim" at bounding box center [918, 103] width 16 height 16
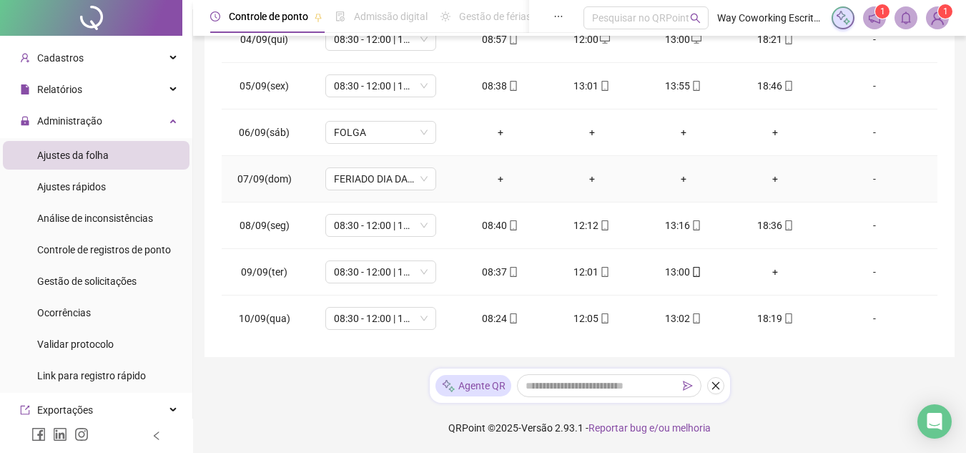
scroll to position [787, 0]
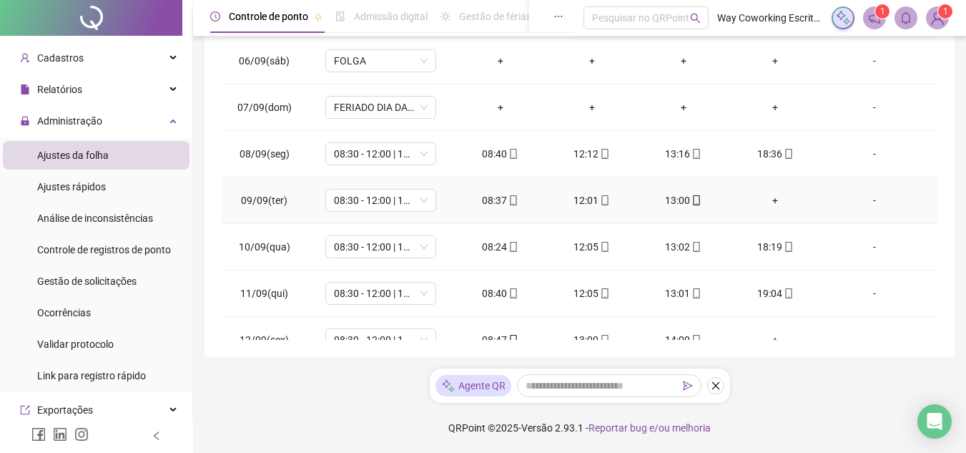
click at [764, 202] on div "+" at bounding box center [775, 200] width 69 height 16
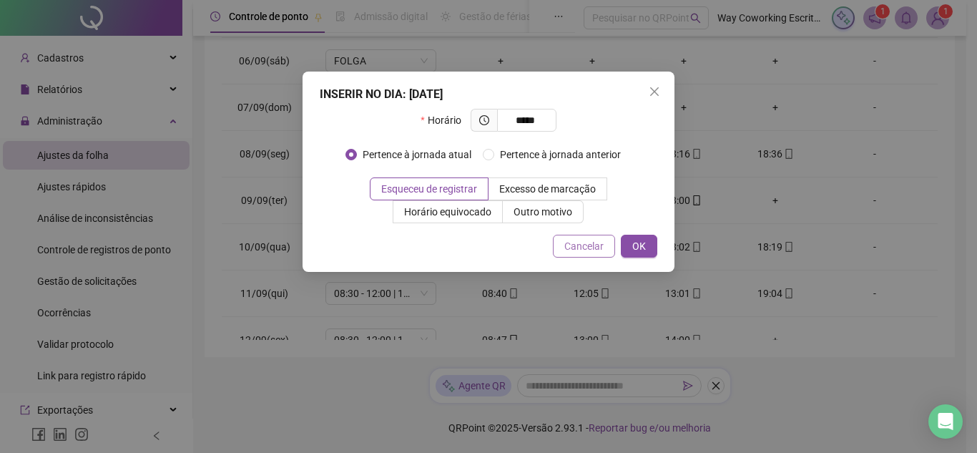
type input "*****"
click at [613, 245] on button "Cancelar" at bounding box center [584, 246] width 62 height 23
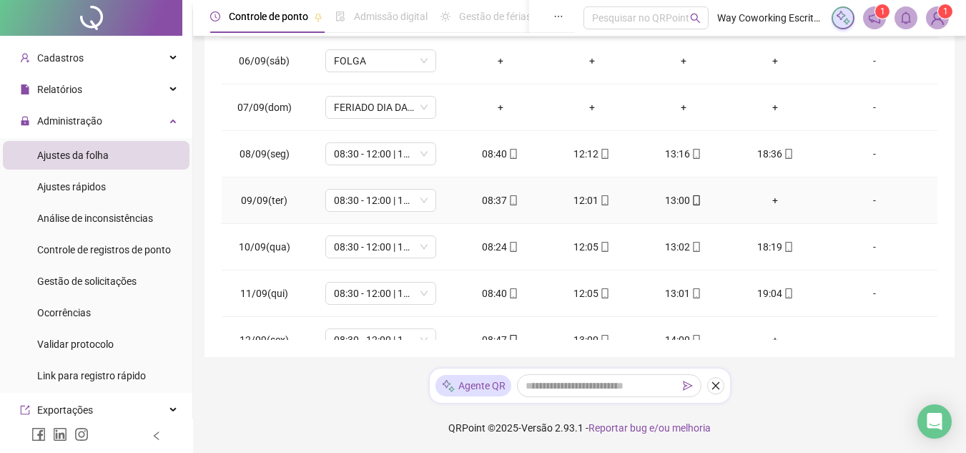
click at [767, 197] on div "+" at bounding box center [775, 200] width 69 height 16
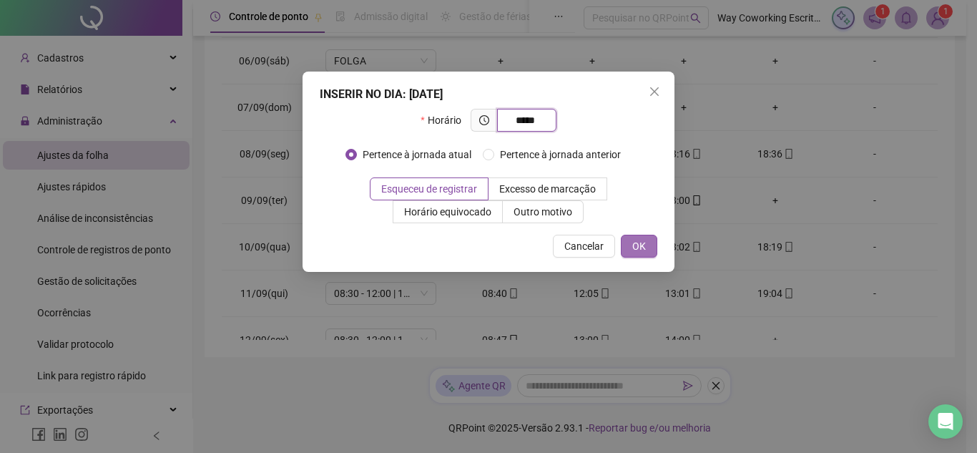
type input "*****"
click at [625, 242] on button "OK" at bounding box center [639, 246] width 36 height 23
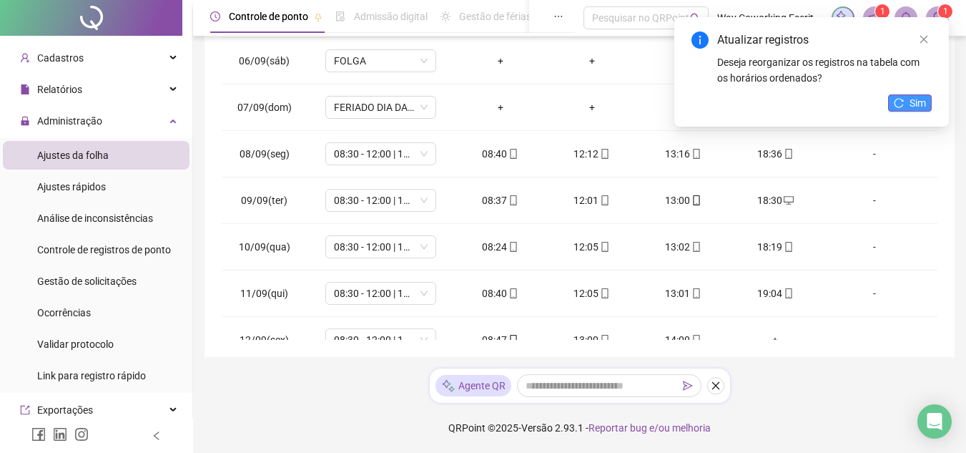
click at [916, 99] on span "Sim" at bounding box center [918, 103] width 16 height 16
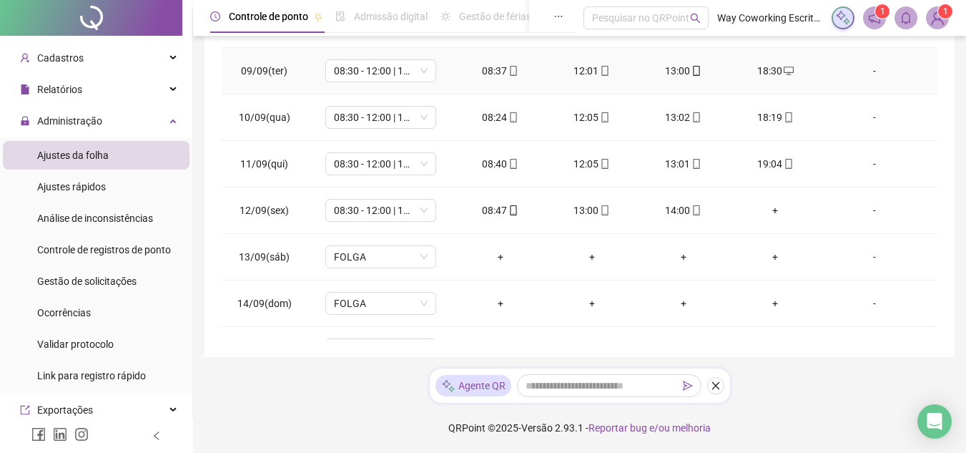
scroll to position [930, 0]
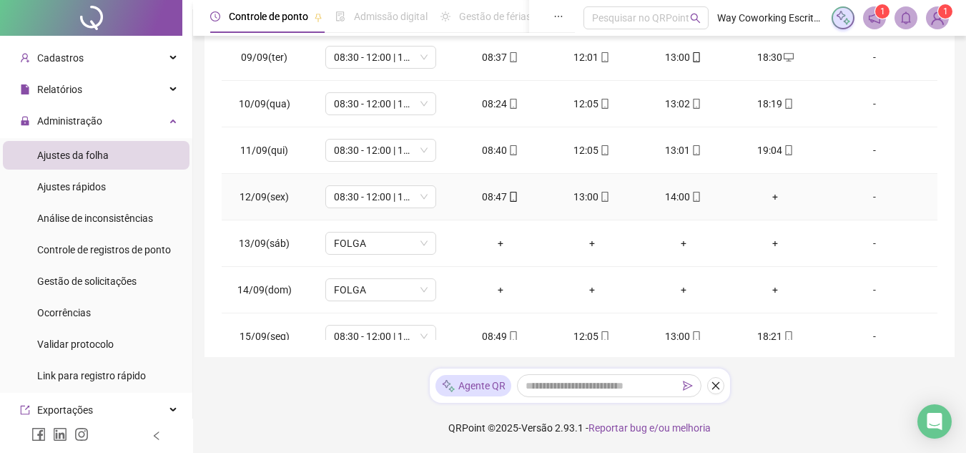
click at [763, 194] on div "+" at bounding box center [775, 197] width 69 height 16
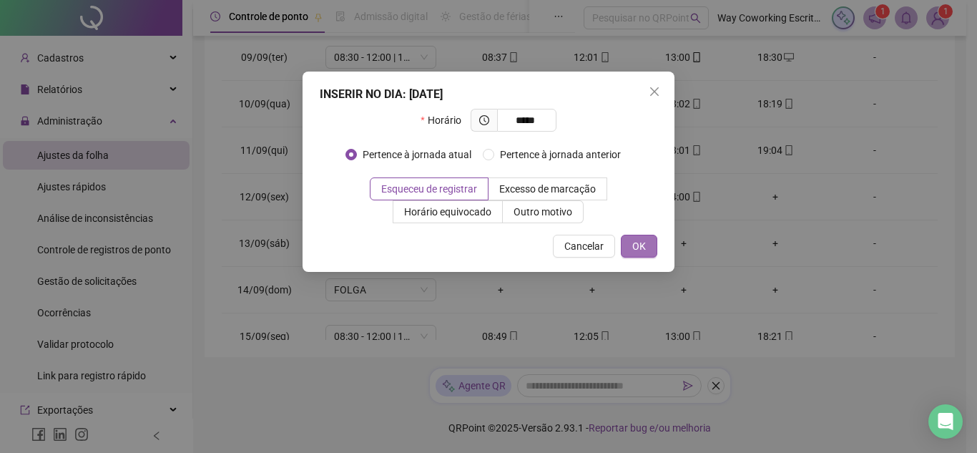
type input "*****"
click at [639, 243] on span "OK" at bounding box center [639, 246] width 14 height 16
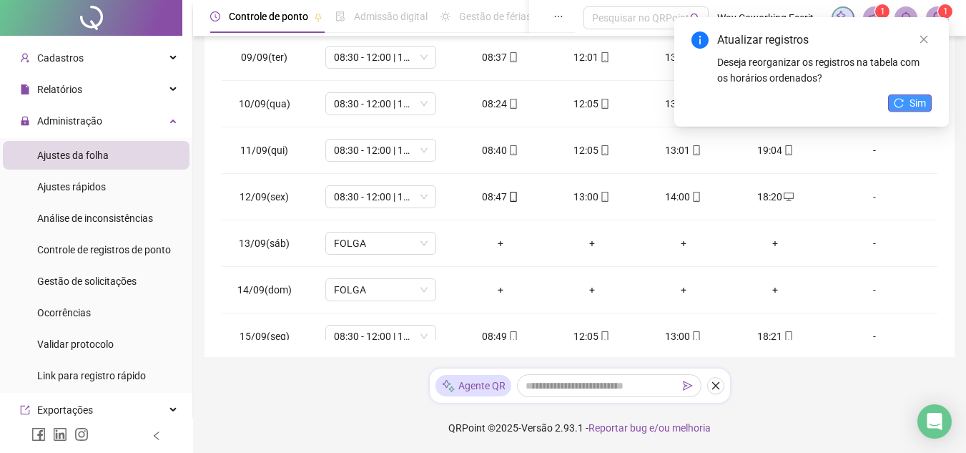
click at [907, 105] on button "Sim" at bounding box center [910, 102] width 44 height 17
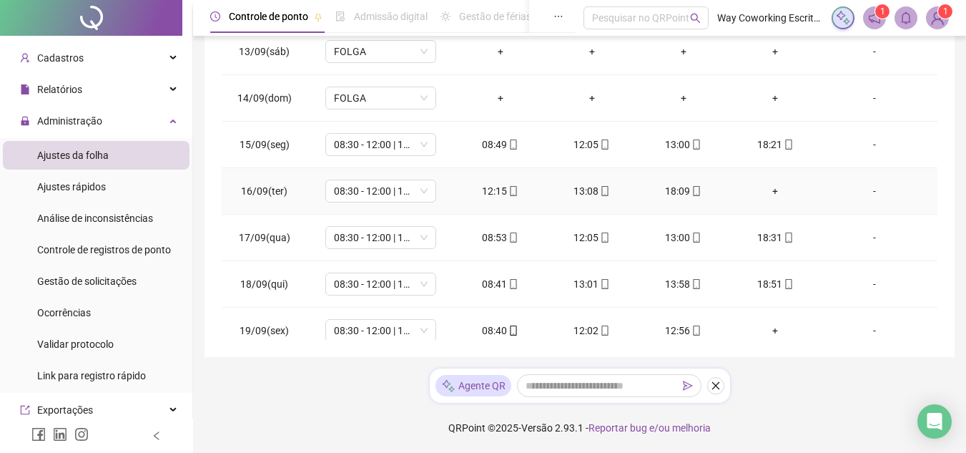
scroll to position [1144, 0]
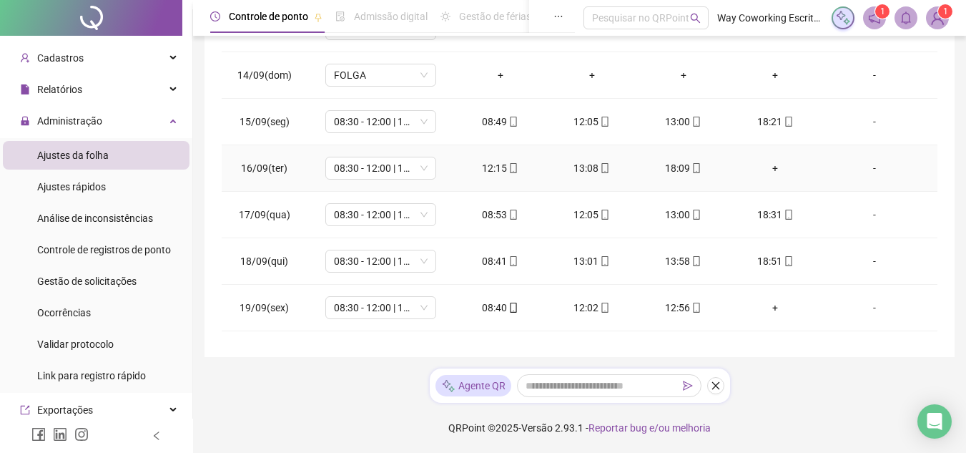
click at [769, 166] on div "+" at bounding box center [775, 168] width 69 height 16
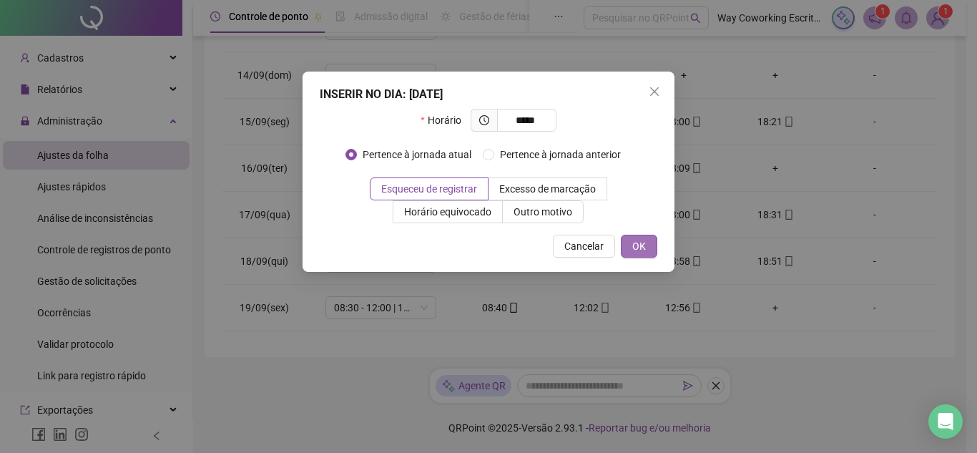
type input "*****"
click at [640, 237] on button "OK" at bounding box center [639, 246] width 36 height 23
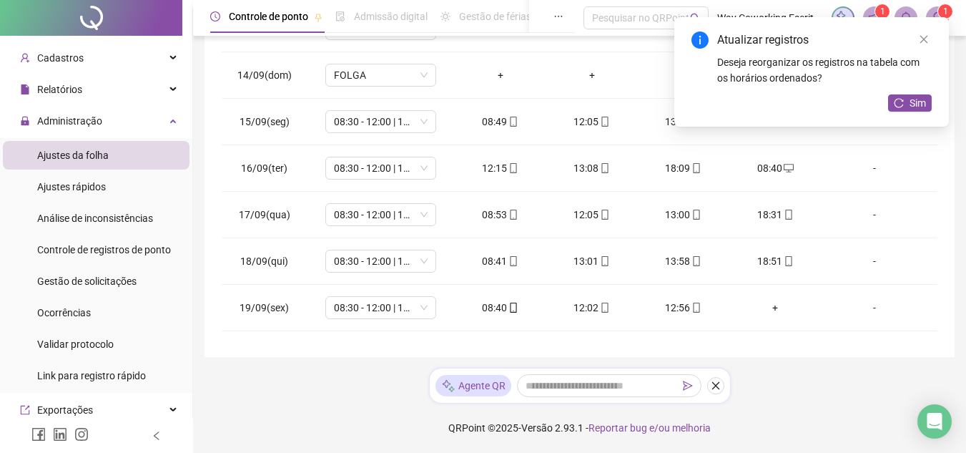
drag, startPoint x: 924, startPoint y: 84, endPoint x: 919, endPoint y: 92, distance: 9.9
click at [922, 84] on div "Deseja reorganizar os registros na tabela com os horários ordenados?" at bounding box center [824, 69] width 215 height 31
click at [916, 98] on span "Sim" at bounding box center [918, 103] width 16 height 16
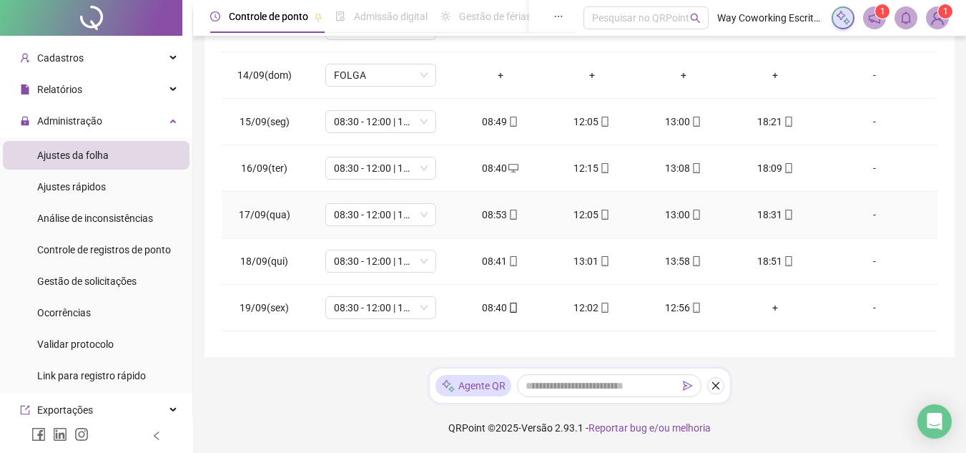
scroll to position [1182, 0]
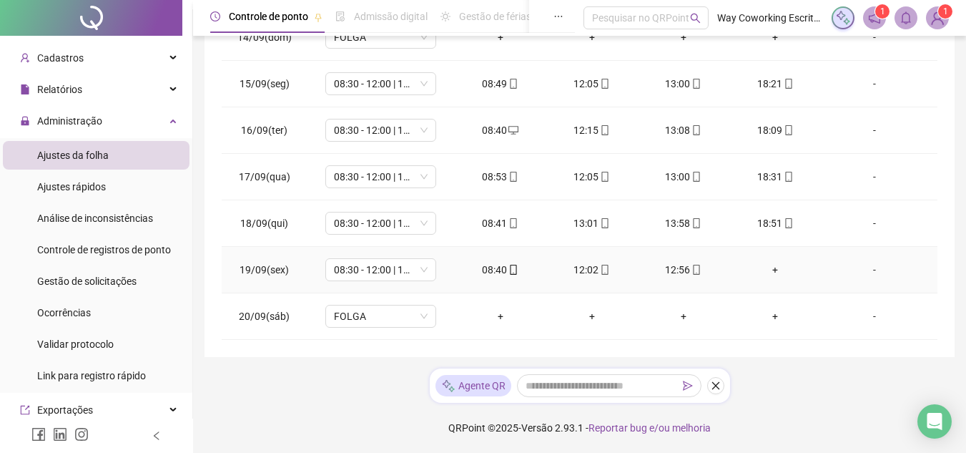
click at [765, 272] on div "+" at bounding box center [775, 270] width 69 height 16
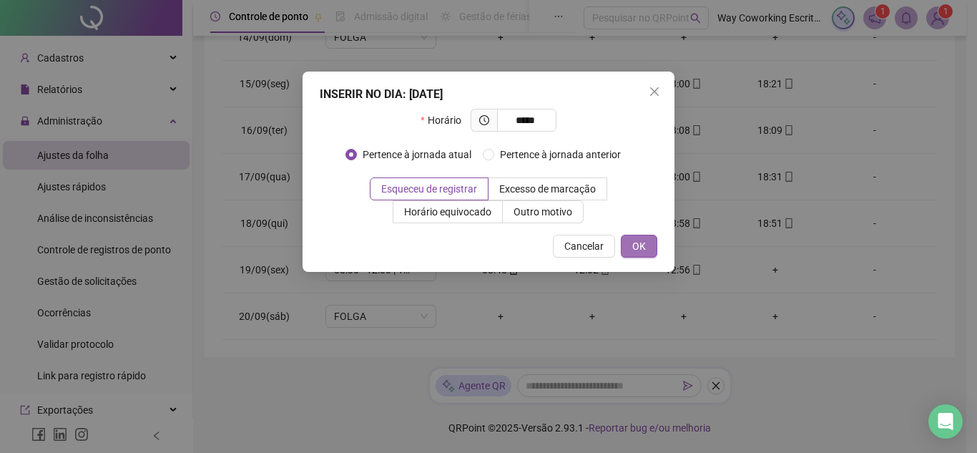
type input "*****"
click at [636, 242] on span "OK" at bounding box center [639, 246] width 14 height 16
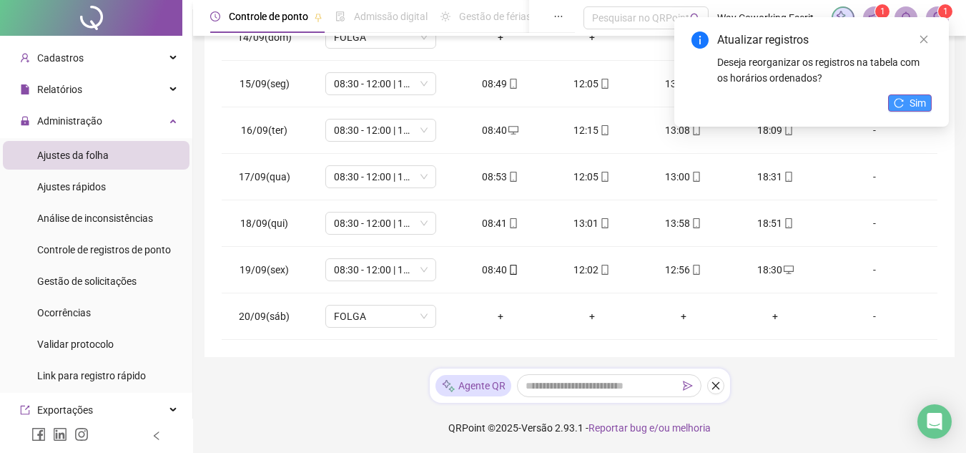
click at [900, 99] on icon "reload" at bounding box center [899, 102] width 9 height 9
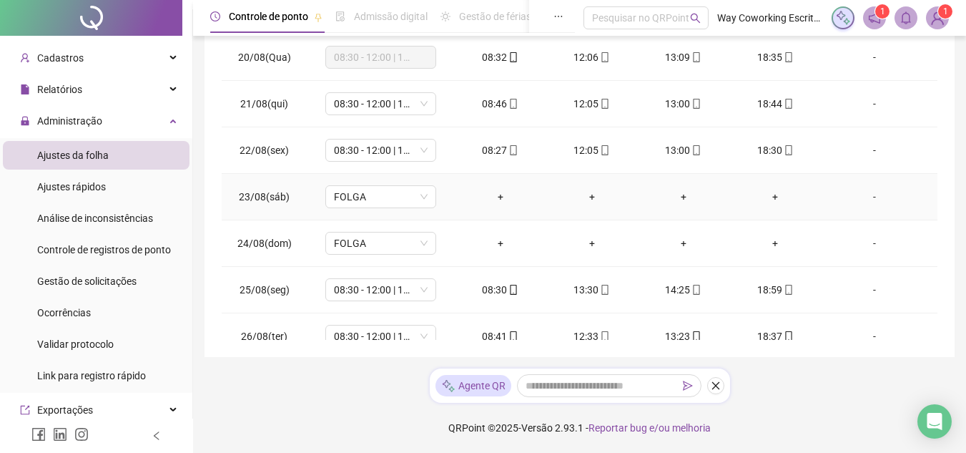
scroll to position [0, 0]
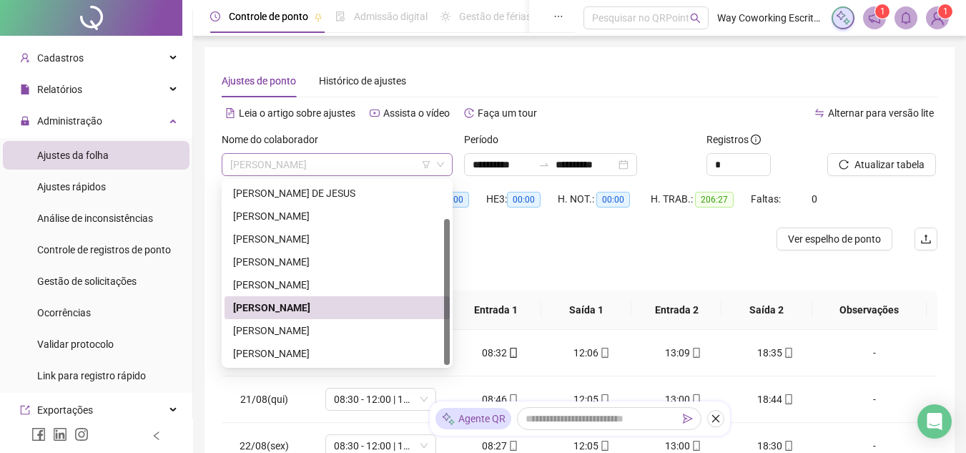
click at [370, 162] on span "[PERSON_NAME]" at bounding box center [337, 164] width 214 height 21
click at [288, 327] on div "[PERSON_NAME]" at bounding box center [337, 331] width 208 height 16
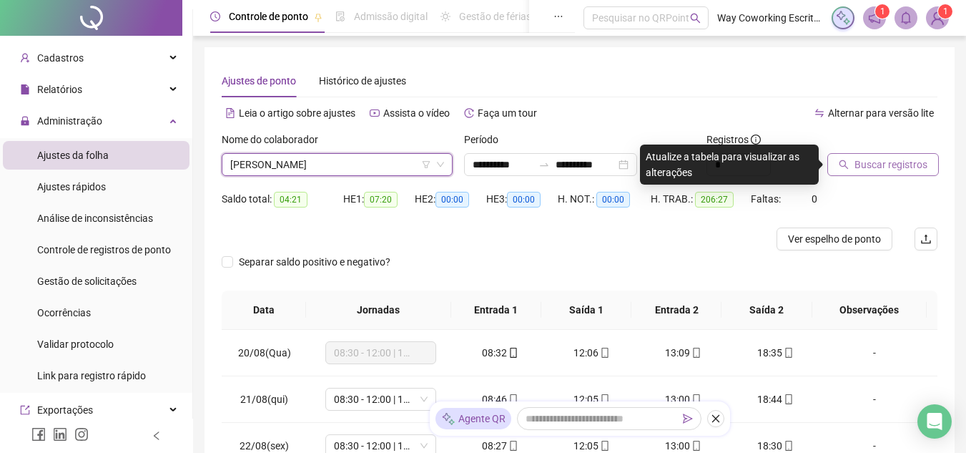
click at [880, 159] on span "Buscar registros" at bounding box center [891, 165] width 73 height 16
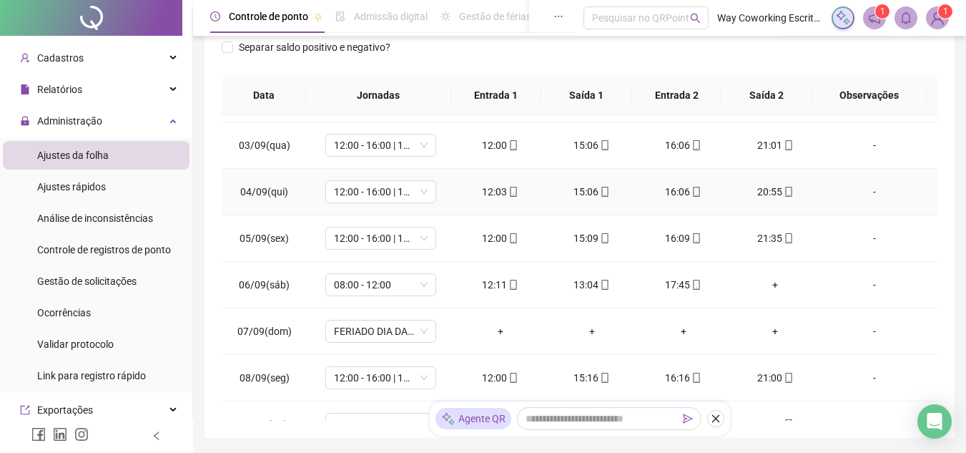
scroll to position [715, 0]
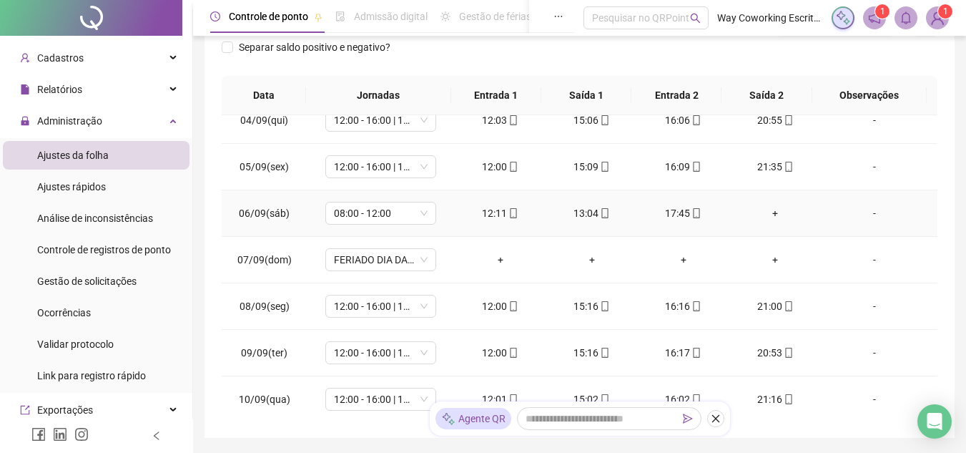
click at [767, 213] on div "+" at bounding box center [775, 213] width 69 height 16
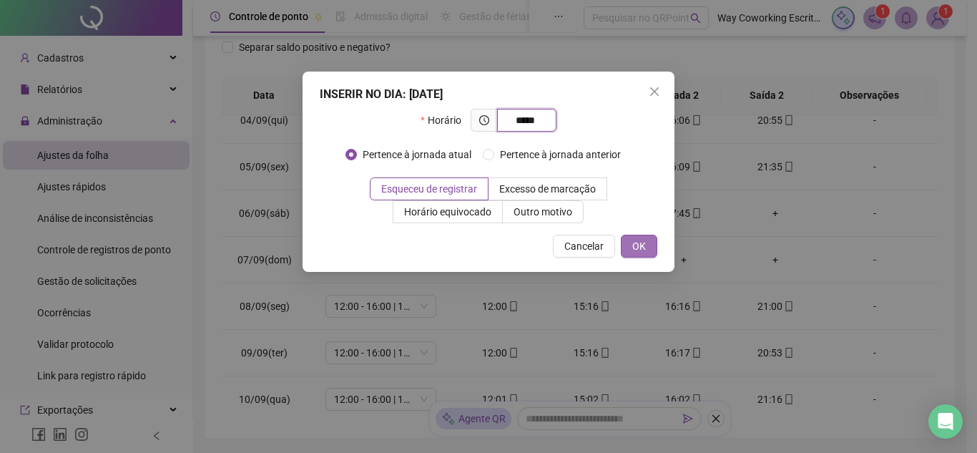
type input "*****"
click at [647, 242] on button "OK" at bounding box center [639, 246] width 36 height 23
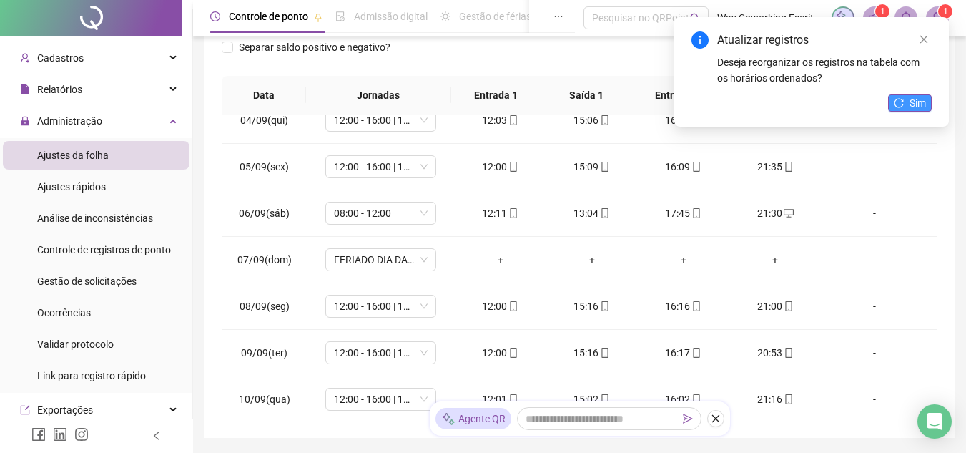
click at [902, 99] on icon "reload" at bounding box center [899, 103] width 10 height 10
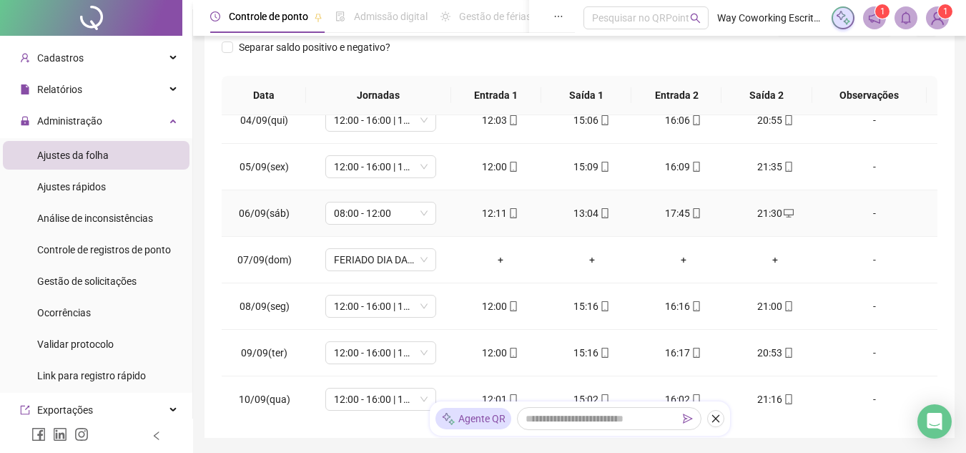
click at [762, 213] on div "21:30" at bounding box center [775, 213] width 69 height 16
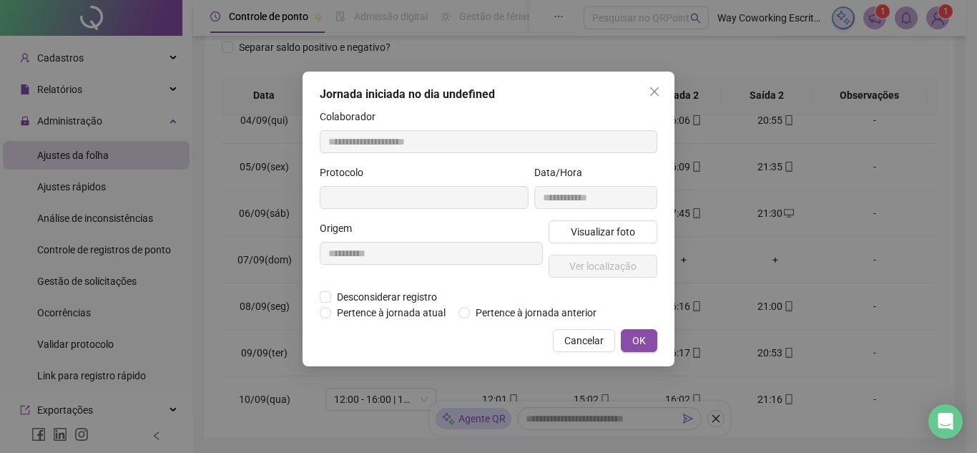
type input "**********"
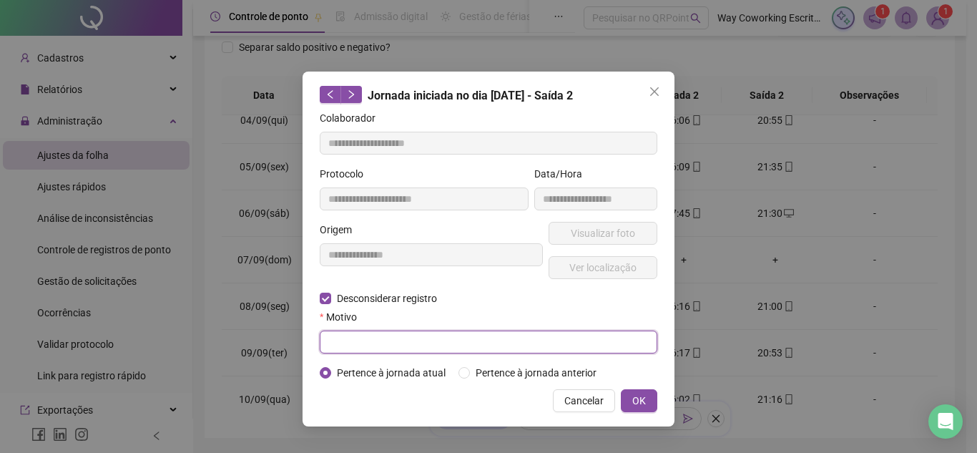
click at [438, 330] on input "text" at bounding box center [489, 341] width 338 height 23
type input "****"
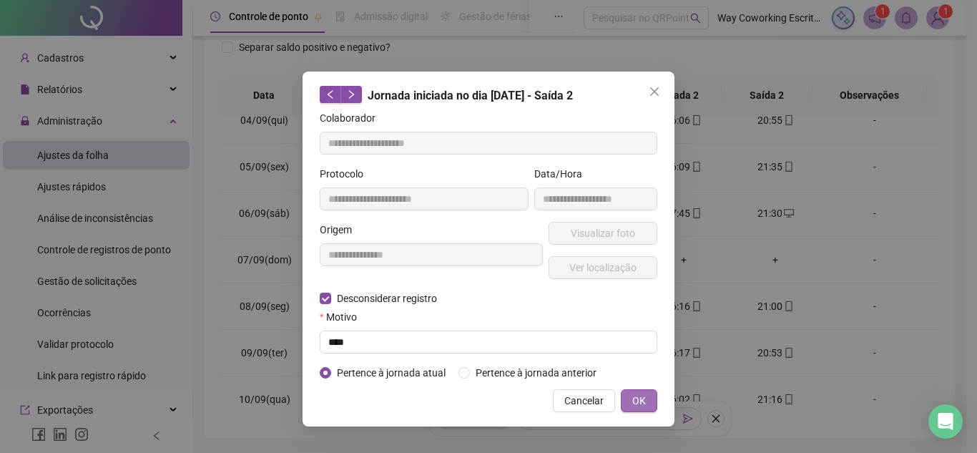
click at [629, 400] on button "OK" at bounding box center [639, 400] width 36 height 23
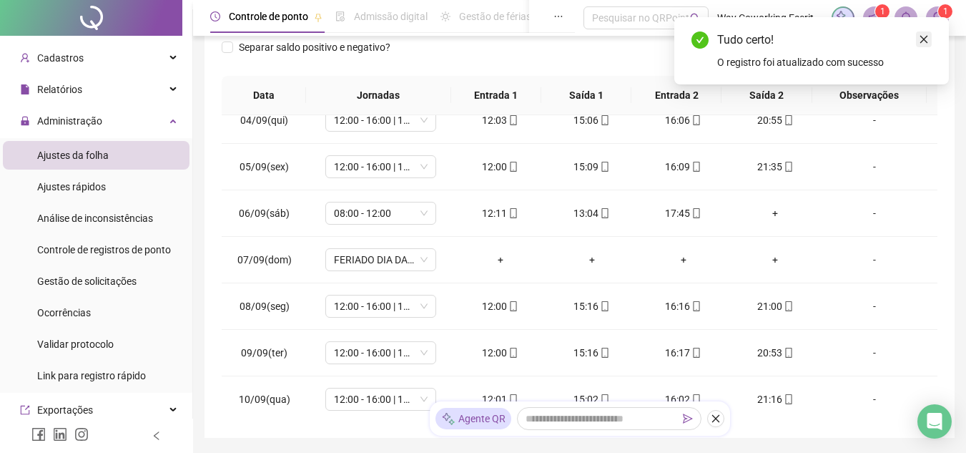
click at [929, 40] on link "Close" at bounding box center [924, 39] width 16 height 16
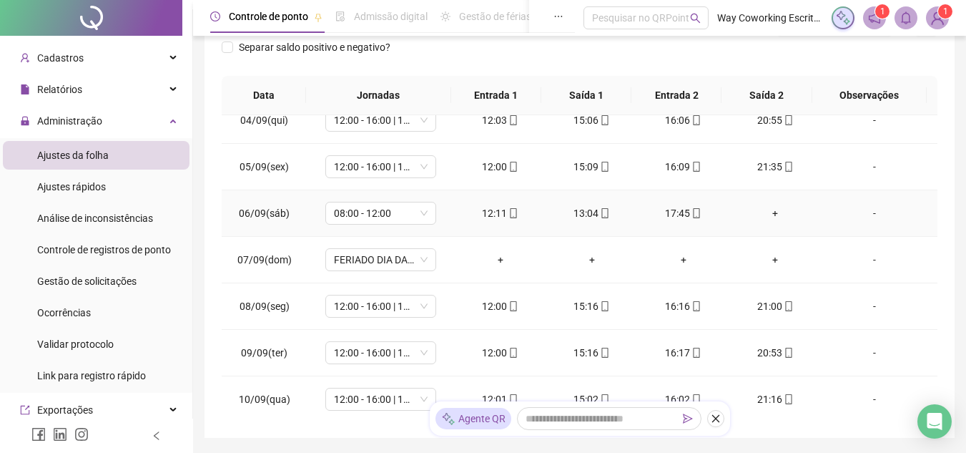
click at [772, 207] on div "+" at bounding box center [775, 213] width 69 height 16
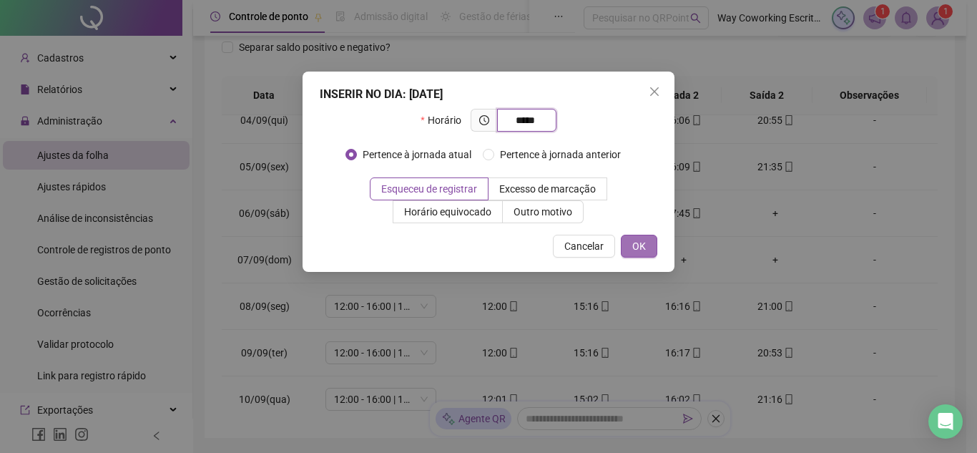
type input "*****"
click at [634, 248] on span "OK" at bounding box center [639, 246] width 14 height 16
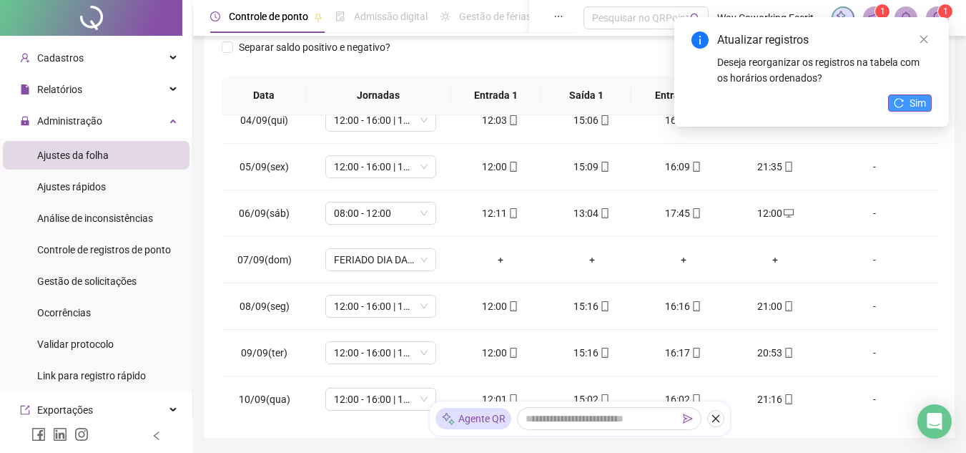
click at [915, 99] on span "Sim" at bounding box center [918, 103] width 16 height 16
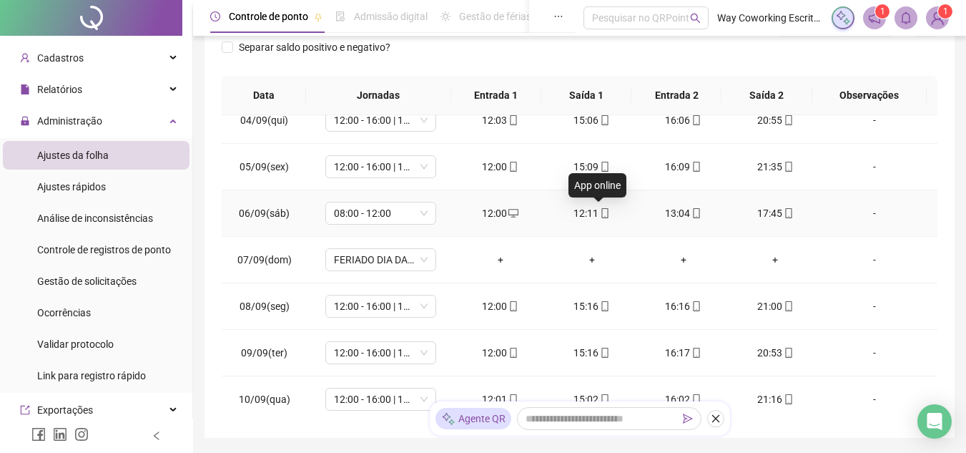
click at [600, 215] on icon "mobile" at bounding box center [605, 213] width 10 height 10
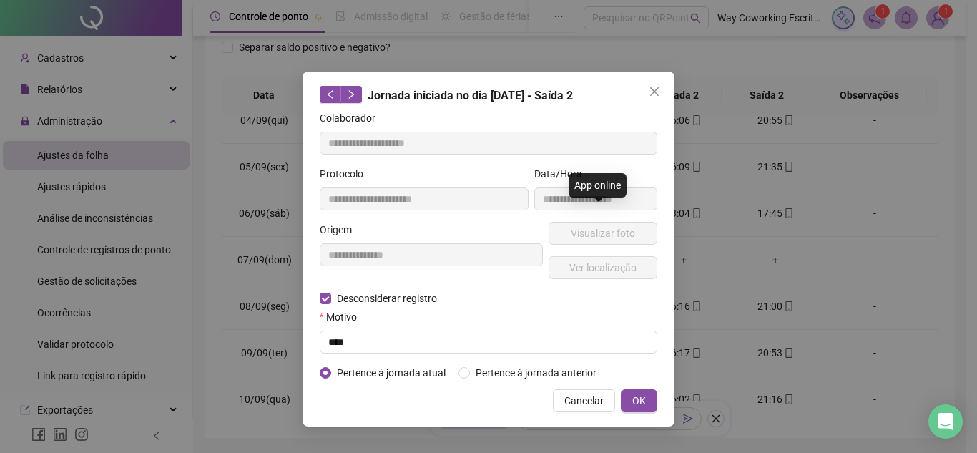
type input "**********"
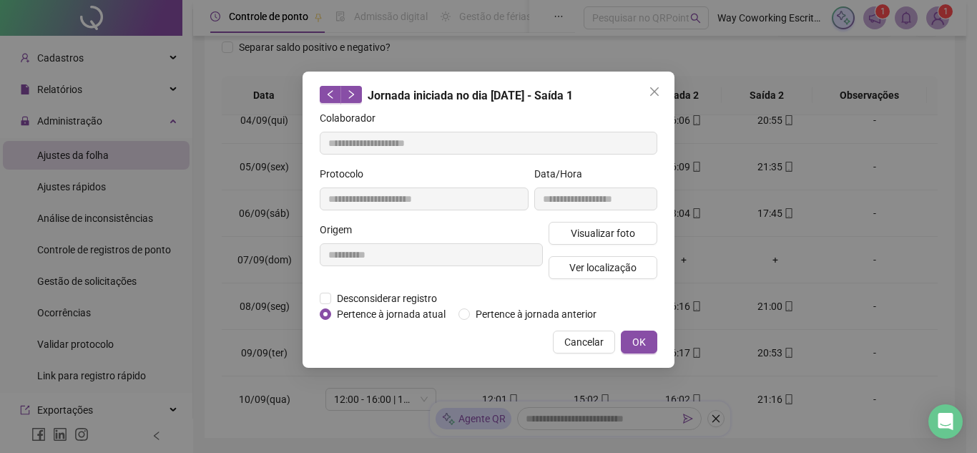
click at [319, 292] on div "**********" at bounding box center [488, 220] width 372 height 296
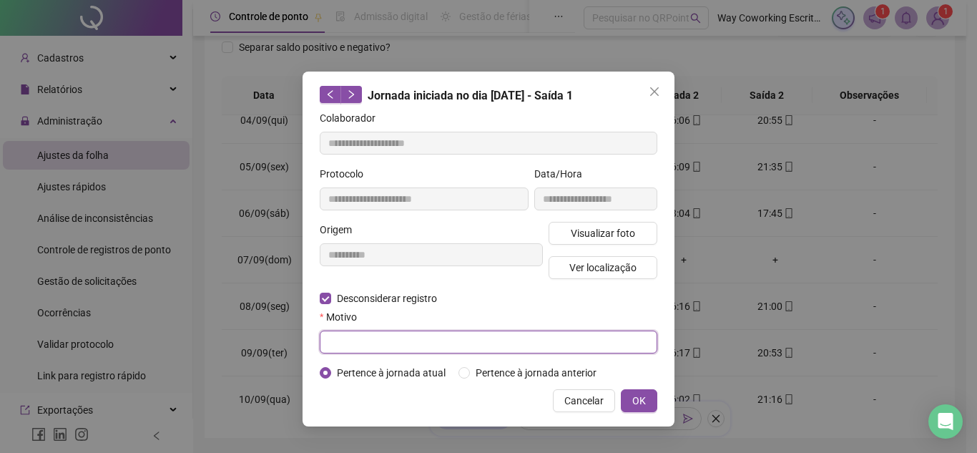
click at [384, 338] on input "text" at bounding box center [489, 341] width 338 height 23
type input "****"
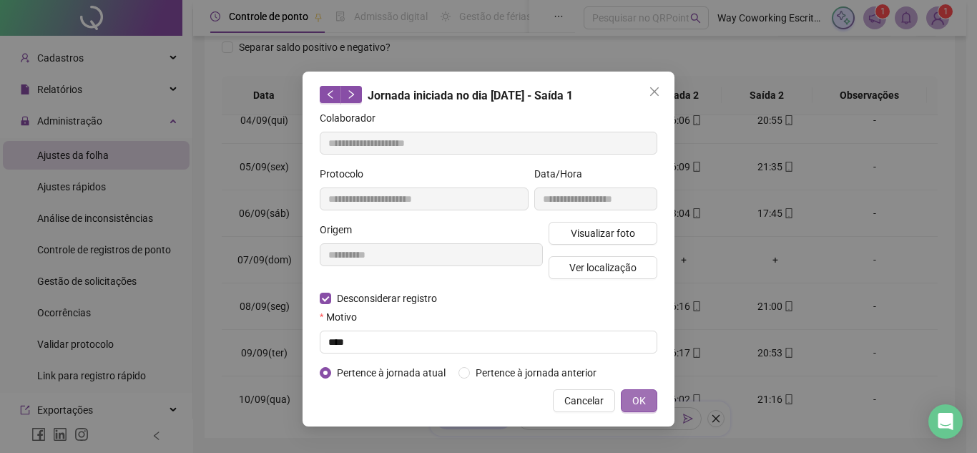
click at [632, 398] on button "OK" at bounding box center [639, 400] width 36 height 23
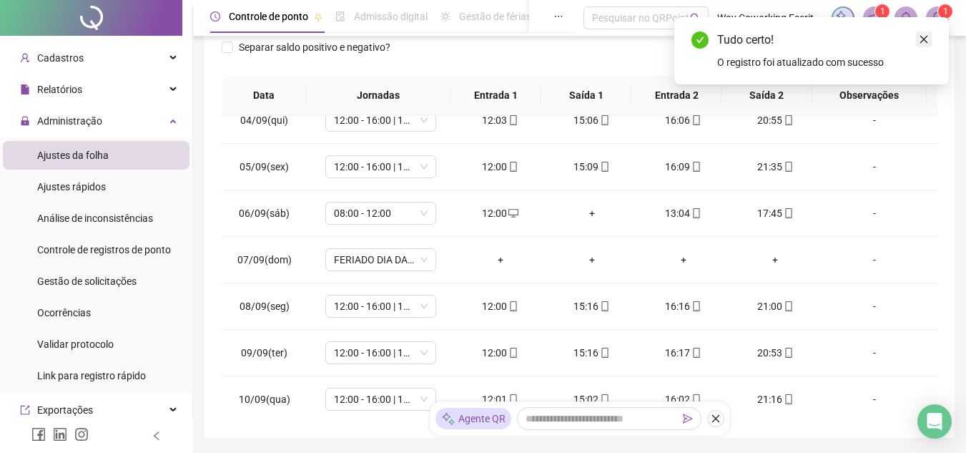
click at [925, 41] on icon "close" at bounding box center [924, 39] width 10 height 10
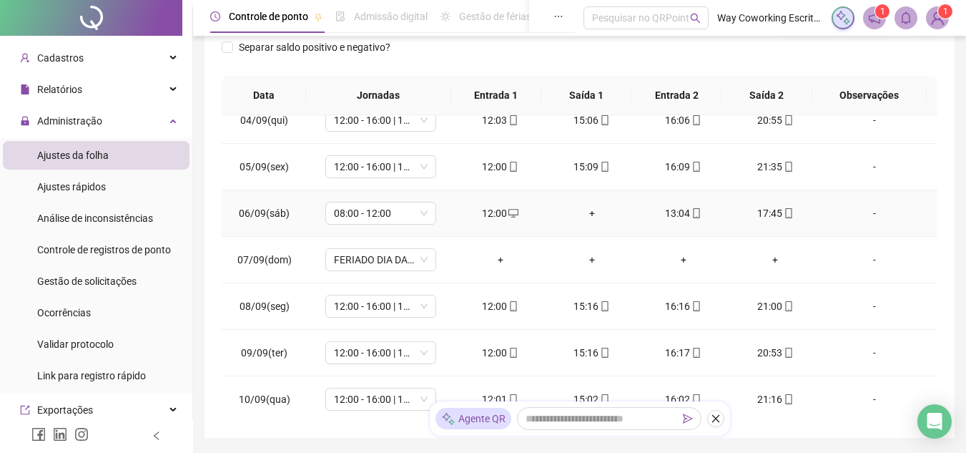
click at [580, 210] on div "+" at bounding box center [592, 213] width 69 height 16
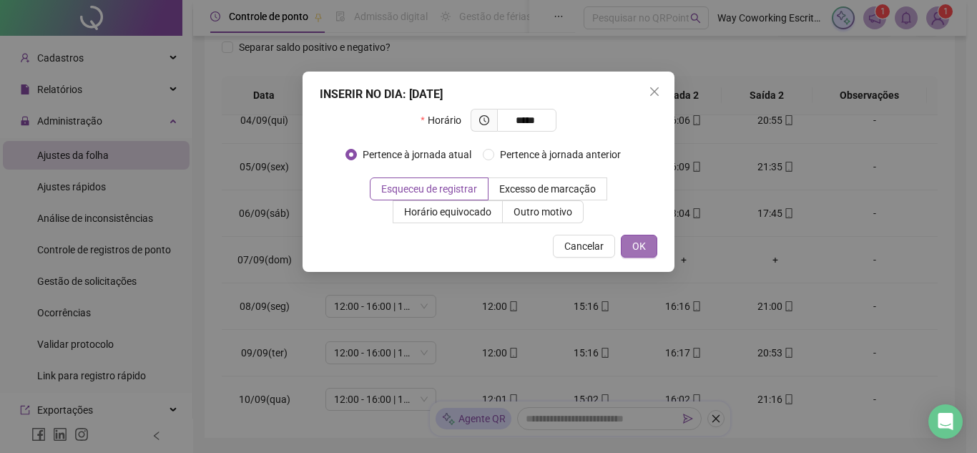
type input "*****"
click at [633, 245] on span "OK" at bounding box center [639, 246] width 14 height 16
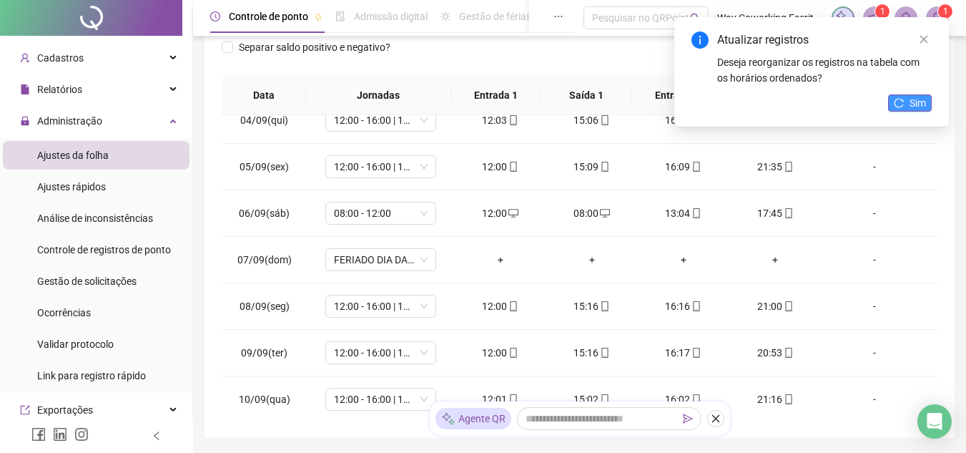
click at [910, 104] on span "Sim" at bounding box center [918, 103] width 16 height 16
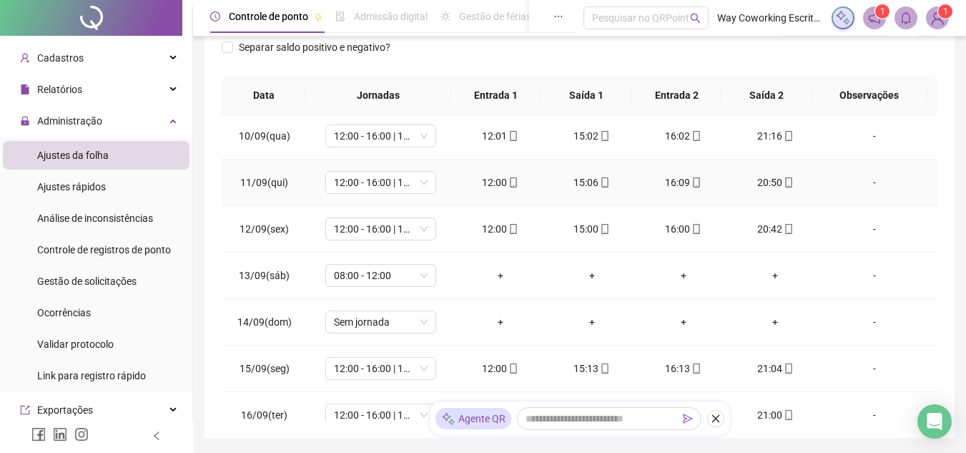
scroll to position [1001, 0]
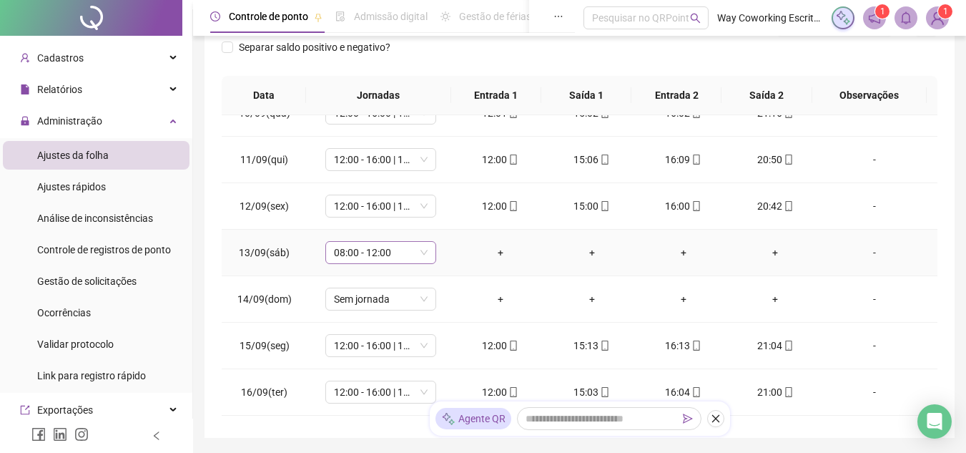
click at [398, 250] on span "08:00 - 12:00" at bounding box center [381, 252] width 94 height 21
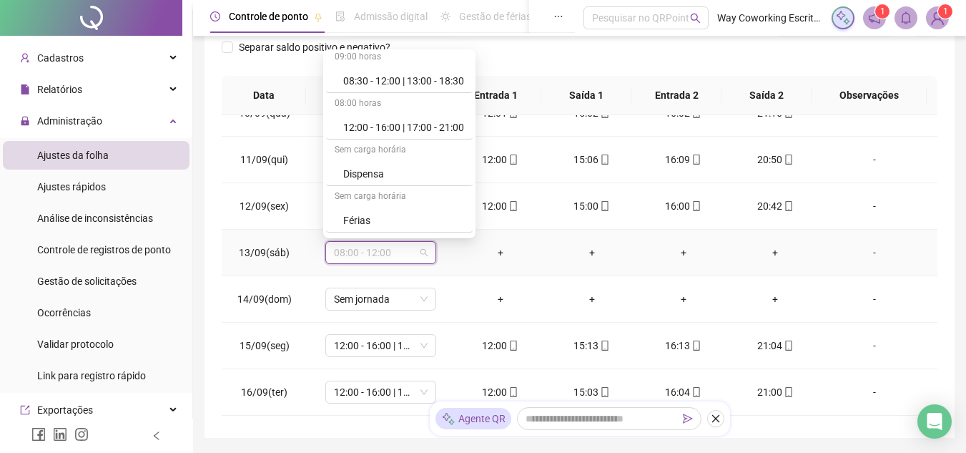
scroll to position [375, 0]
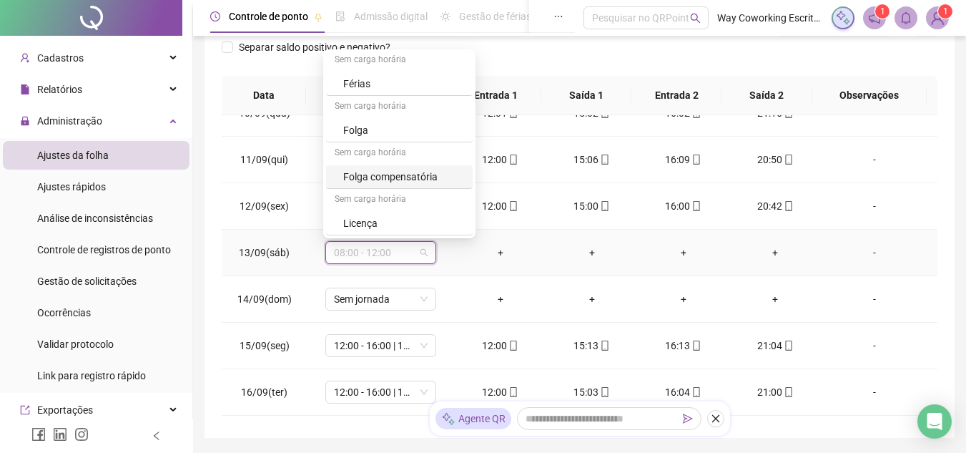
click at [410, 179] on div "Folga compensatória" at bounding box center [403, 177] width 121 height 16
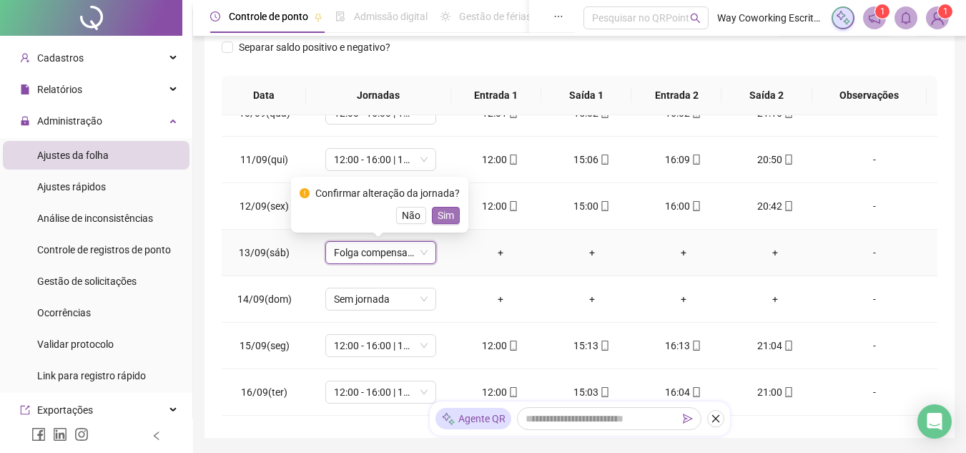
click at [439, 215] on span "Sim" at bounding box center [446, 215] width 16 height 16
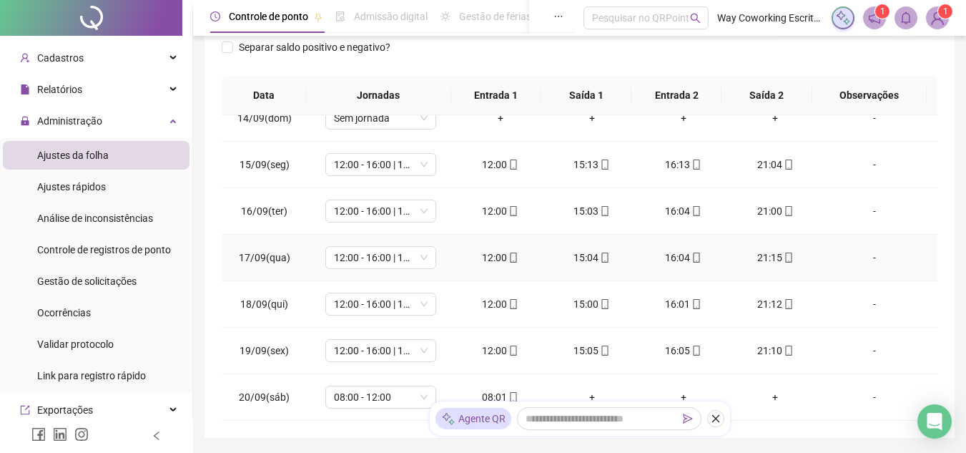
scroll to position [295, 0]
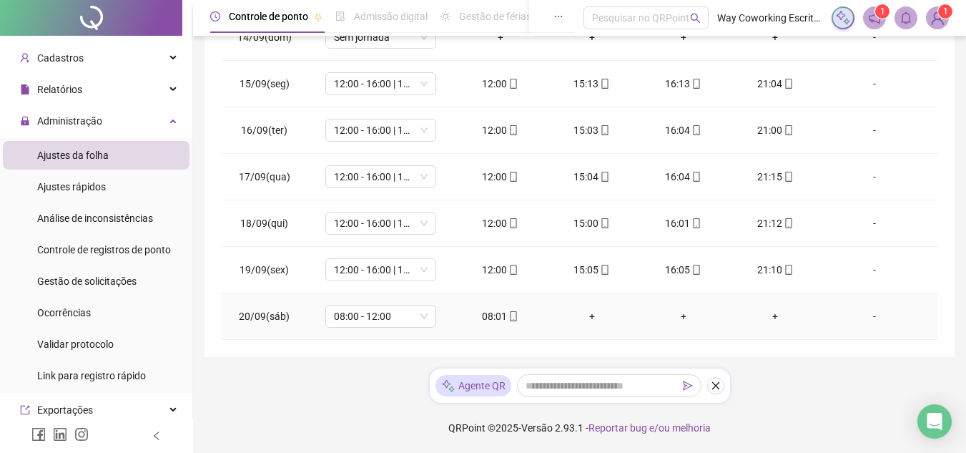
click at [591, 315] on div "+" at bounding box center [592, 316] width 69 height 16
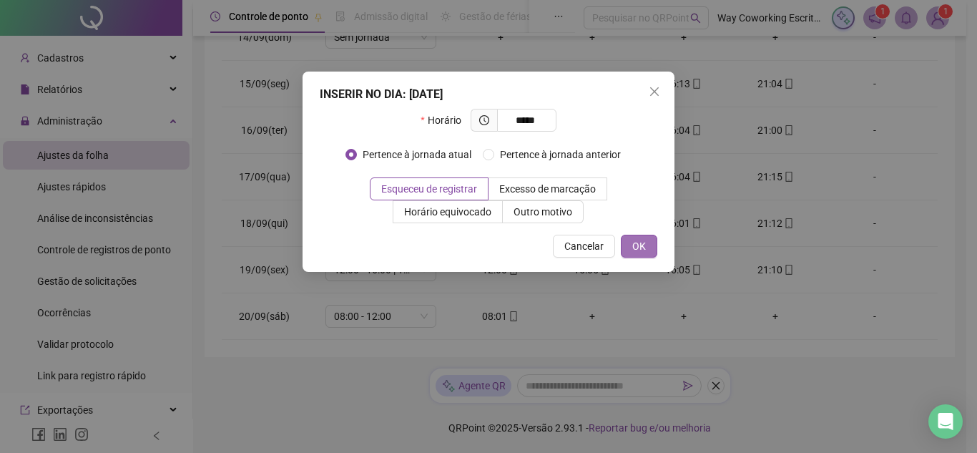
type input "*****"
click at [638, 243] on span "OK" at bounding box center [639, 246] width 14 height 16
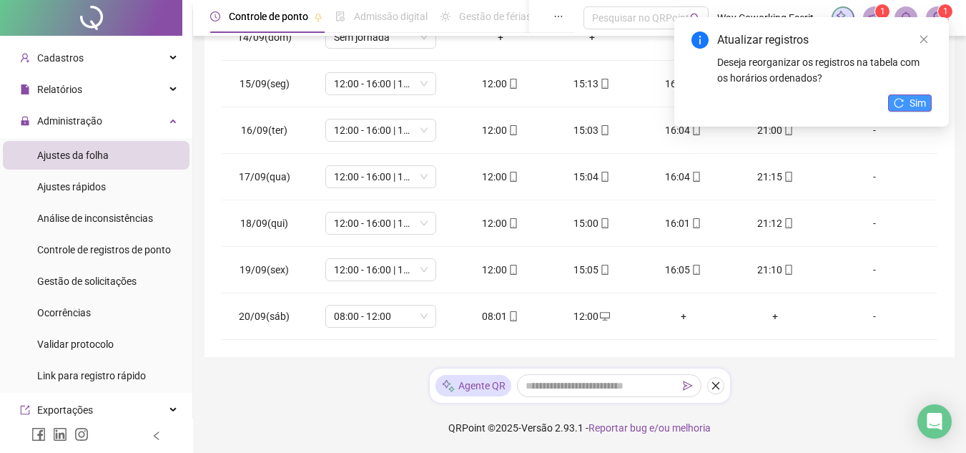
click at [910, 96] on span "Sim" at bounding box center [918, 103] width 16 height 16
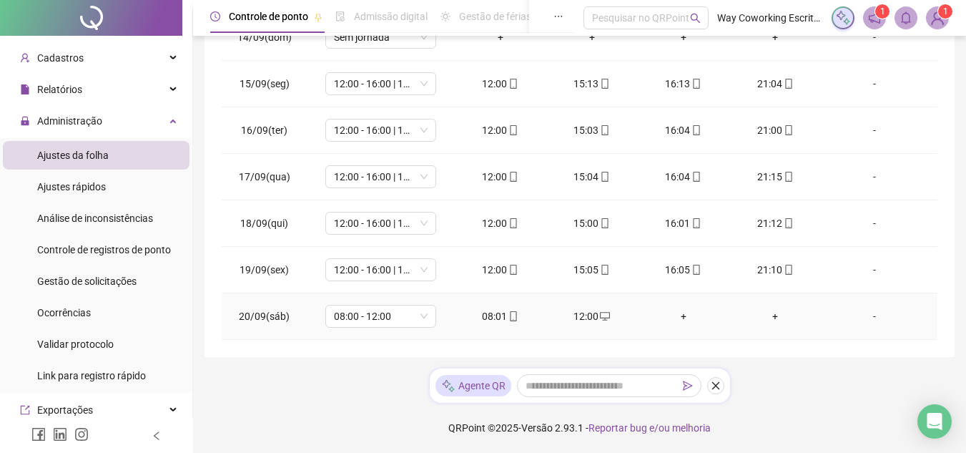
click at [679, 314] on div "+" at bounding box center [683, 316] width 69 height 16
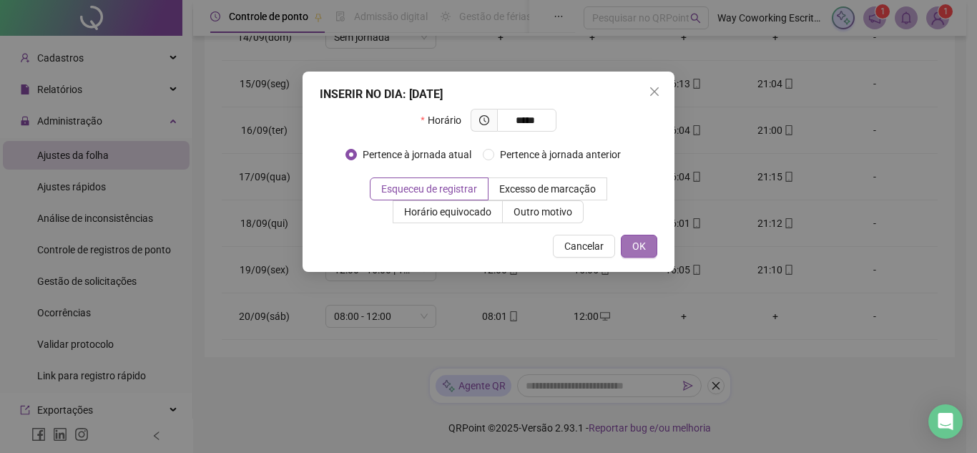
type input "*****"
click at [644, 248] on span "OK" at bounding box center [639, 246] width 14 height 16
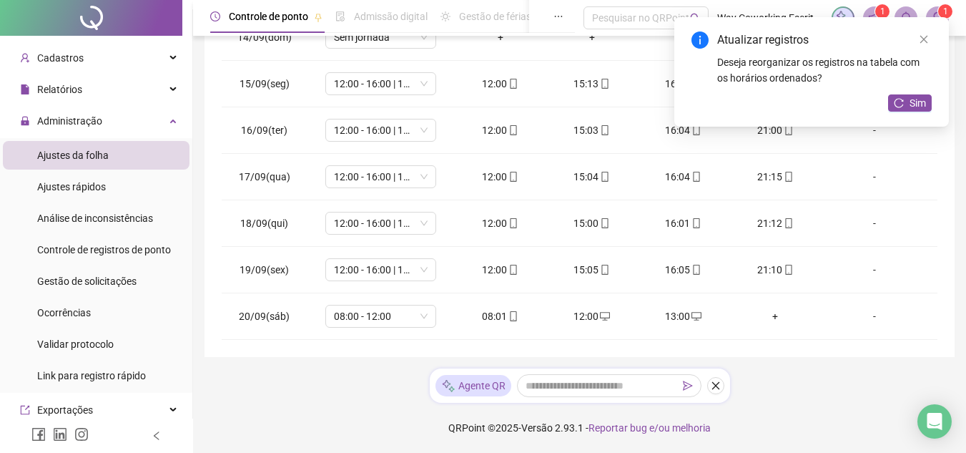
click at [892, 107] on button "Sim" at bounding box center [910, 102] width 44 height 17
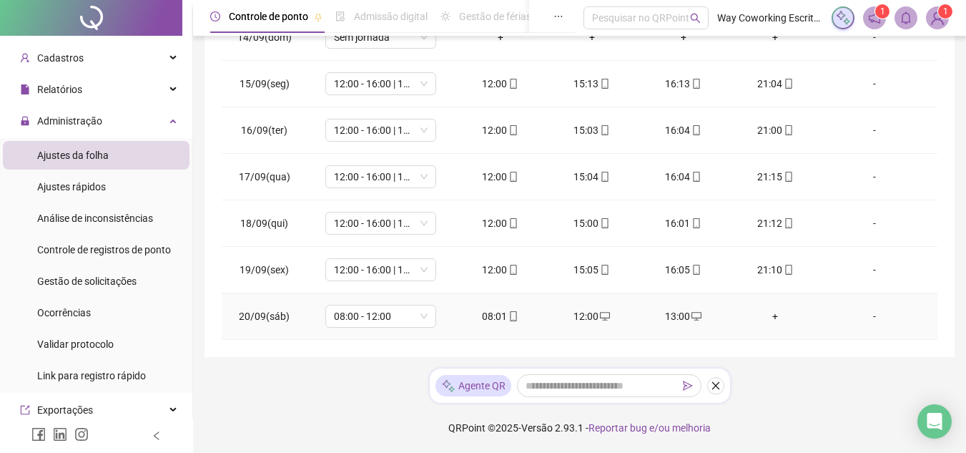
click at [768, 312] on div "+" at bounding box center [775, 316] width 69 height 16
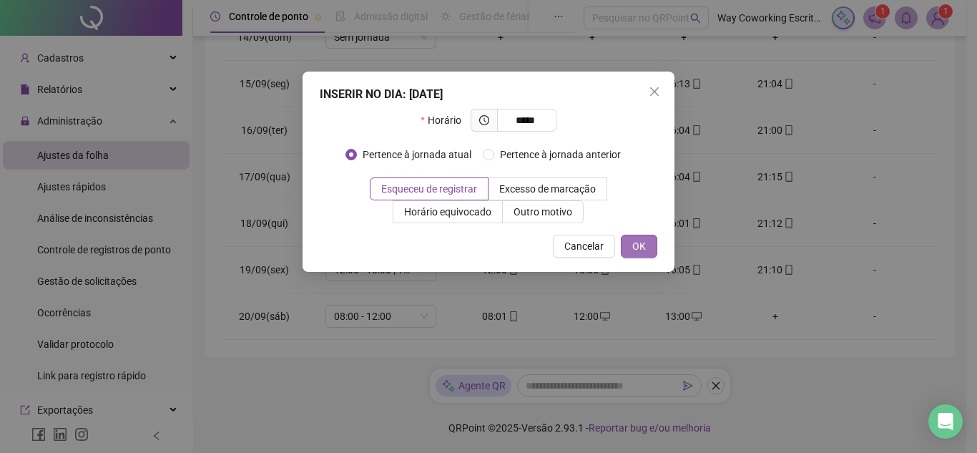
type input "*****"
click at [646, 240] on button "OK" at bounding box center [639, 246] width 36 height 23
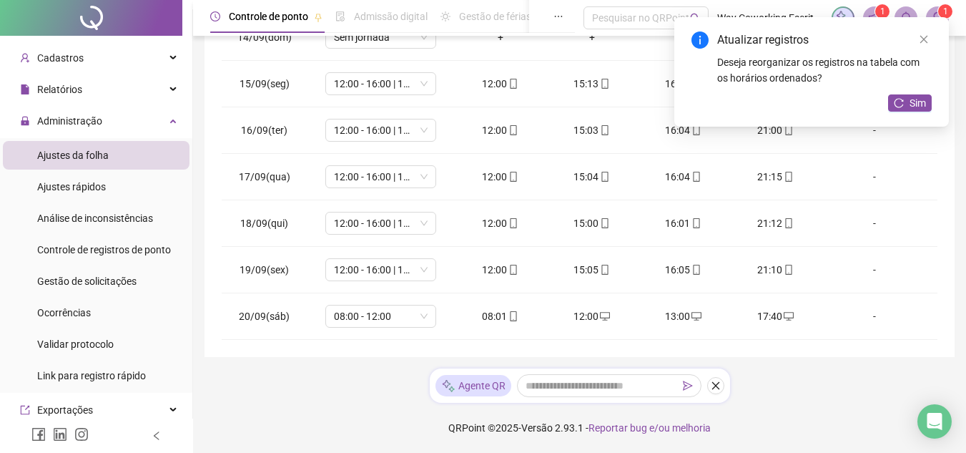
click at [907, 93] on div "Atualizar registros Deseja reorganizar os registros na tabela com os horários o…" at bounding box center [811, 71] width 275 height 109
click at [905, 99] on button "Sim" at bounding box center [910, 102] width 44 height 17
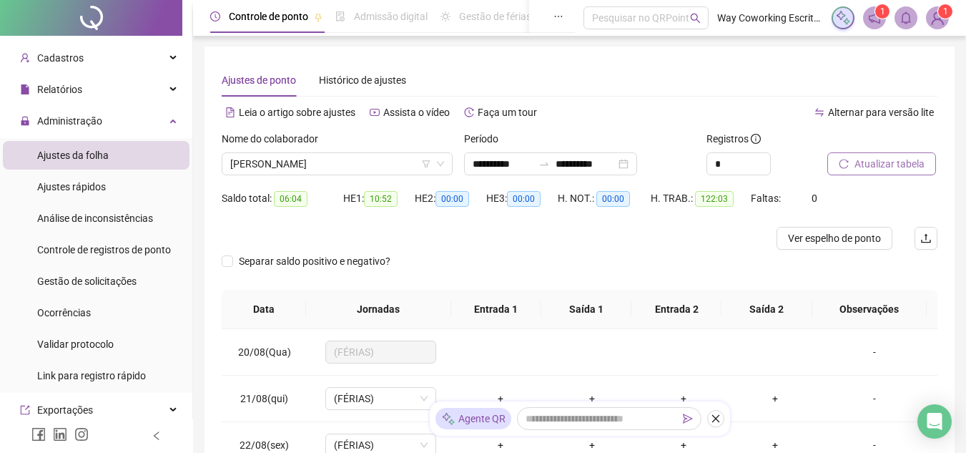
scroll to position [0, 0]
click at [388, 163] on span "[PERSON_NAME]" at bounding box center [337, 164] width 214 height 21
click at [381, 151] on div "Nome do colaborador" at bounding box center [337, 142] width 231 height 21
click at [377, 157] on span "[PERSON_NAME]" at bounding box center [337, 164] width 214 height 21
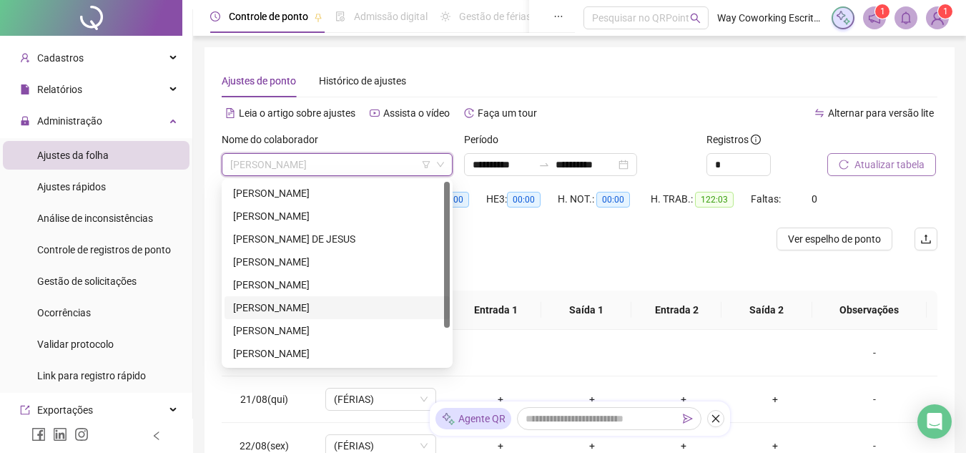
click at [290, 296] on div "[PERSON_NAME]" at bounding box center [337, 307] width 225 height 23
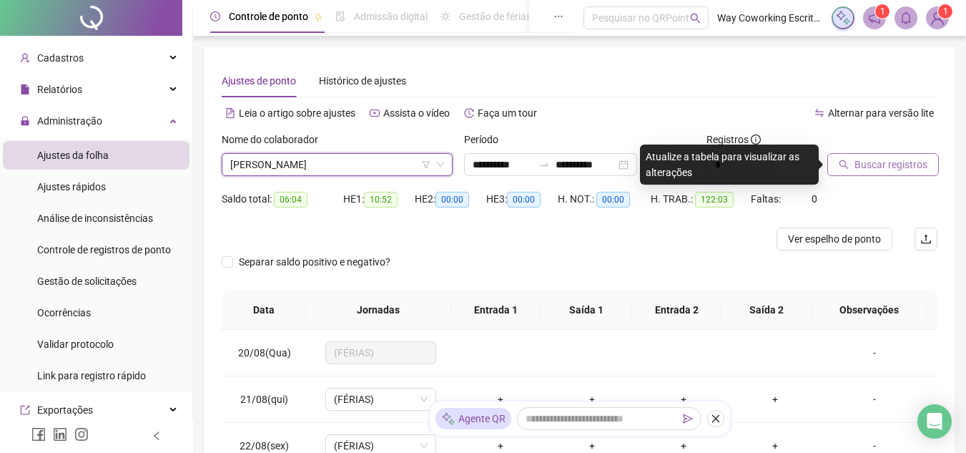
click at [883, 167] on span "Buscar registros" at bounding box center [891, 165] width 73 height 16
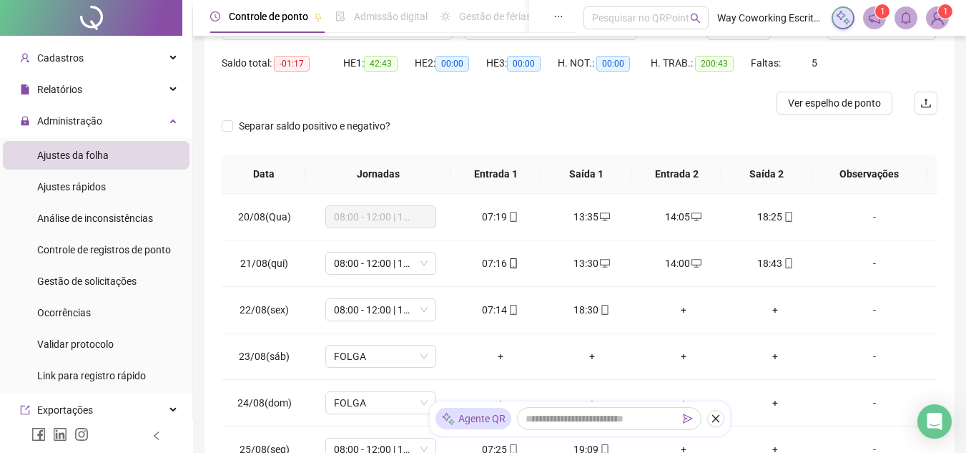
scroll to position [215, 0]
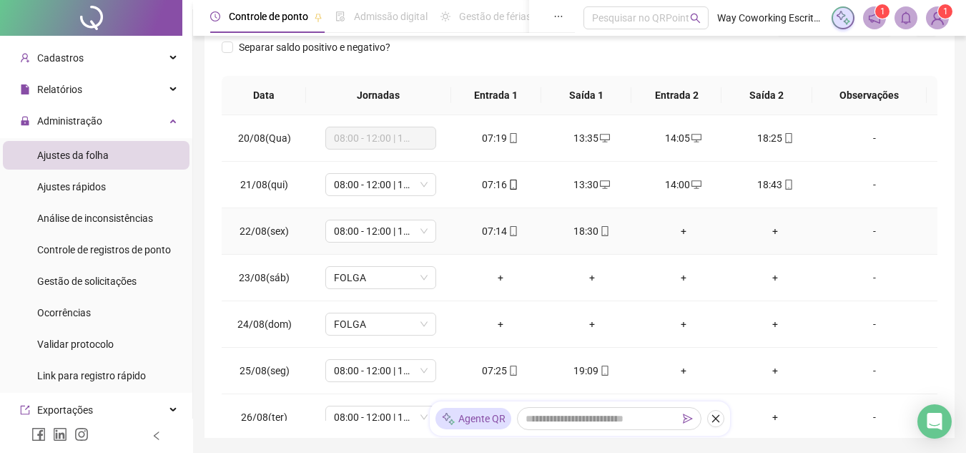
click at [676, 232] on div "+" at bounding box center [683, 231] width 69 height 16
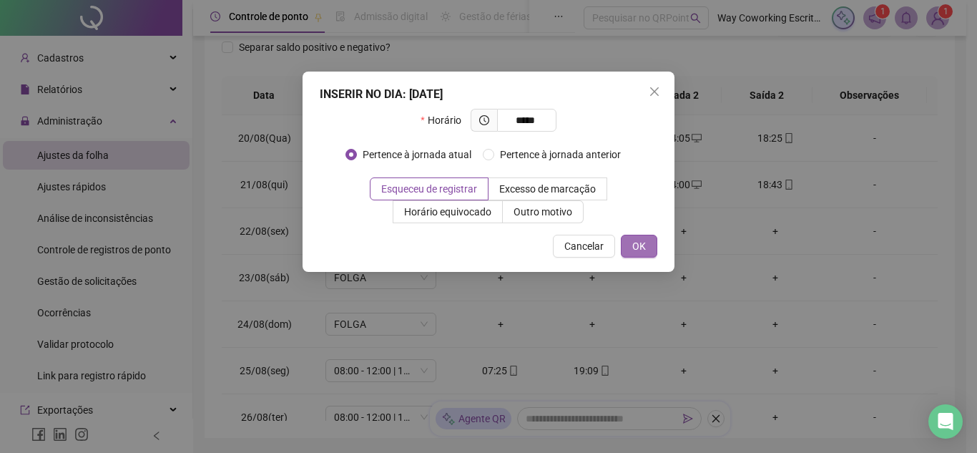
type input "*****"
click at [637, 246] on span "OK" at bounding box center [639, 246] width 14 height 16
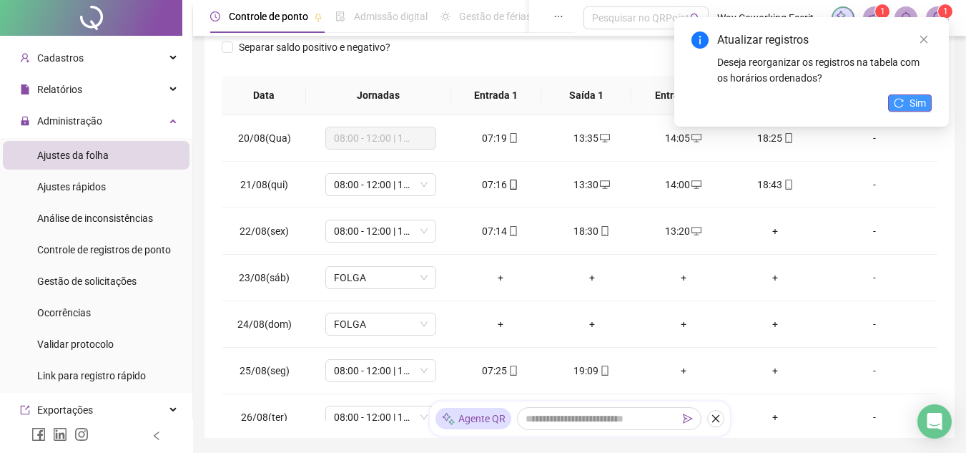
click at [927, 98] on button "Sim" at bounding box center [910, 102] width 44 height 17
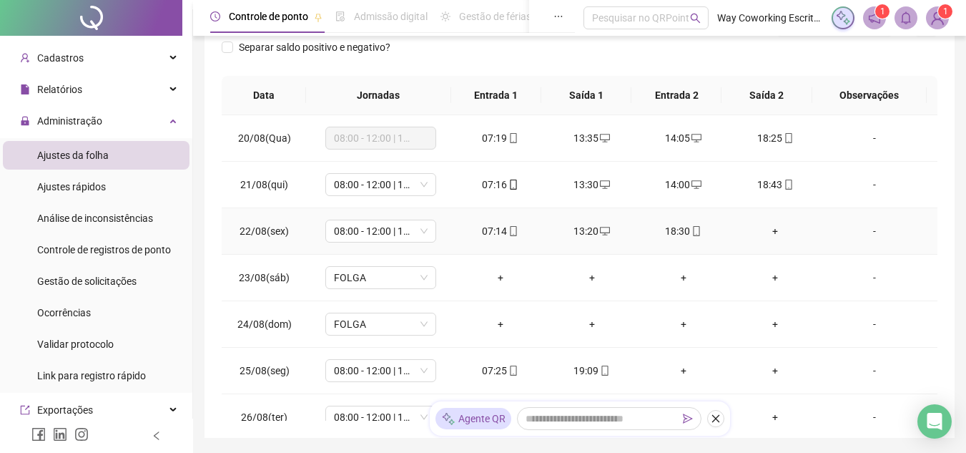
click at [772, 230] on div "+" at bounding box center [775, 231] width 69 height 16
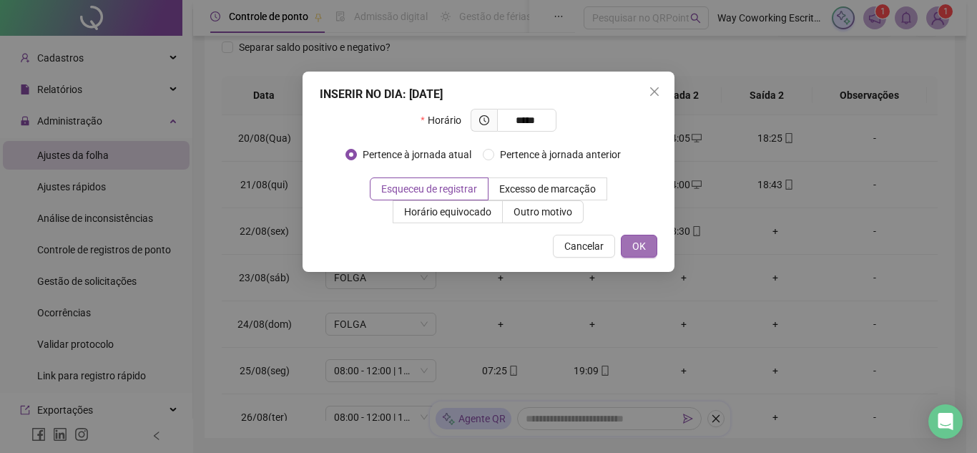
type input "*****"
click at [638, 245] on span "OK" at bounding box center [639, 246] width 14 height 16
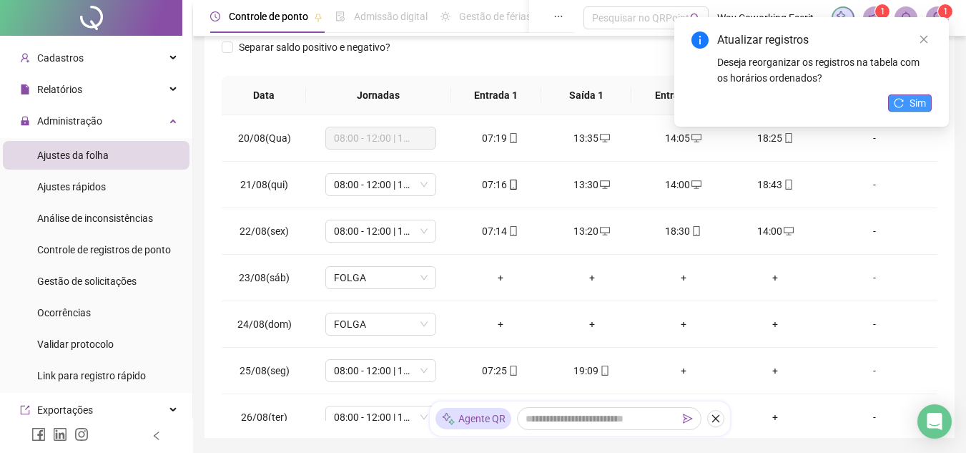
click at [917, 98] on span "Sim" at bounding box center [918, 103] width 16 height 16
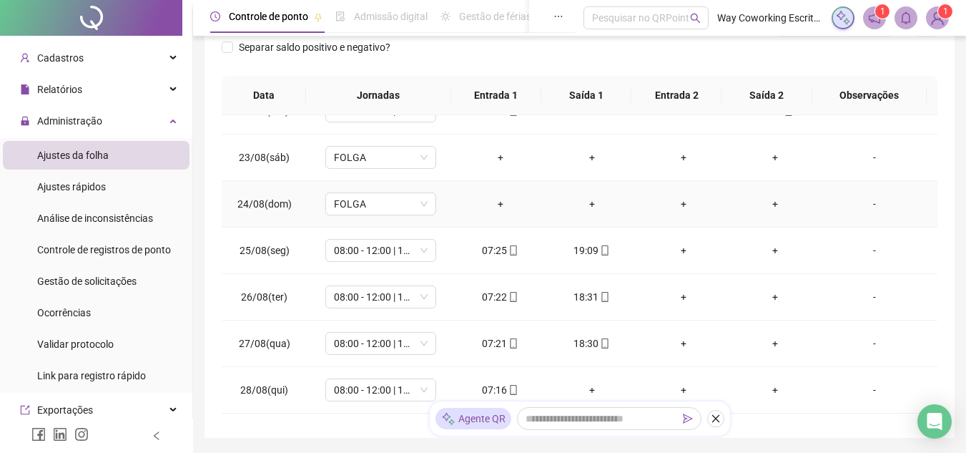
scroll to position [143, 0]
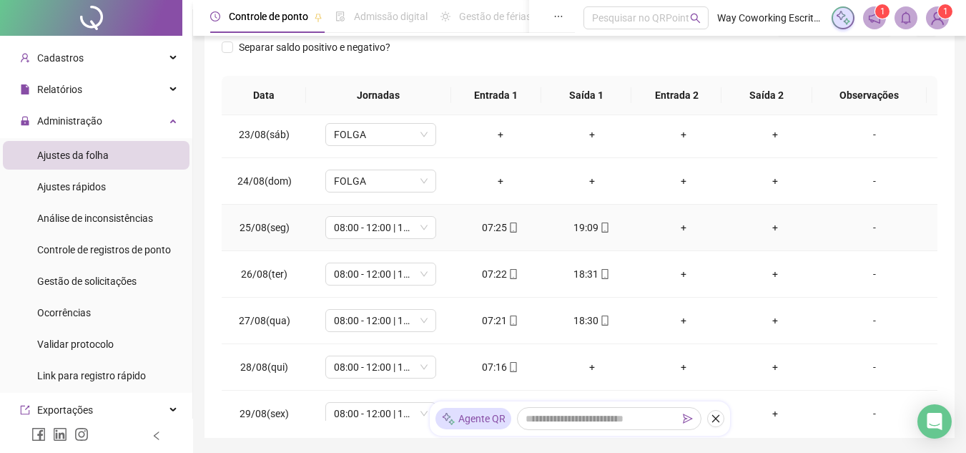
click at [678, 228] on div "+" at bounding box center [683, 228] width 69 height 16
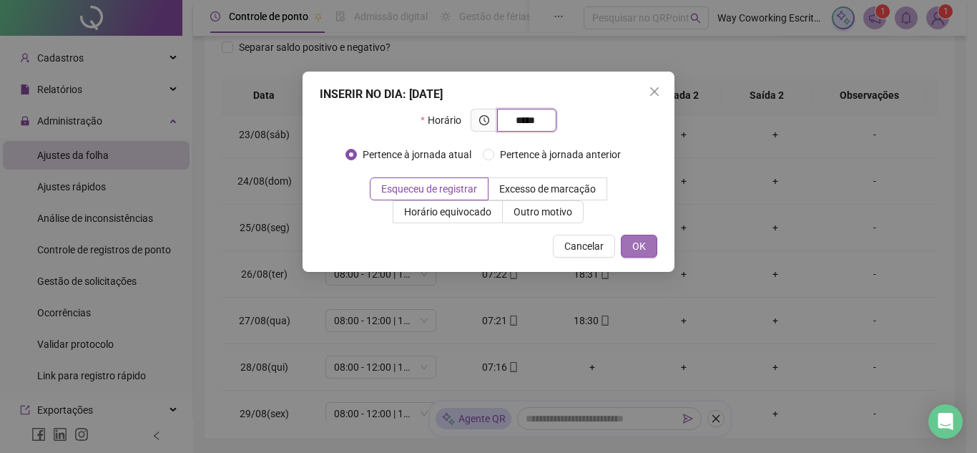
type input "*****"
click at [637, 243] on span "OK" at bounding box center [639, 246] width 14 height 16
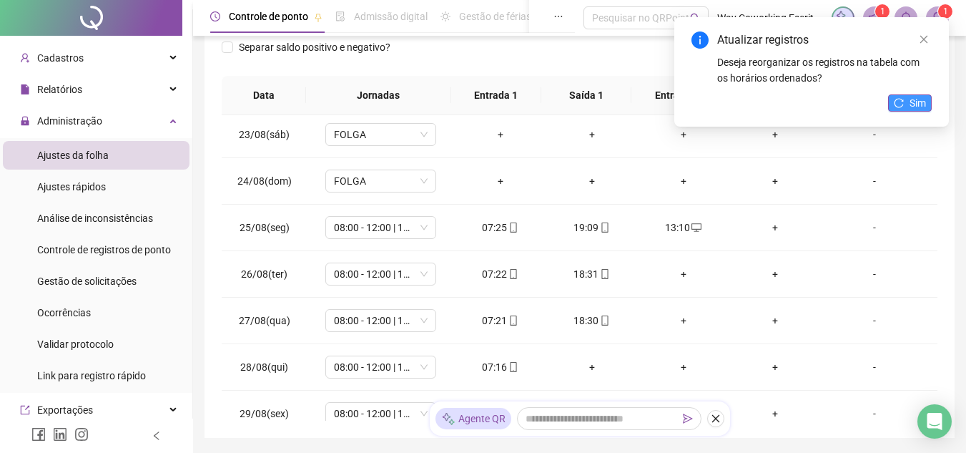
click at [912, 102] on span "Sim" at bounding box center [918, 103] width 16 height 16
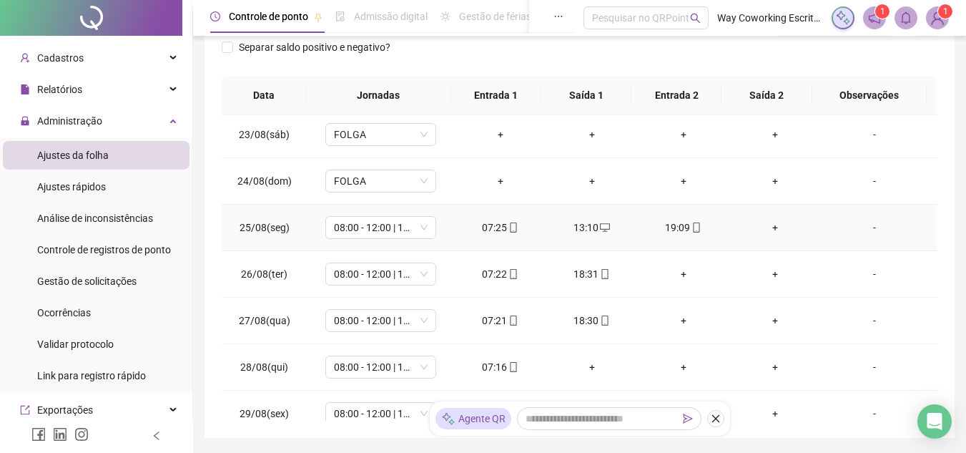
click at [766, 225] on div "+" at bounding box center [775, 228] width 69 height 16
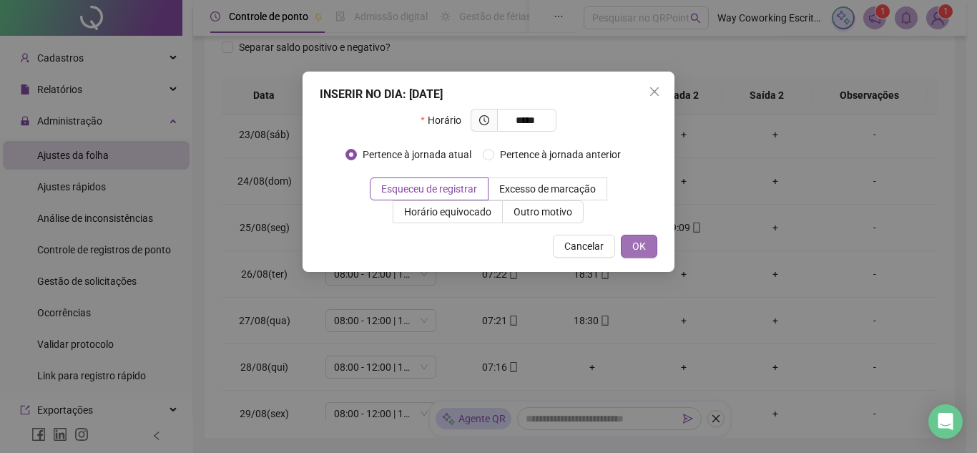
type input "*****"
click at [640, 239] on span "OK" at bounding box center [639, 246] width 14 height 16
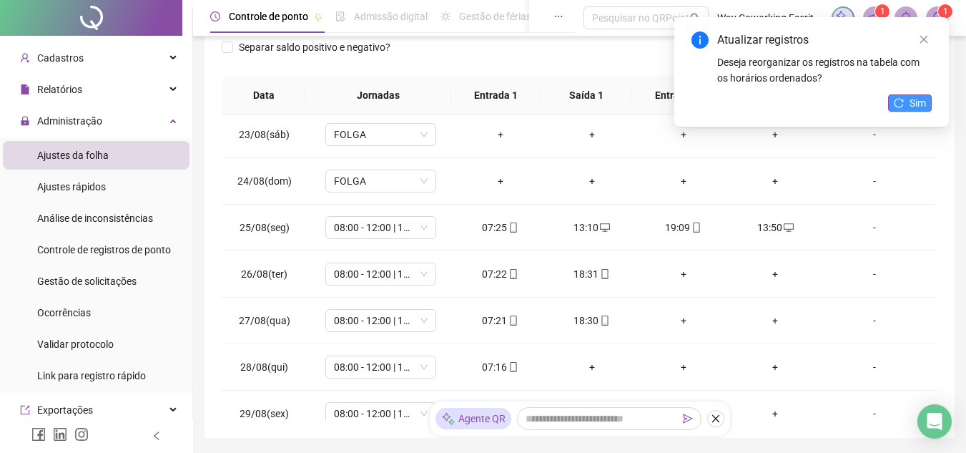
click at [904, 94] on button "Sim" at bounding box center [910, 102] width 44 height 17
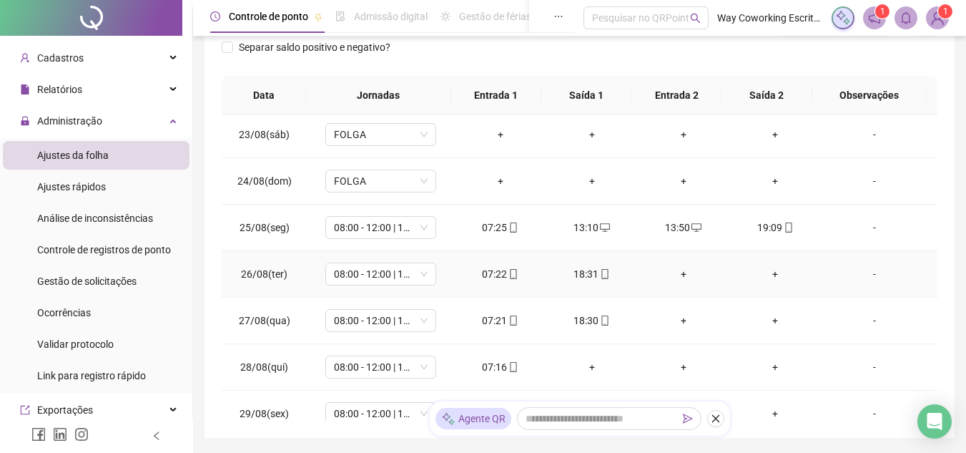
click at [681, 274] on div "+" at bounding box center [683, 274] width 69 height 16
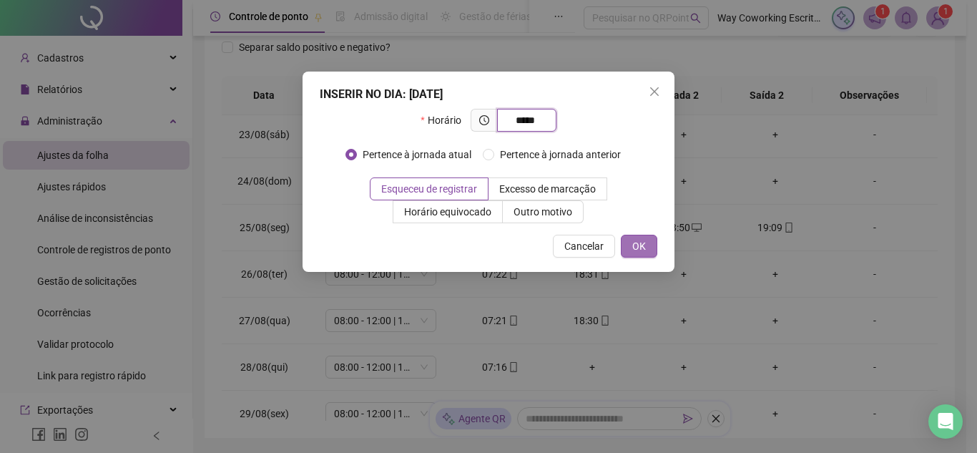
type input "*****"
click at [633, 253] on span "OK" at bounding box center [639, 246] width 14 height 16
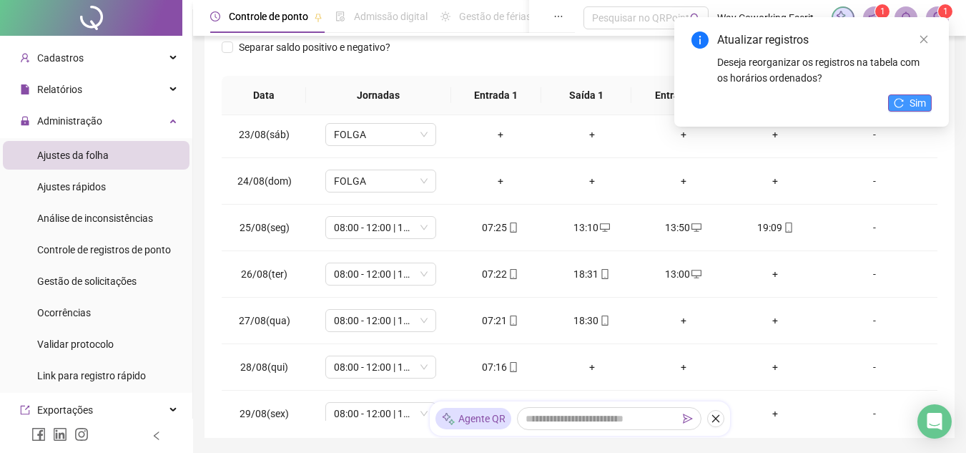
click at [922, 103] on span "Sim" at bounding box center [918, 103] width 16 height 16
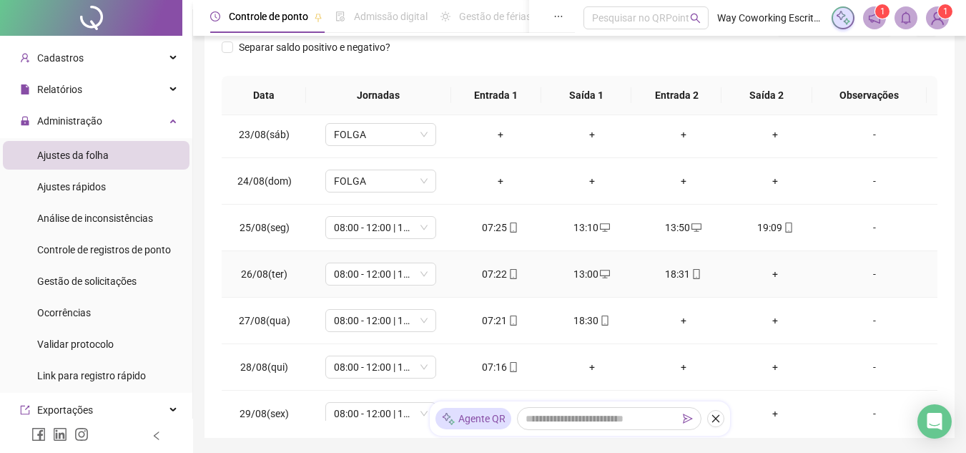
click at [771, 272] on div "+" at bounding box center [775, 274] width 69 height 16
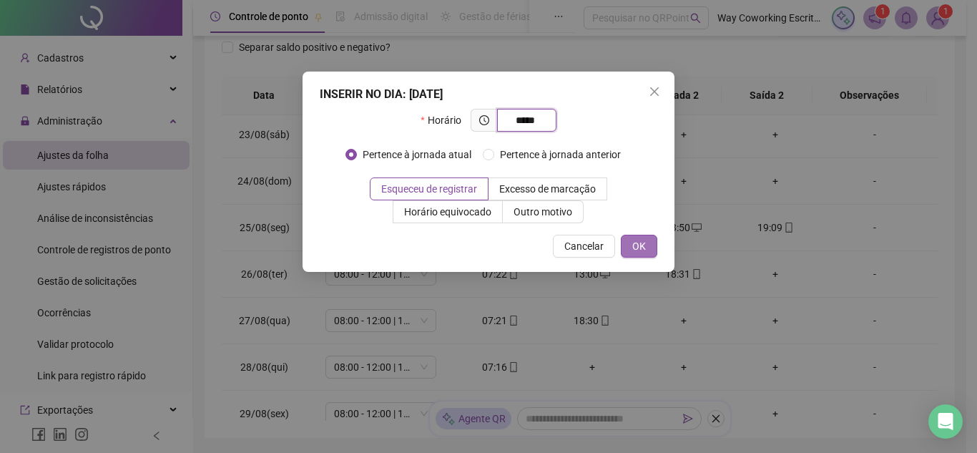
type input "*****"
click at [641, 245] on span "OK" at bounding box center [639, 246] width 14 height 16
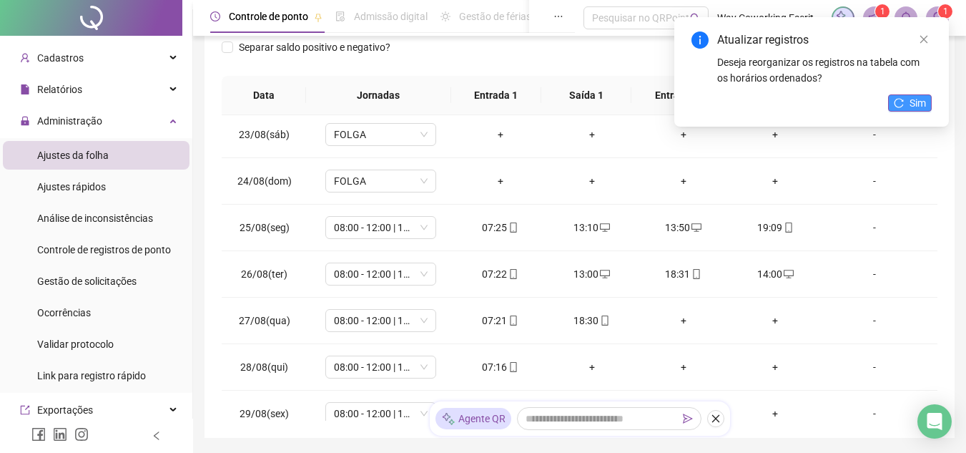
click at [910, 102] on span "Sim" at bounding box center [918, 103] width 16 height 16
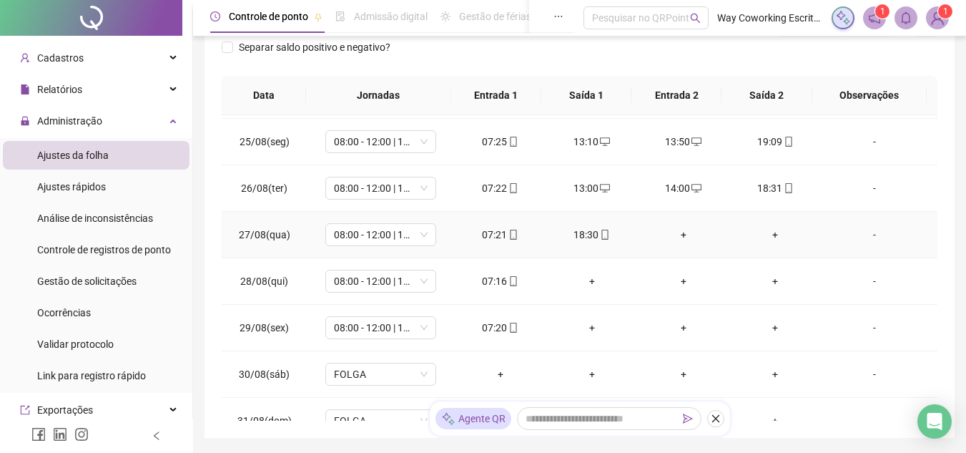
scroll to position [286, 0]
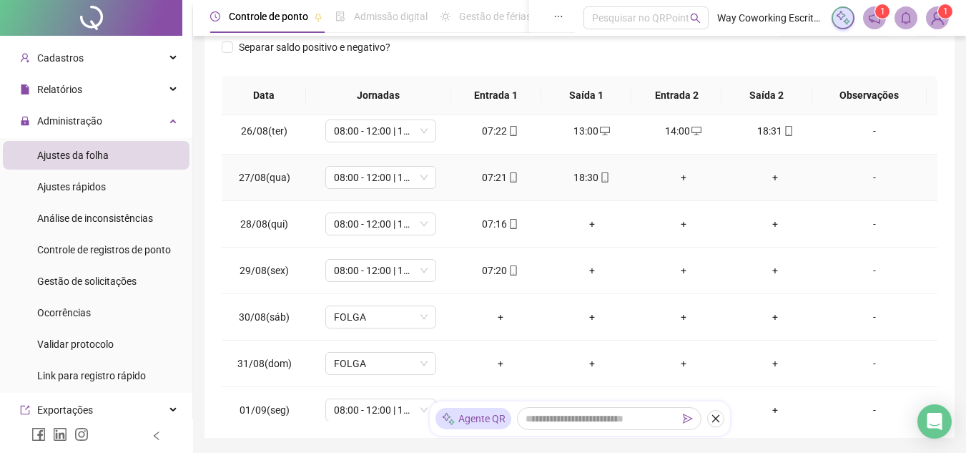
click at [684, 177] on div "+" at bounding box center [683, 177] width 69 height 16
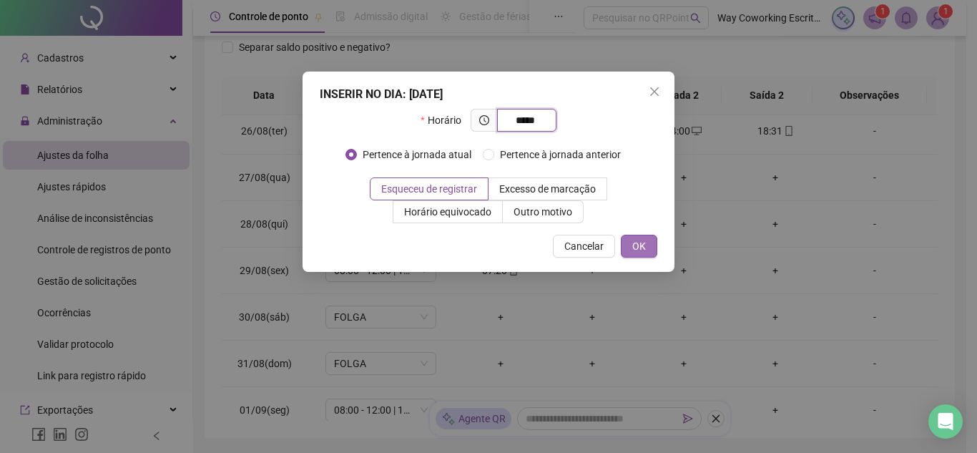
type input "*****"
click at [645, 244] on button "OK" at bounding box center [639, 246] width 36 height 23
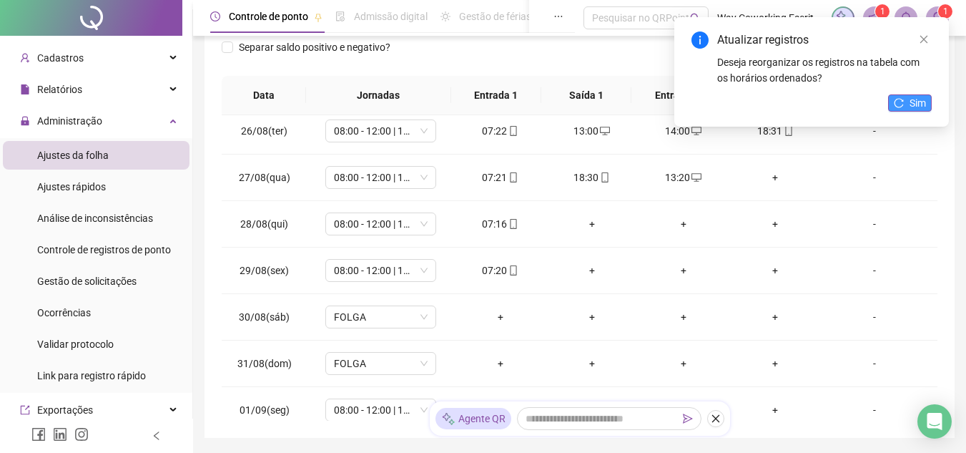
click at [908, 104] on button "Sim" at bounding box center [910, 102] width 44 height 17
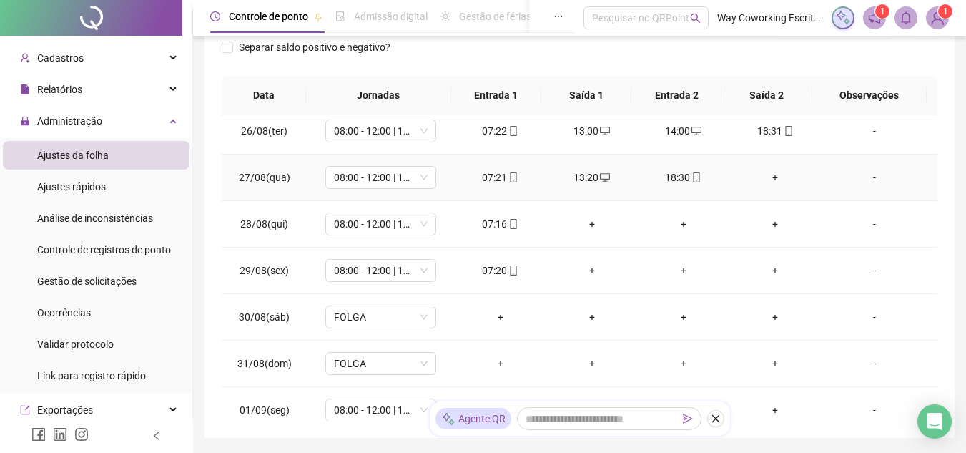
click at [765, 174] on div "+" at bounding box center [775, 177] width 69 height 16
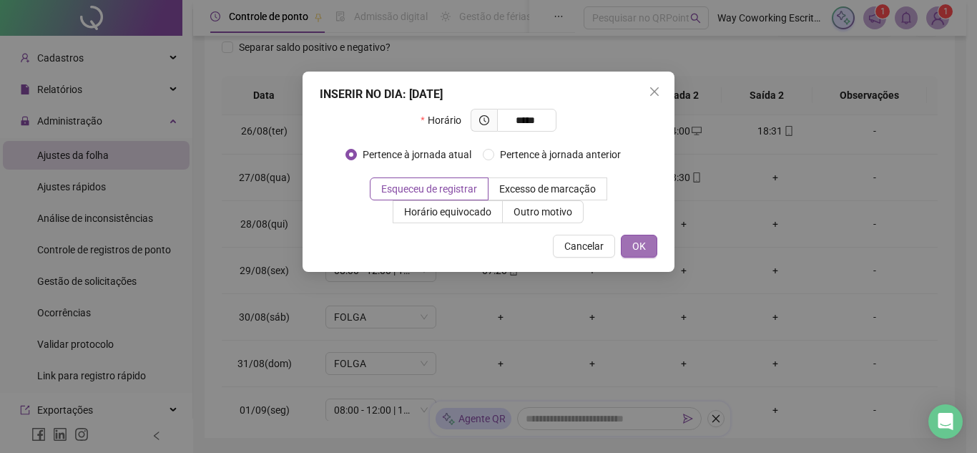
type input "*****"
click at [633, 247] on span "OK" at bounding box center [639, 246] width 14 height 16
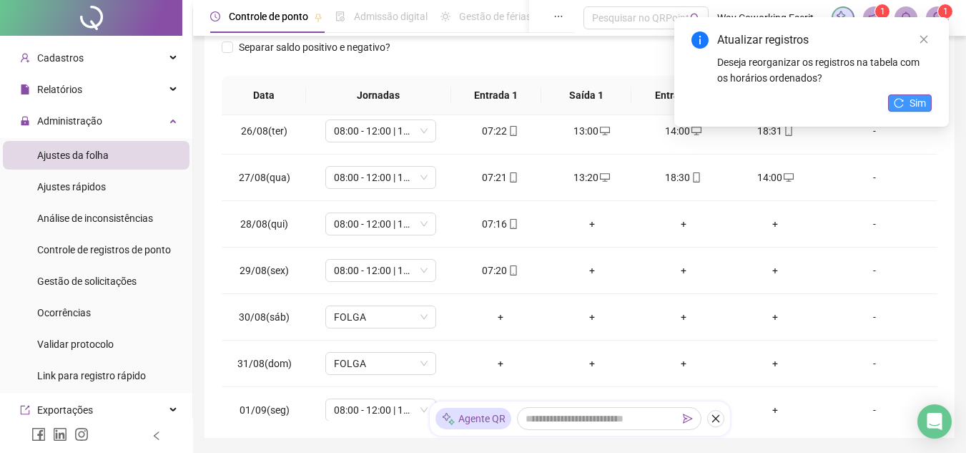
click at [911, 104] on span "Sim" at bounding box center [918, 103] width 16 height 16
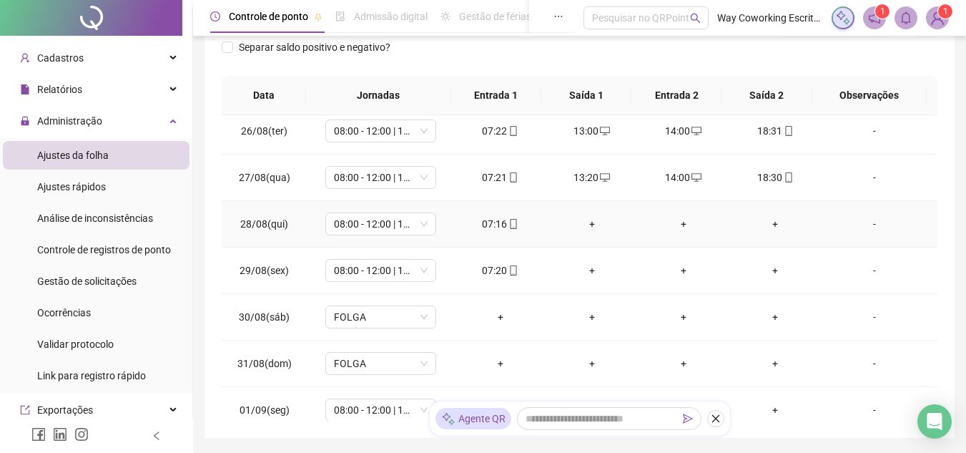
click at [588, 221] on div "+" at bounding box center [592, 224] width 69 height 16
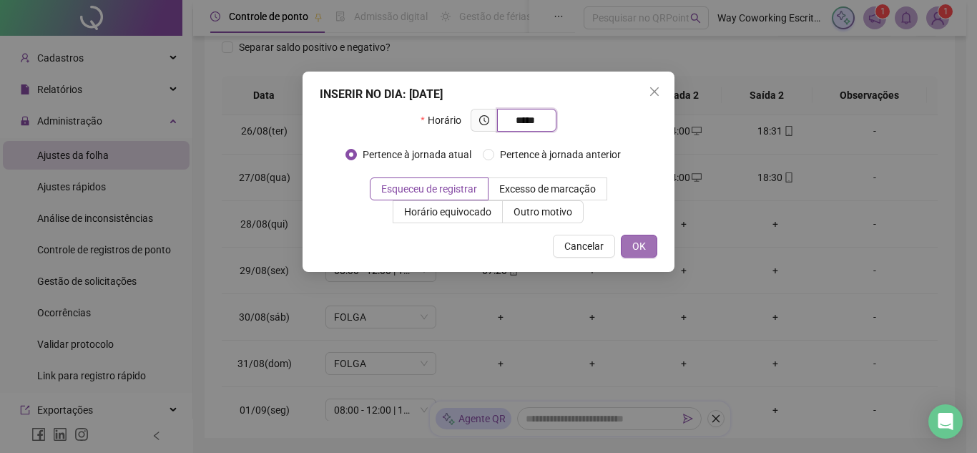
type input "*****"
click at [639, 244] on span "OK" at bounding box center [639, 246] width 14 height 16
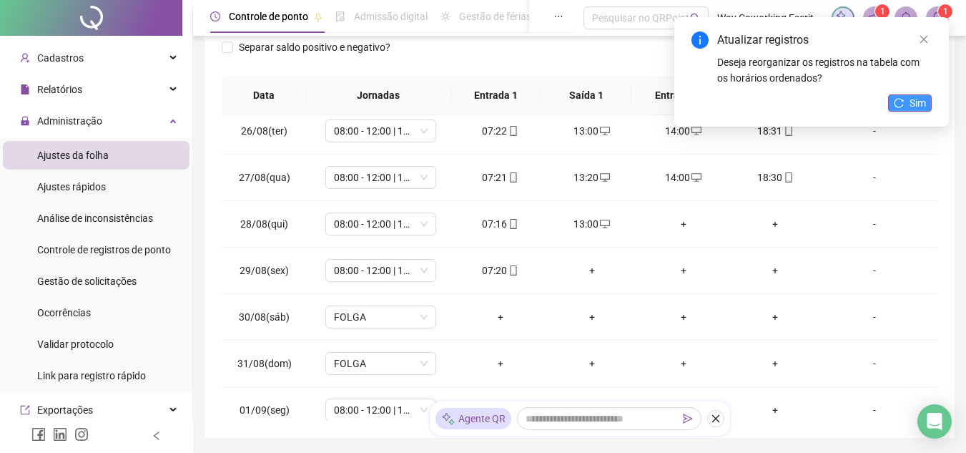
click at [917, 99] on span "Sim" at bounding box center [918, 103] width 16 height 16
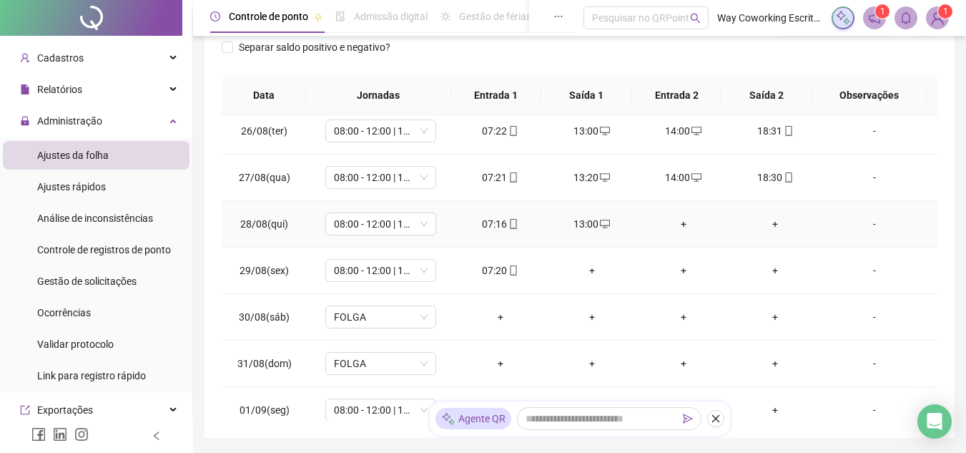
click at [676, 224] on div "+" at bounding box center [683, 224] width 69 height 16
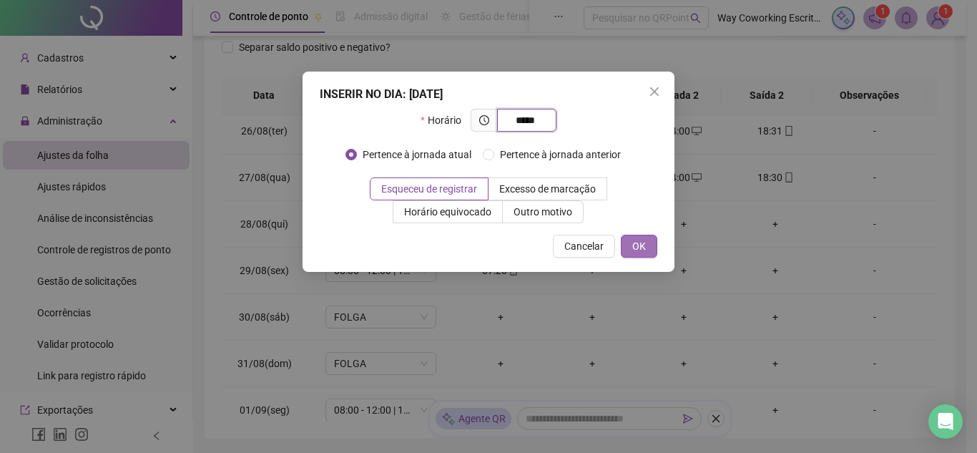
type input "*****"
click at [652, 246] on button "OK" at bounding box center [639, 246] width 36 height 23
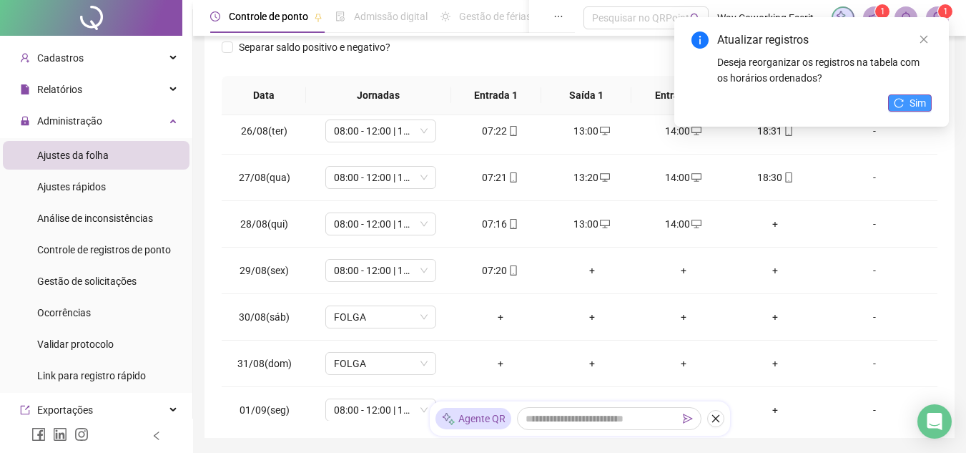
click at [914, 98] on span "Sim" at bounding box center [918, 103] width 16 height 16
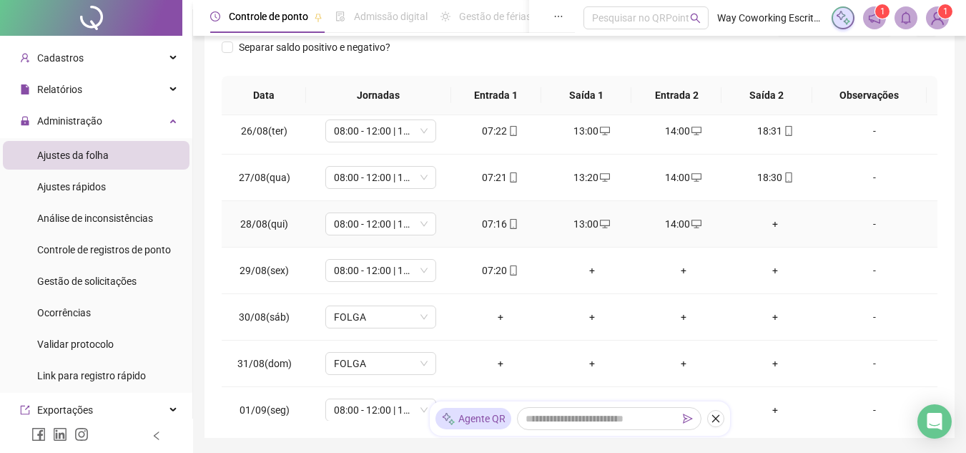
click at [768, 222] on div "+" at bounding box center [775, 224] width 69 height 16
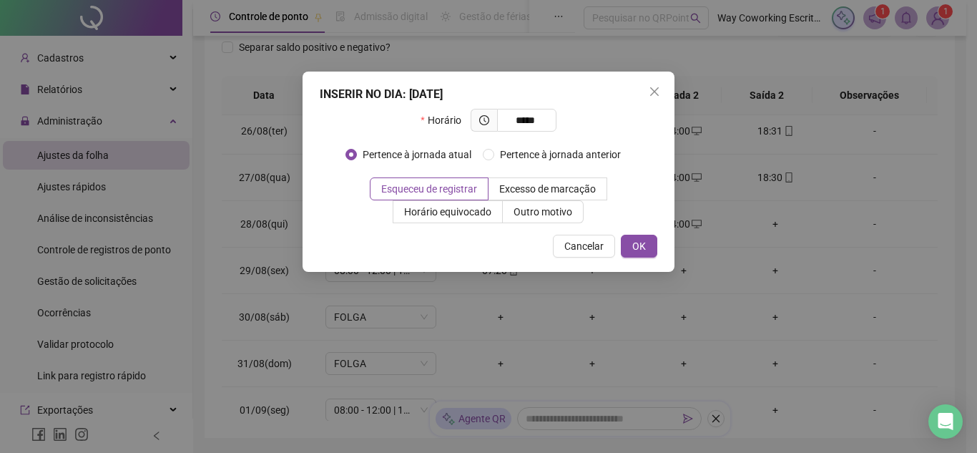
type input "*****"
click at [640, 233] on div "INSERIR NO DIA : 28/08/2025 Horário ***** Pertence à jornada atual Pertence à j…" at bounding box center [488, 172] width 372 height 200
click at [638, 247] on span "OK" at bounding box center [639, 246] width 14 height 16
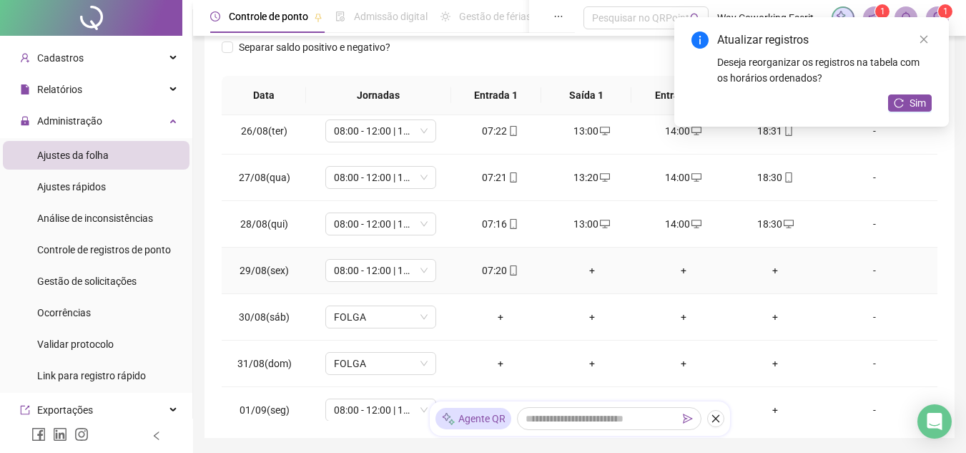
click at [585, 268] on div "+" at bounding box center [592, 270] width 69 height 16
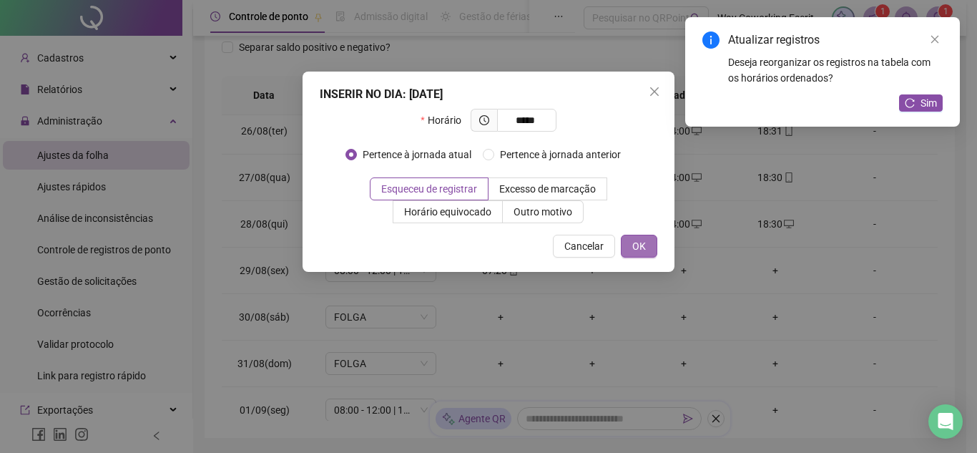
type input "*****"
click at [645, 247] on span "OK" at bounding box center [639, 246] width 14 height 16
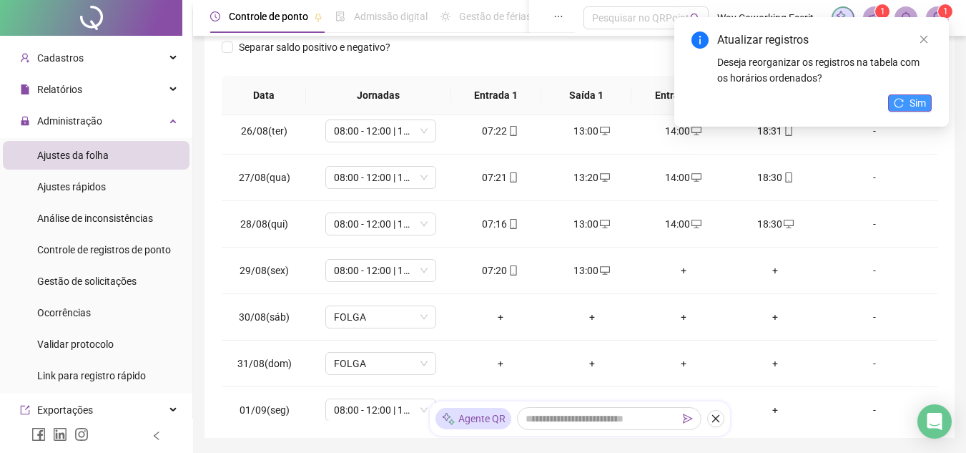
click at [915, 98] on span "Sim" at bounding box center [918, 103] width 16 height 16
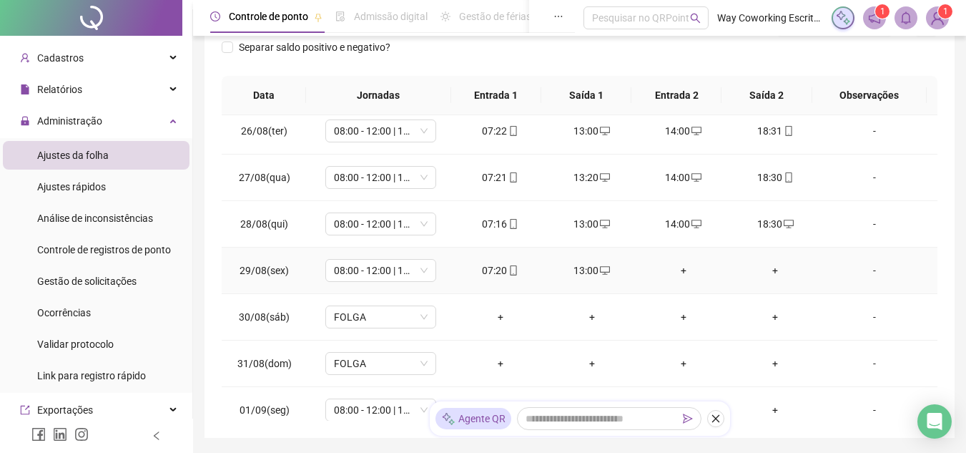
click at [677, 264] on div "+" at bounding box center [683, 270] width 69 height 16
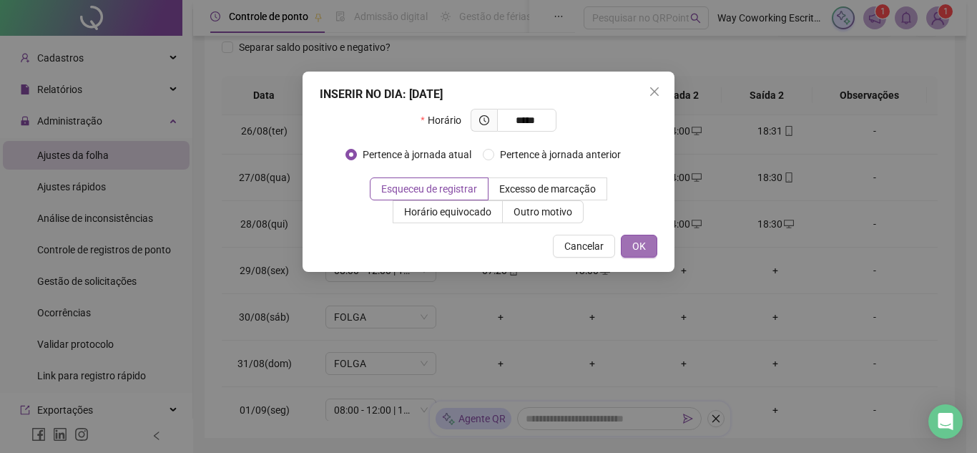
type input "*****"
click at [644, 247] on button "OK" at bounding box center [639, 246] width 36 height 23
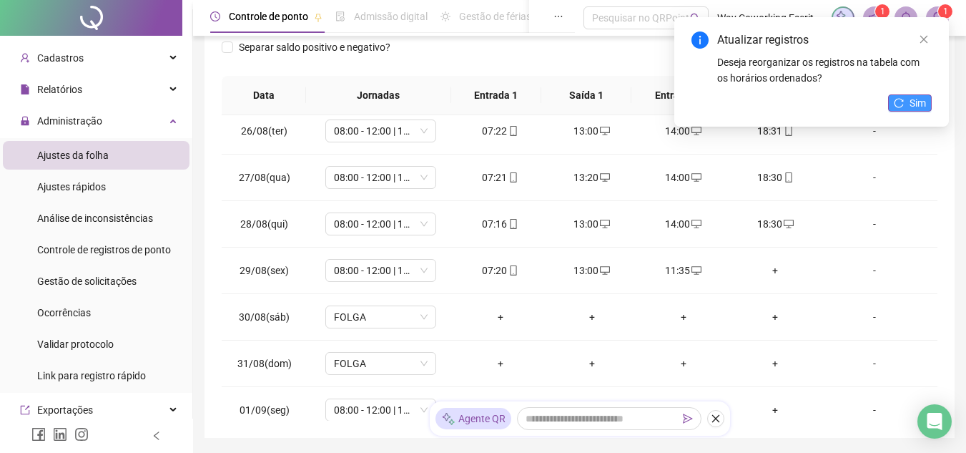
click at [902, 103] on icon "reload" at bounding box center [899, 103] width 10 height 10
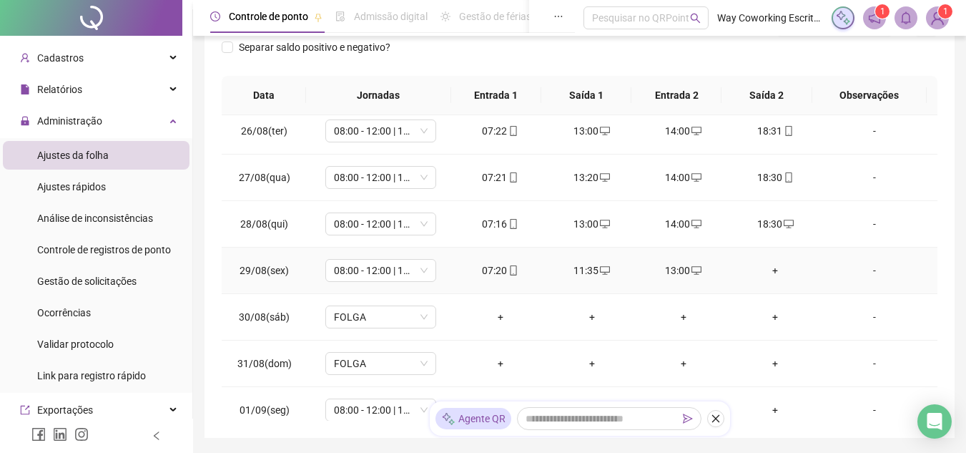
click at [763, 270] on div "+" at bounding box center [775, 270] width 69 height 16
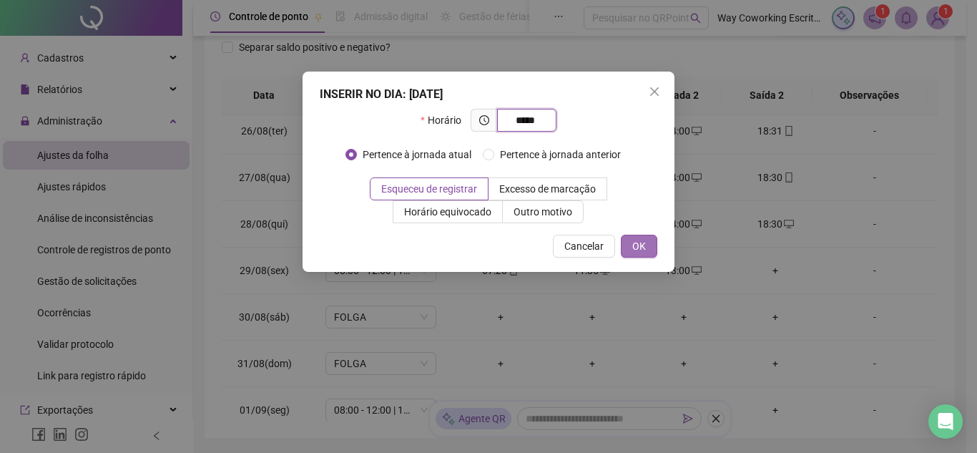
type input "*****"
click at [640, 243] on span "OK" at bounding box center [639, 246] width 14 height 16
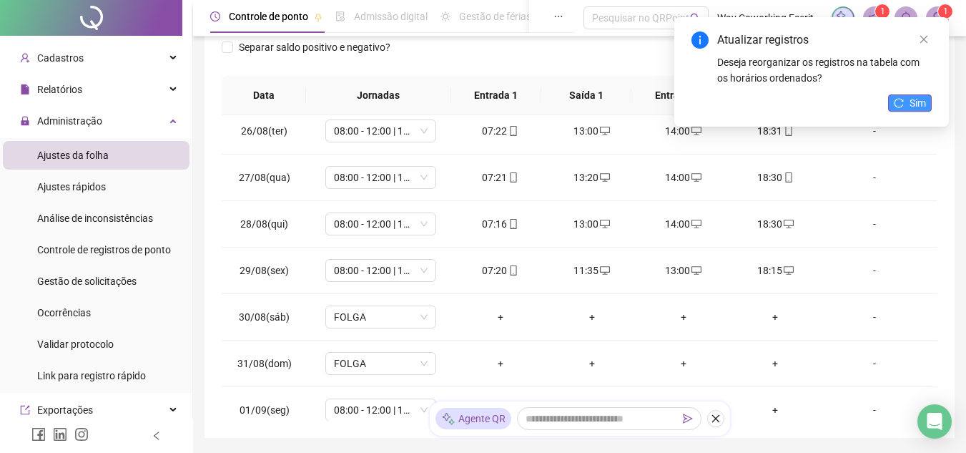
click at [899, 101] on icon "reload" at bounding box center [899, 103] width 10 height 10
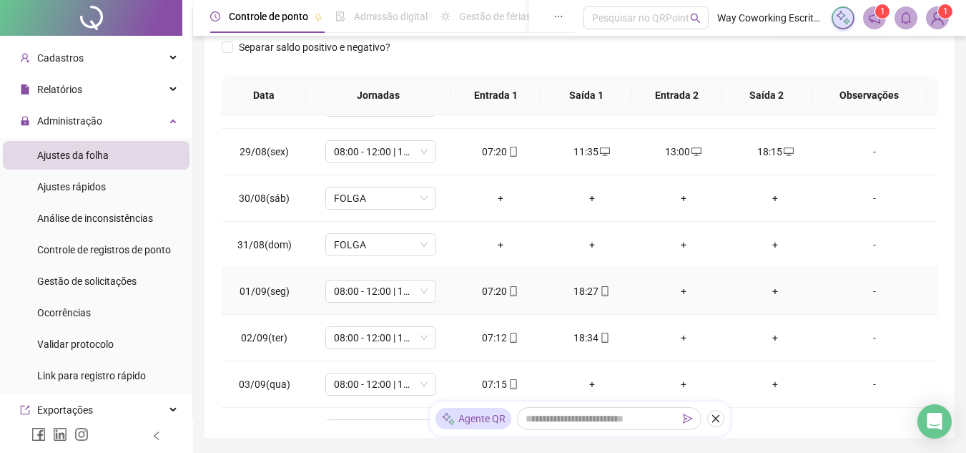
scroll to position [429, 0]
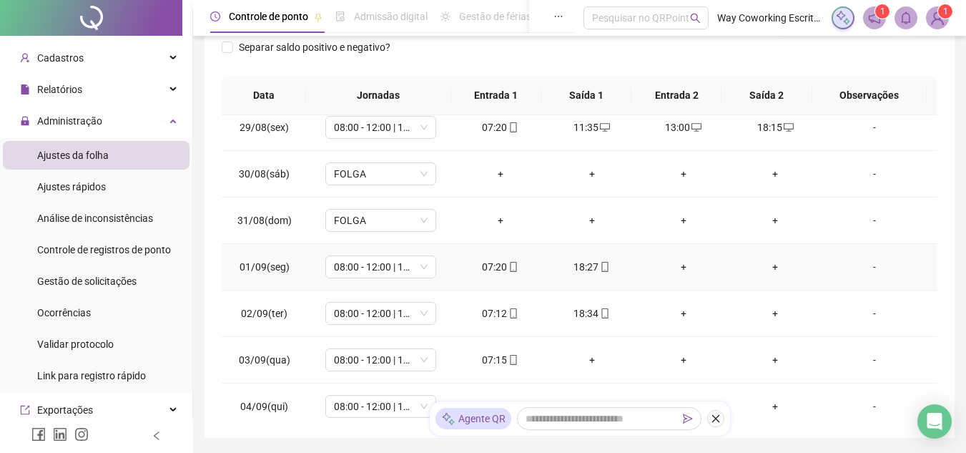
click at [674, 265] on div "+" at bounding box center [683, 267] width 69 height 16
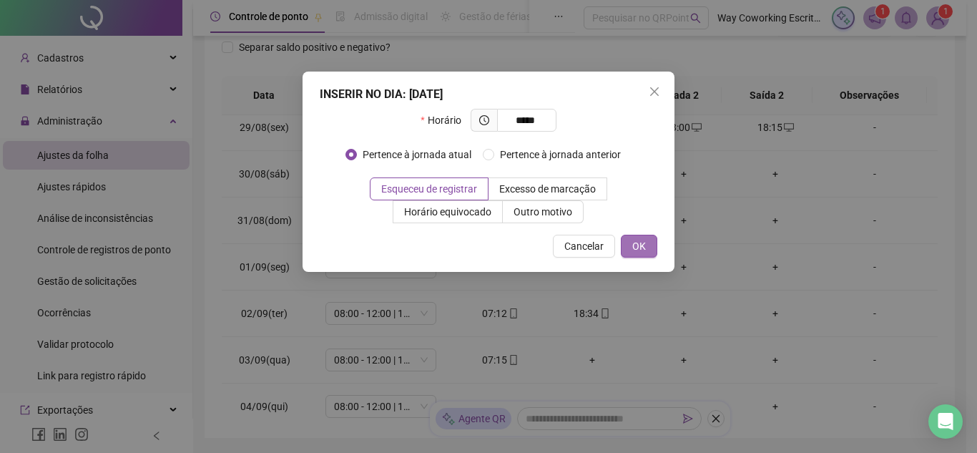
type input "*****"
click at [649, 236] on button "OK" at bounding box center [639, 246] width 36 height 23
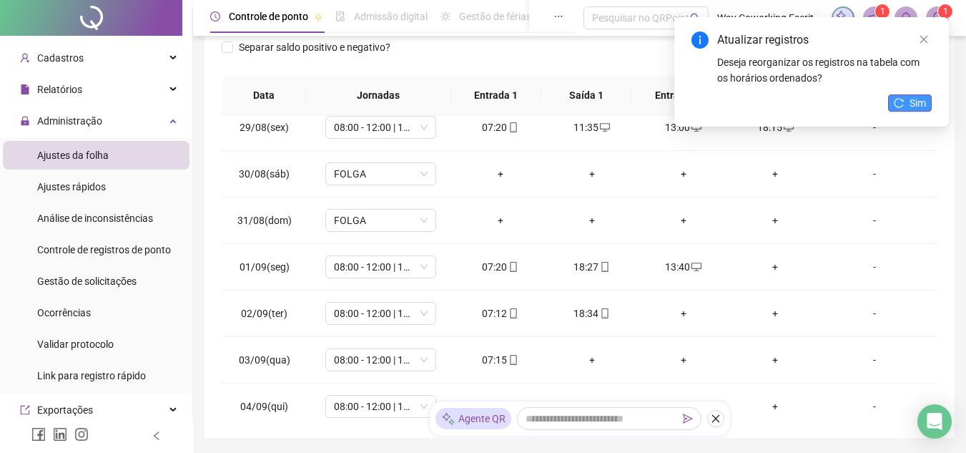
click at [913, 109] on span "Sim" at bounding box center [918, 103] width 16 height 16
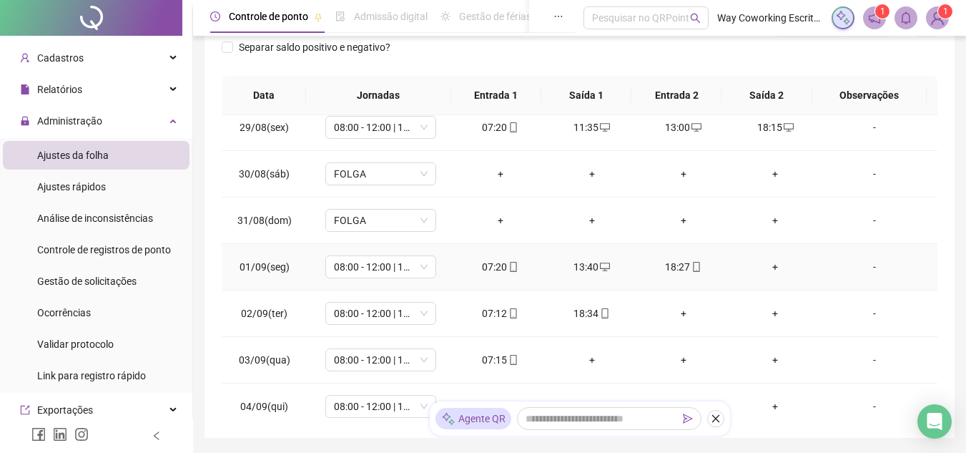
click at [762, 265] on div "+" at bounding box center [775, 267] width 69 height 16
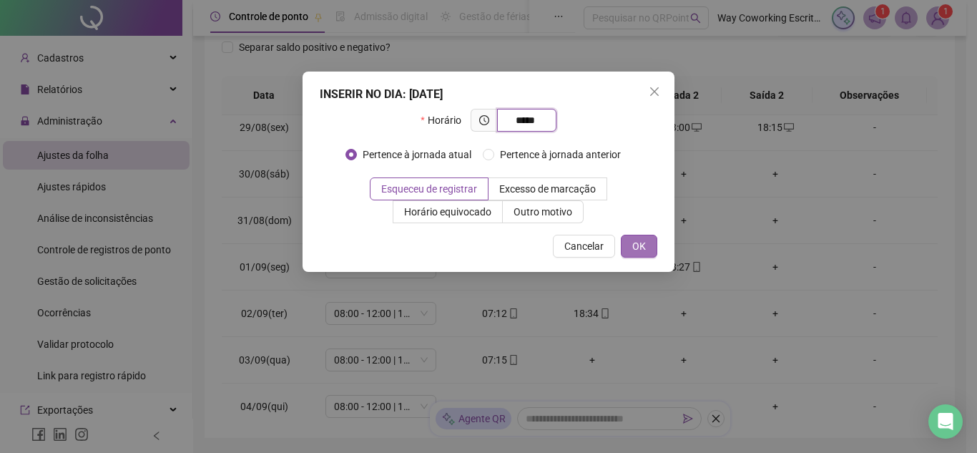
type input "*****"
click at [636, 252] on span "OK" at bounding box center [639, 246] width 14 height 16
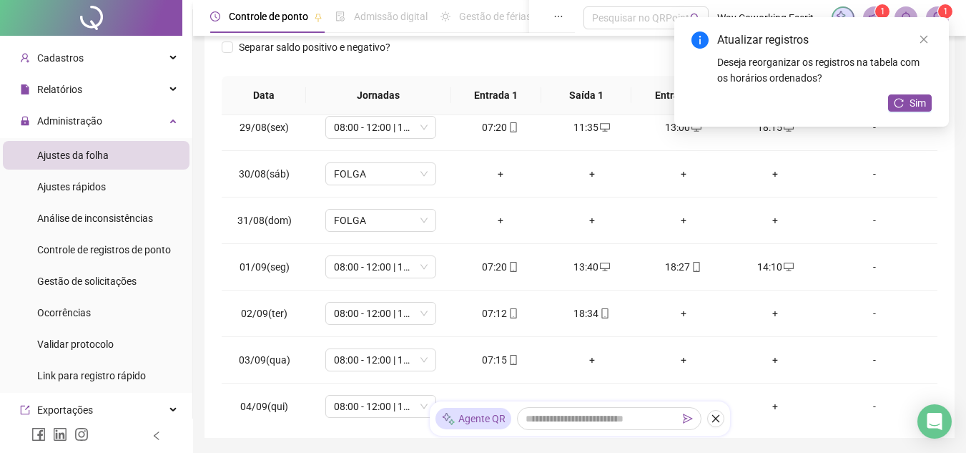
click at [916, 93] on div "Atualizar registros Deseja reorganizar os registros na tabela com os horários o…" at bounding box center [811, 71] width 275 height 109
click at [900, 102] on icon "reload" at bounding box center [899, 103] width 10 height 10
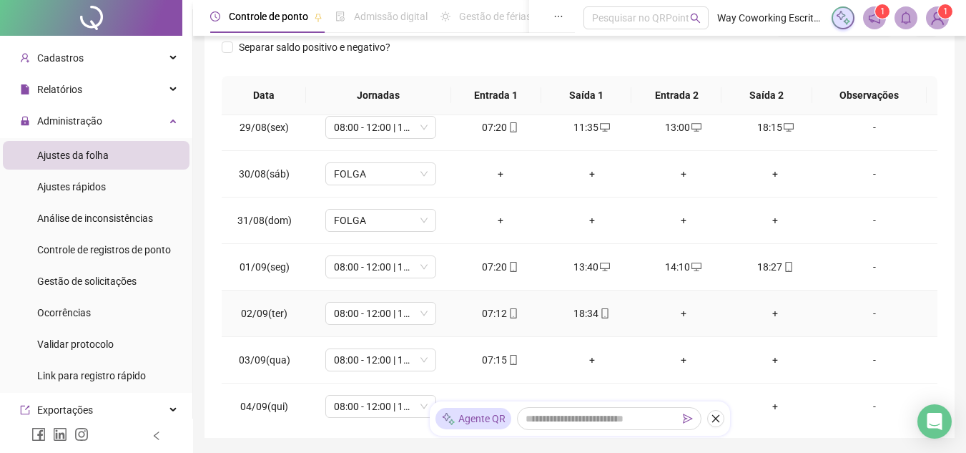
click at [681, 307] on div "+" at bounding box center [683, 313] width 69 height 16
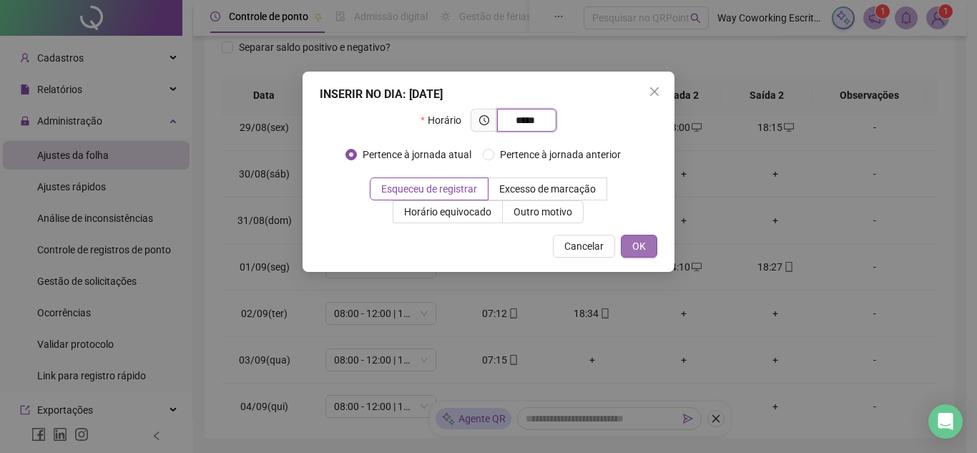
type input "*****"
click at [640, 240] on span "OK" at bounding box center [639, 246] width 14 height 16
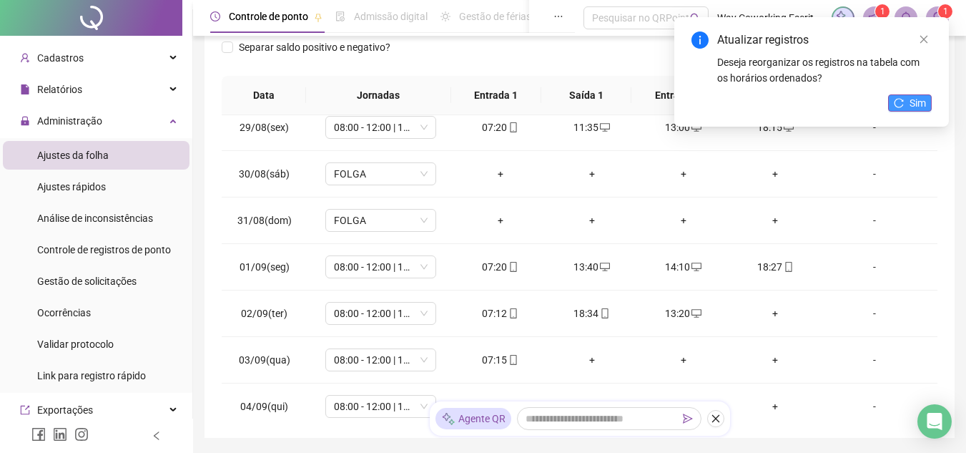
click at [910, 105] on span "Sim" at bounding box center [918, 103] width 16 height 16
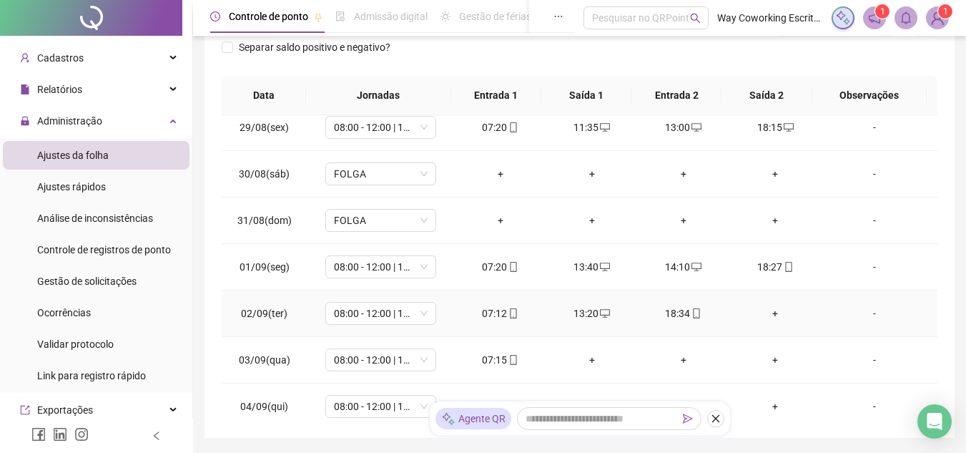
click at [766, 313] on div "+" at bounding box center [775, 313] width 69 height 16
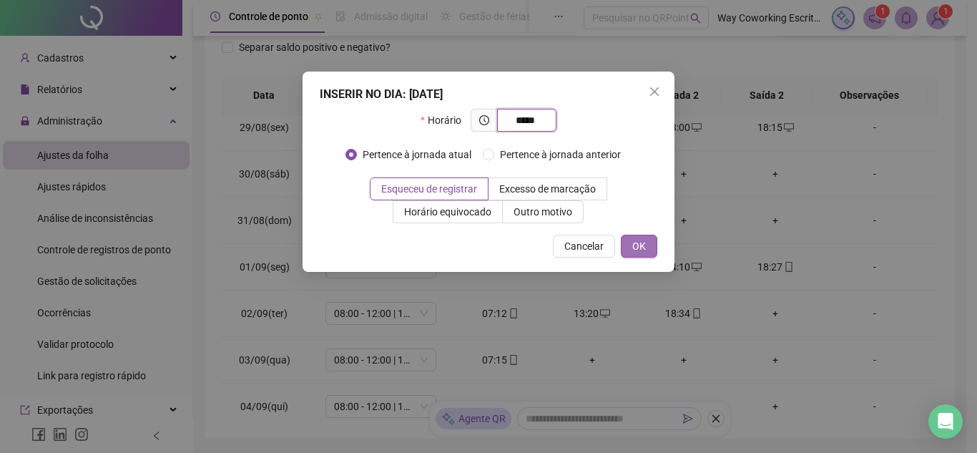
type input "*****"
drag, startPoint x: 636, startPoint y: 245, endPoint x: 640, endPoint y: 252, distance: 8.6
click at [637, 244] on span "OK" at bounding box center [639, 246] width 14 height 16
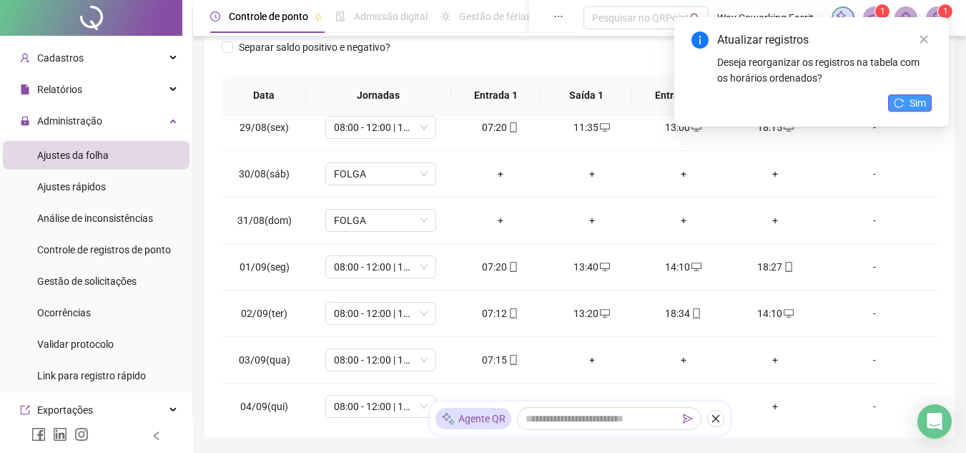
click at [904, 97] on button "Sim" at bounding box center [910, 102] width 44 height 17
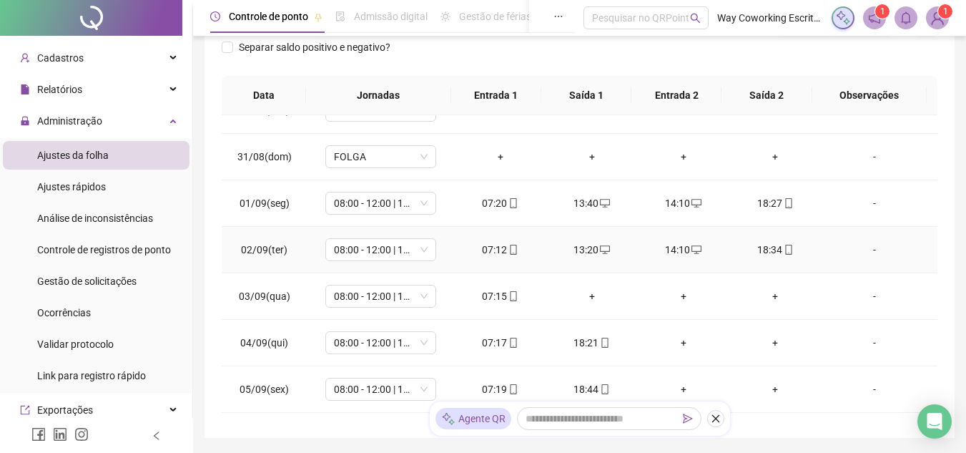
scroll to position [572, 0]
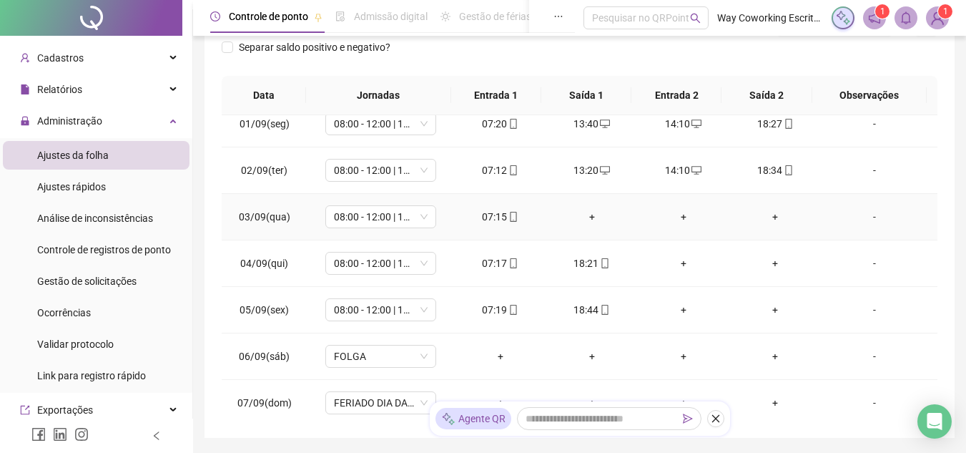
click at [586, 217] on div "+" at bounding box center [592, 217] width 69 height 16
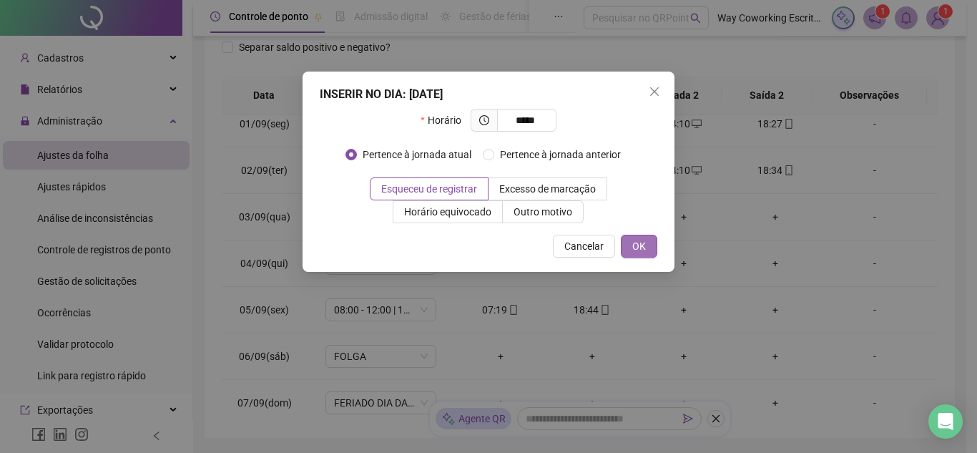
type input "*****"
click at [641, 245] on span "OK" at bounding box center [639, 246] width 14 height 16
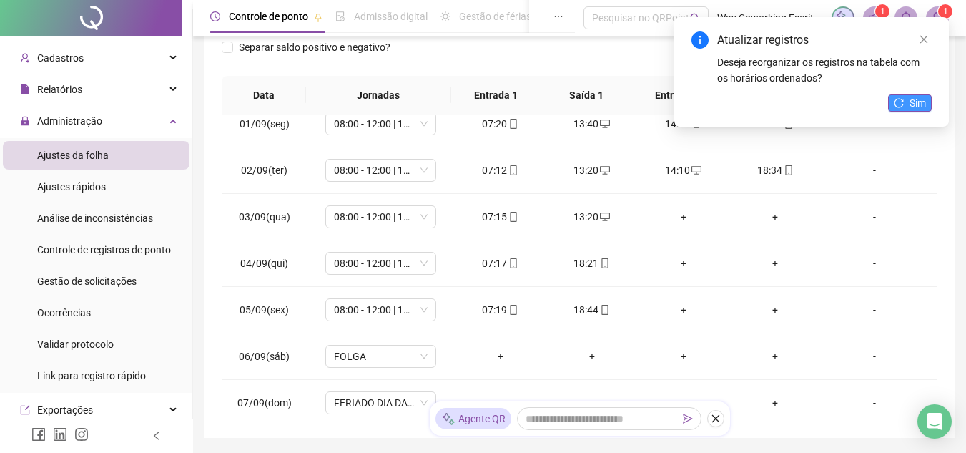
click at [906, 104] on button "Sim" at bounding box center [910, 102] width 44 height 17
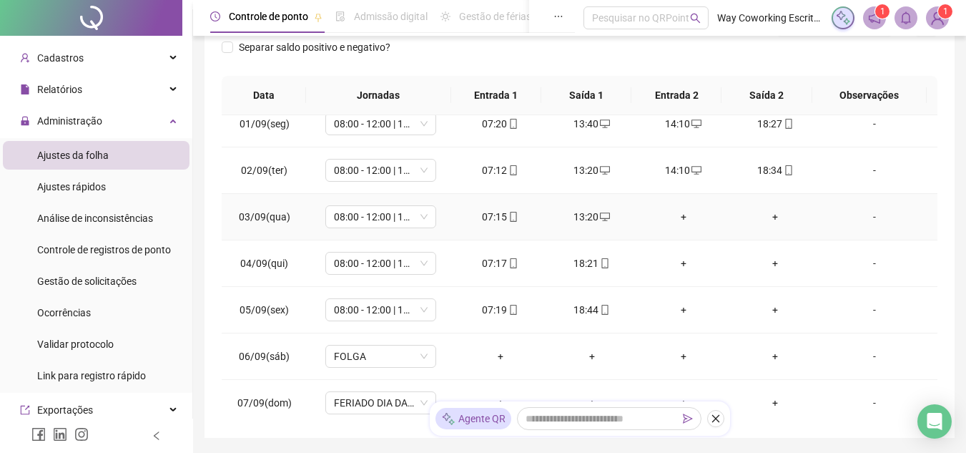
click at [678, 215] on div "+" at bounding box center [683, 217] width 69 height 16
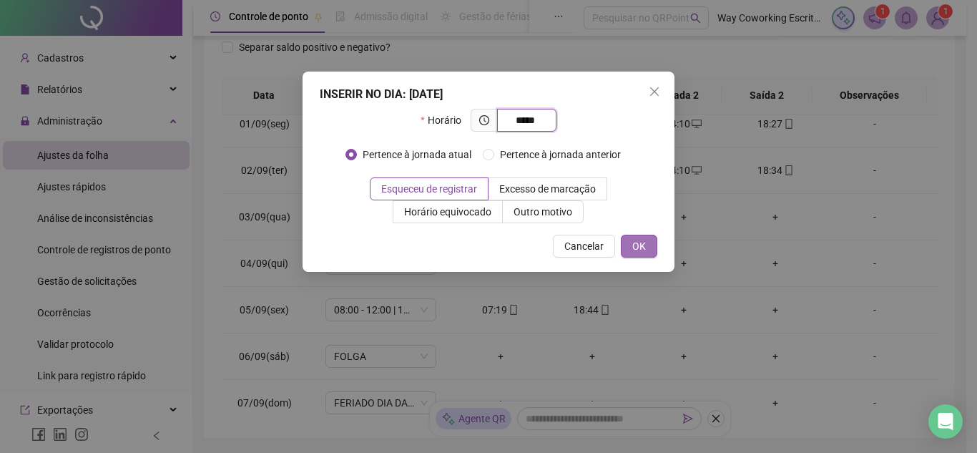
type input "*****"
click at [629, 242] on button "OK" at bounding box center [639, 246] width 36 height 23
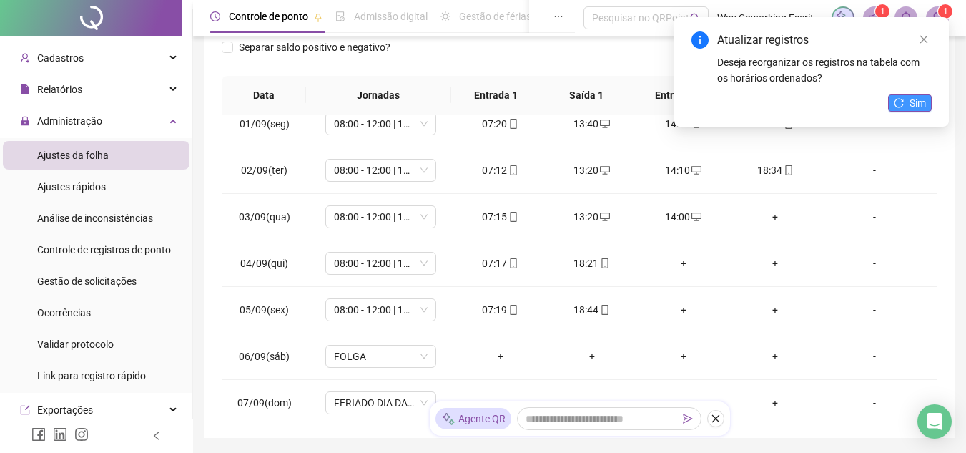
click at [913, 101] on span "Sim" at bounding box center [918, 103] width 16 height 16
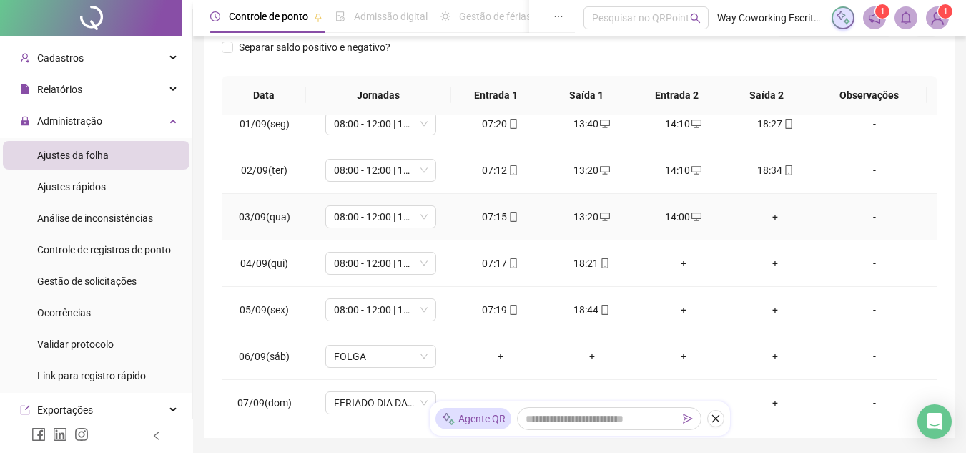
click at [770, 213] on div "+" at bounding box center [775, 217] width 69 height 16
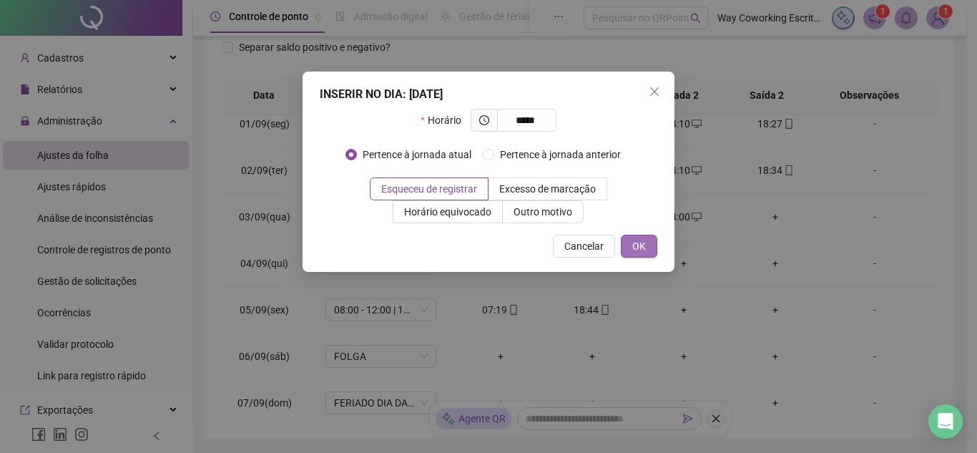
type input "*****"
click at [637, 248] on span "OK" at bounding box center [639, 246] width 14 height 16
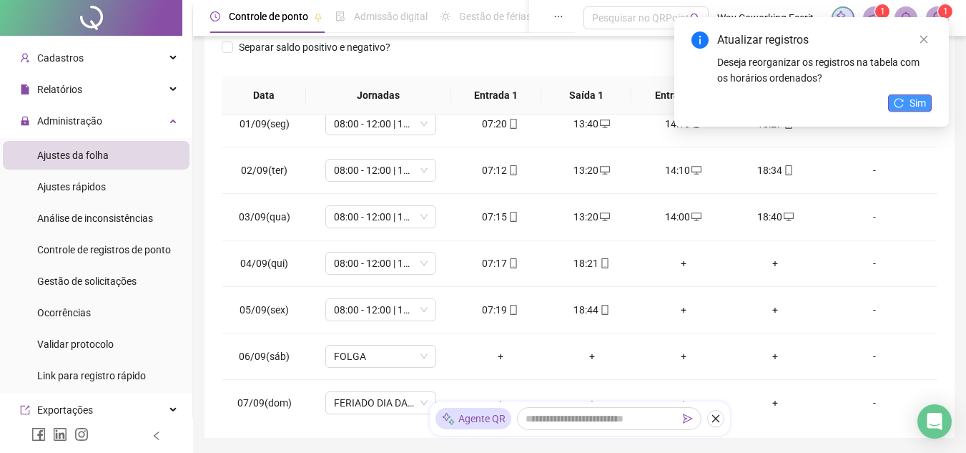
click at [902, 96] on button "Sim" at bounding box center [910, 102] width 44 height 17
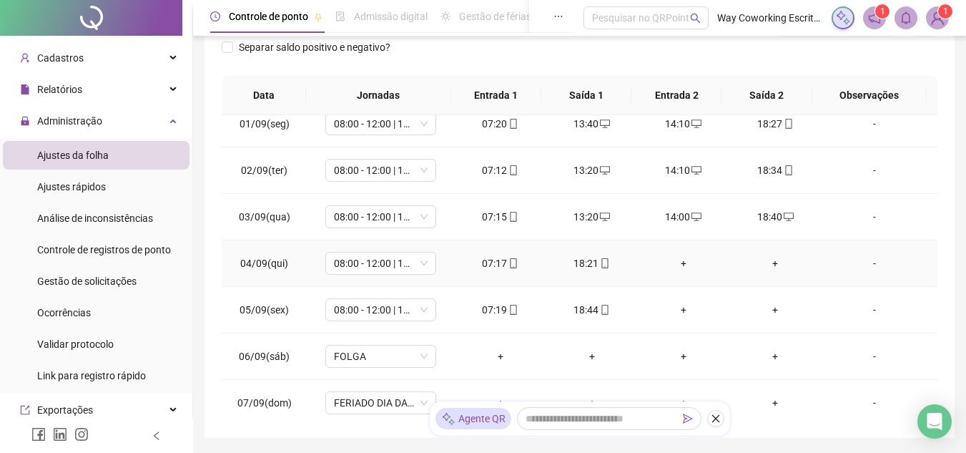
click at [674, 258] on div "+" at bounding box center [683, 263] width 69 height 16
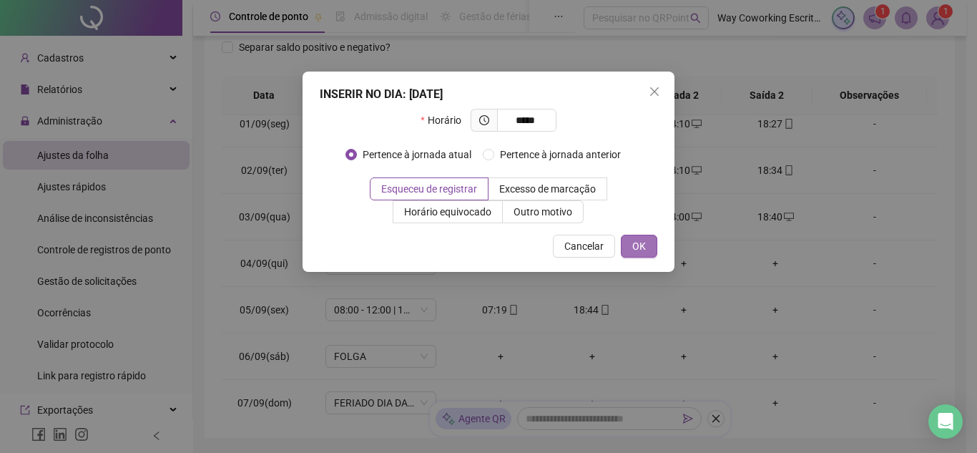
type input "*****"
click at [646, 241] on button "OK" at bounding box center [639, 246] width 36 height 23
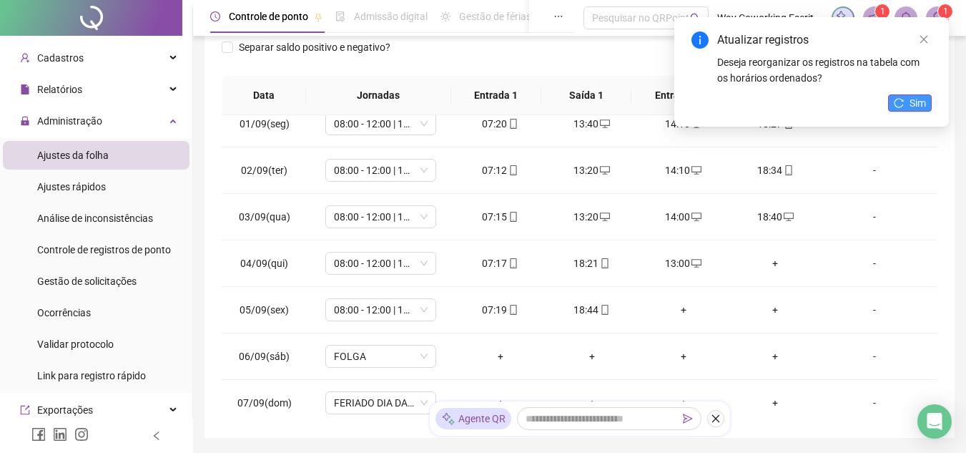
click at [903, 101] on icon "reload" at bounding box center [899, 102] width 9 height 9
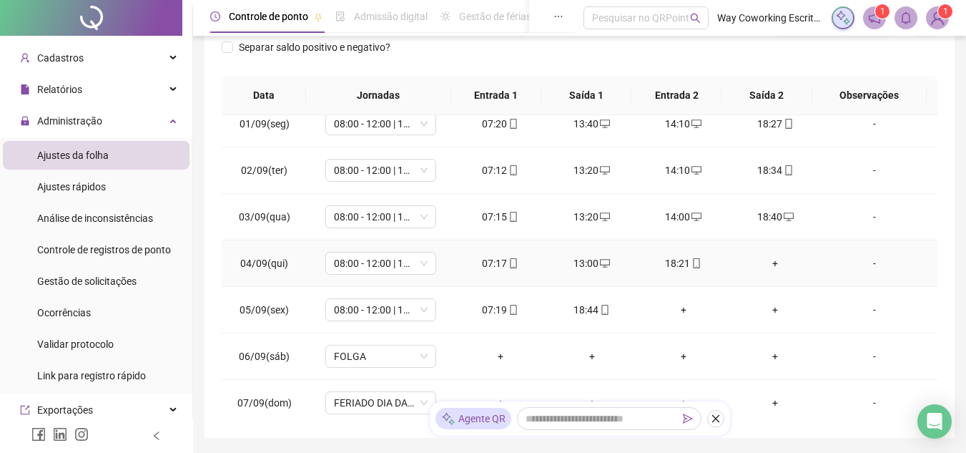
click at [767, 263] on div "+" at bounding box center [775, 263] width 69 height 16
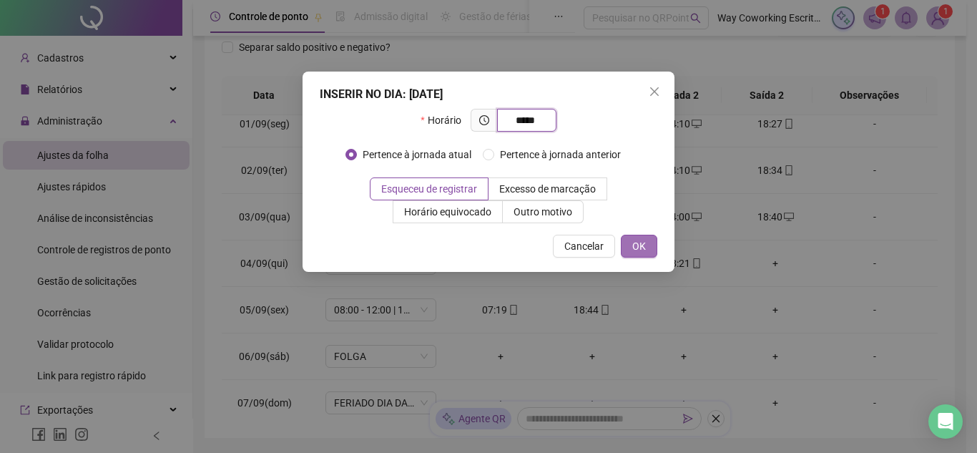
type input "*****"
click at [641, 245] on span "OK" at bounding box center [639, 246] width 14 height 16
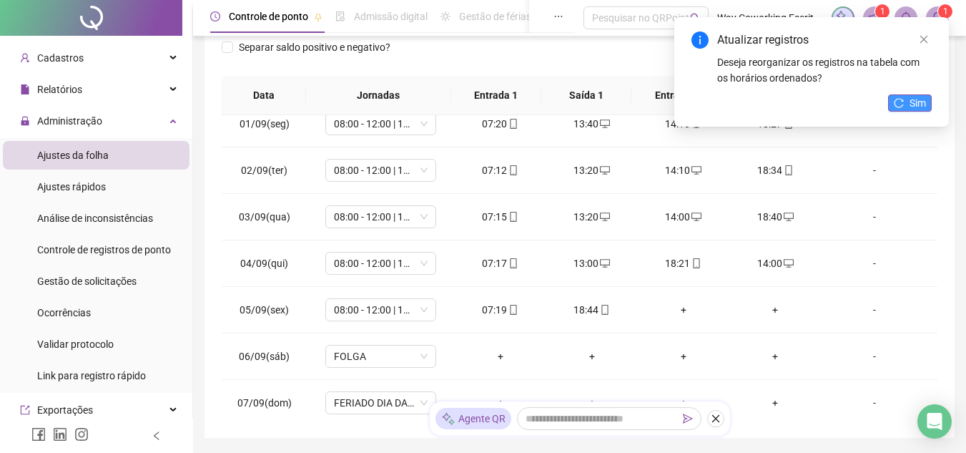
click at [906, 106] on button "Sim" at bounding box center [910, 102] width 44 height 17
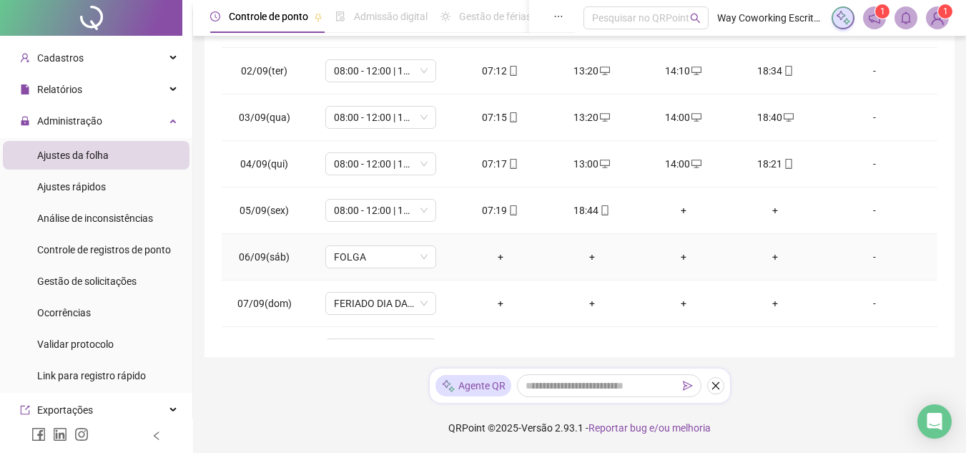
scroll to position [644, 0]
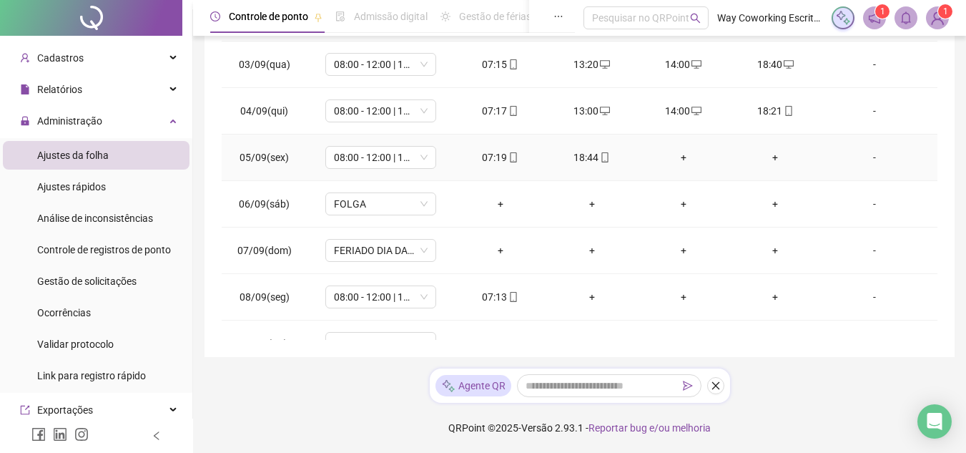
click at [676, 154] on div "+" at bounding box center [683, 157] width 69 height 16
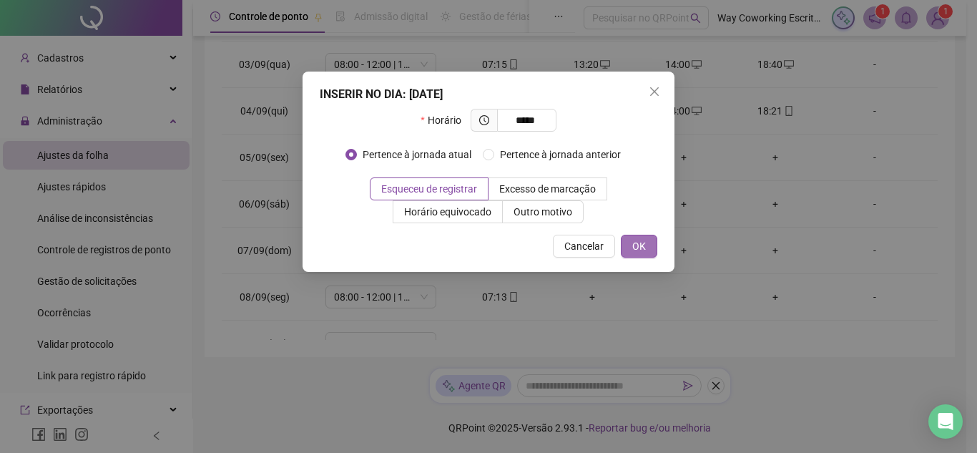
type input "*****"
click at [631, 246] on button "OK" at bounding box center [639, 246] width 36 height 23
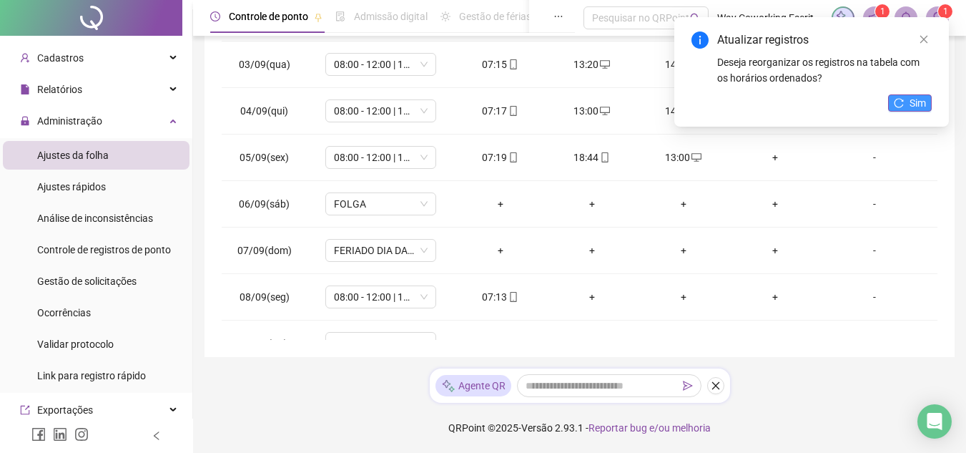
click at [904, 109] on button "Sim" at bounding box center [910, 102] width 44 height 17
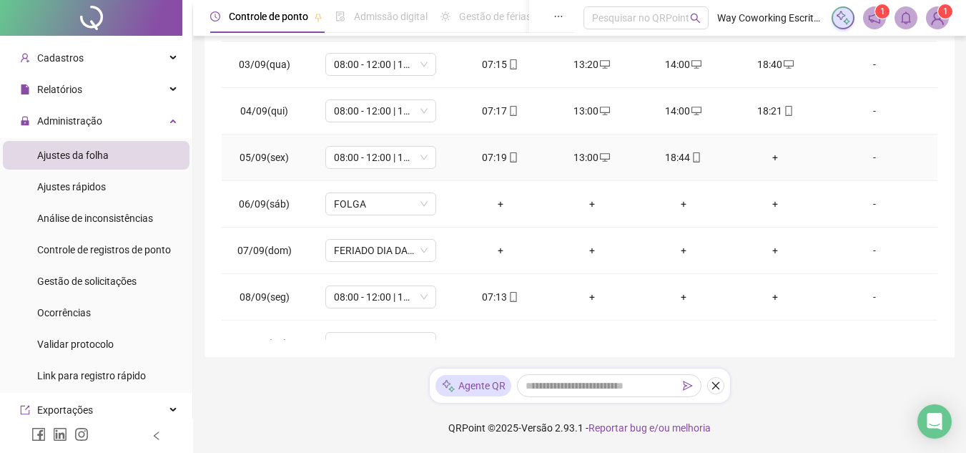
click at [763, 158] on div "+" at bounding box center [775, 157] width 69 height 16
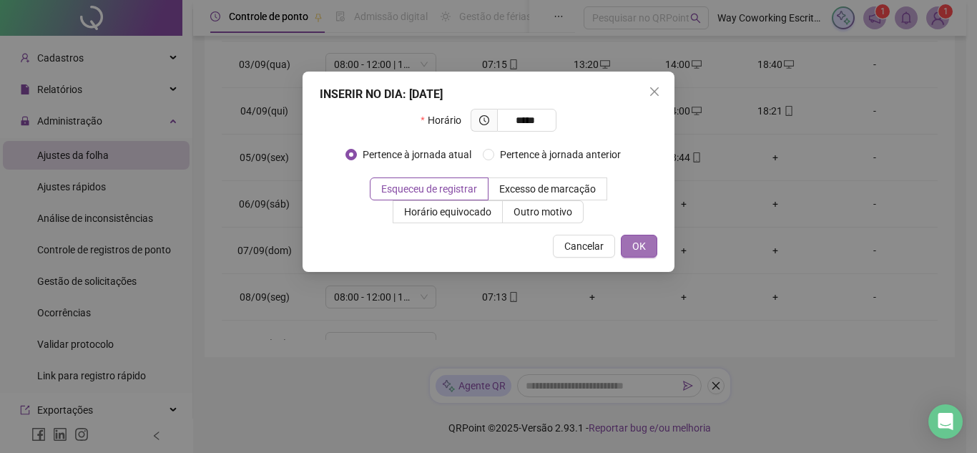
type input "*****"
click at [641, 248] on span "OK" at bounding box center [639, 246] width 14 height 16
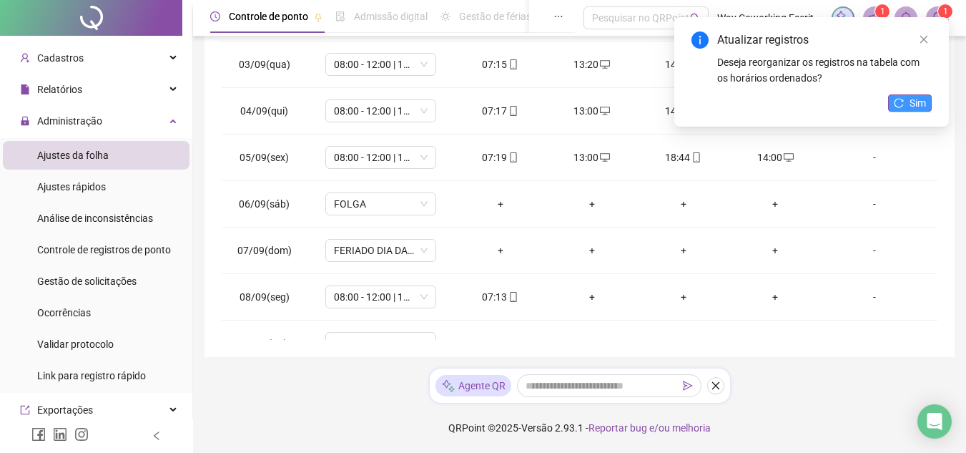
click at [915, 100] on span "Sim" at bounding box center [918, 103] width 16 height 16
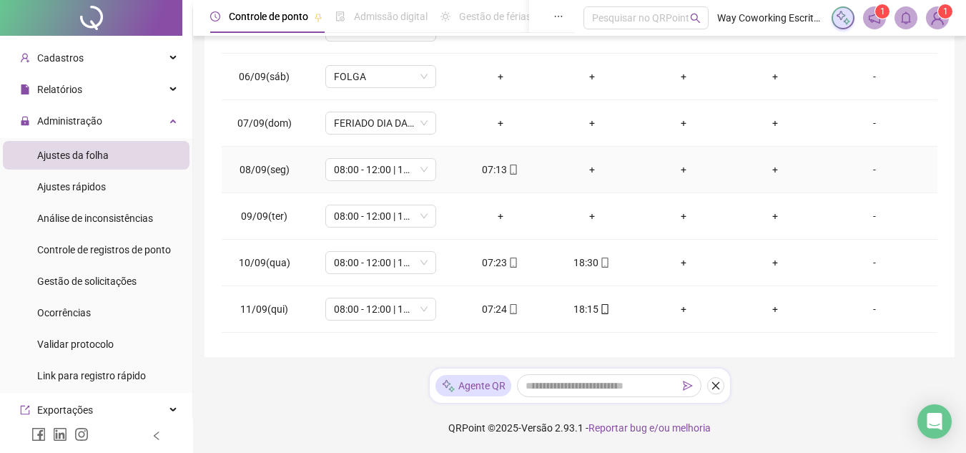
scroll to position [787, 0]
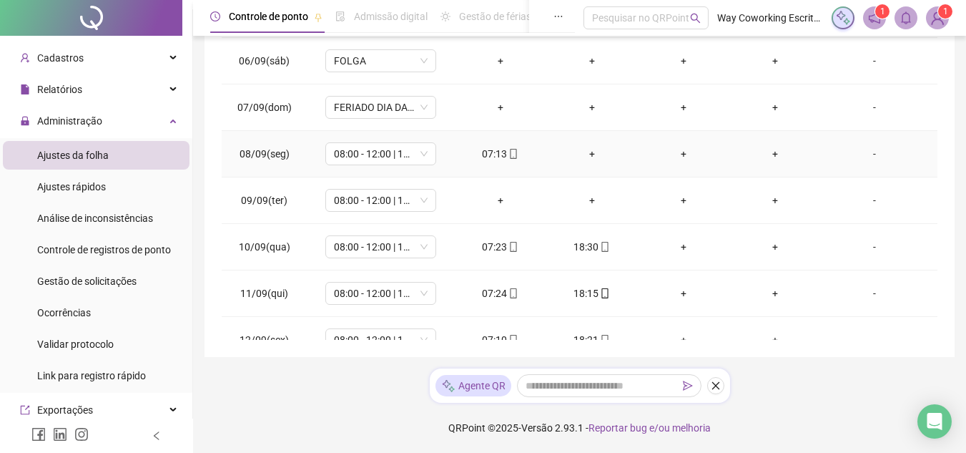
click at [591, 150] on div "+" at bounding box center [592, 154] width 69 height 16
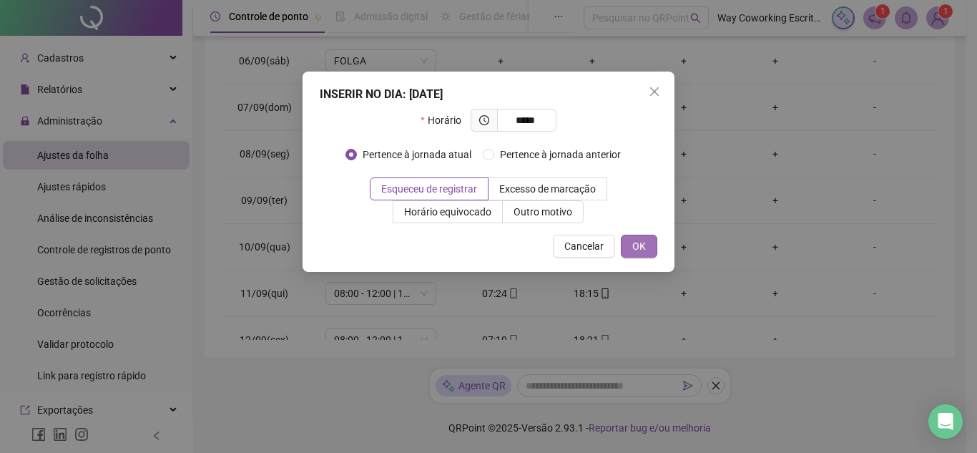
type input "*****"
click at [645, 240] on span "OK" at bounding box center [639, 246] width 14 height 16
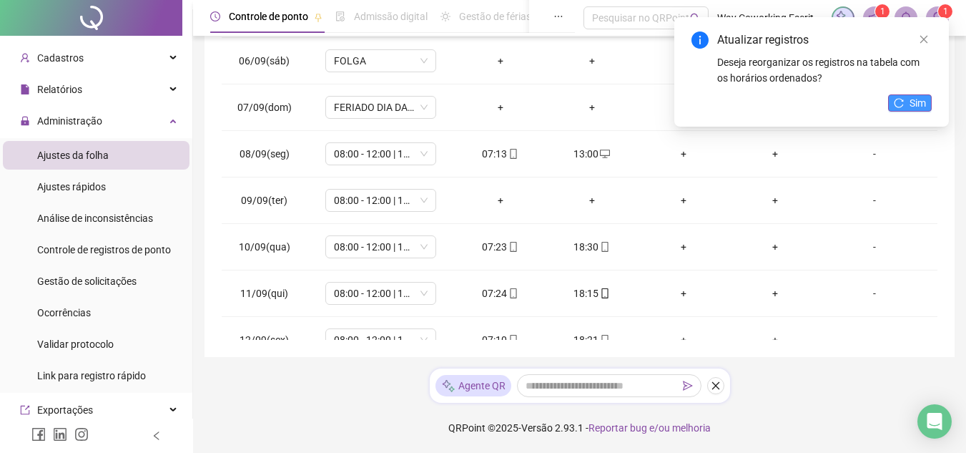
click at [913, 98] on span "Sim" at bounding box center [918, 103] width 16 height 16
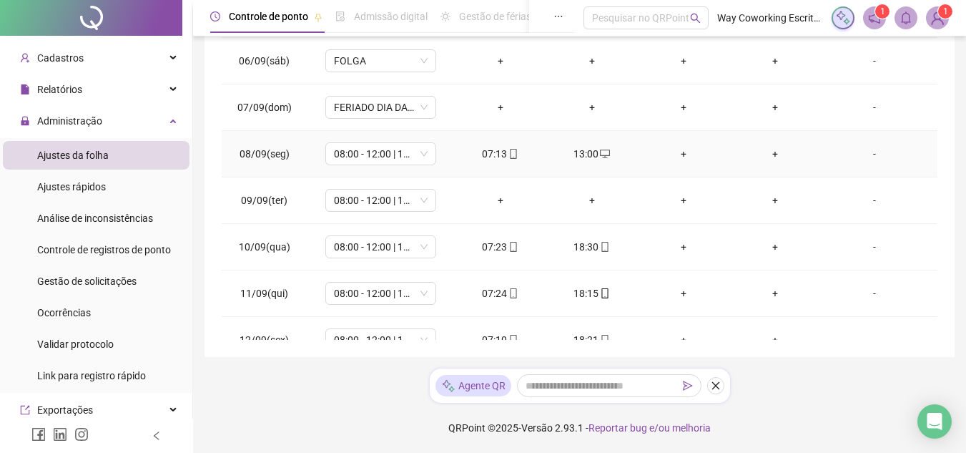
click at [676, 151] on div "+" at bounding box center [683, 154] width 69 height 16
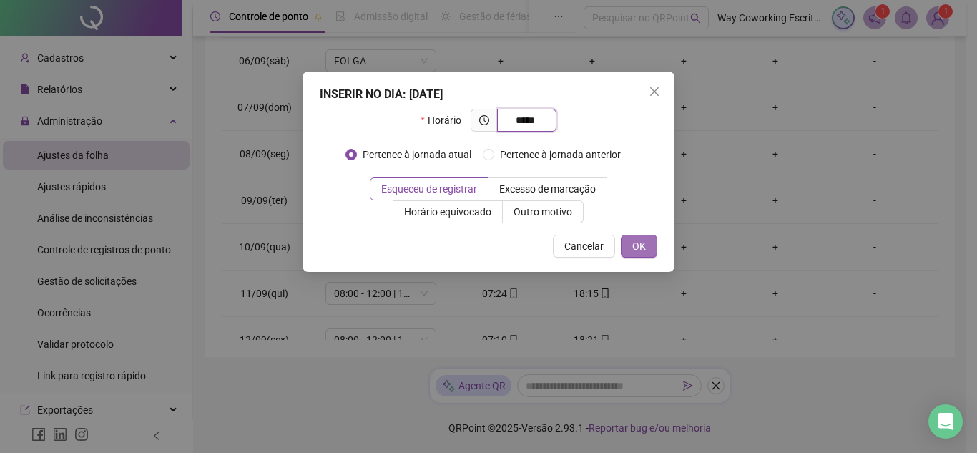
type input "*****"
click at [641, 245] on span "OK" at bounding box center [639, 246] width 14 height 16
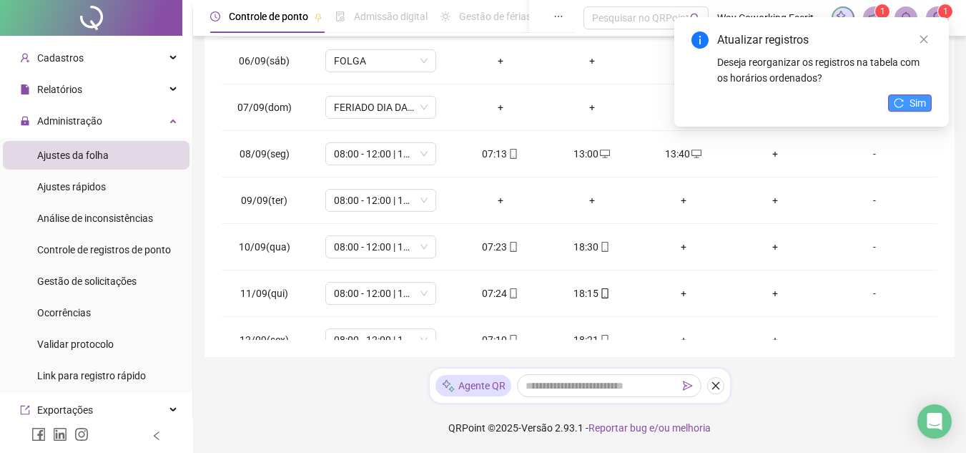
click at [906, 99] on button "Sim" at bounding box center [910, 102] width 44 height 17
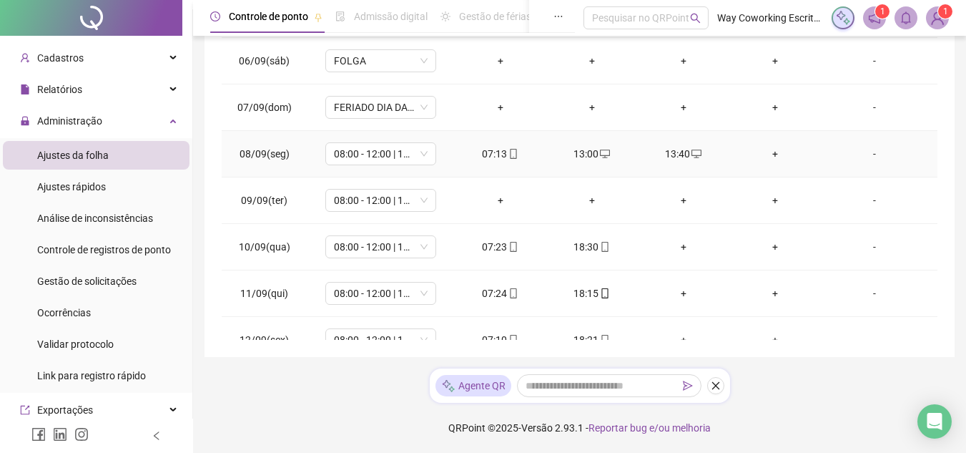
click at [764, 152] on div "+" at bounding box center [775, 154] width 69 height 16
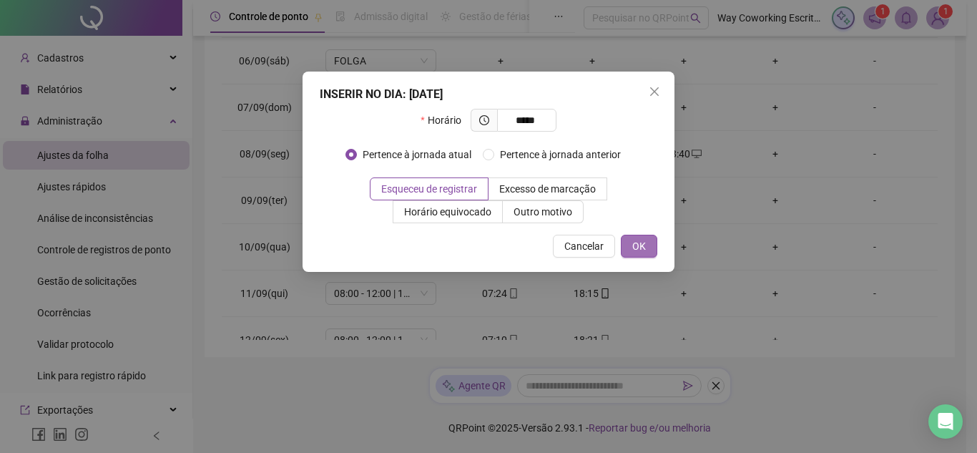
type input "*****"
click at [624, 247] on button "OK" at bounding box center [639, 246] width 36 height 23
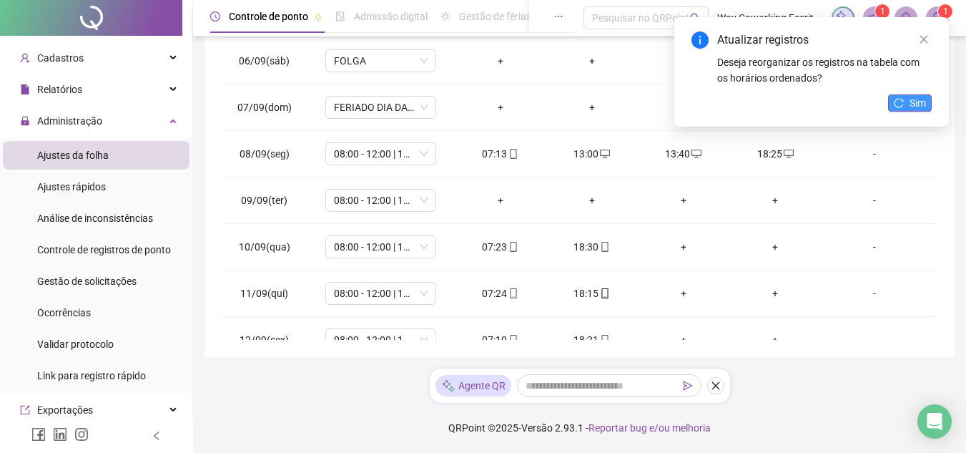
click at [910, 99] on span "Sim" at bounding box center [918, 103] width 16 height 16
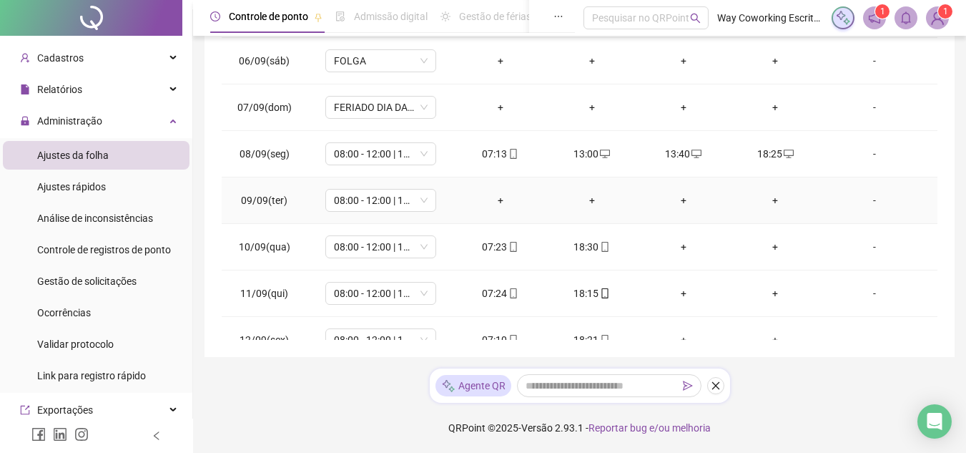
click at [498, 200] on div "+" at bounding box center [500, 200] width 69 height 16
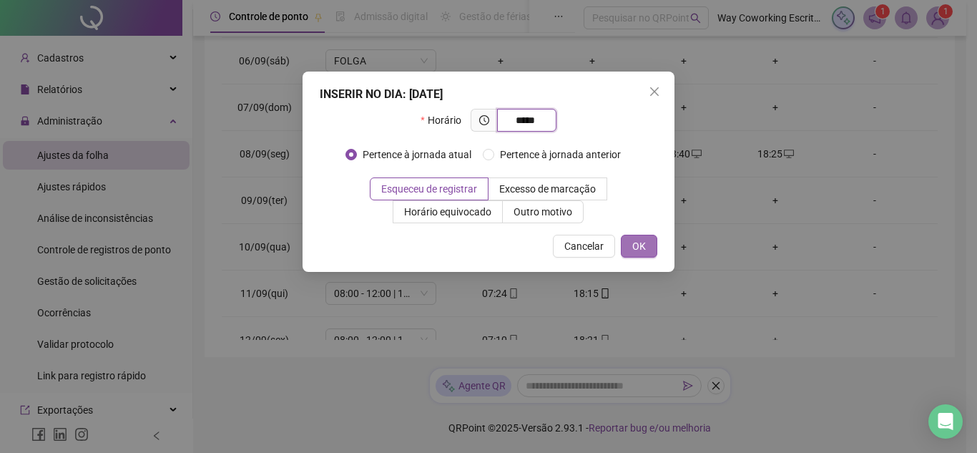
type input "*****"
click at [638, 240] on span "OK" at bounding box center [639, 246] width 14 height 16
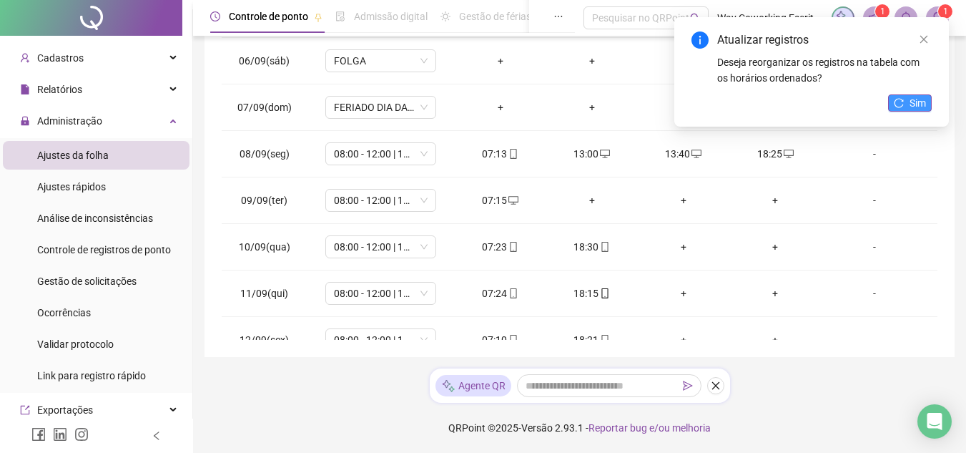
click at [924, 102] on button "Sim" at bounding box center [910, 102] width 44 height 17
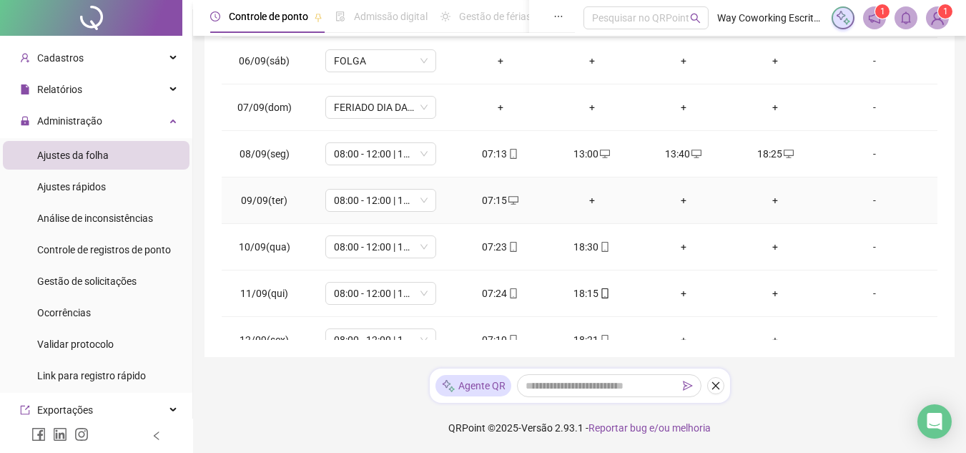
click at [589, 197] on div "+" at bounding box center [592, 200] width 69 height 16
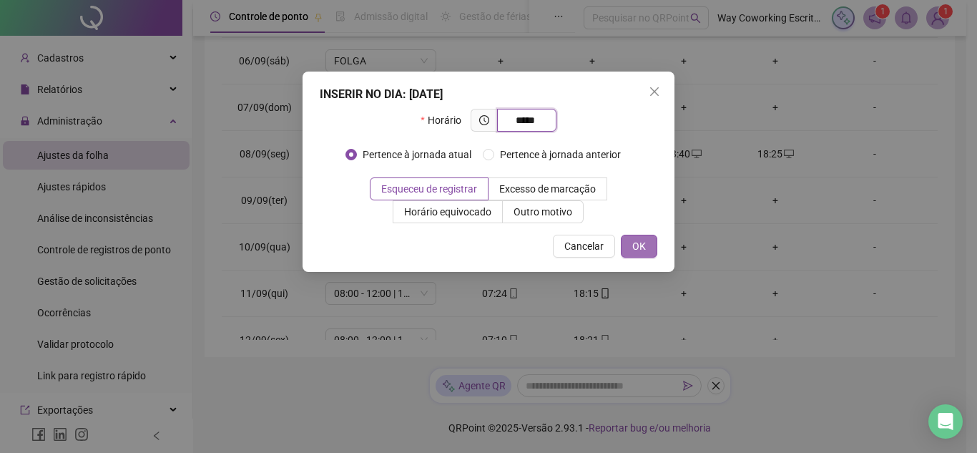
type input "*****"
click at [639, 252] on span "OK" at bounding box center [639, 246] width 14 height 16
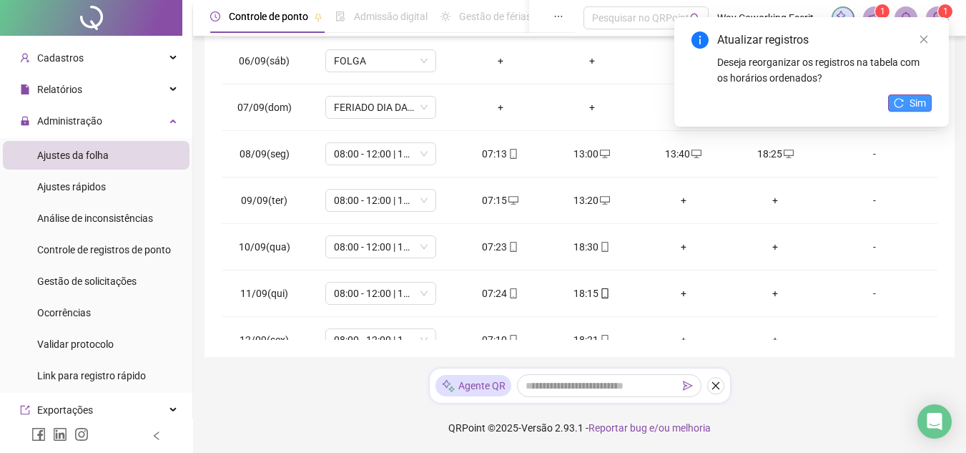
click at [912, 101] on span "Sim" at bounding box center [918, 103] width 16 height 16
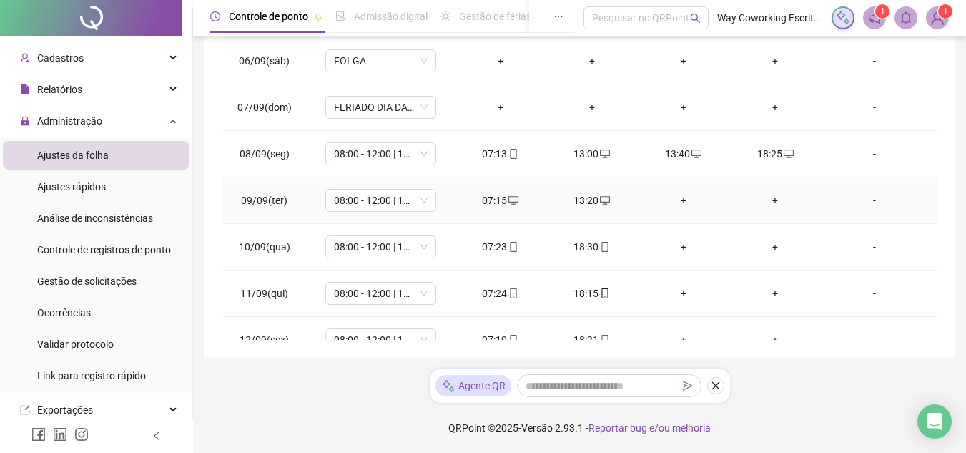
click at [675, 203] on div "+" at bounding box center [683, 200] width 69 height 16
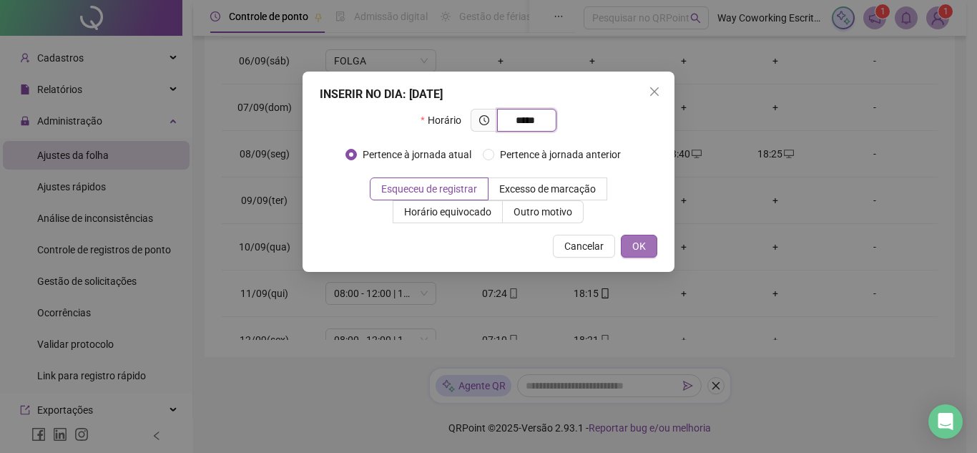
type input "*****"
click at [636, 247] on span "OK" at bounding box center [639, 246] width 14 height 16
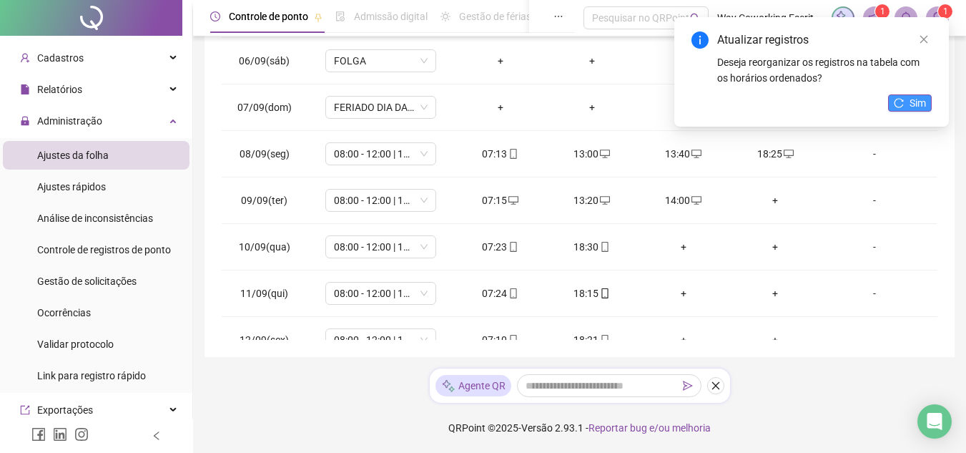
click at [918, 106] on span "Sim" at bounding box center [918, 103] width 16 height 16
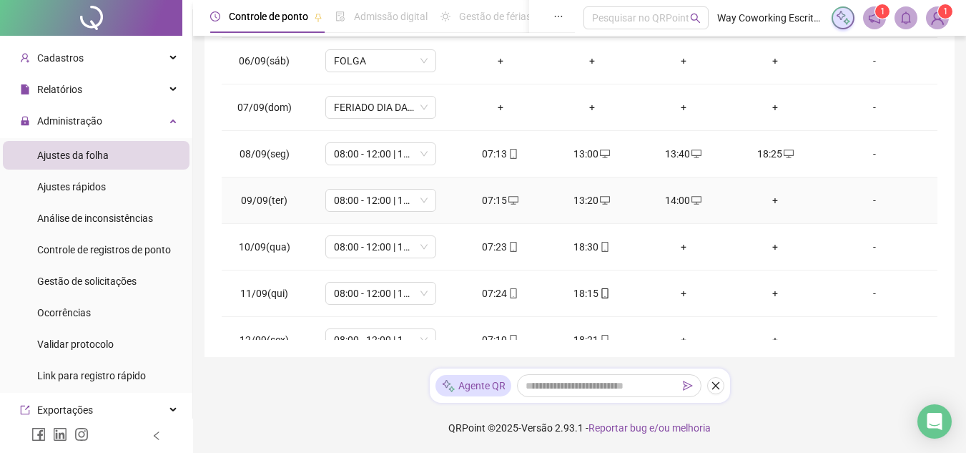
click at [762, 200] on div "+" at bounding box center [775, 200] width 69 height 16
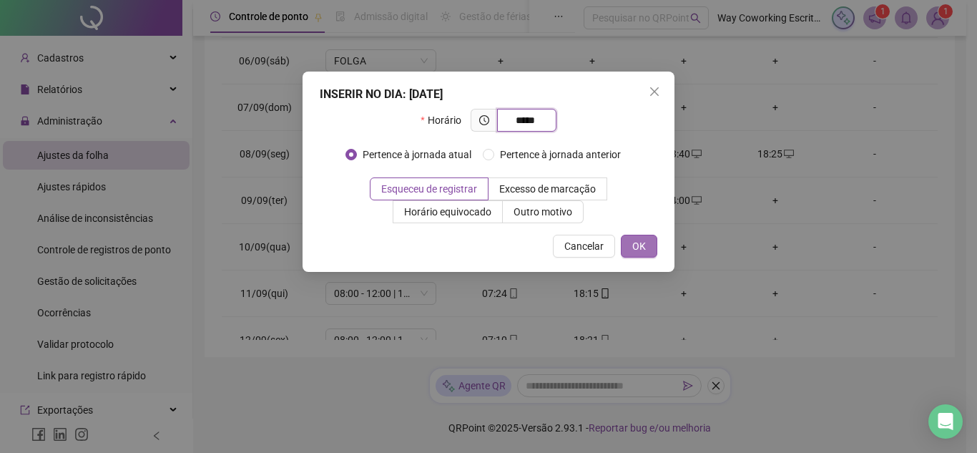
type input "*****"
click at [642, 239] on span "OK" at bounding box center [639, 246] width 14 height 16
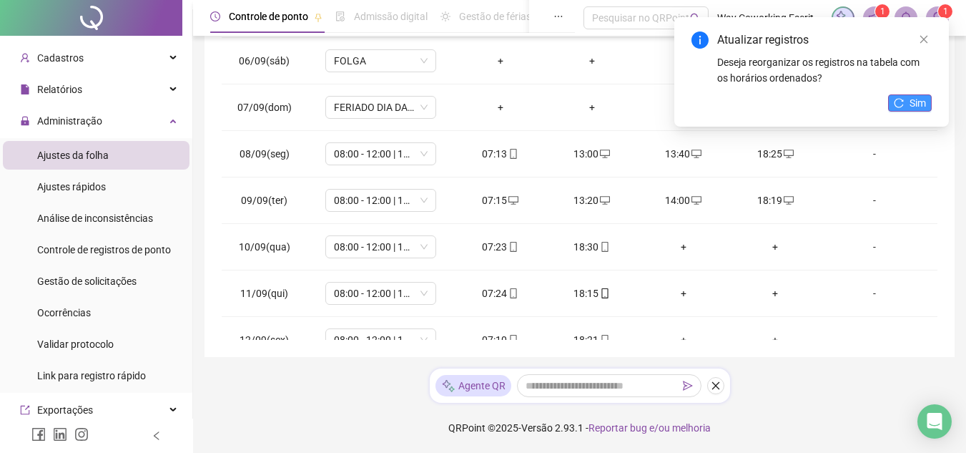
click at [915, 100] on span "Sim" at bounding box center [918, 103] width 16 height 16
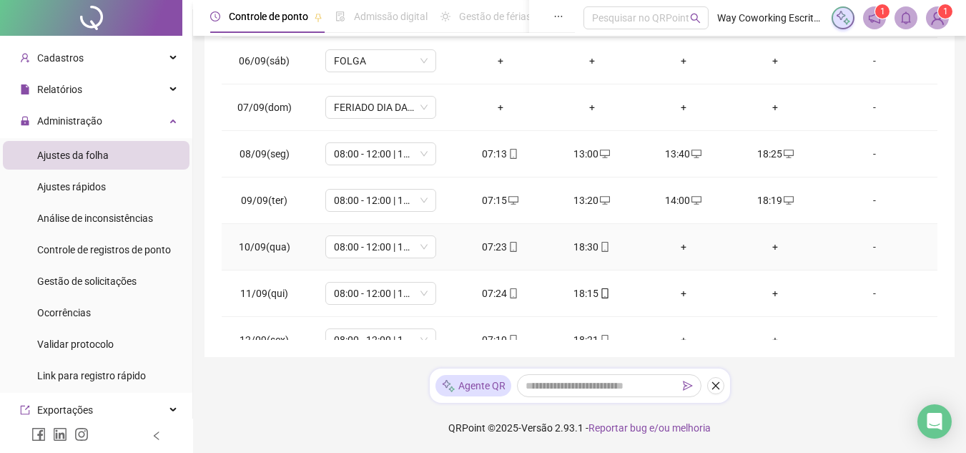
click at [677, 247] on div "+" at bounding box center [683, 247] width 69 height 16
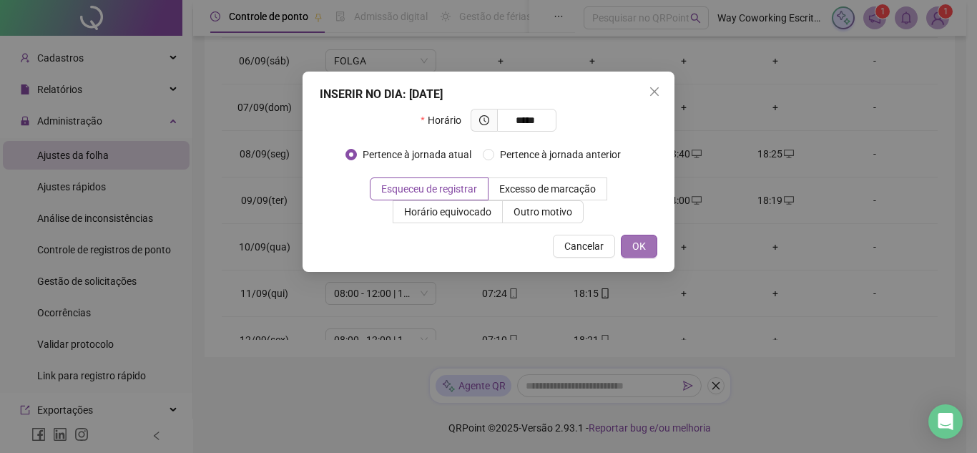
type input "*****"
click at [637, 240] on span "OK" at bounding box center [639, 246] width 14 height 16
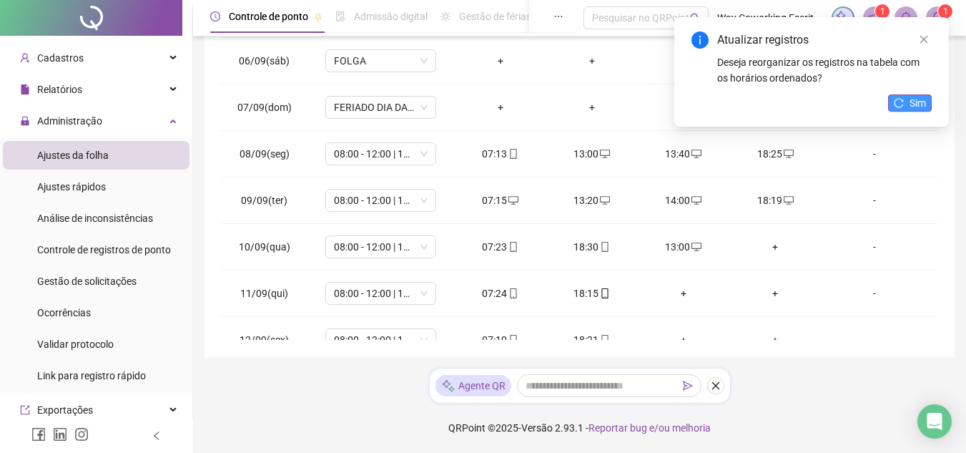
click at [910, 95] on span "Sim" at bounding box center [918, 103] width 16 height 16
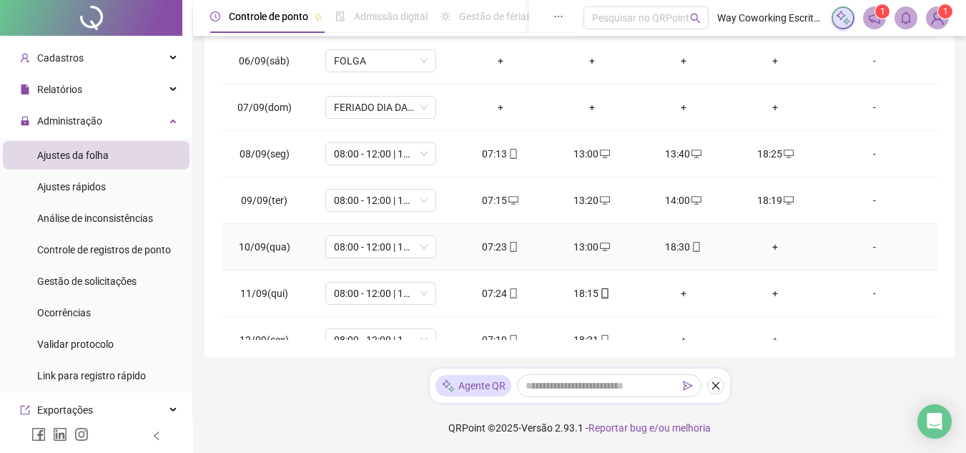
click at [764, 246] on div "+" at bounding box center [775, 247] width 69 height 16
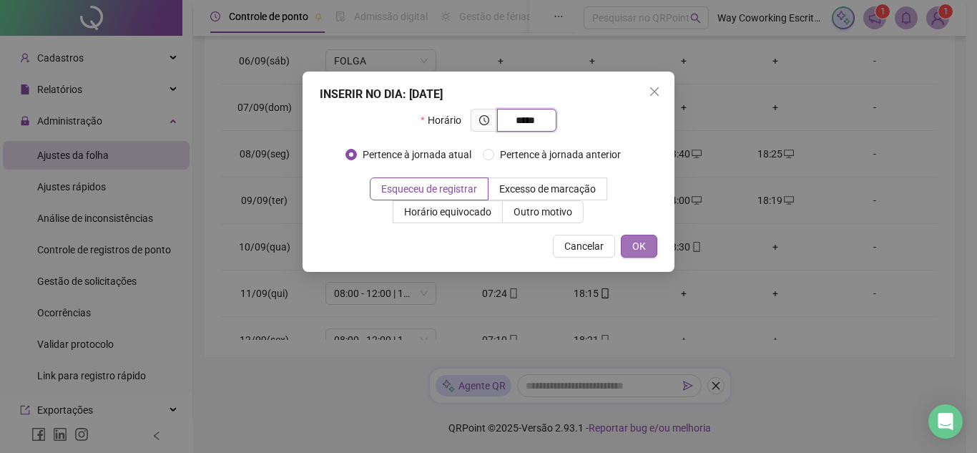
type input "*****"
click at [626, 245] on button "OK" at bounding box center [639, 246] width 36 height 23
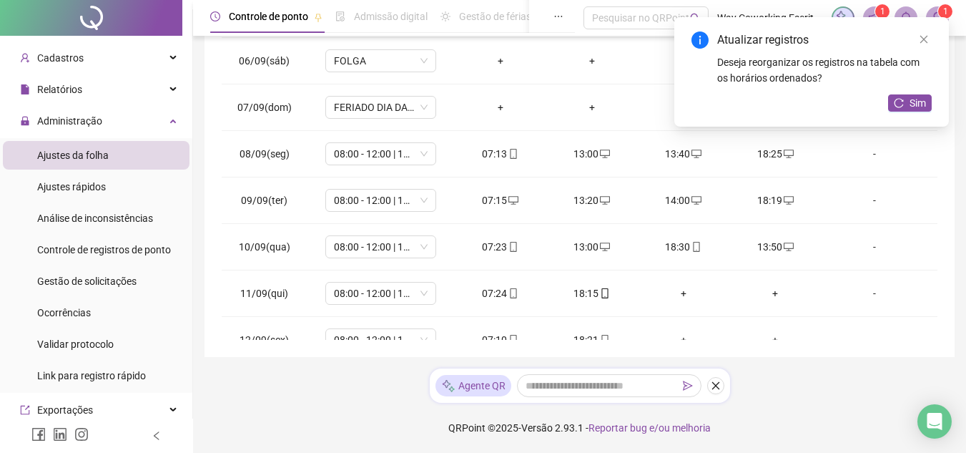
click at [915, 93] on div "Atualizar registros Deseja reorganizar os registros na tabela com os horários o…" at bounding box center [811, 71] width 275 height 109
click at [912, 99] on span "Sim" at bounding box center [918, 103] width 16 height 16
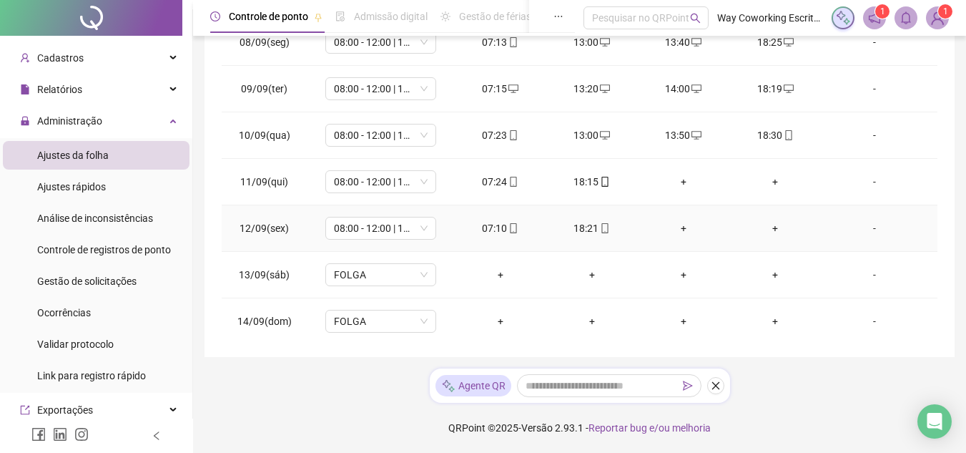
scroll to position [930, 0]
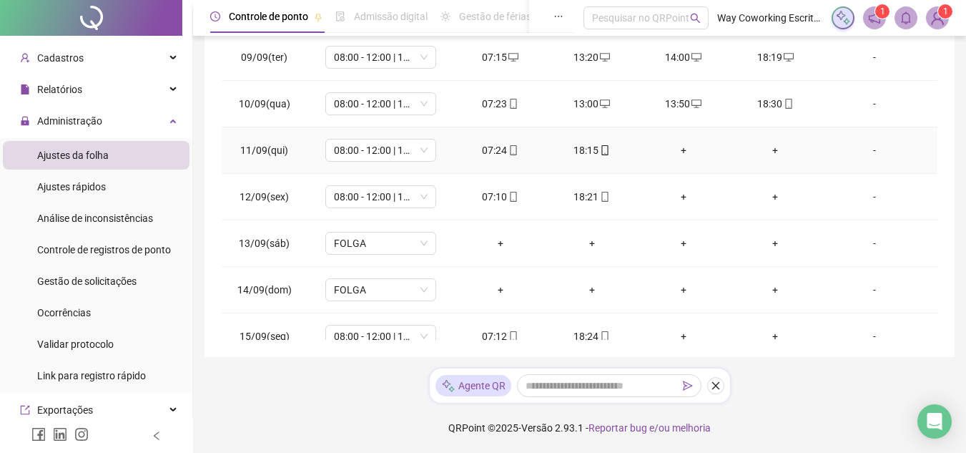
click at [676, 147] on div "+" at bounding box center [683, 150] width 69 height 16
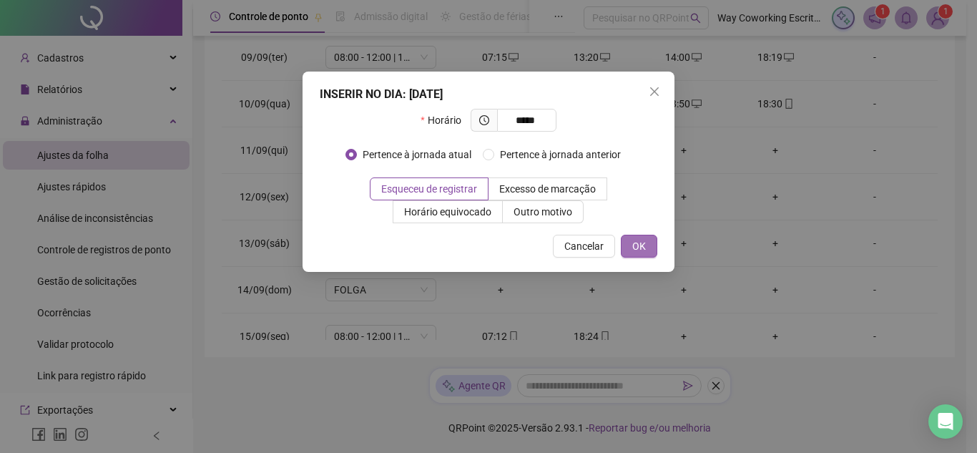
type input "*****"
click at [637, 245] on span "OK" at bounding box center [639, 246] width 14 height 16
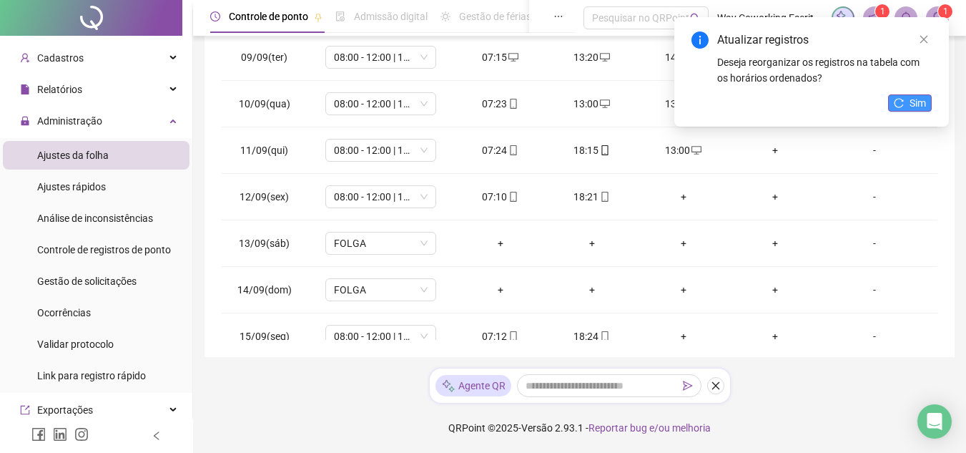
click at [908, 102] on button "Sim" at bounding box center [910, 102] width 44 height 17
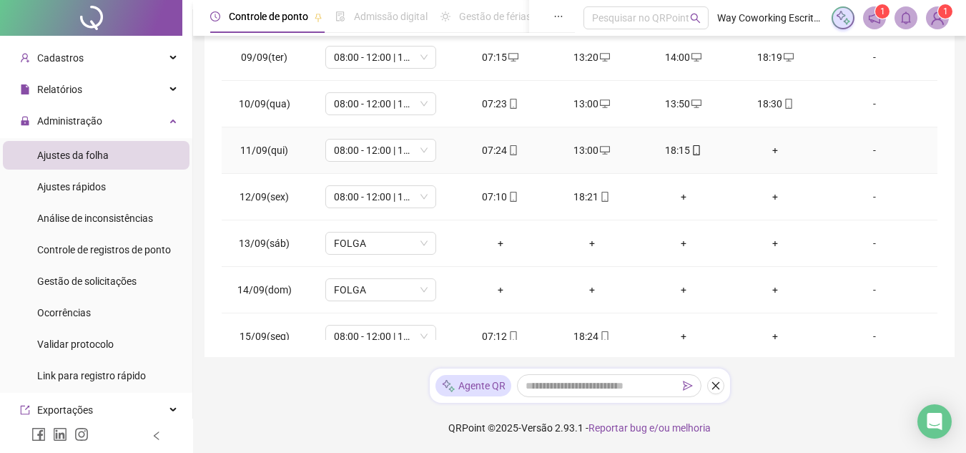
click at [767, 147] on div "+" at bounding box center [775, 150] width 69 height 16
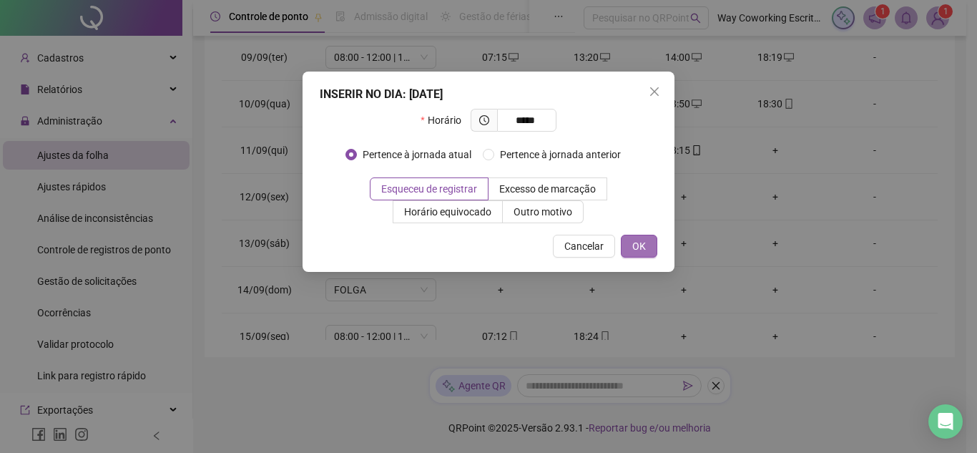
type input "*****"
click at [643, 243] on span "OK" at bounding box center [639, 246] width 14 height 16
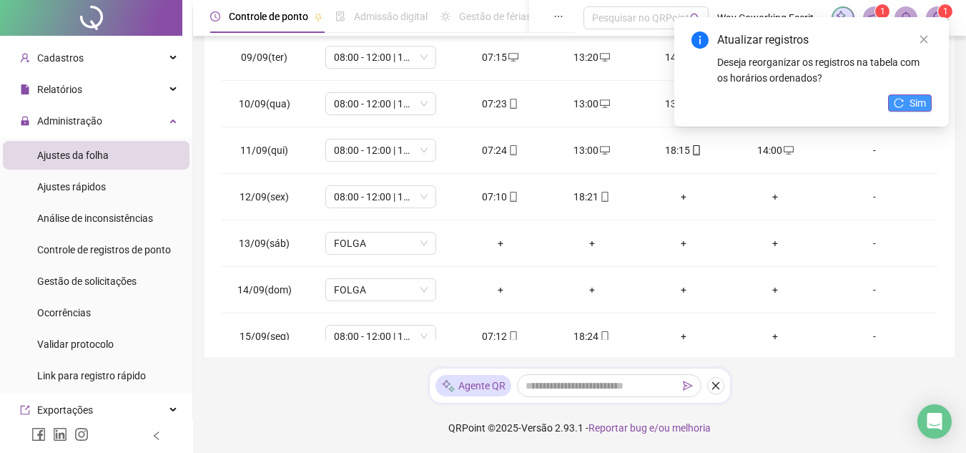
click at [927, 104] on button "Sim" at bounding box center [910, 102] width 44 height 17
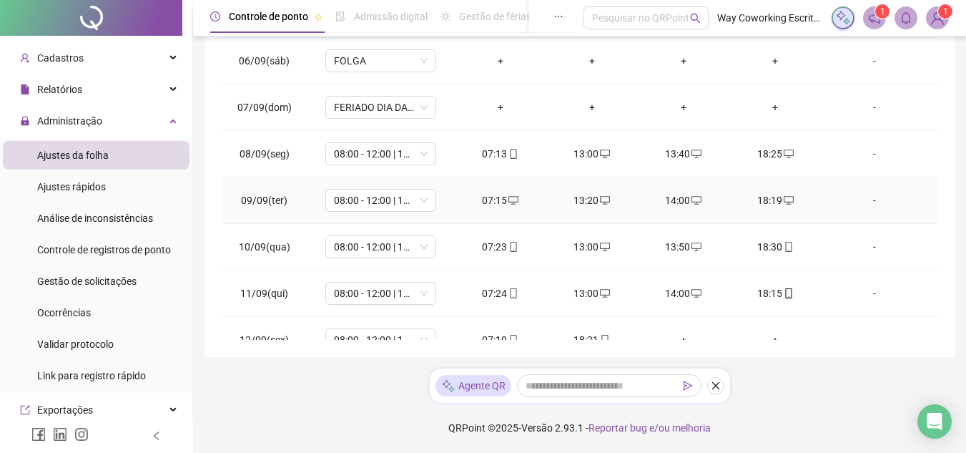
scroll to position [1001, 0]
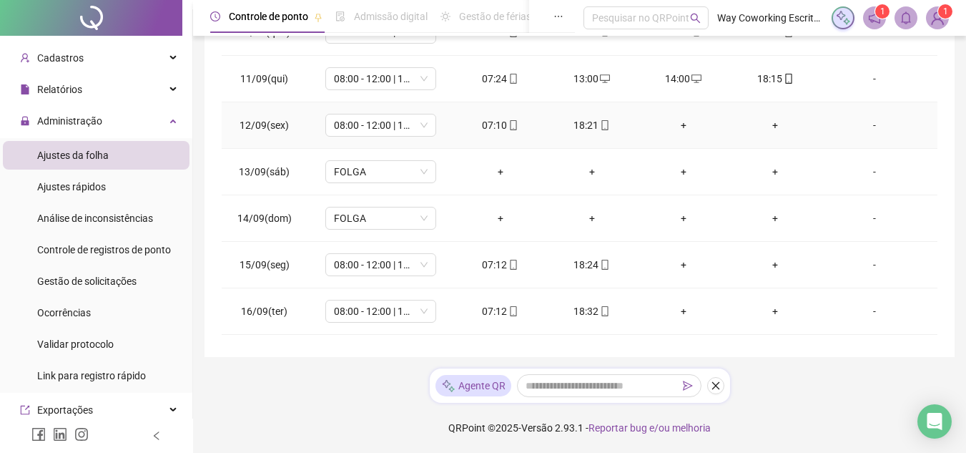
click at [680, 121] on div "+" at bounding box center [683, 125] width 69 height 16
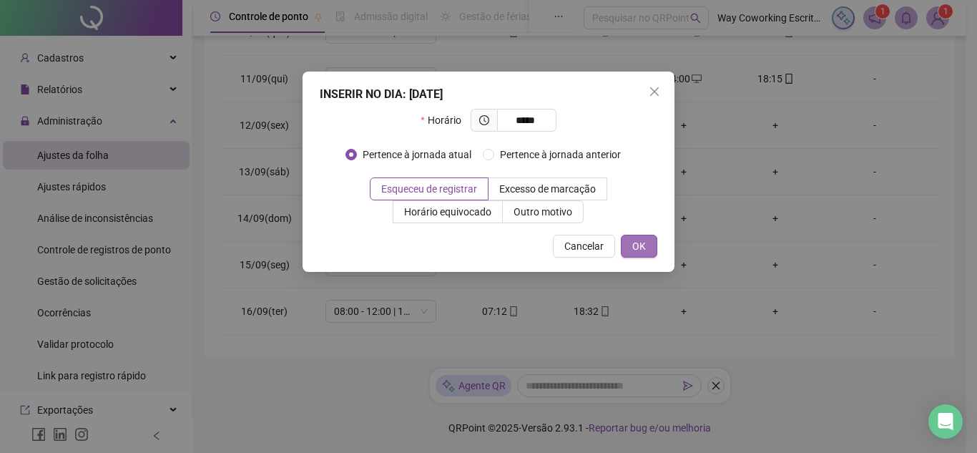
type input "*****"
click at [643, 244] on span "OK" at bounding box center [639, 246] width 14 height 16
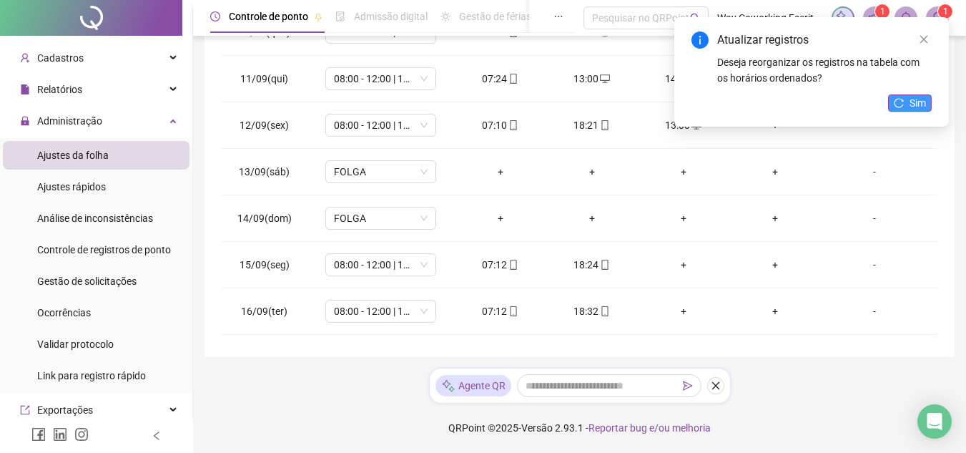
click at [910, 99] on span "Sim" at bounding box center [918, 103] width 16 height 16
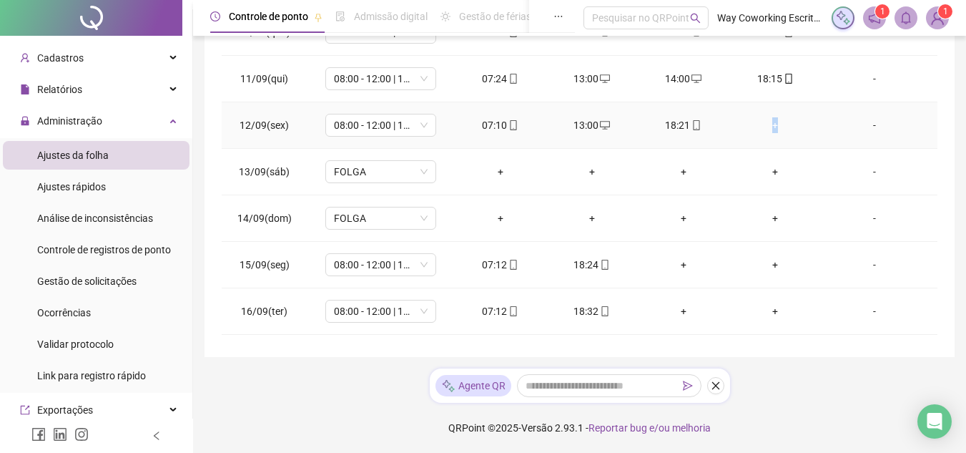
click at [767, 123] on div "+" at bounding box center [775, 125] width 69 height 16
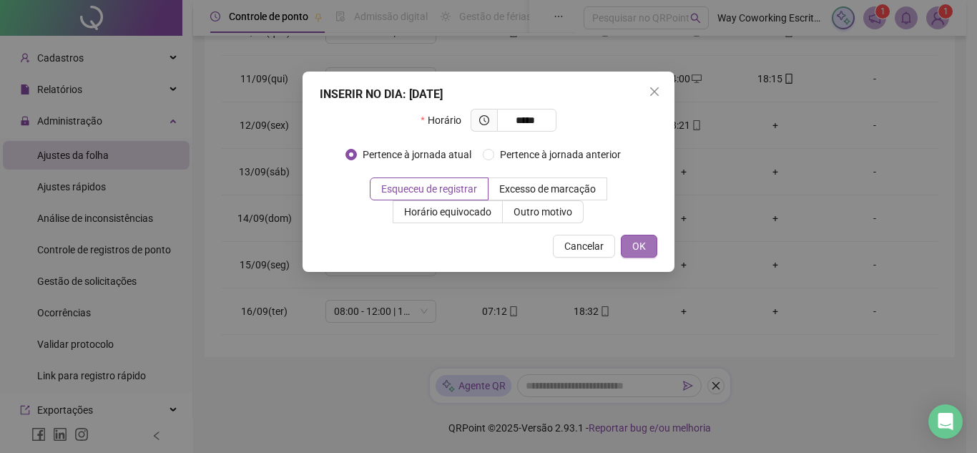
type input "*****"
click at [643, 242] on span "OK" at bounding box center [639, 246] width 14 height 16
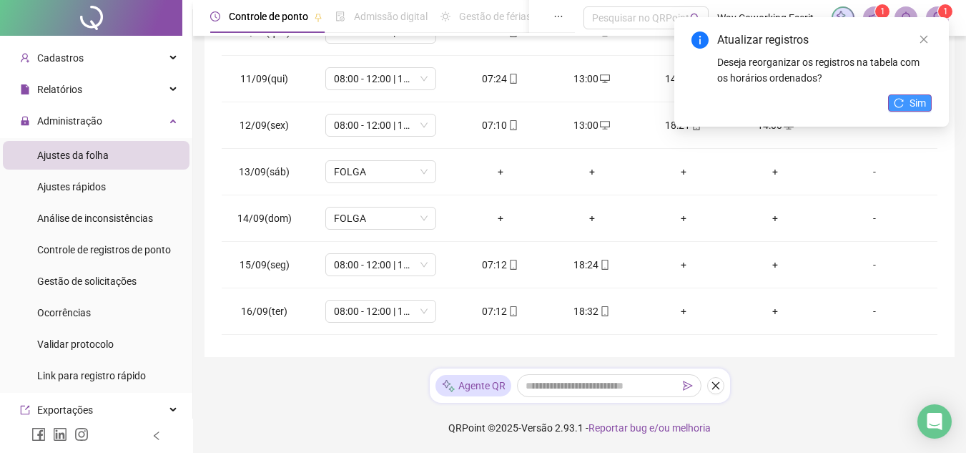
click at [907, 99] on button "Sim" at bounding box center [910, 102] width 44 height 17
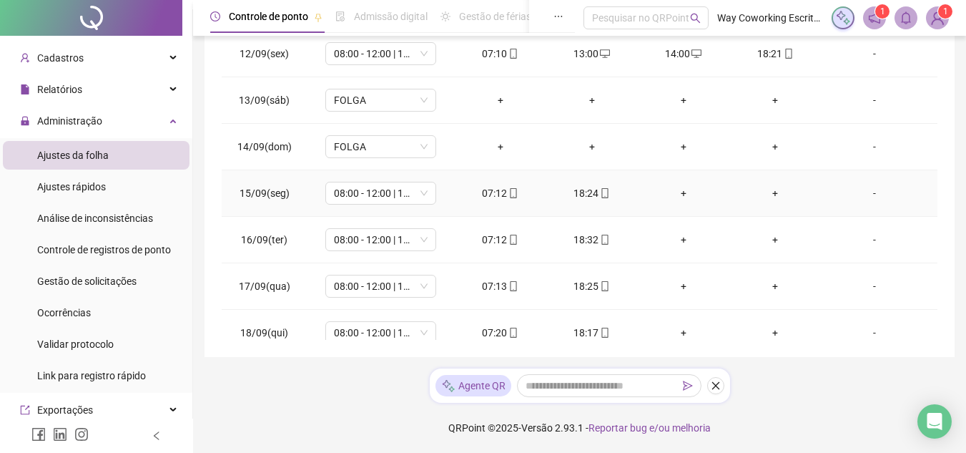
scroll to position [1144, 0]
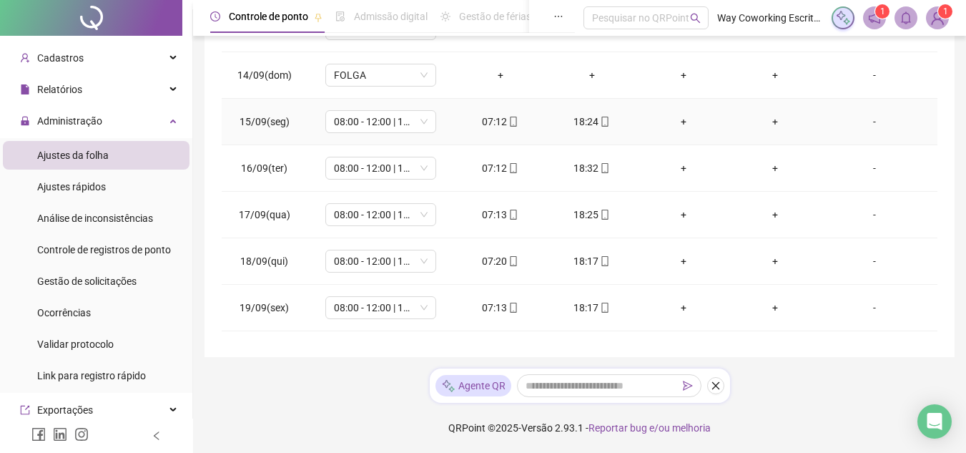
click at [678, 119] on div "+" at bounding box center [683, 122] width 69 height 16
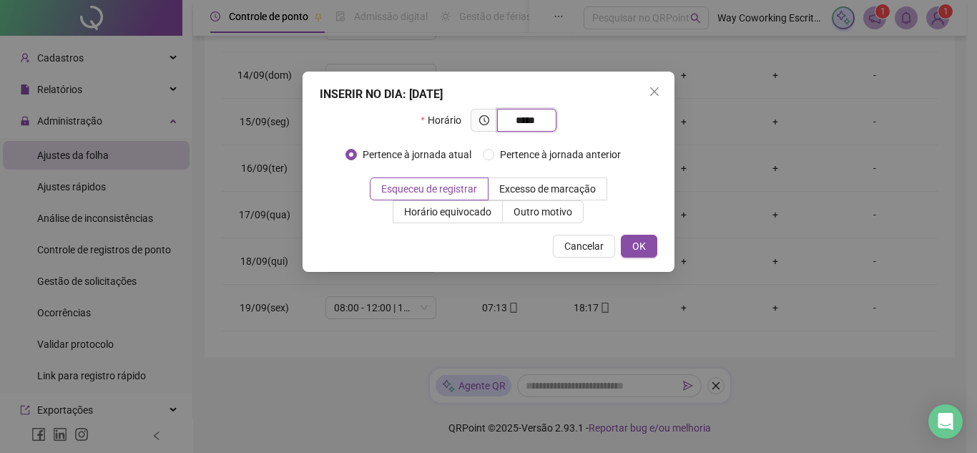
type input "*****"
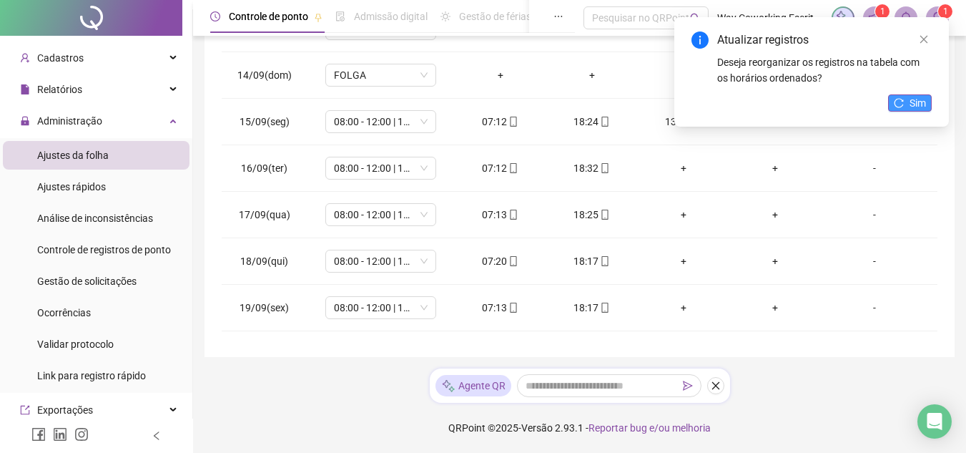
click at [903, 107] on button "Sim" at bounding box center [910, 102] width 44 height 17
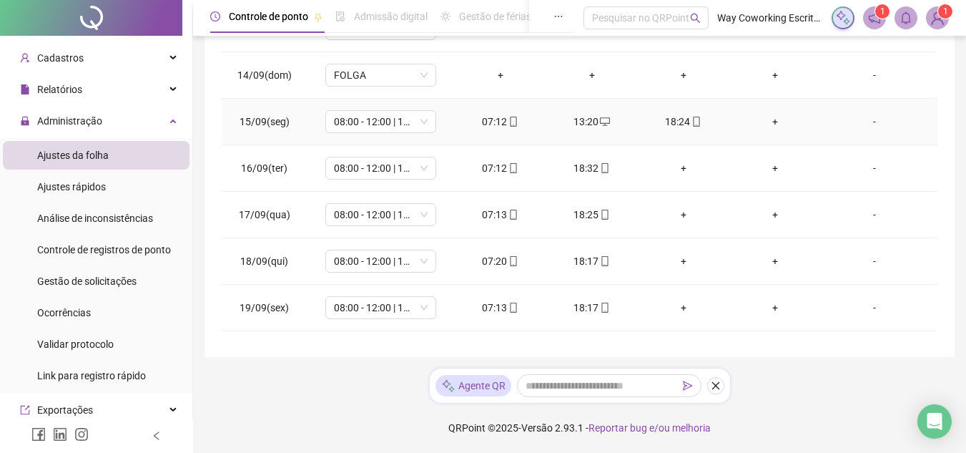
click at [766, 123] on div "+" at bounding box center [775, 122] width 69 height 16
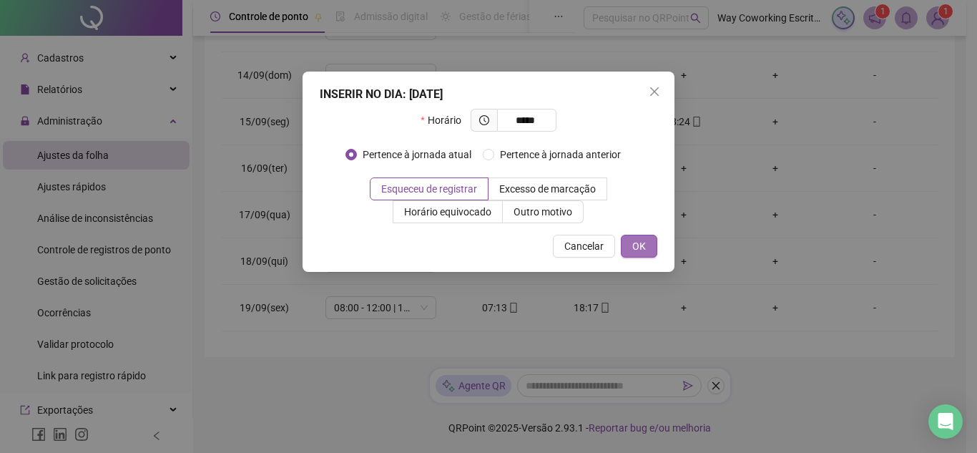
type input "*****"
click at [630, 246] on button "OK" at bounding box center [639, 246] width 36 height 23
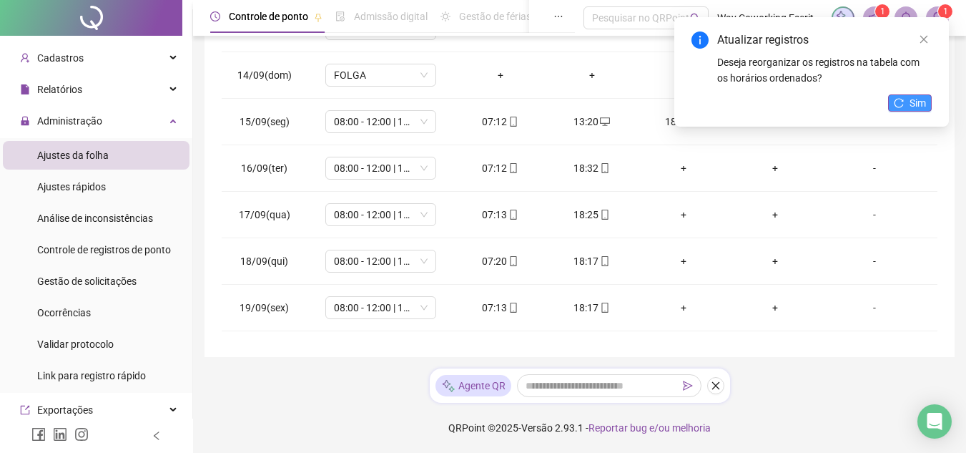
click at [906, 97] on button "Sim" at bounding box center [910, 102] width 44 height 17
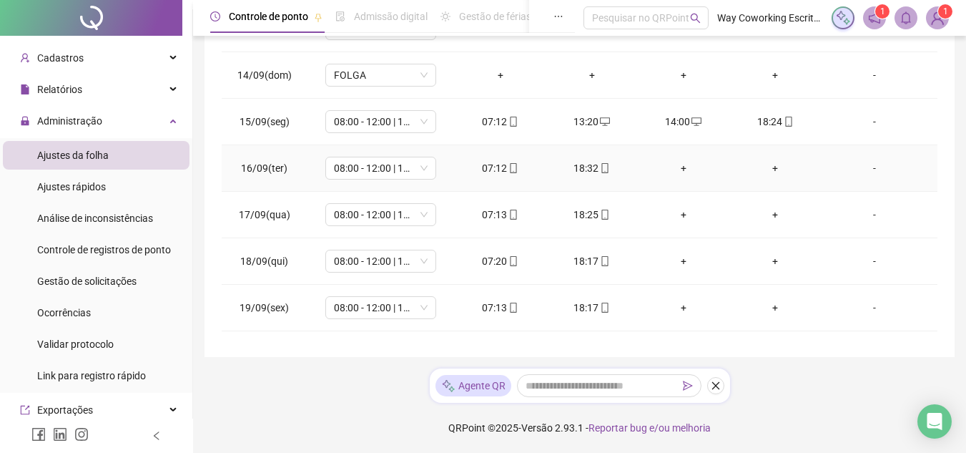
click at [682, 168] on div "+" at bounding box center [683, 168] width 69 height 16
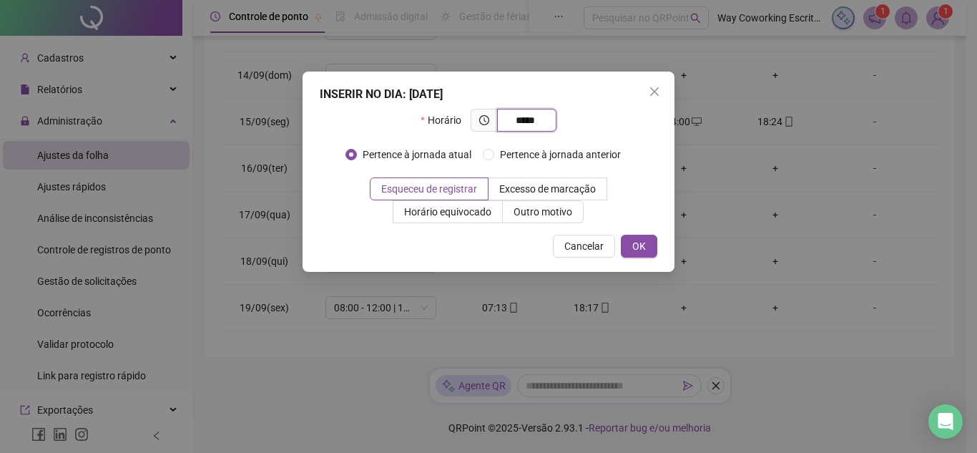
type input "*****"
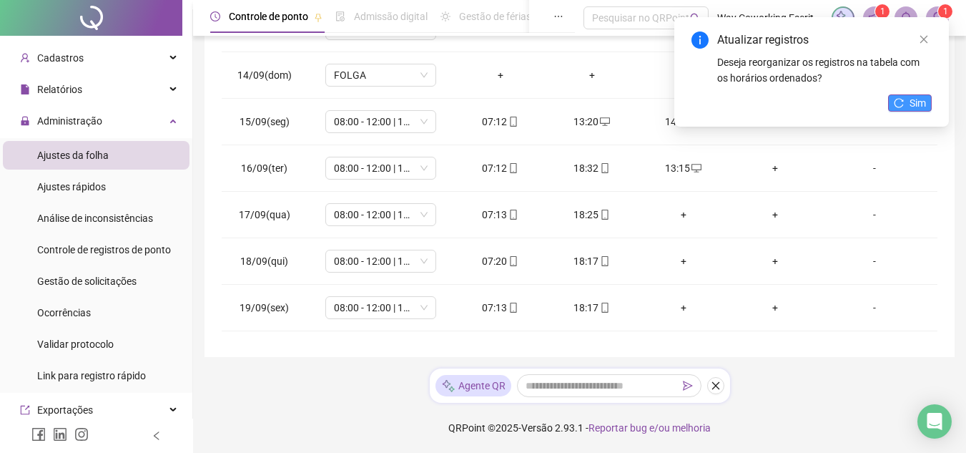
drag, startPoint x: 930, startPoint y: 90, endPoint x: 910, endPoint y: 95, distance: 20.6
click at [928, 90] on div "Atualizar registros Deseja reorganizar os registros na tabela com os horários o…" at bounding box center [811, 71] width 275 height 109
click at [908, 97] on button "Sim" at bounding box center [910, 102] width 44 height 17
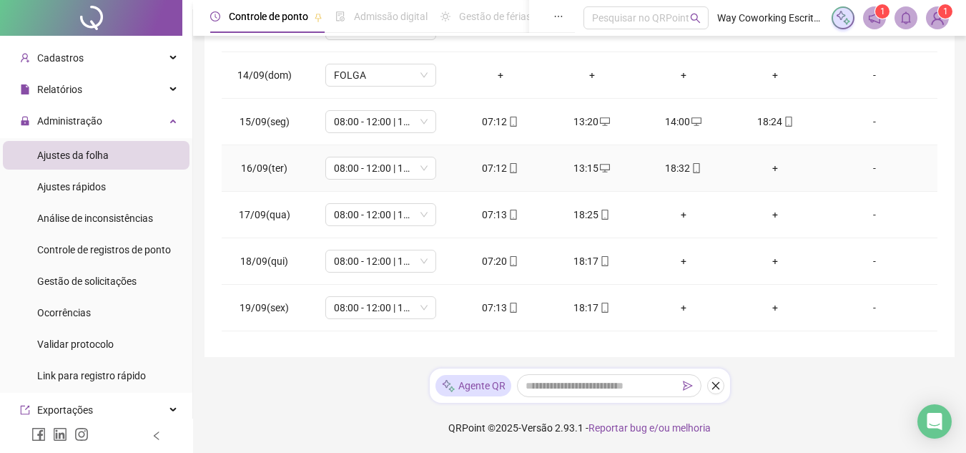
click at [769, 167] on div "+" at bounding box center [775, 168] width 69 height 16
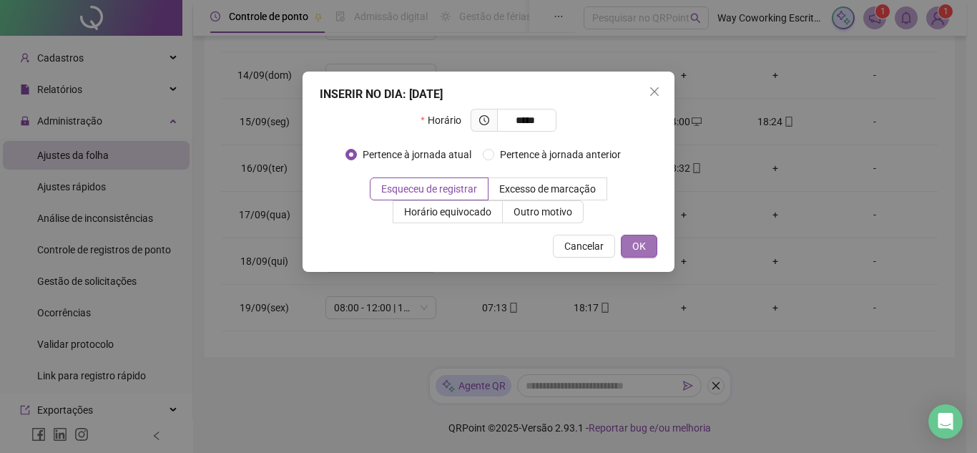
type input "*****"
click at [640, 244] on span "OK" at bounding box center [639, 246] width 14 height 16
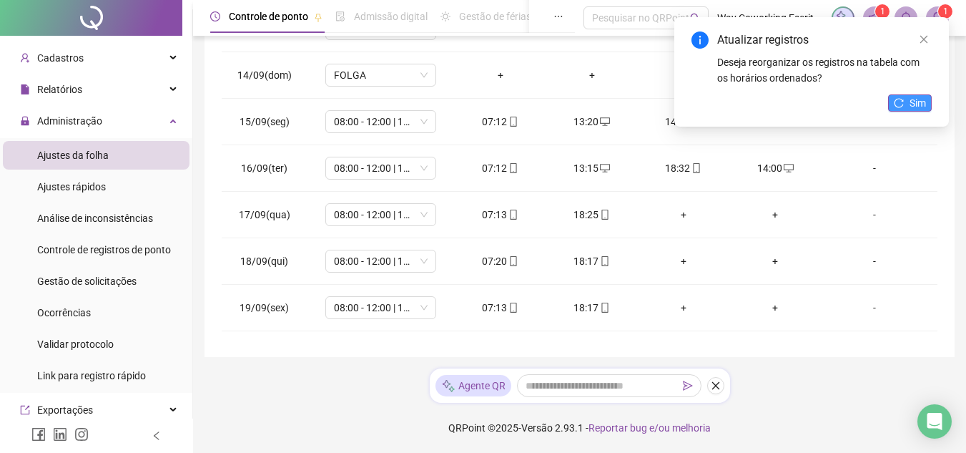
click at [906, 102] on button "Sim" at bounding box center [910, 102] width 44 height 17
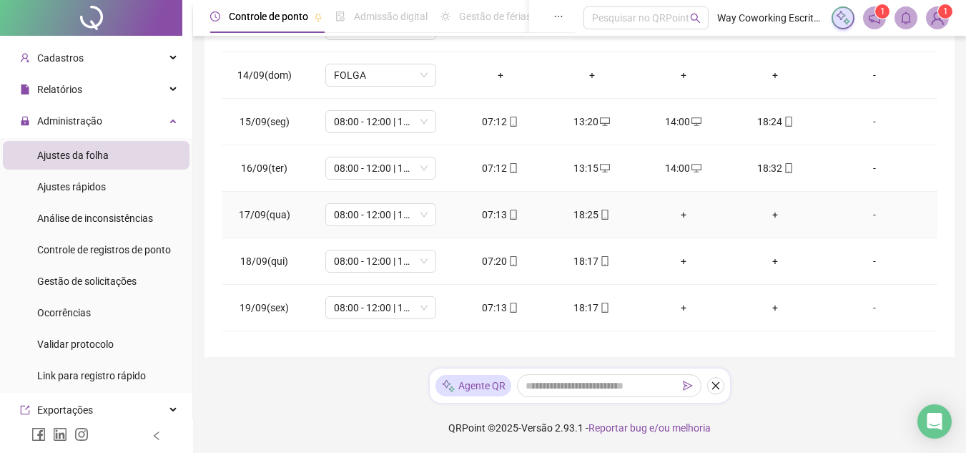
click at [676, 212] on div "+" at bounding box center [683, 215] width 69 height 16
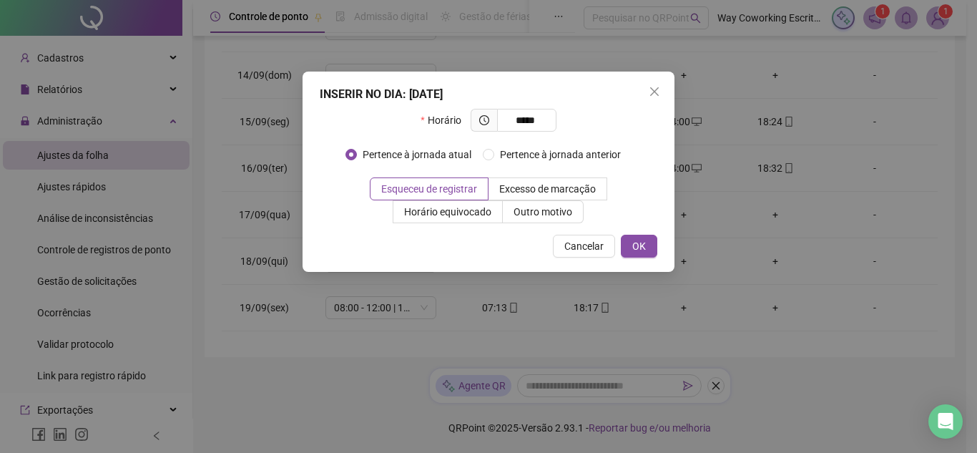
type input "*****"
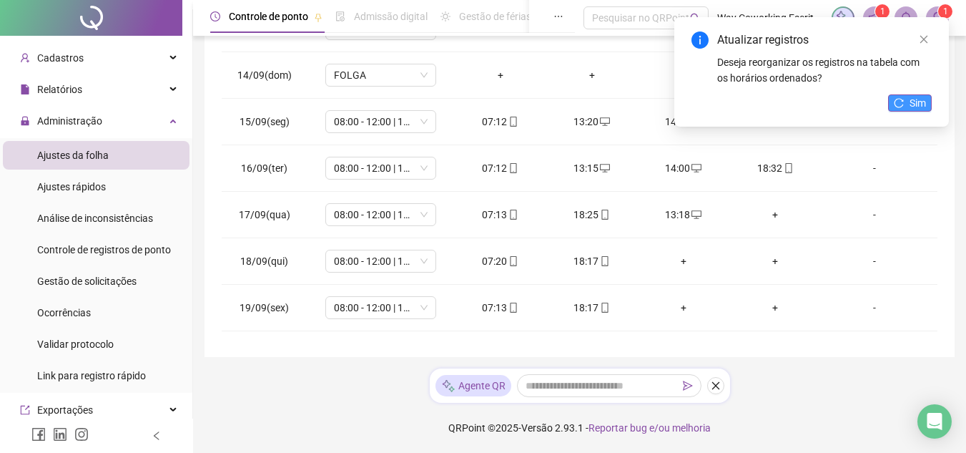
click at [912, 103] on span "Sim" at bounding box center [918, 103] width 16 height 16
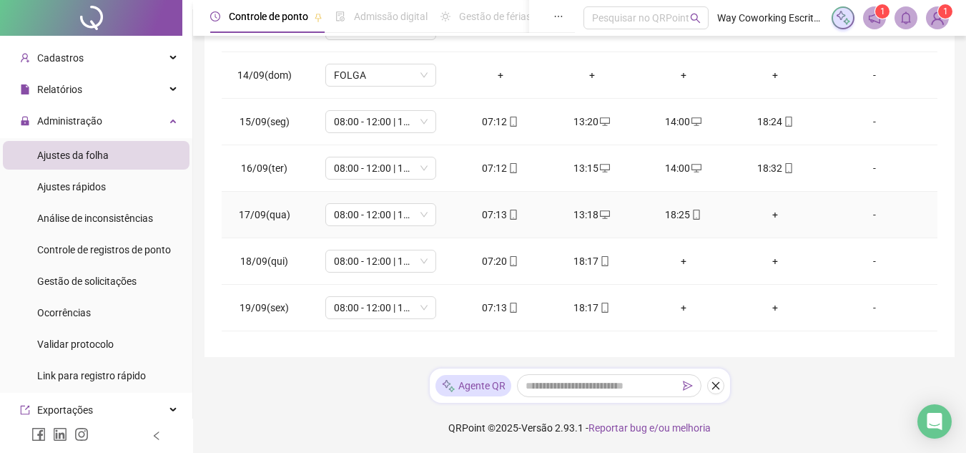
click at [766, 211] on div "+" at bounding box center [775, 215] width 69 height 16
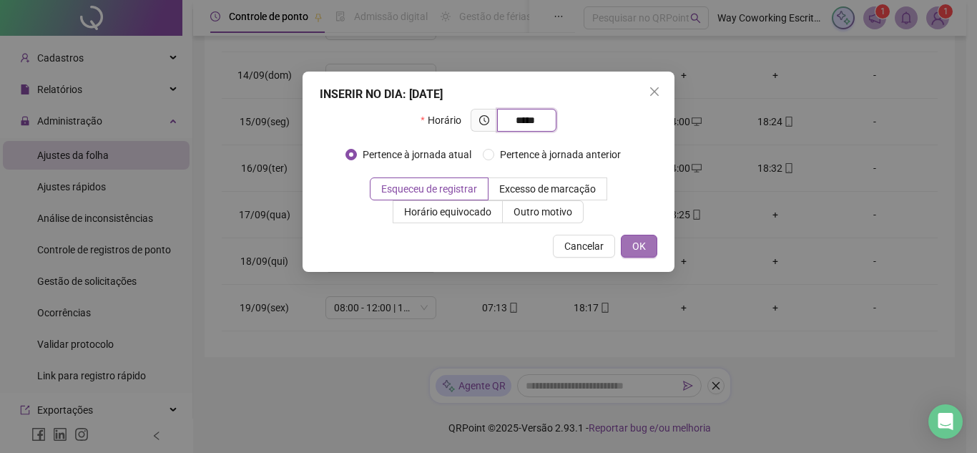
type input "*****"
click at [629, 242] on button "OK" at bounding box center [639, 246] width 36 height 23
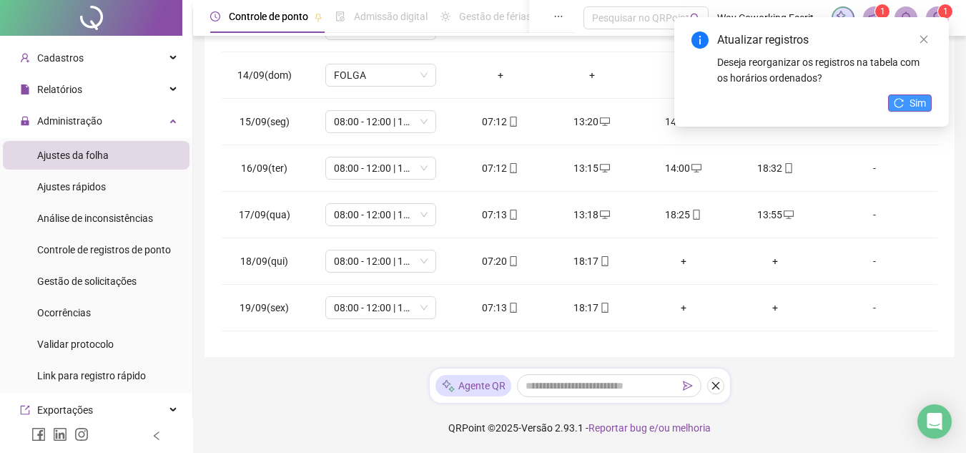
click at [907, 100] on button "Sim" at bounding box center [910, 102] width 44 height 17
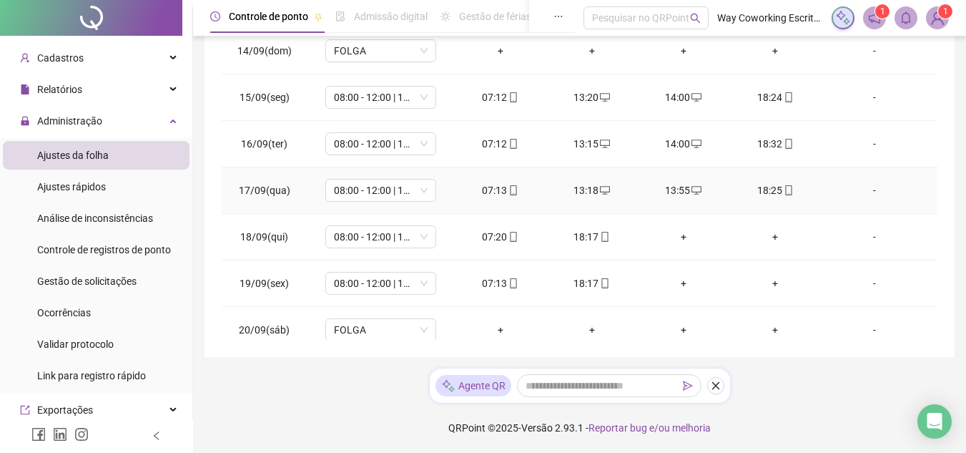
scroll to position [1182, 0]
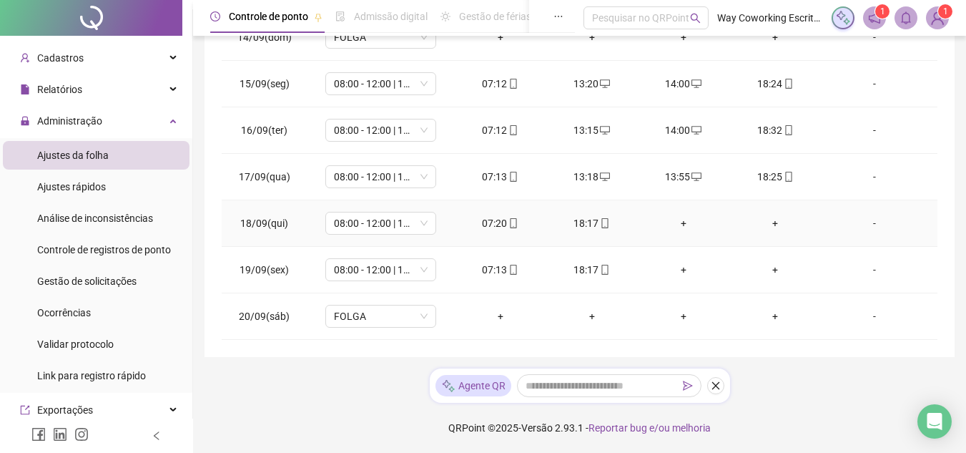
click at [672, 221] on div "+" at bounding box center [683, 223] width 69 height 16
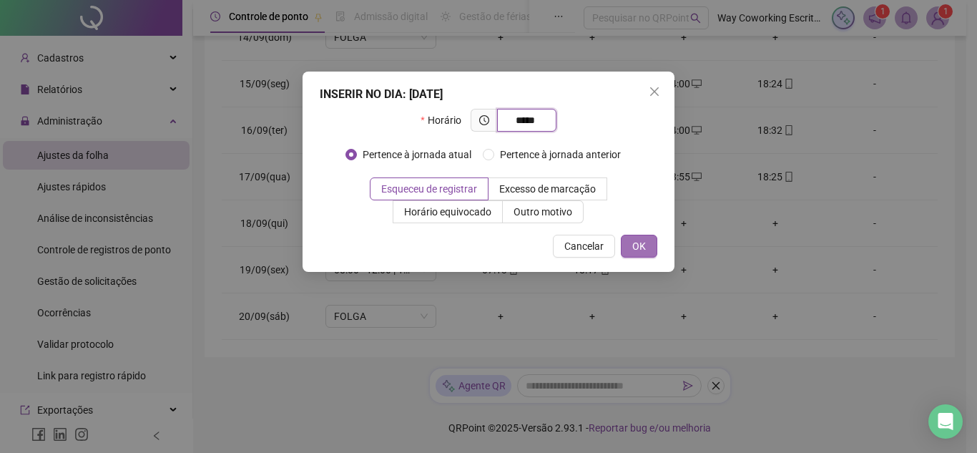
type input "*****"
click at [641, 238] on span "OK" at bounding box center [639, 246] width 14 height 16
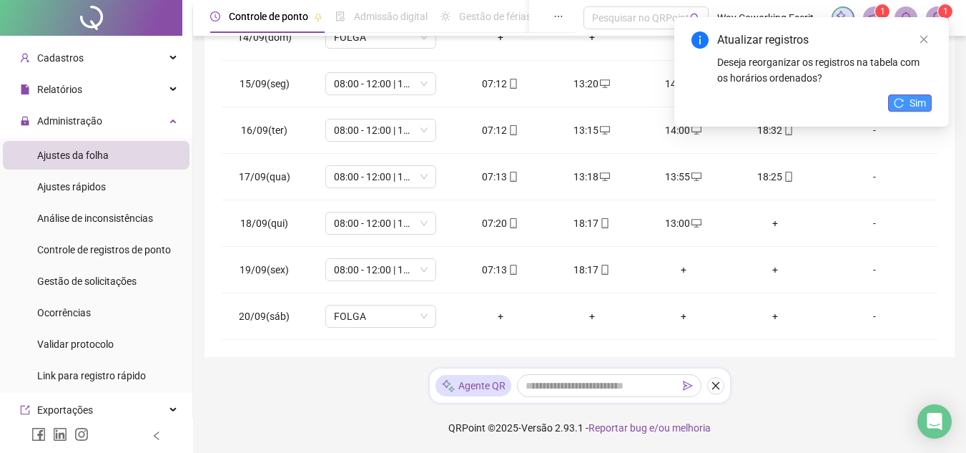
click at [907, 99] on button "Sim" at bounding box center [910, 102] width 44 height 17
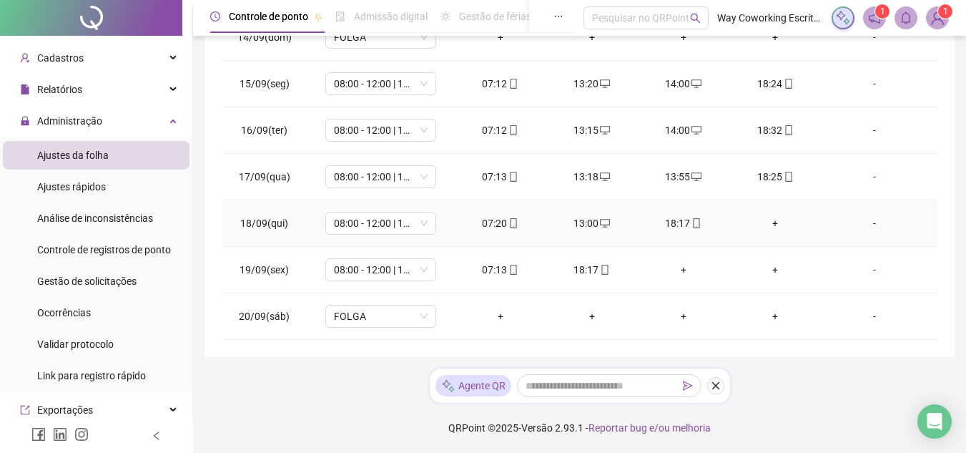
click at [767, 220] on div "+" at bounding box center [775, 223] width 69 height 16
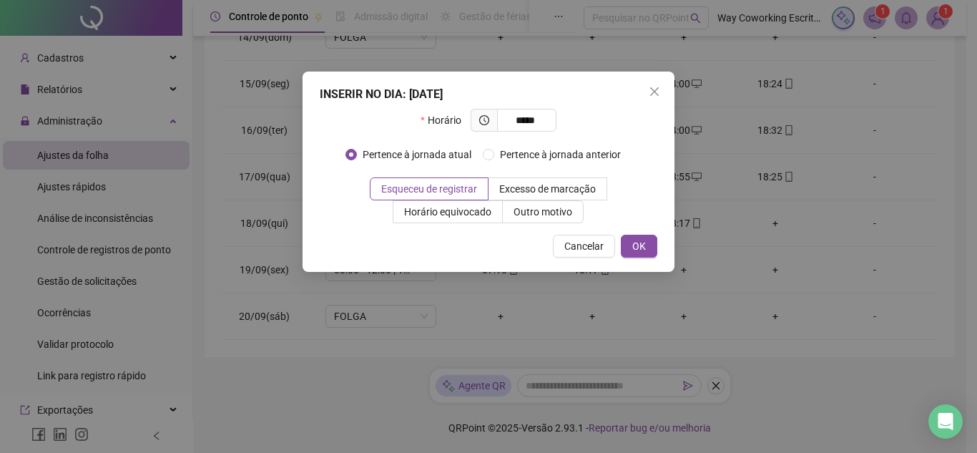
type input "*****"
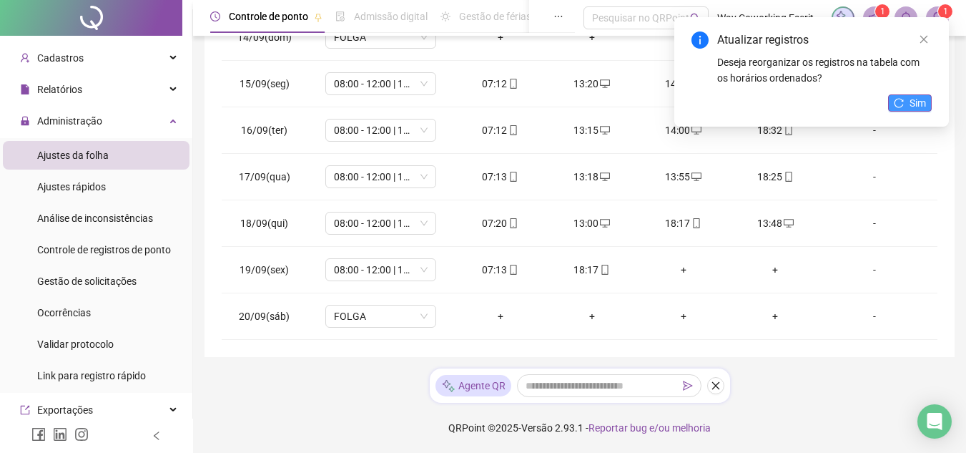
click at [898, 104] on icon "reload" at bounding box center [899, 103] width 10 height 10
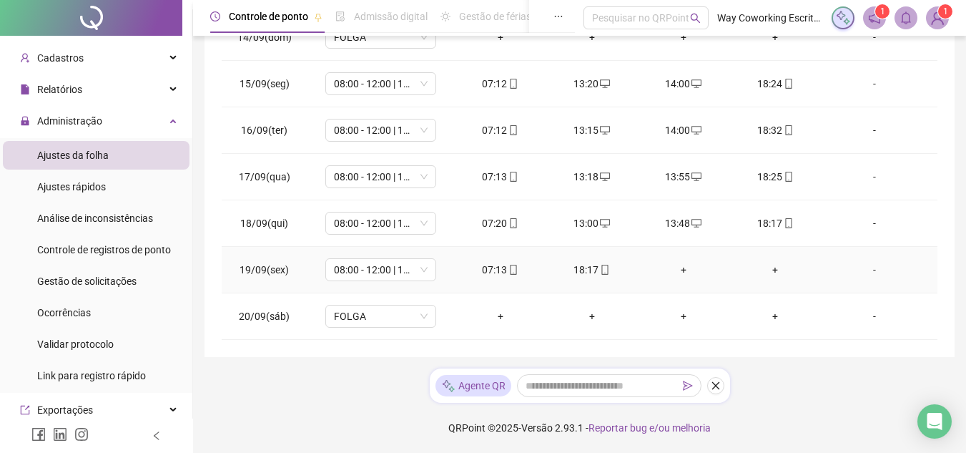
click at [676, 268] on div "+" at bounding box center [683, 270] width 69 height 16
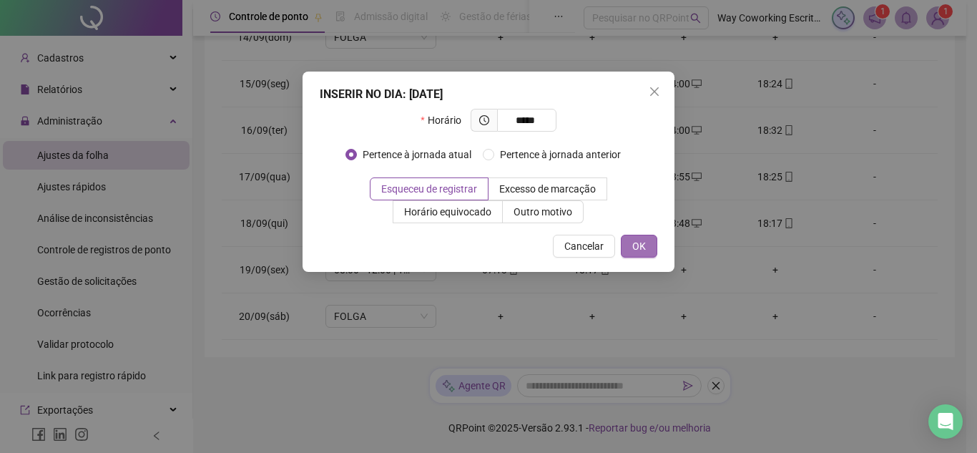
type input "*****"
click at [641, 248] on span "OK" at bounding box center [639, 246] width 14 height 16
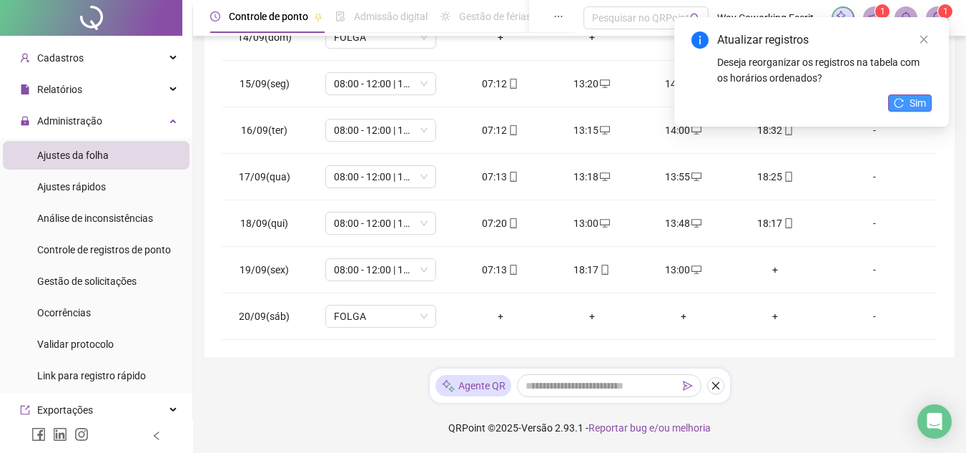
click at [910, 100] on span "Sim" at bounding box center [918, 103] width 16 height 16
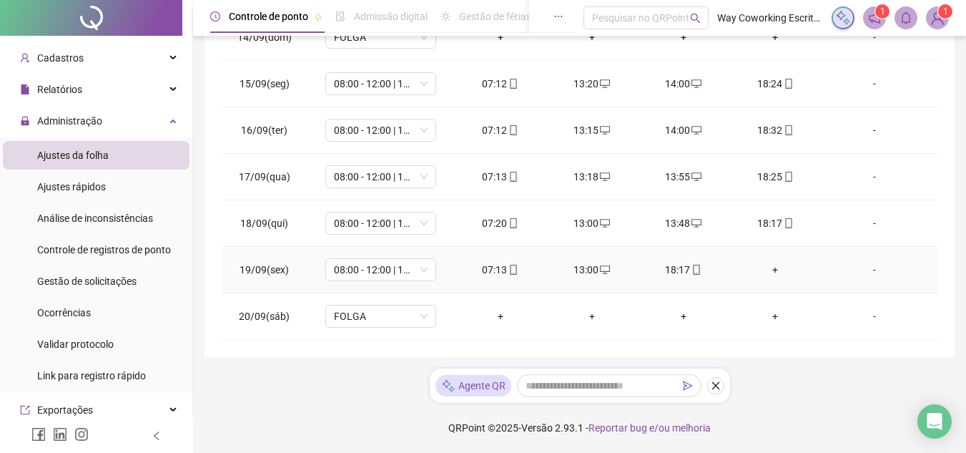
click at [769, 271] on div "+" at bounding box center [775, 270] width 69 height 16
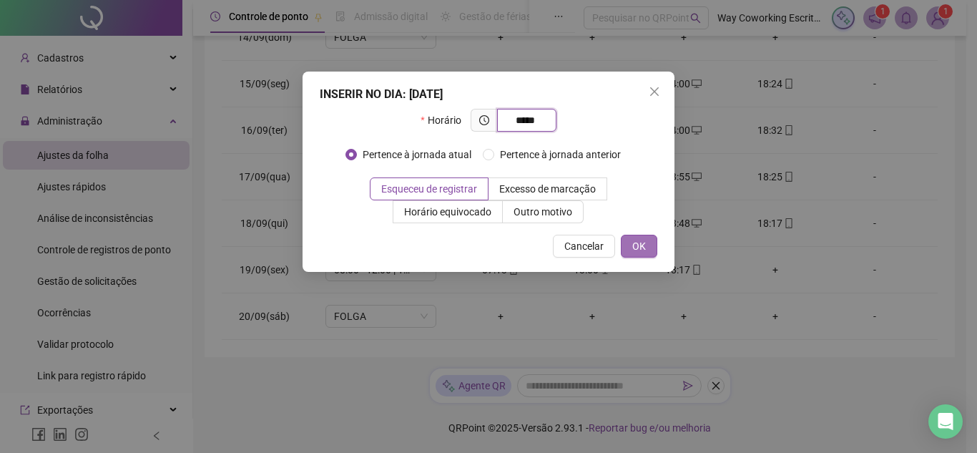
type input "*****"
click at [636, 244] on span "OK" at bounding box center [639, 246] width 14 height 16
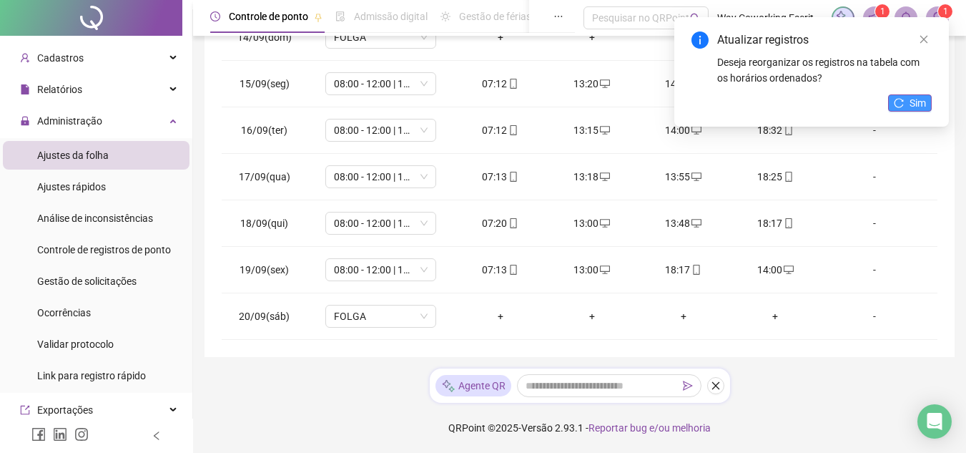
click at [905, 104] on button "Sim" at bounding box center [910, 102] width 44 height 17
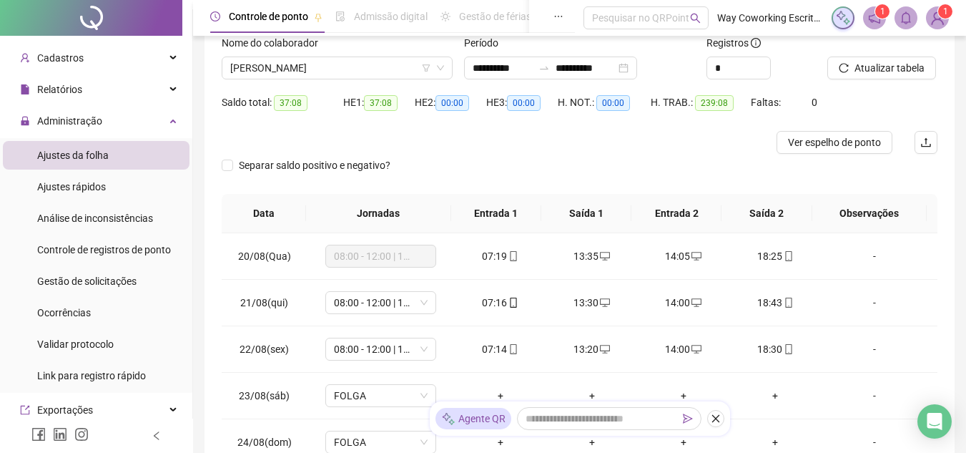
scroll to position [81, 0]
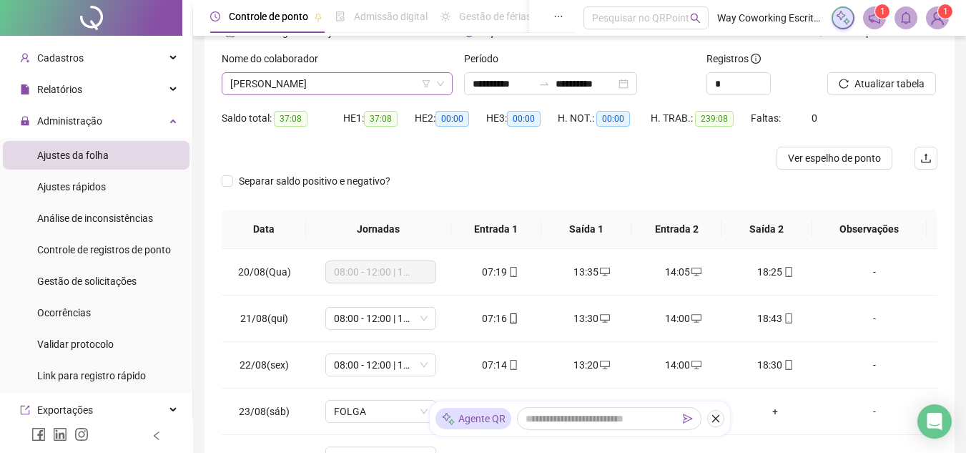
click at [393, 84] on span "[PERSON_NAME]" at bounding box center [337, 83] width 214 height 21
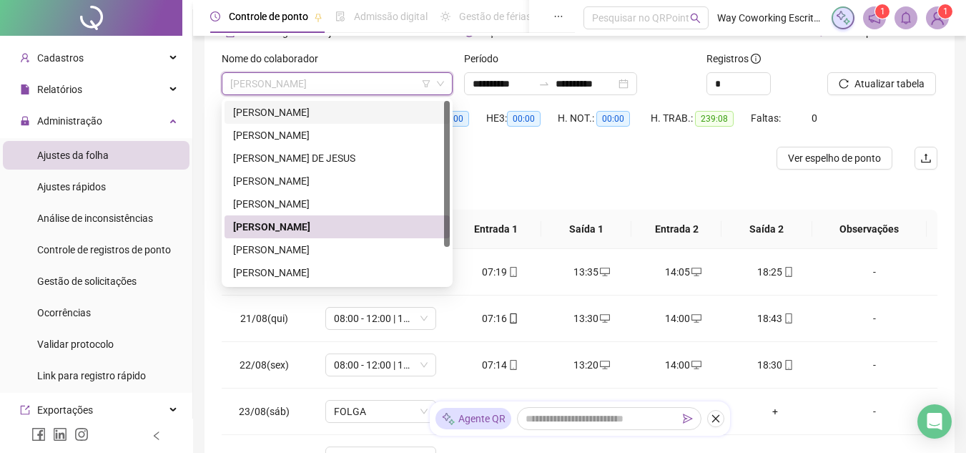
click at [348, 109] on div "[PERSON_NAME]" at bounding box center [337, 112] width 208 height 16
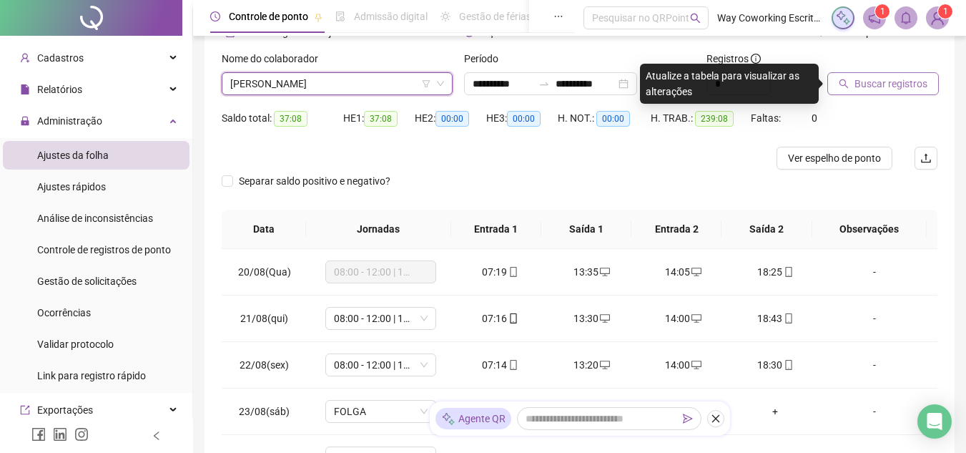
click at [888, 77] on span "Buscar registros" at bounding box center [891, 84] width 73 height 16
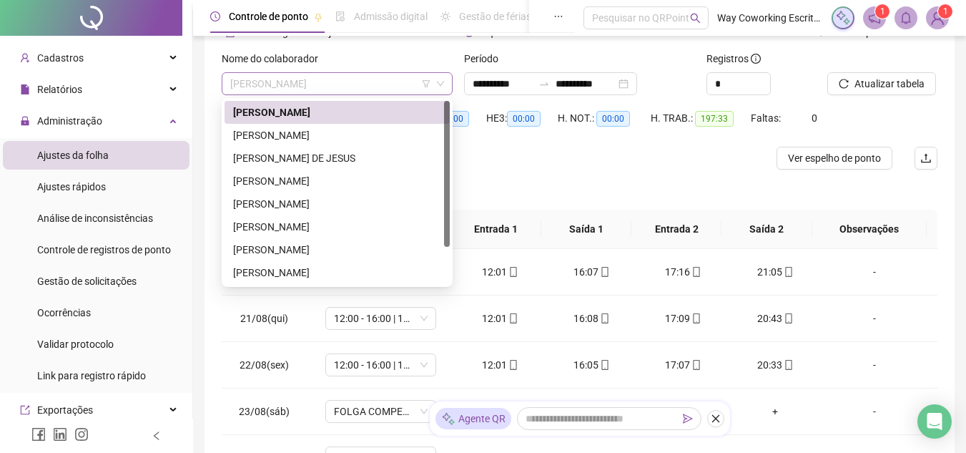
click at [408, 79] on span "[PERSON_NAME]" at bounding box center [337, 83] width 214 height 21
click at [340, 133] on div "[PERSON_NAME]" at bounding box center [337, 135] width 208 height 16
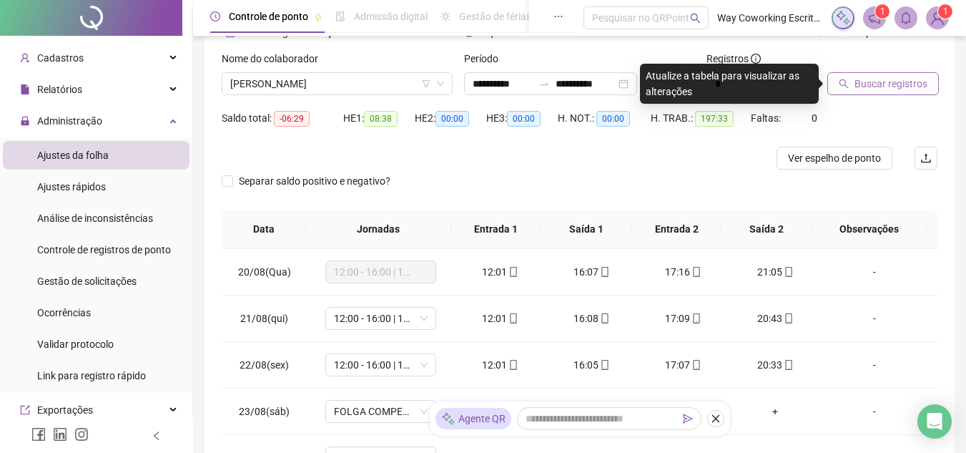
click at [872, 79] on span "Buscar registros" at bounding box center [891, 84] width 73 height 16
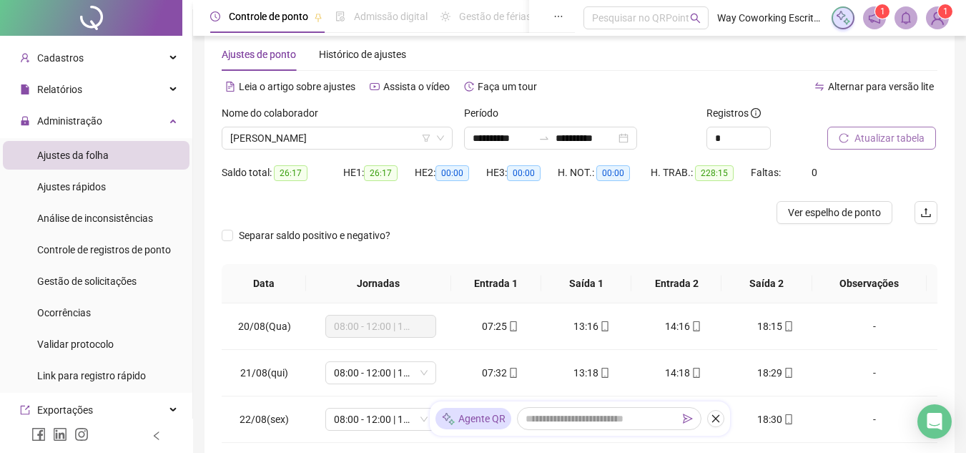
scroll to position [0, 0]
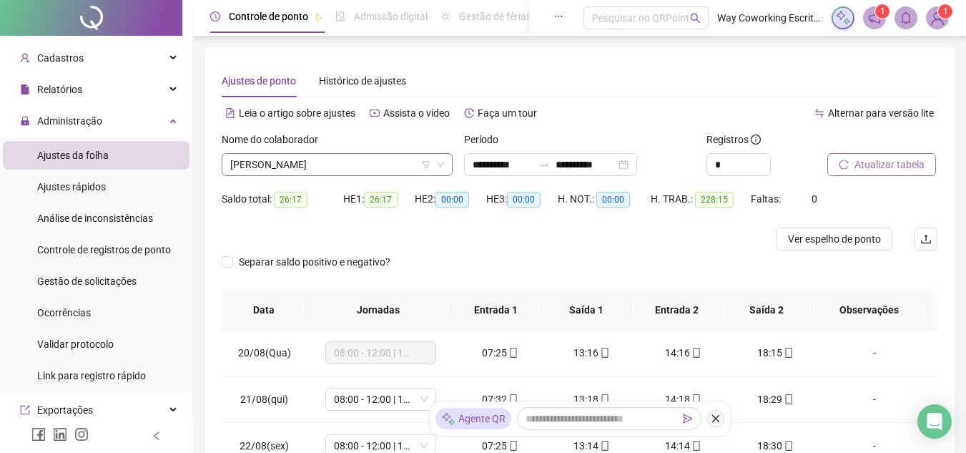
click at [406, 163] on span "[PERSON_NAME]" at bounding box center [337, 164] width 214 height 21
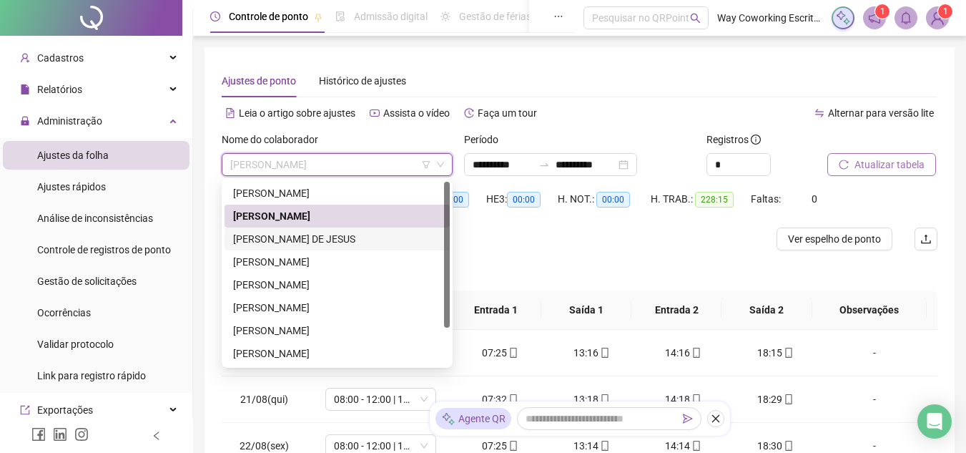
click at [328, 235] on div "[PERSON_NAME] DE JESUS" at bounding box center [337, 239] width 208 height 16
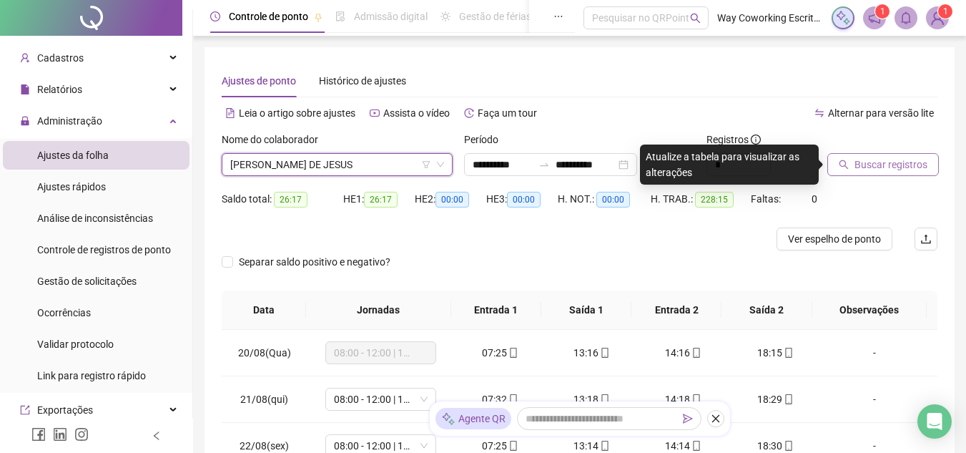
click at [861, 166] on span "Buscar registros" at bounding box center [891, 165] width 73 height 16
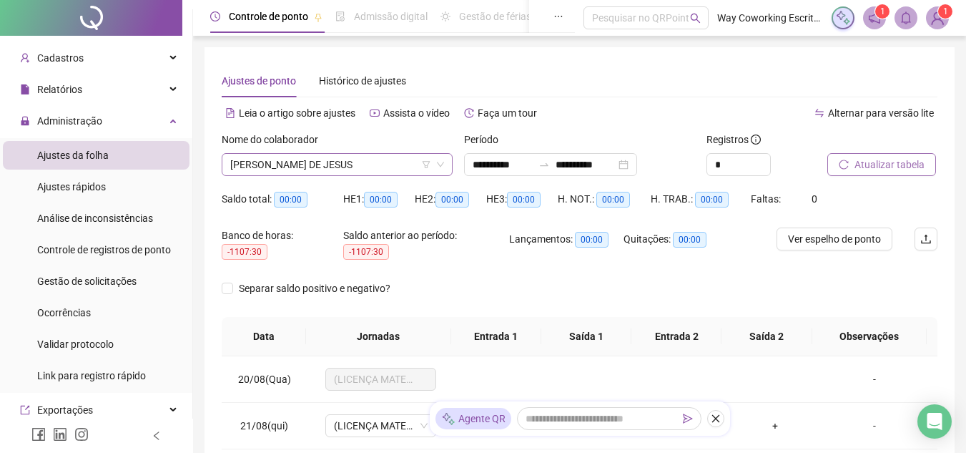
click at [392, 164] on span "[PERSON_NAME] DE JESUS" at bounding box center [337, 164] width 214 height 21
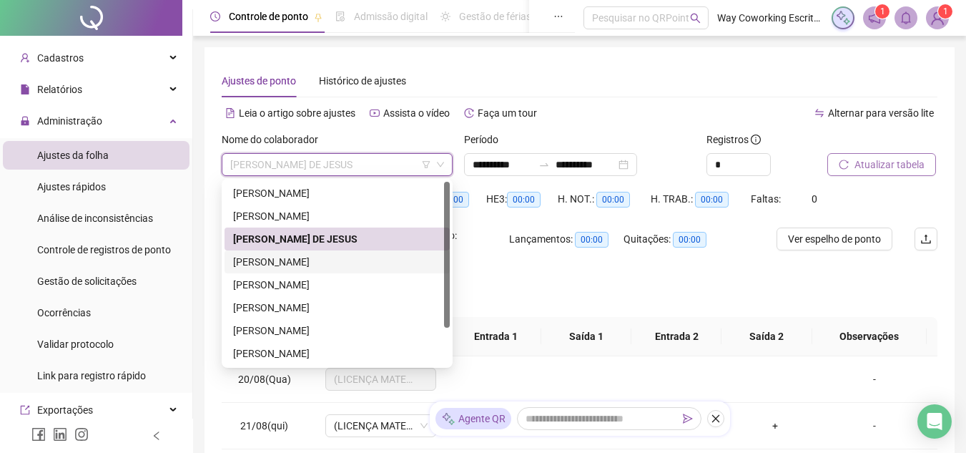
click at [305, 260] on div "[PERSON_NAME]" at bounding box center [337, 262] width 208 height 16
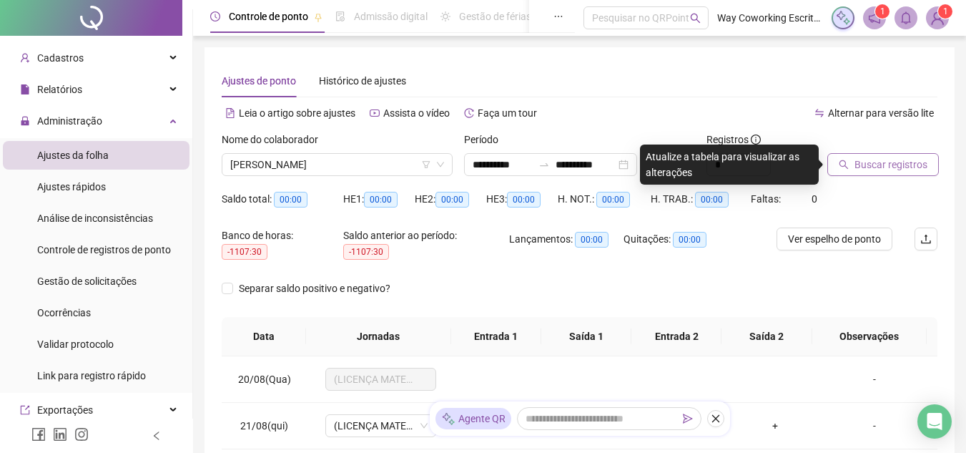
click at [902, 164] on span "Buscar registros" at bounding box center [891, 165] width 73 height 16
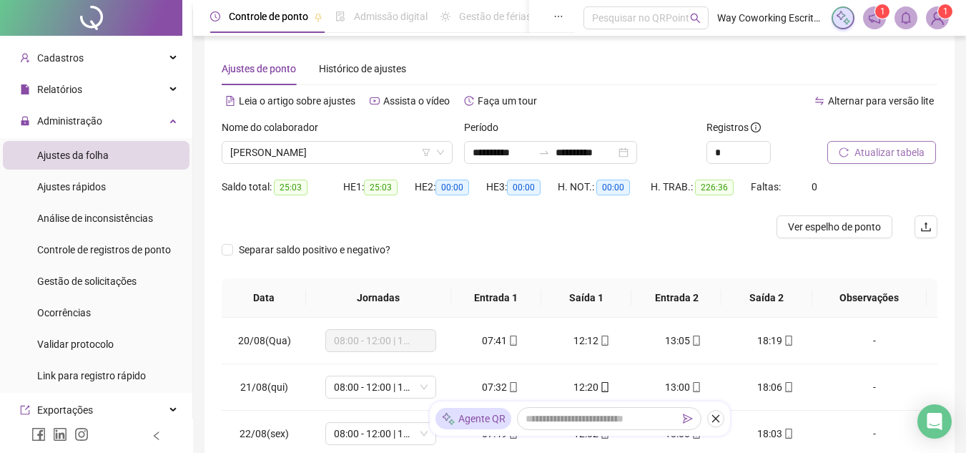
scroll to position [9, 0]
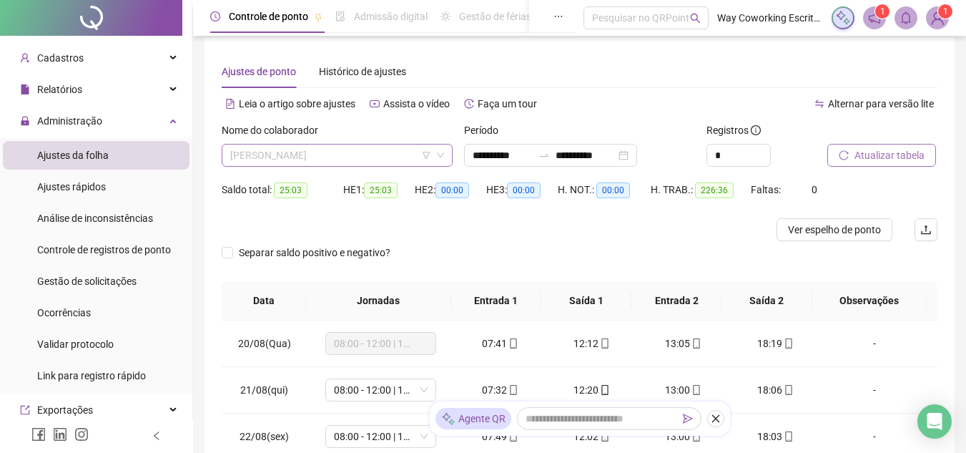
click at [382, 155] on span "[PERSON_NAME]" at bounding box center [337, 154] width 214 height 21
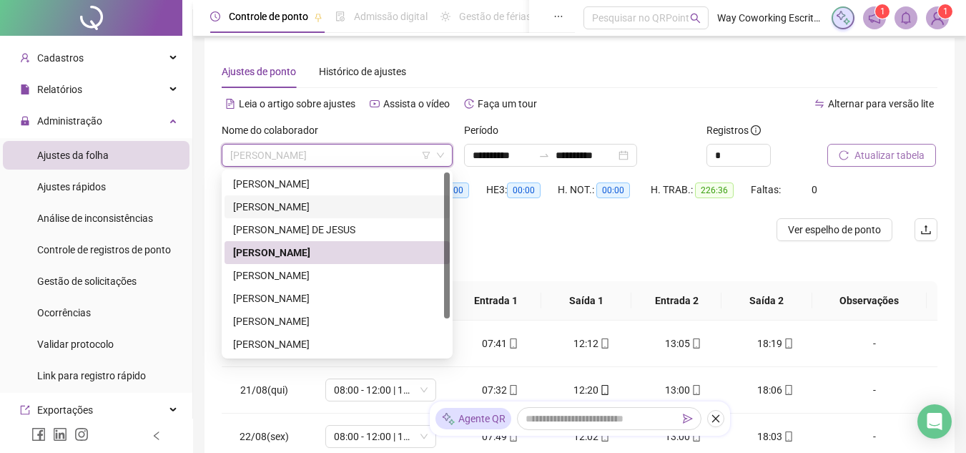
click at [328, 200] on div "[PERSON_NAME]" at bounding box center [337, 207] width 208 height 16
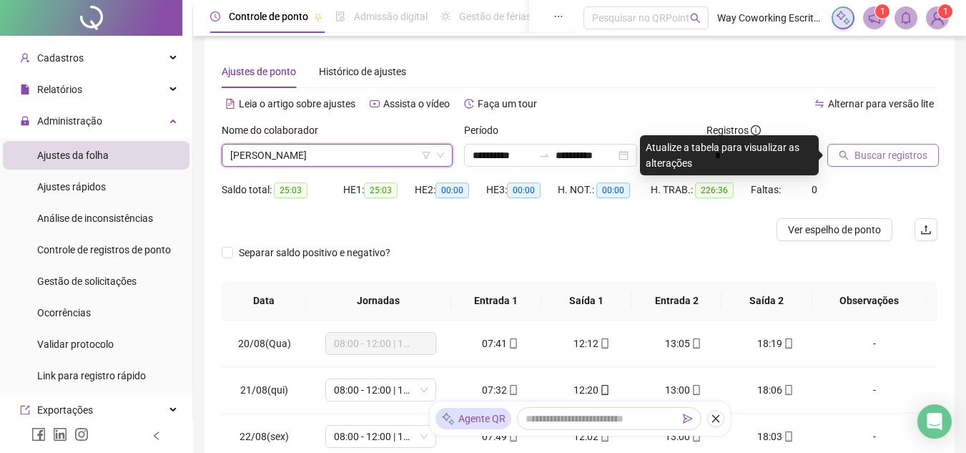
click at [885, 148] on span "Buscar registros" at bounding box center [891, 155] width 73 height 16
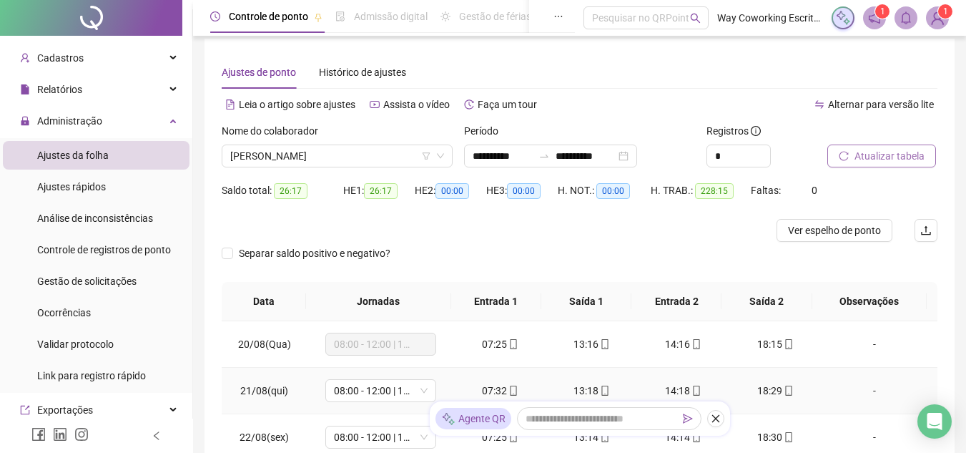
scroll to position [0, 0]
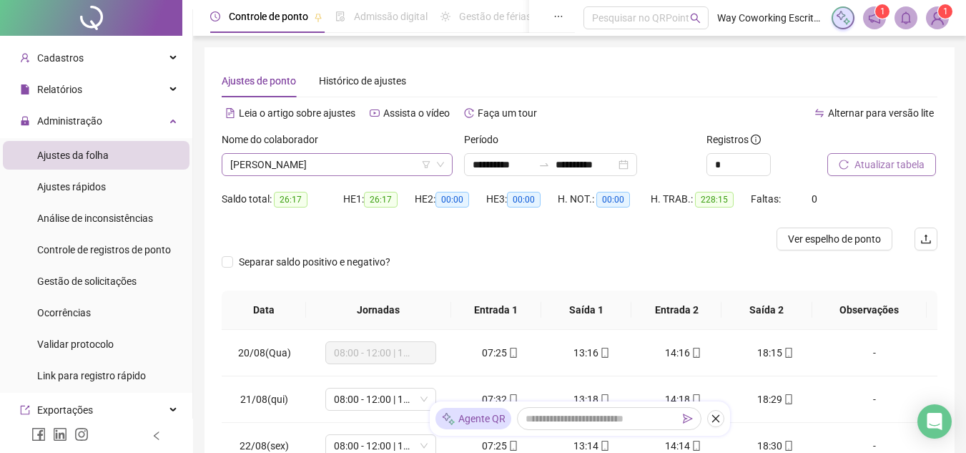
click at [400, 163] on span "[PERSON_NAME]" at bounding box center [337, 164] width 214 height 21
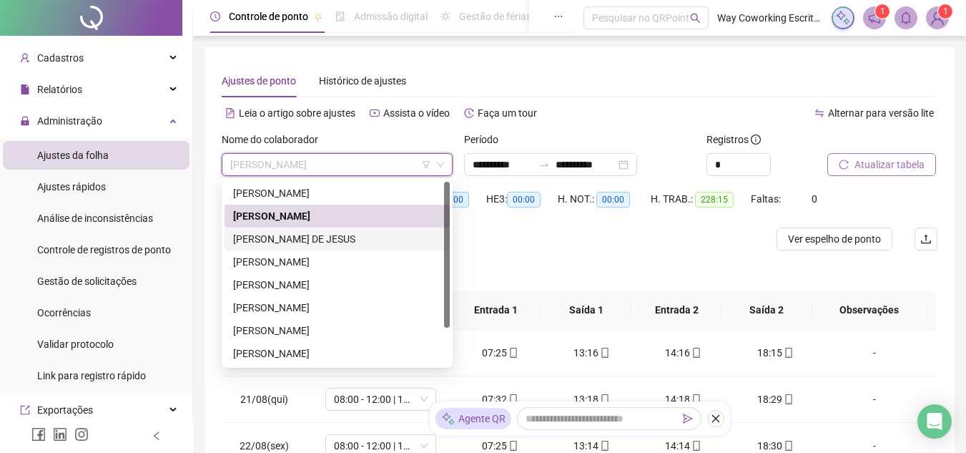
click at [295, 236] on div "[PERSON_NAME] DE JESUS" at bounding box center [337, 239] width 208 height 16
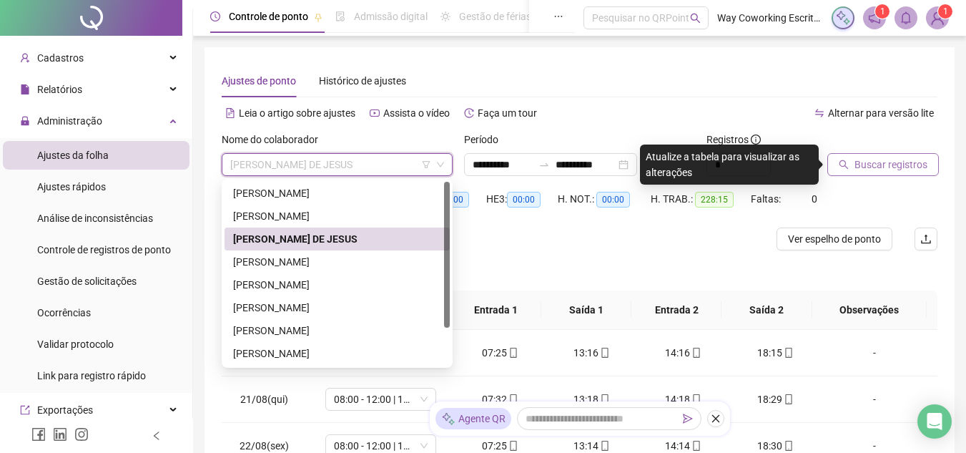
click at [385, 157] on span "[PERSON_NAME] DE JESUS" at bounding box center [337, 164] width 214 height 21
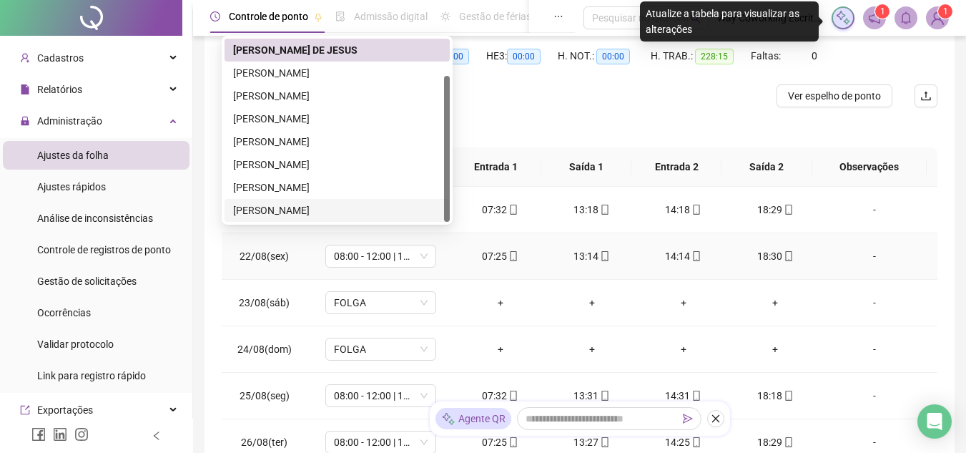
scroll to position [72, 0]
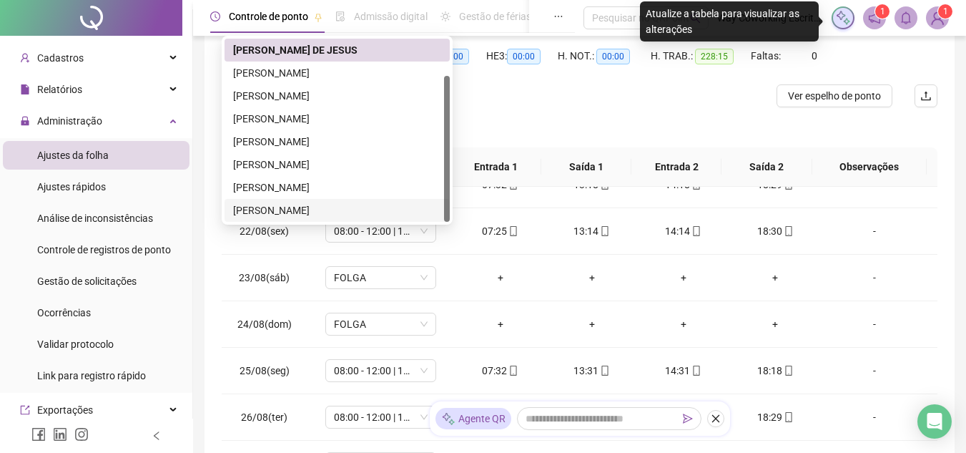
click at [283, 212] on div "[PERSON_NAME]" at bounding box center [337, 210] width 208 height 16
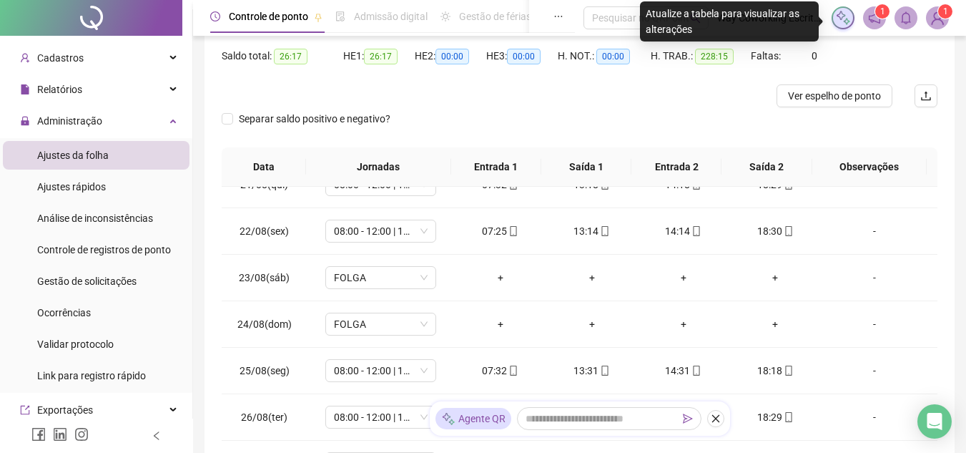
scroll to position [0, 0]
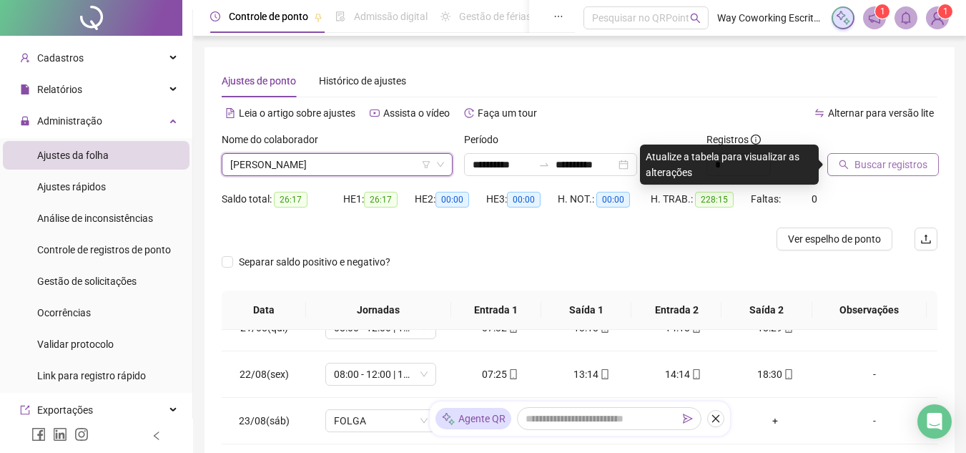
click at [890, 168] on span "Buscar registros" at bounding box center [891, 165] width 73 height 16
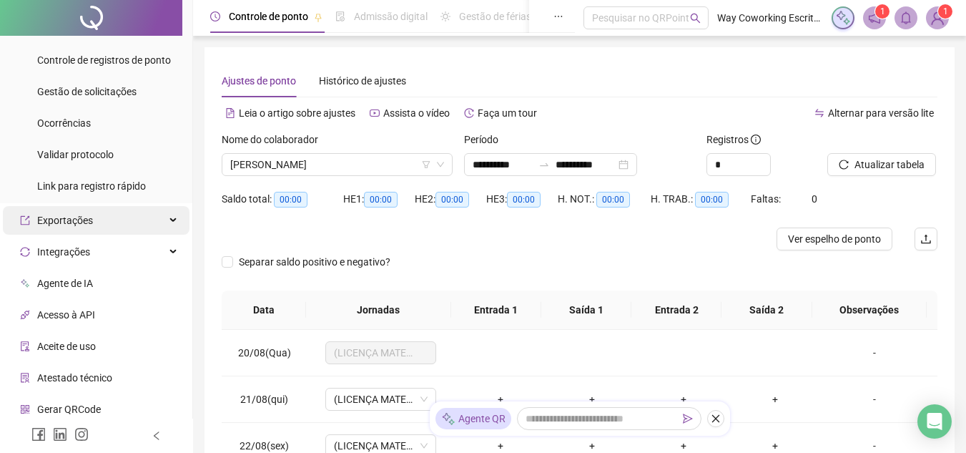
scroll to position [241, 0]
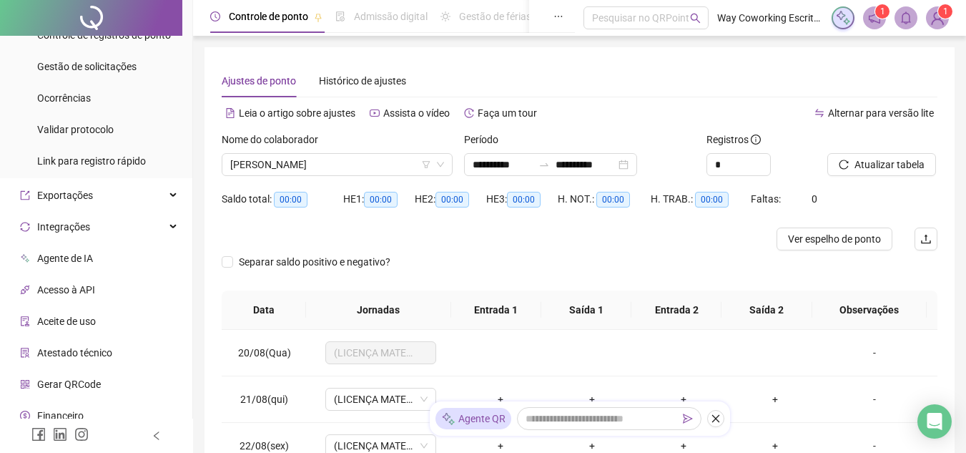
click at [96, 349] on span "Atestado técnico" at bounding box center [74, 352] width 75 height 11
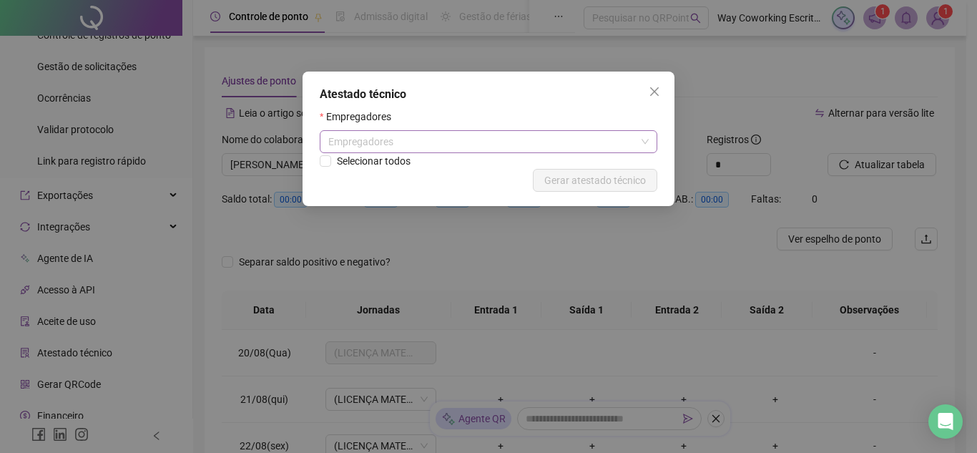
click at [430, 146] on div "Empregadores" at bounding box center [489, 141] width 338 height 23
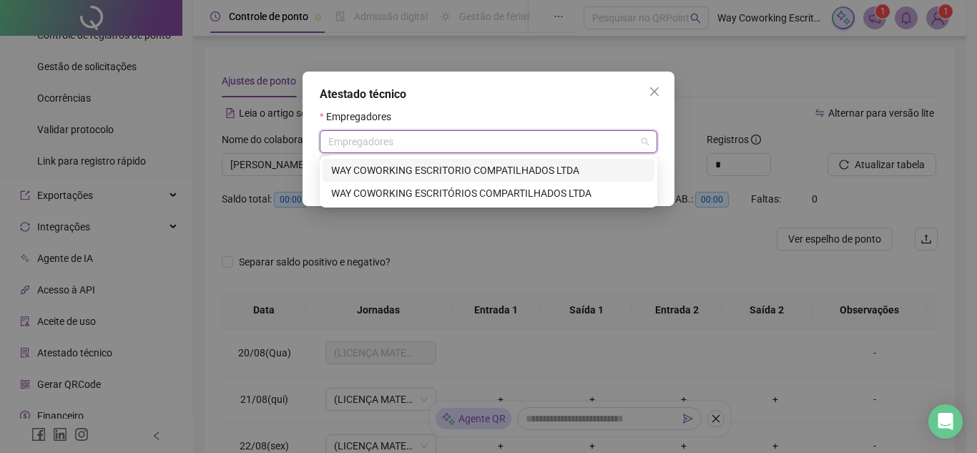
click at [430, 145] on div "Empregadores" at bounding box center [489, 141] width 338 height 23
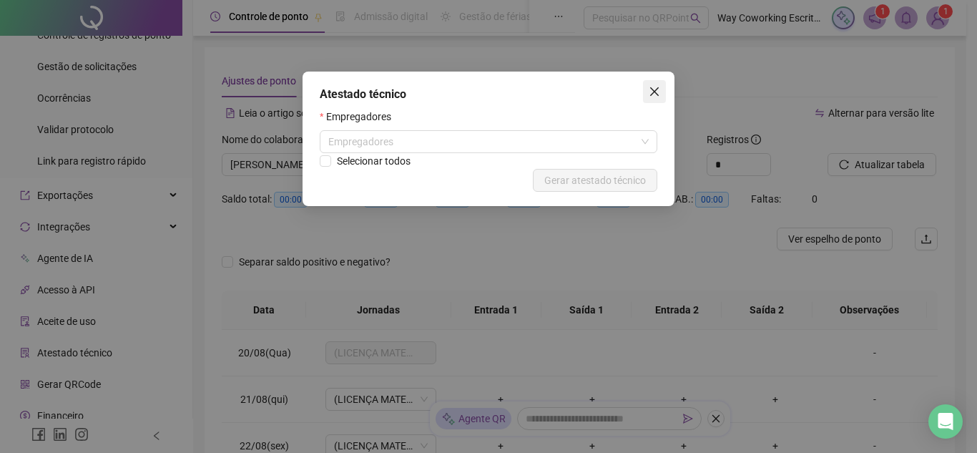
click at [656, 89] on icon "close" at bounding box center [654, 91] width 11 height 11
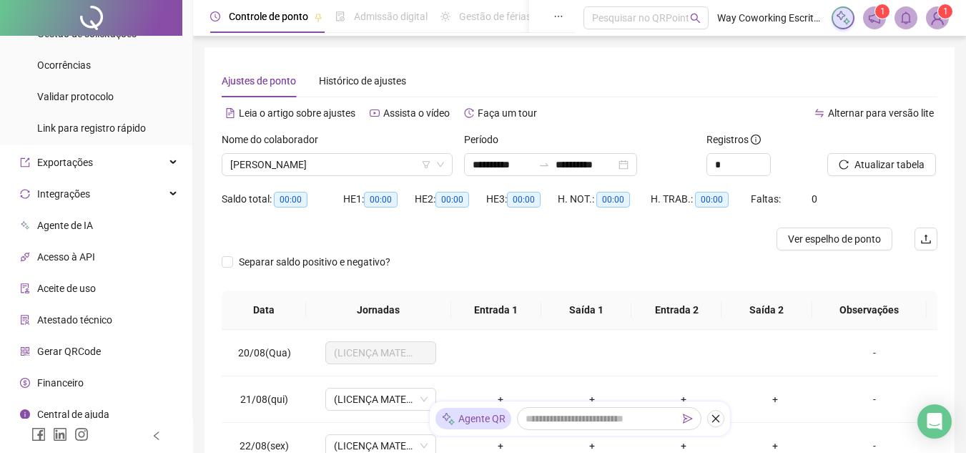
scroll to position [284, 0]
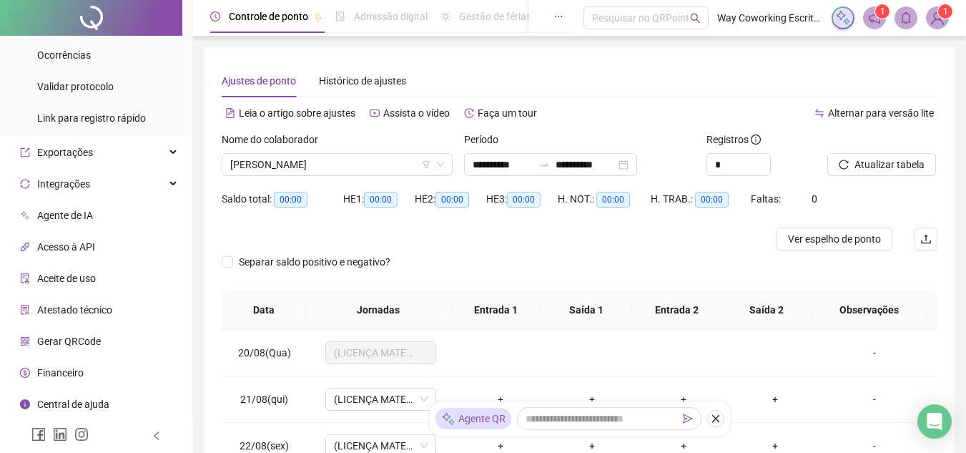
click at [94, 311] on span "Atestado técnico" at bounding box center [74, 309] width 75 height 11
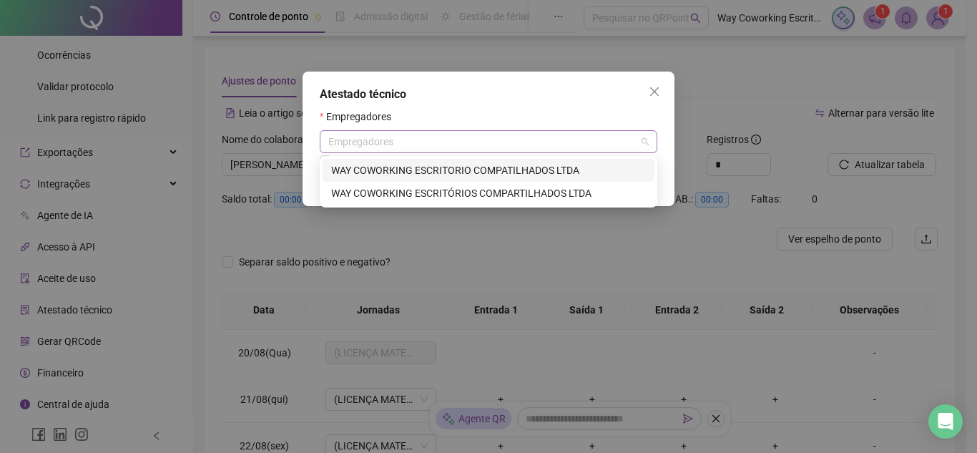
click at [412, 135] on div "Empregadores" at bounding box center [489, 141] width 338 height 23
click at [652, 92] on icon "close" at bounding box center [654, 91] width 11 height 11
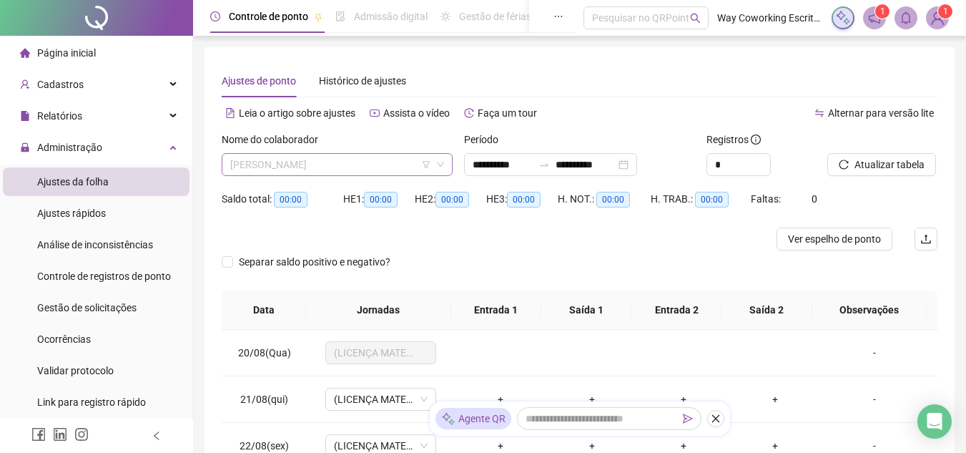
click at [369, 167] on span "[PERSON_NAME]" at bounding box center [337, 164] width 214 height 21
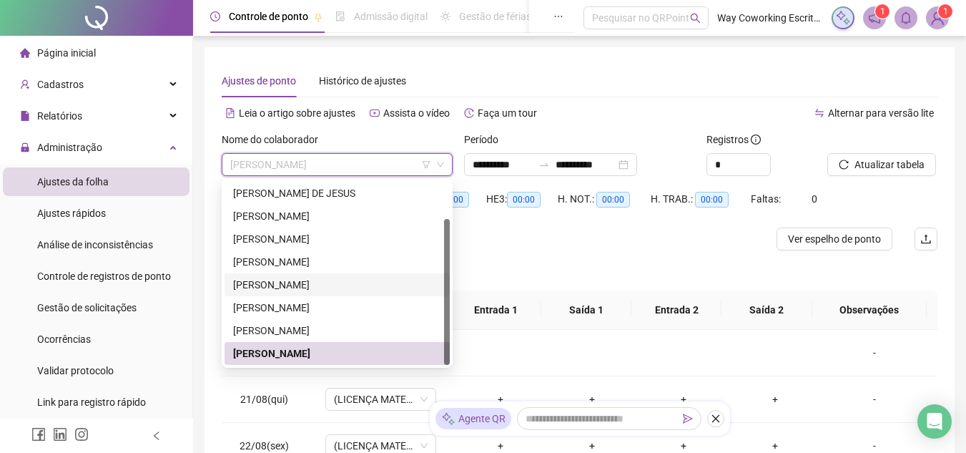
click at [291, 282] on div "[PERSON_NAME]" at bounding box center [337, 285] width 208 height 16
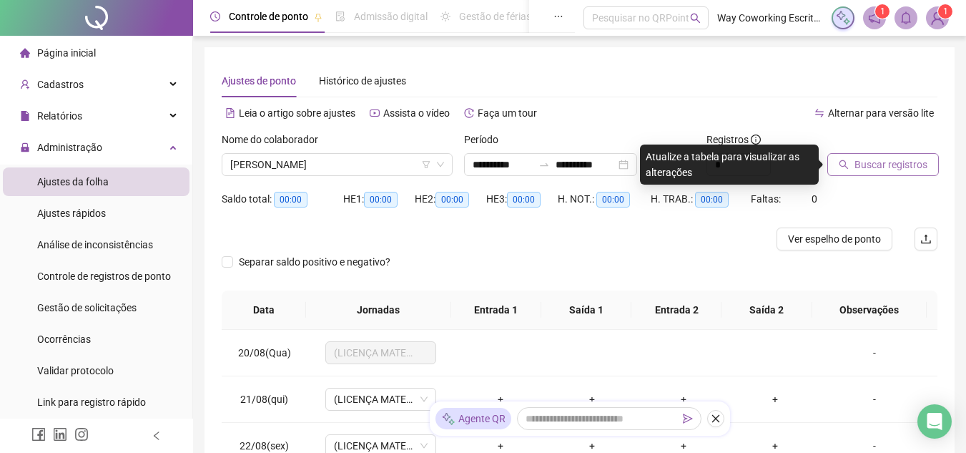
click at [887, 159] on span "Buscar registros" at bounding box center [891, 165] width 73 height 16
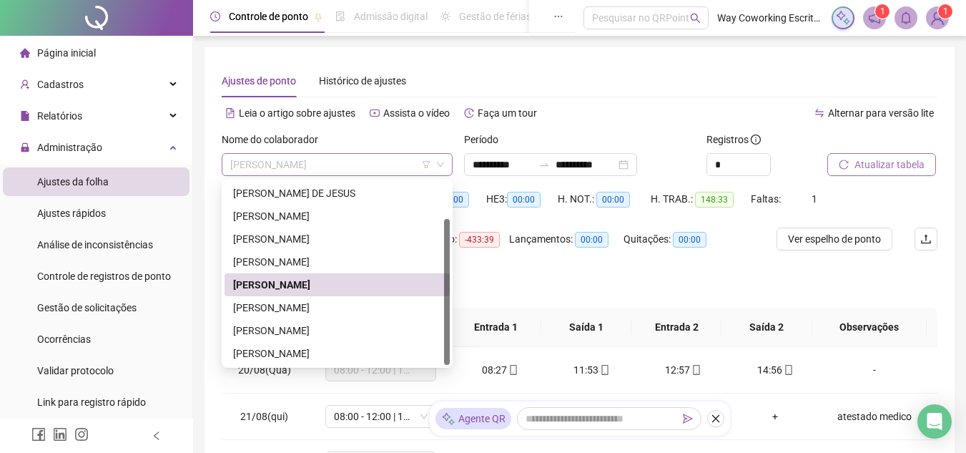
click at [385, 160] on span "[PERSON_NAME]" at bounding box center [337, 164] width 214 height 21
click at [556, 270] on div "Separar saldo positivo e negativo?" at bounding box center [580, 287] width 716 height 40
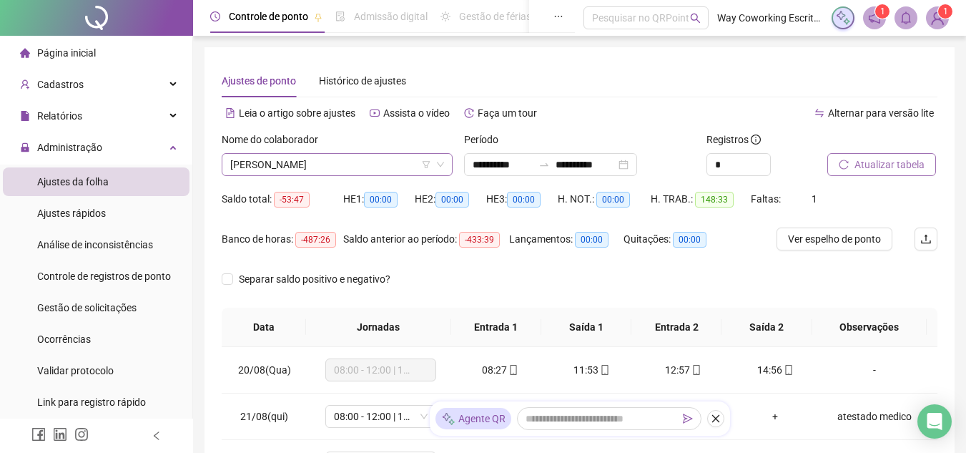
click at [368, 162] on span "[PERSON_NAME]" at bounding box center [337, 164] width 214 height 21
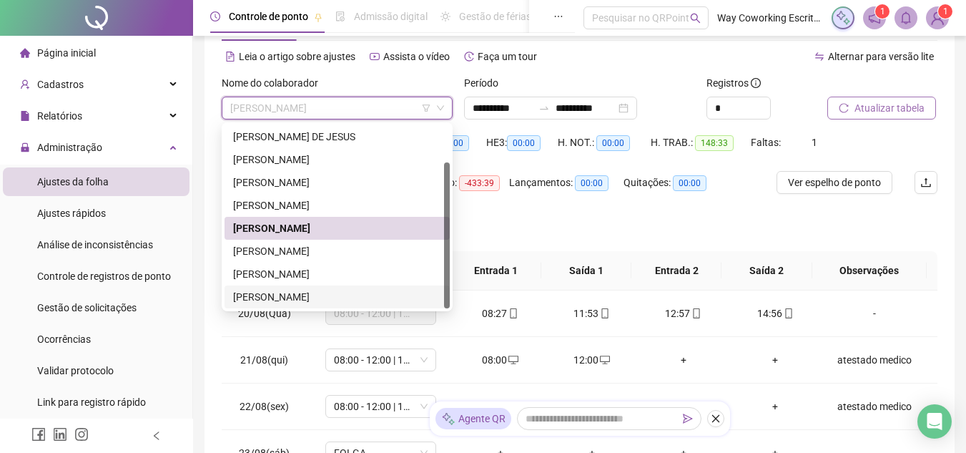
scroll to position [72, 0]
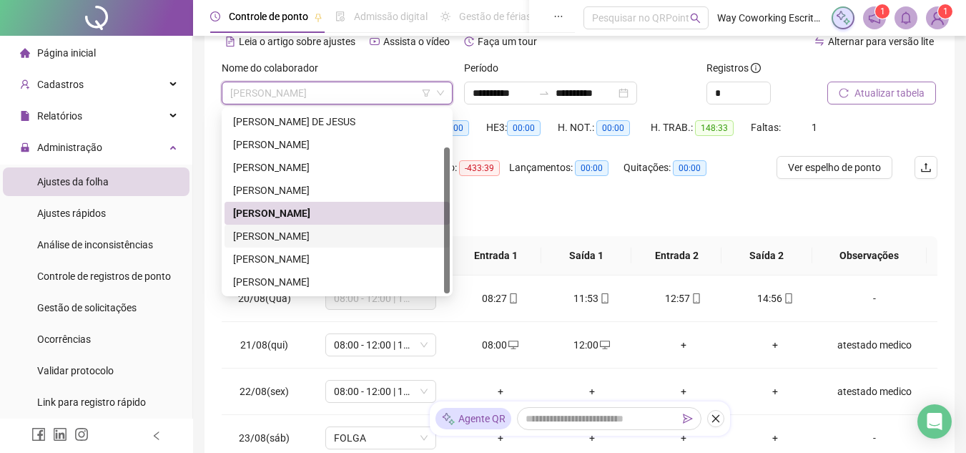
click at [268, 229] on div "[PERSON_NAME]" at bounding box center [337, 236] width 208 height 16
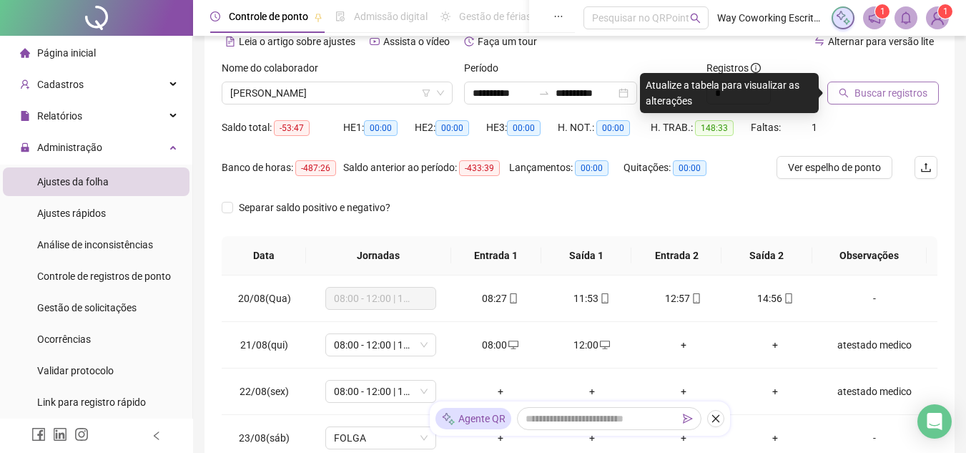
click at [872, 97] on span "Buscar registros" at bounding box center [891, 93] width 73 height 16
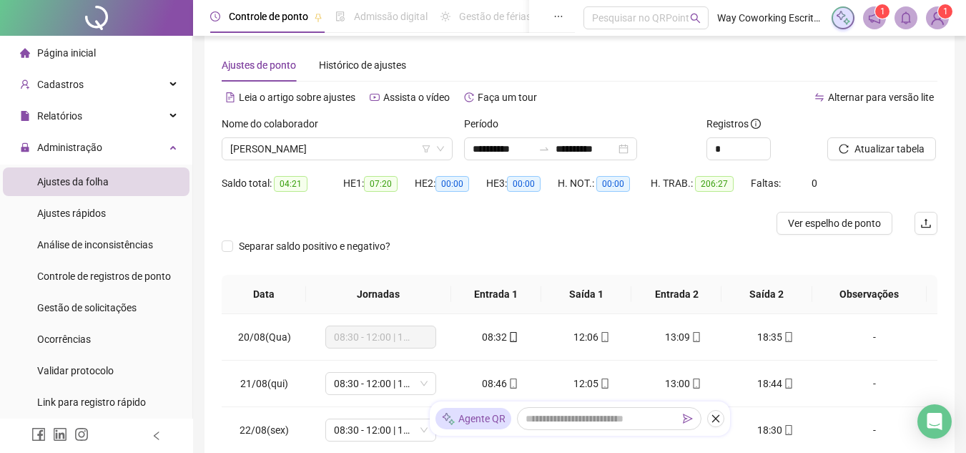
scroll to position [0, 0]
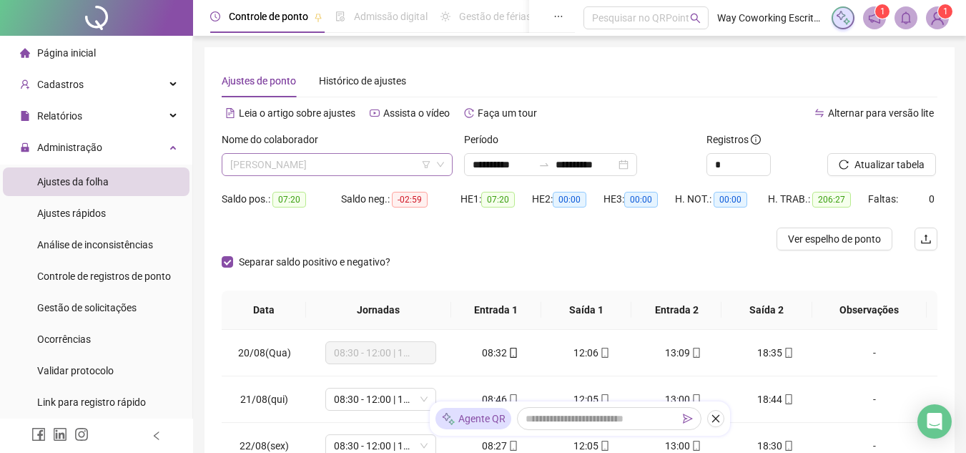
click at [357, 167] on span "[PERSON_NAME]" at bounding box center [337, 164] width 214 height 21
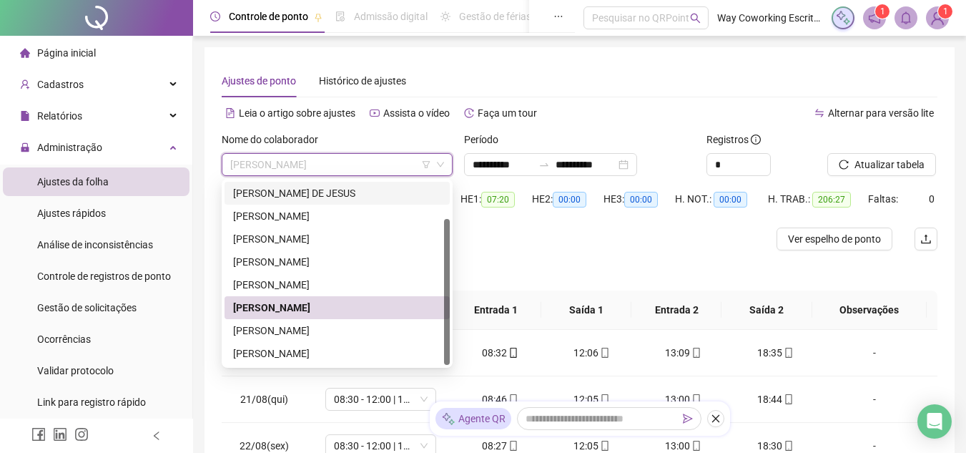
click at [282, 195] on div "[PERSON_NAME] DE JESUS" at bounding box center [337, 193] width 208 height 16
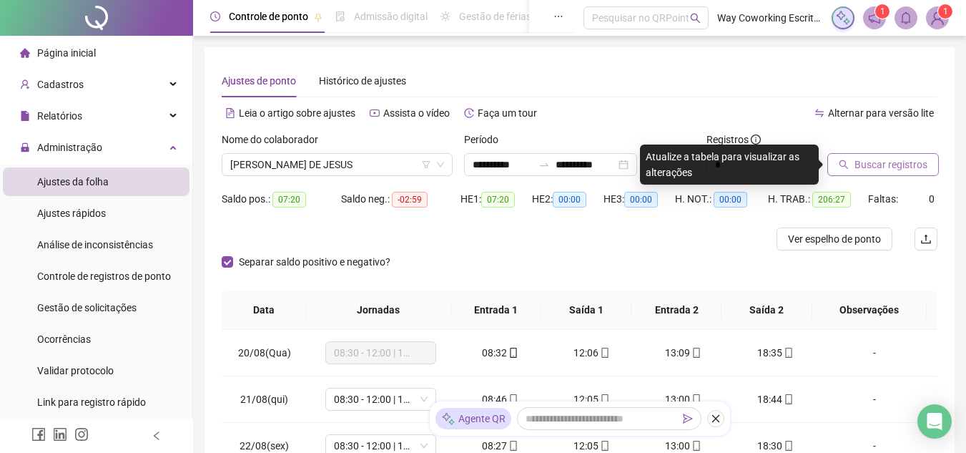
click at [902, 163] on span "Buscar registros" at bounding box center [891, 165] width 73 height 16
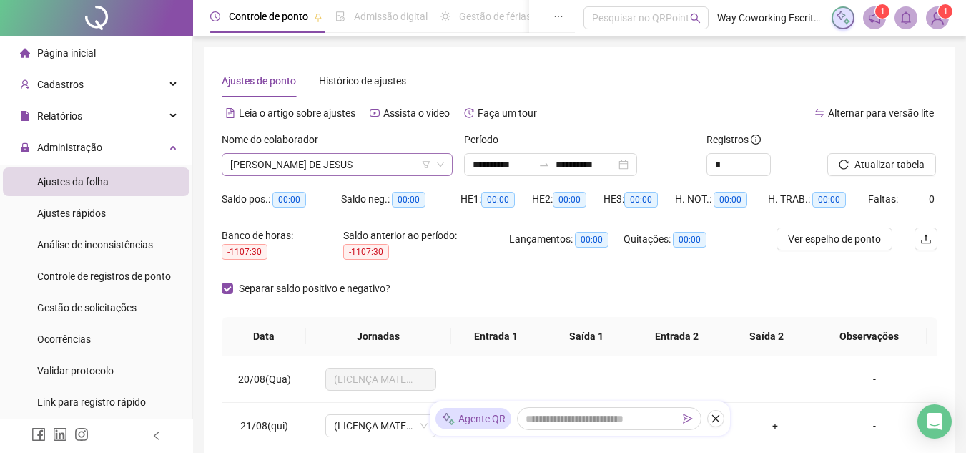
click at [376, 164] on span "[PERSON_NAME] DE JESUS" at bounding box center [337, 164] width 214 height 21
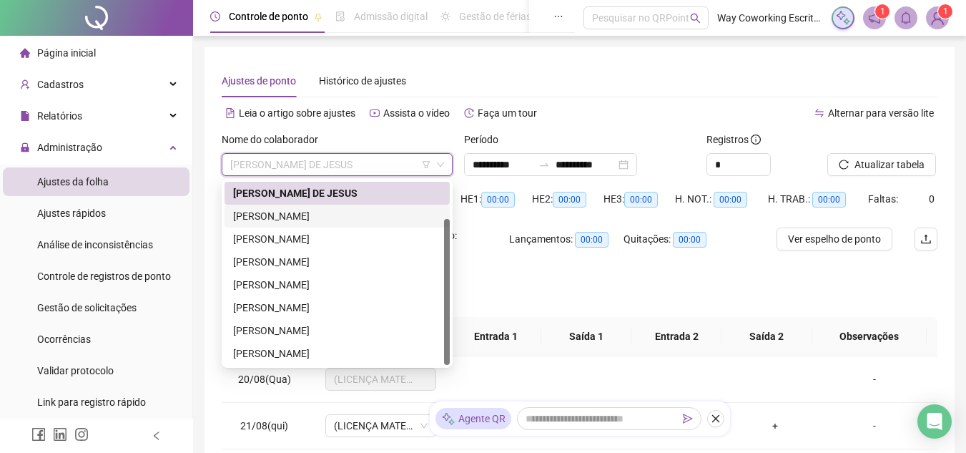
click at [294, 215] on div "[PERSON_NAME]" at bounding box center [337, 216] width 208 height 16
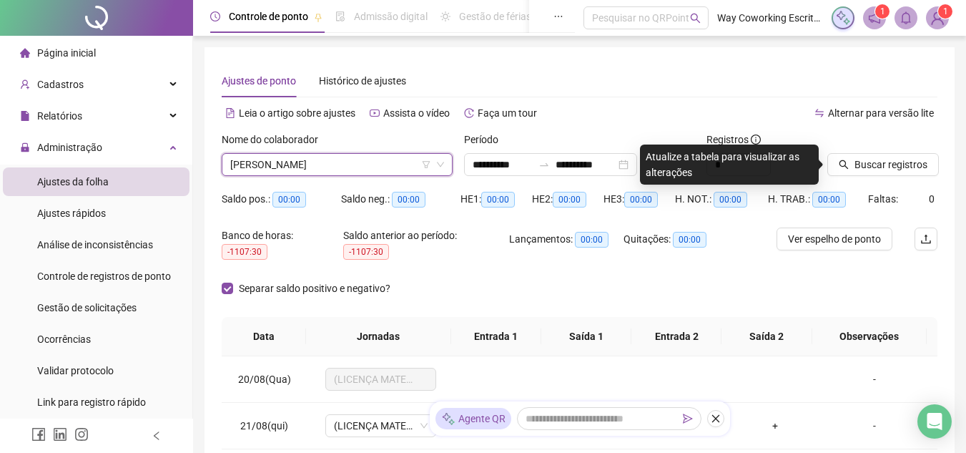
click at [882, 151] on div at bounding box center [864, 142] width 74 height 21
click at [879, 159] on span "Buscar registros" at bounding box center [891, 165] width 73 height 16
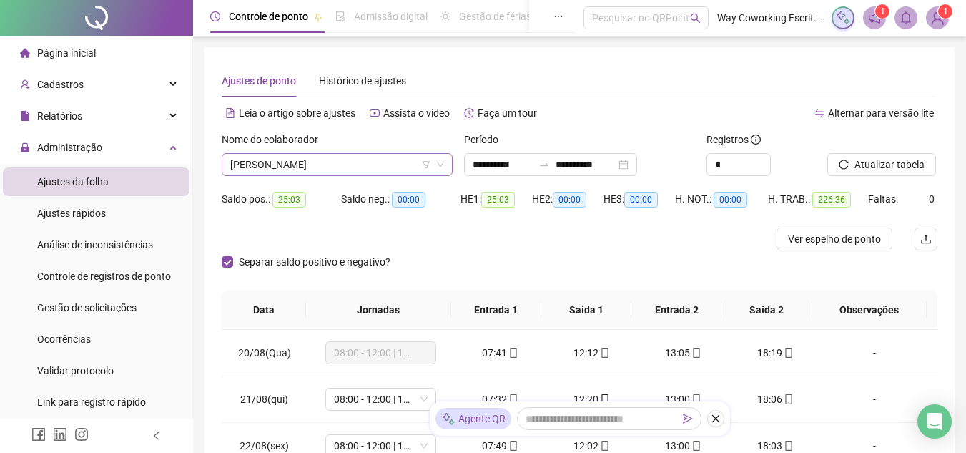
click at [375, 167] on span "[PERSON_NAME]" at bounding box center [337, 164] width 214 height 21
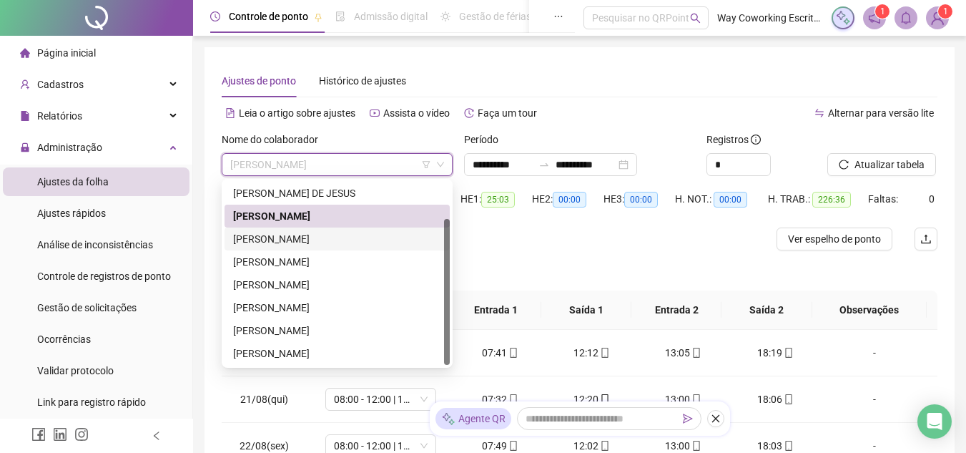
click at [300, 239] on div "[PERSON_NAME]" at bounding box center [337, 239] width 208 height 16
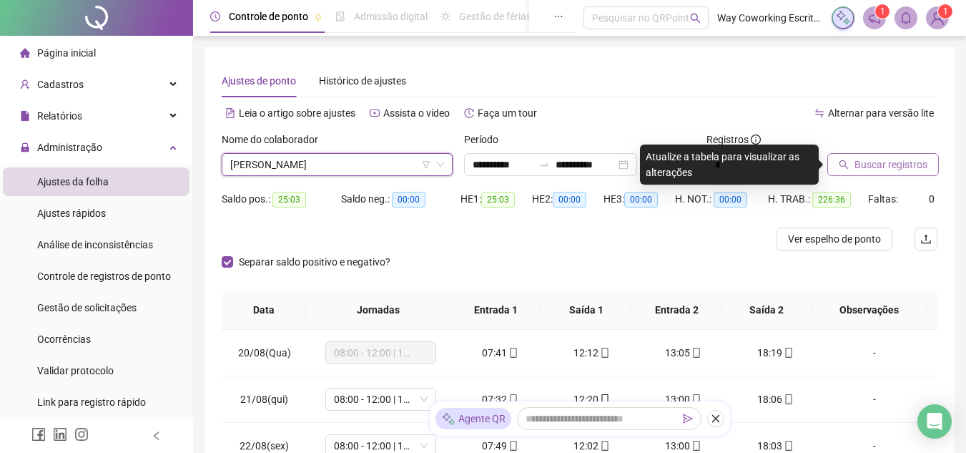
click at [876, 157] on span "Buscar registros" at bounding box center [891, 165] width 73 height 16
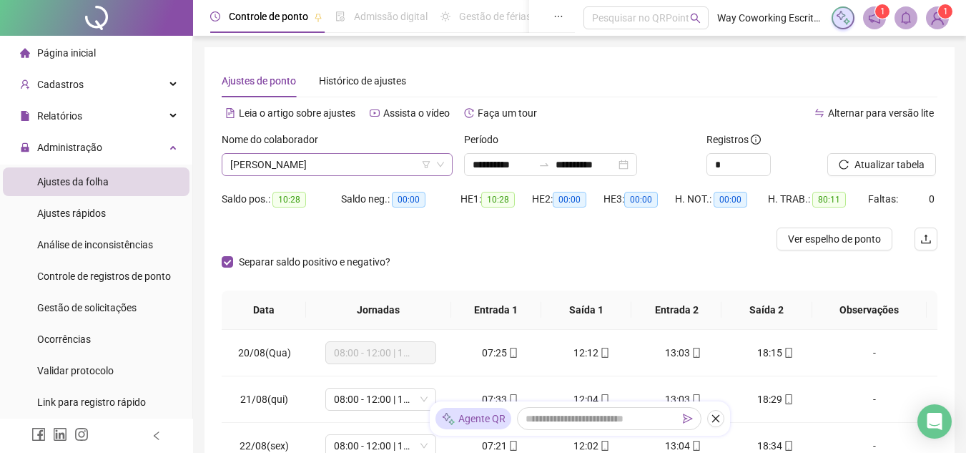
click at [378, 167] on span "[PERSON_NAME]" at bounding box center [337, 164] width 214 height 21
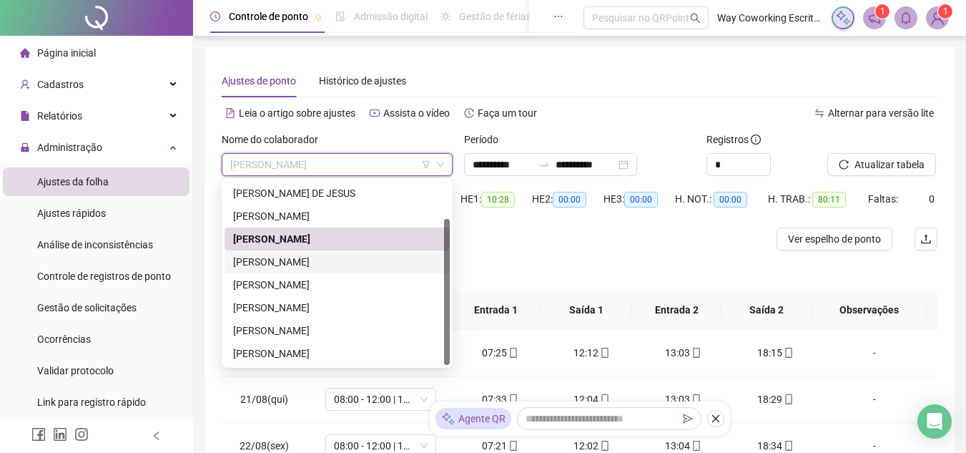
click at [267, 263] on div "[PERSON_NAME]" at bounding box center [337, 262] width 208 height 16
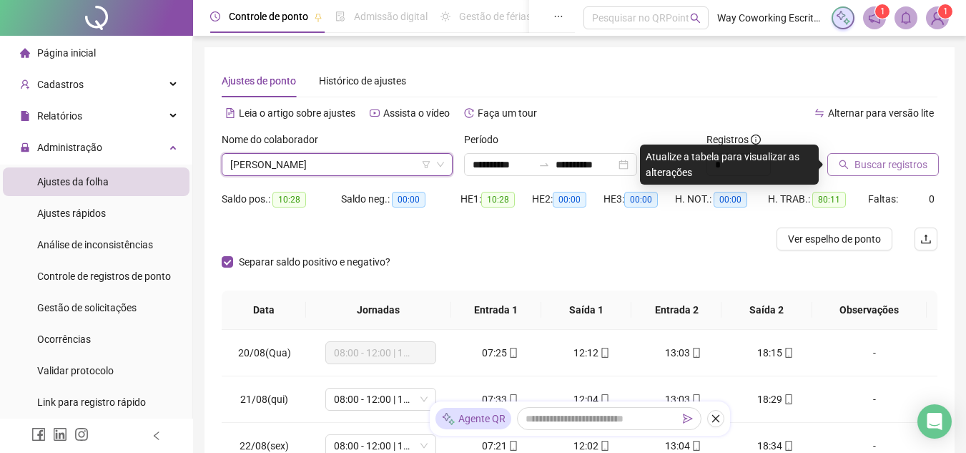
click at [875, 162] on span "Buscar registros" at bounding box center [891, 165] width 73 height 16
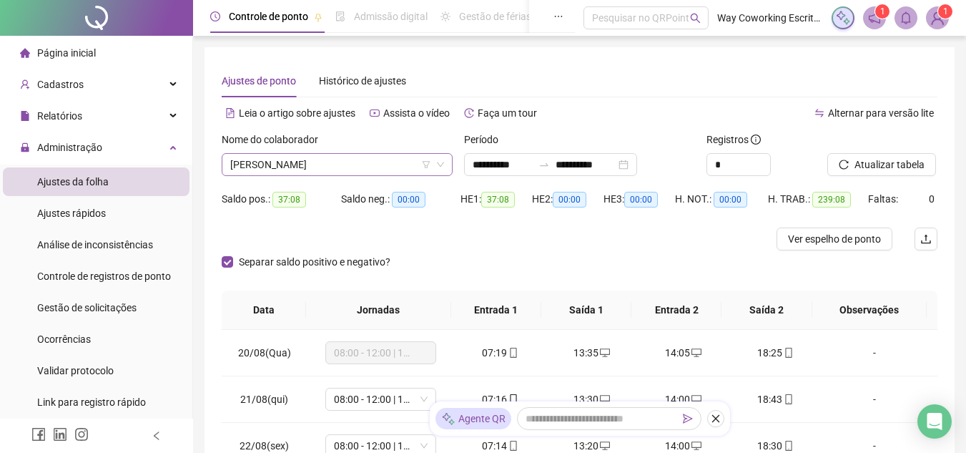
click at [389, 161] on span "[PERSON_NAME]" at bounding box center [337, 164] width 214 height 21
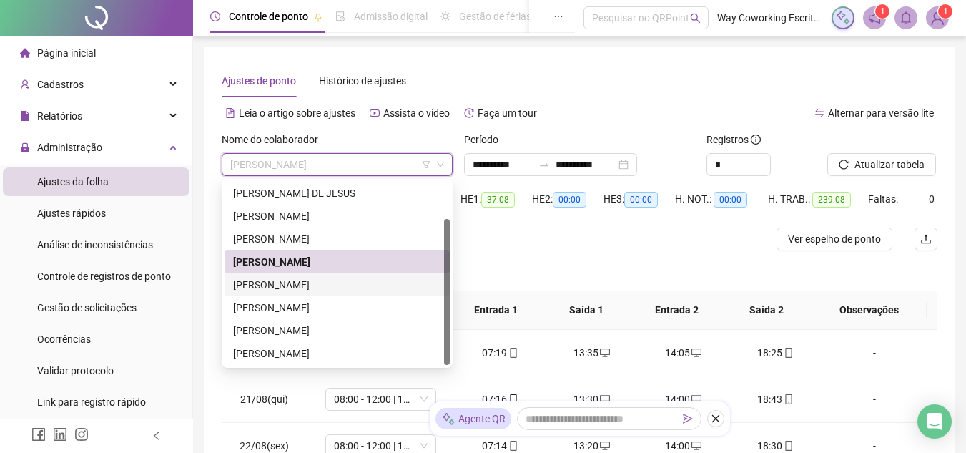
click at [262, 280] on div "[PERSON_NAME]" at bounding box center [337, 285] width 208 height 16
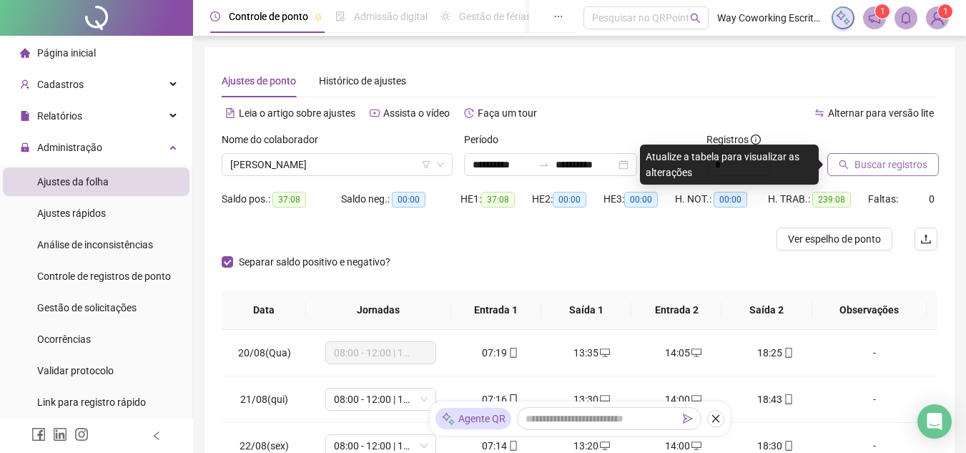
click at [887, 157] on span "Buscar registros" at bounding box center [891, 165] width 73 height 16
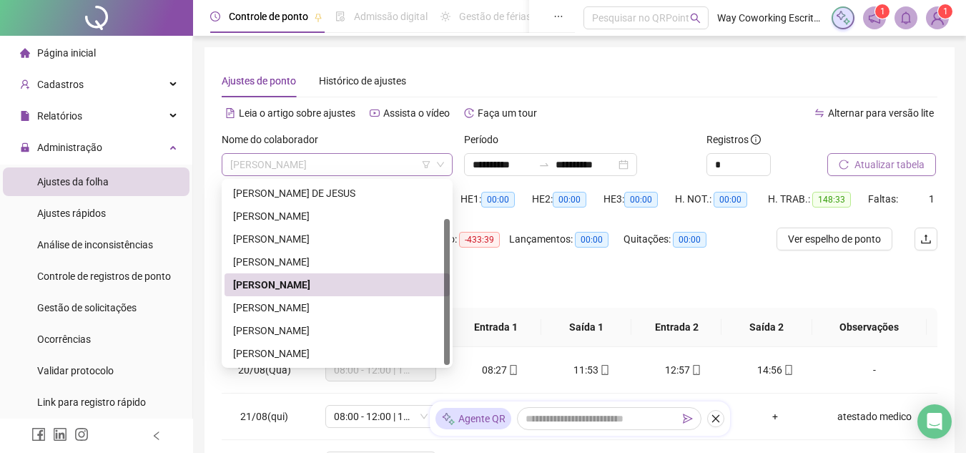
click at [383, 160] on span "[PERSON_NAME]" at bounding box center [337, 164] width 214 height 21
click at [282, 301] on div "[PERSON_NAME]" at bounding box center [337, 308] width 208 height 16
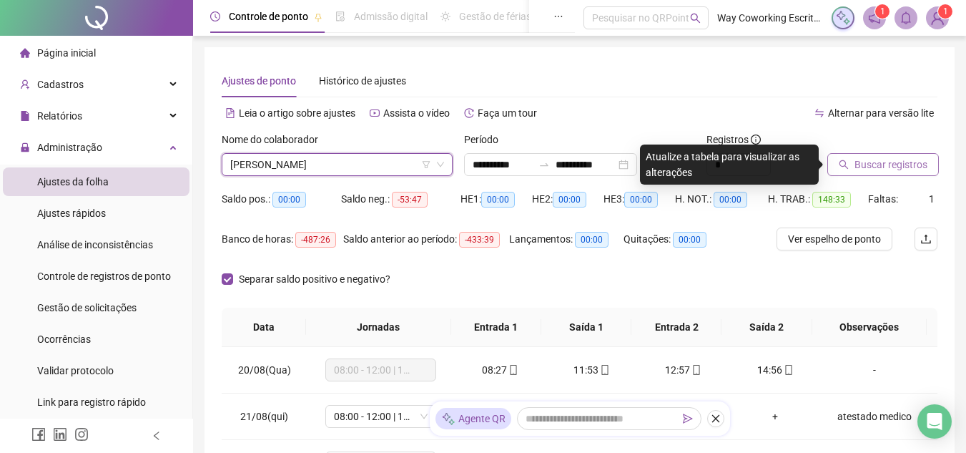
click at [900, 165] on span "Buscar registros" at bounding box center [891, 165] width 73 height 16
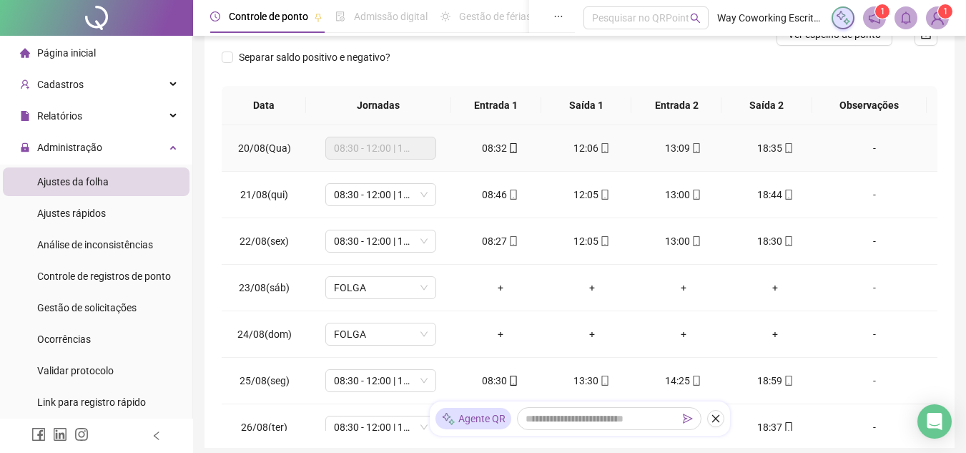
scroll to position [9, 0]
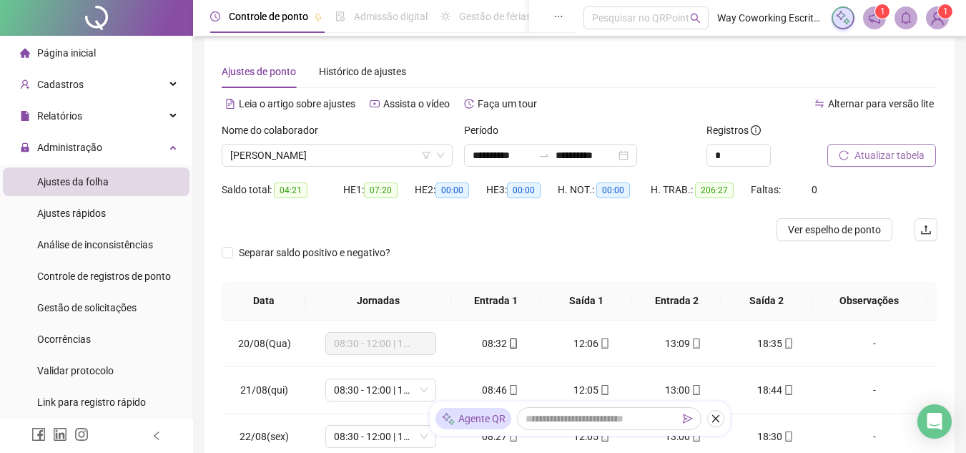
click at [485, 244] on div "Separar saldo positivo e negativo?" at bounding box center [580, 261] width 716 height 40
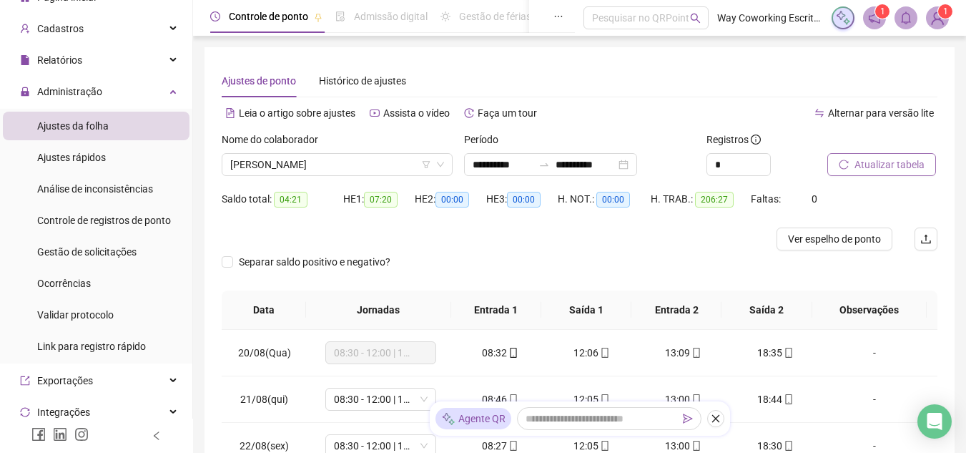
scroll to position [72, 0]
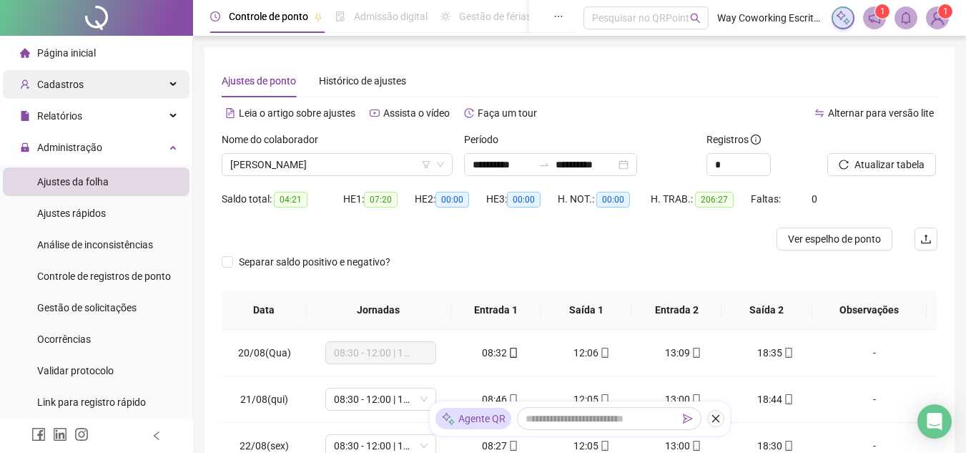
click at [80, 81] on span "Cadastros" at bounding box center [60, 84] width 46 height 11
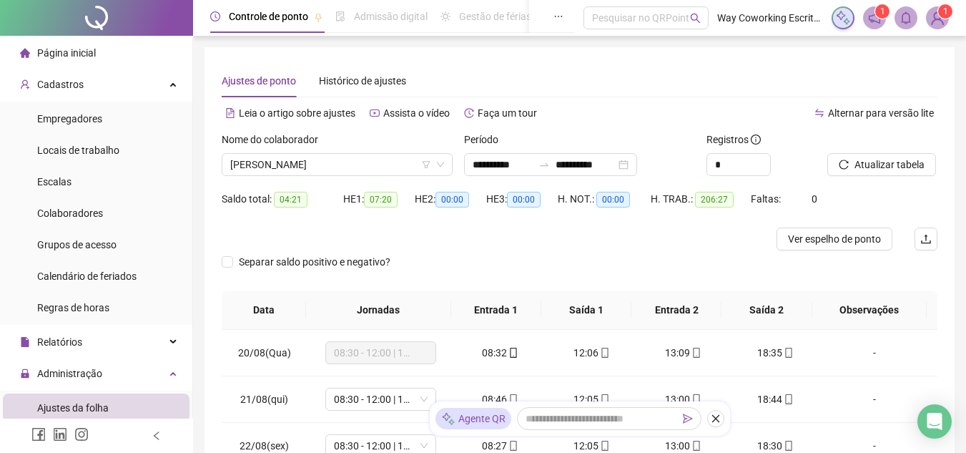
click at [73, 50] on span "Página inicial" at bounding box center [66, 52] width 59 height 11
